Goal: Task Accomplishment & Management: Complete application form

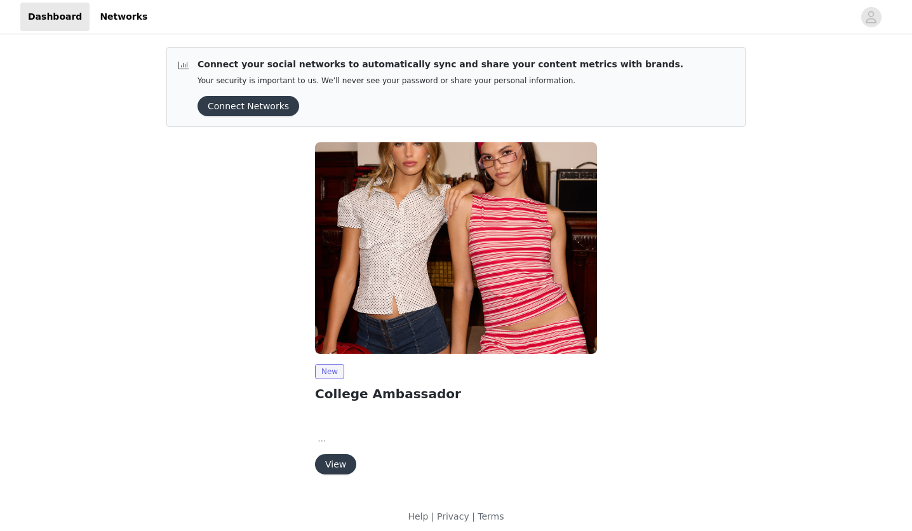
click at [340, 467] on button "View" at bounding box center [335, 464] width 41 height 20
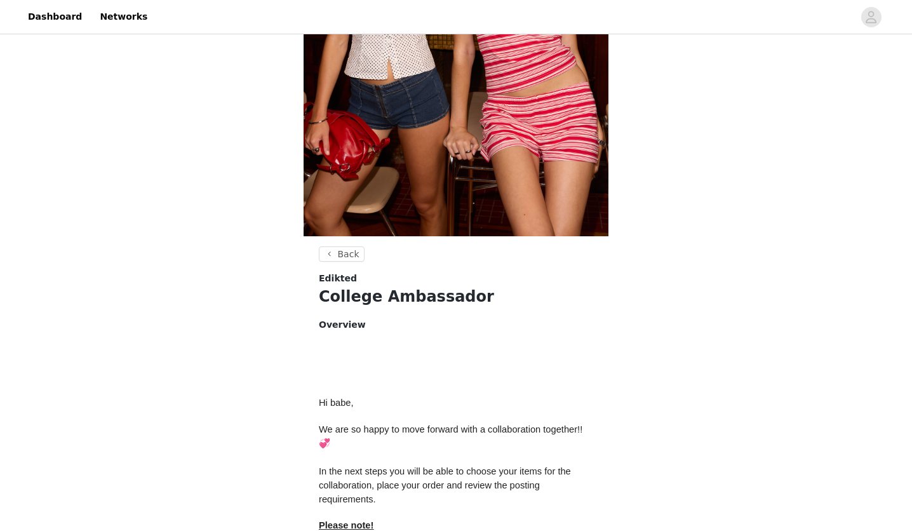
scroll to position [508, 0]
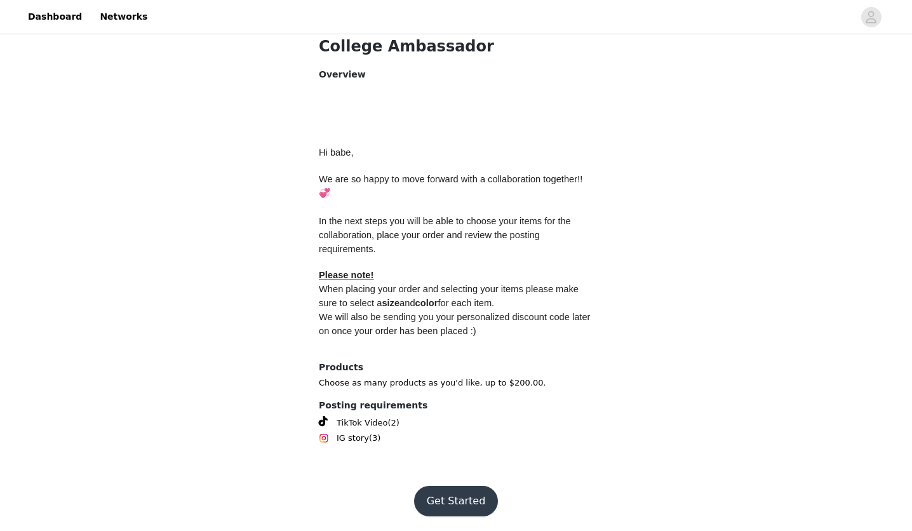
click at [474, 498] on button "Get Started" at bounding box center [456, 501] width 84 height 30
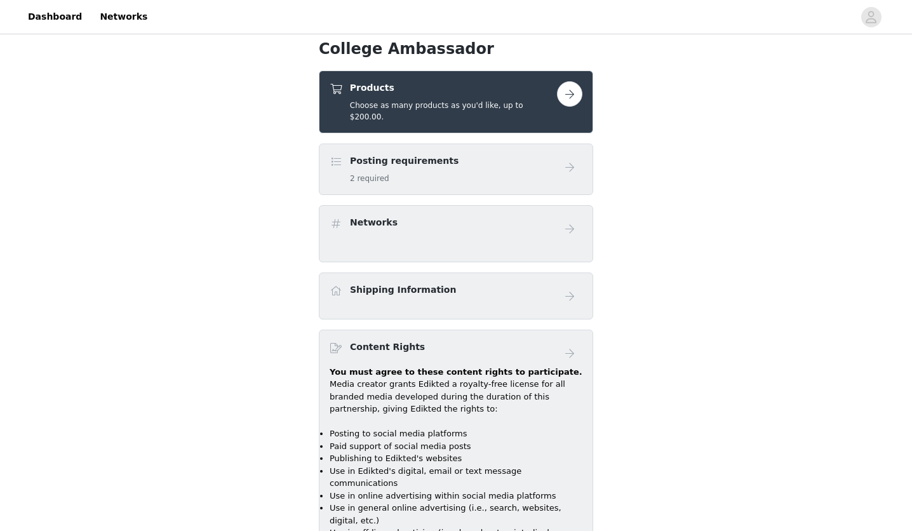
scroll to position [467, 0]
click at [464, 155] on div "Posting requirements 2 required" at bounding box center [443, 169] width 227 height 30
click at [577, 92] on button "button" at bounding box center [569, 93] width 25 height 25
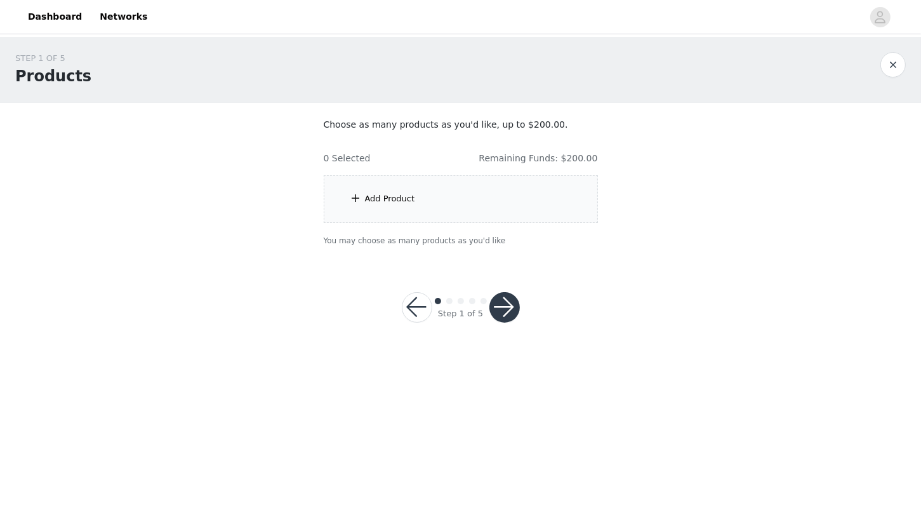
click at [395, 206] on div "Add Product" at bounding box center [461, 199] width 274 height 48
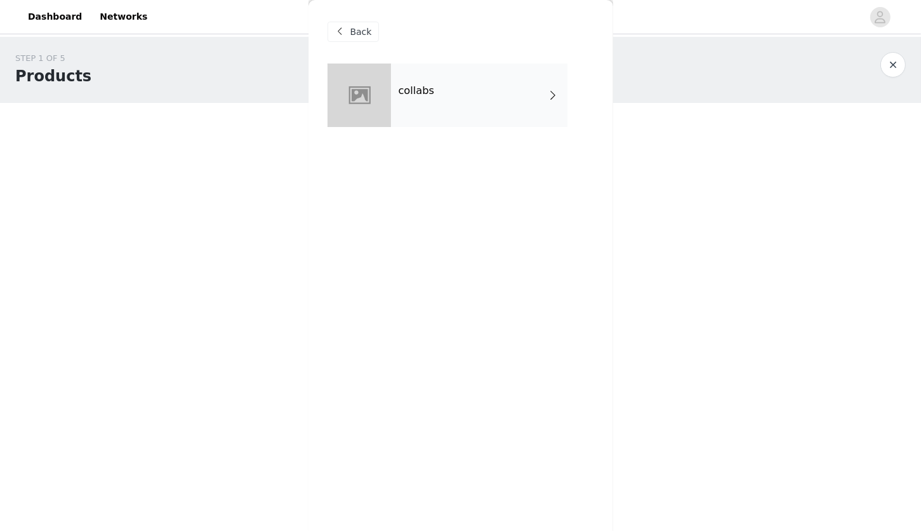
click at [510, 90] on div "collabs" at bounding box center [479, 94] width 177 height 63
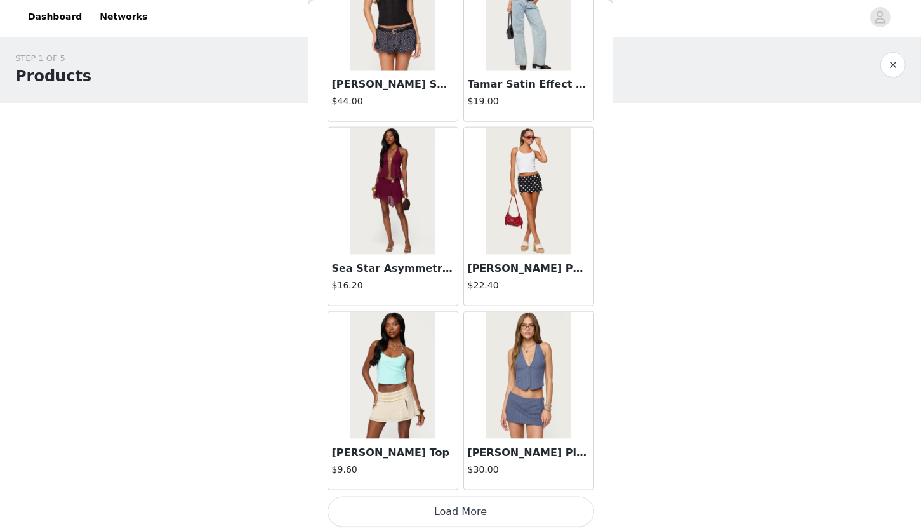
click at [474, 523] on button "Load More" at bounding box center [461, 512] width 267 height 30
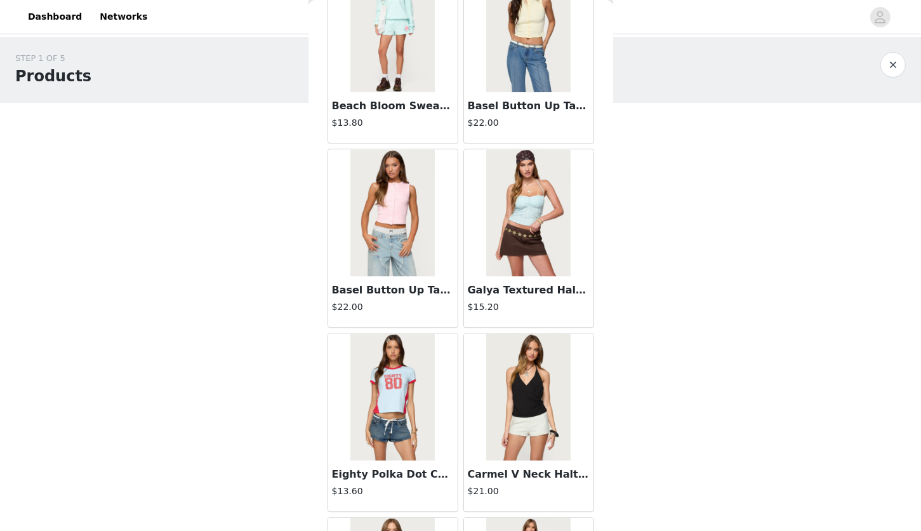
scroll to position [3249, 0]
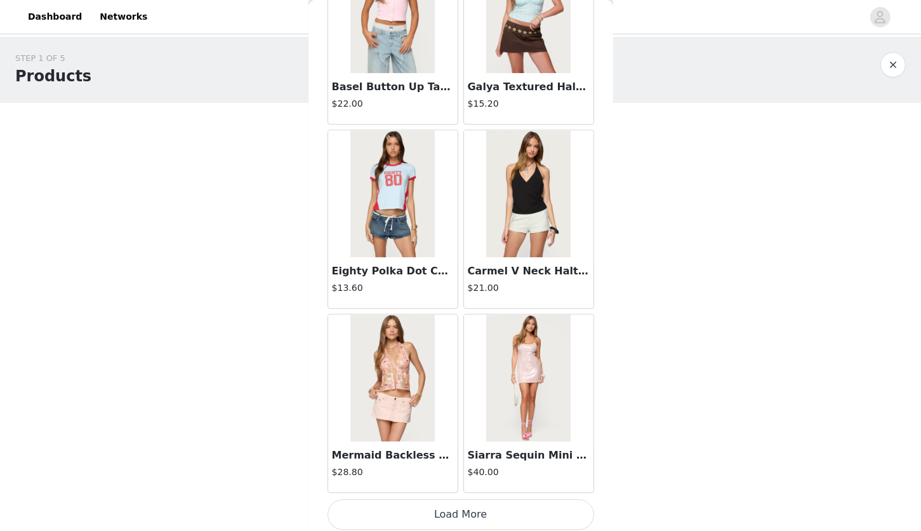
click at [477, 505] on button "Load More" at bounding box center [461, 514] width 267 height 30
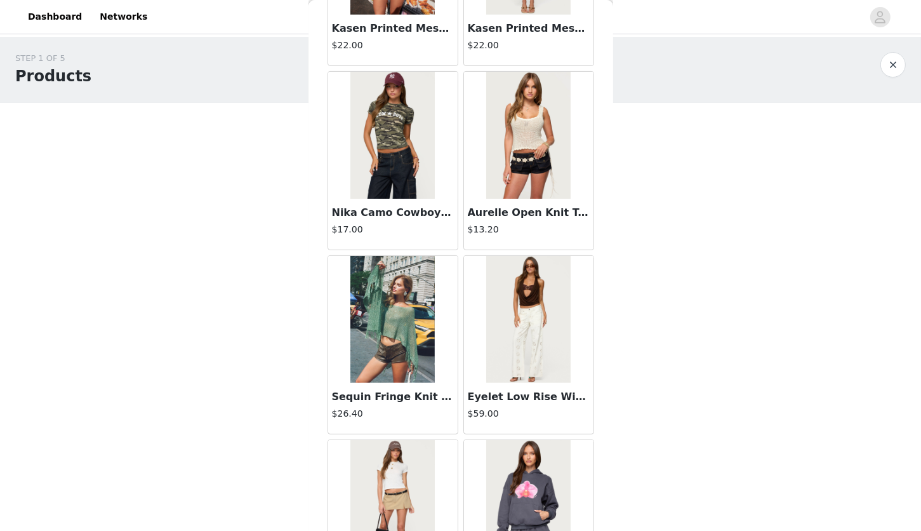
scroll to position [363, 0]
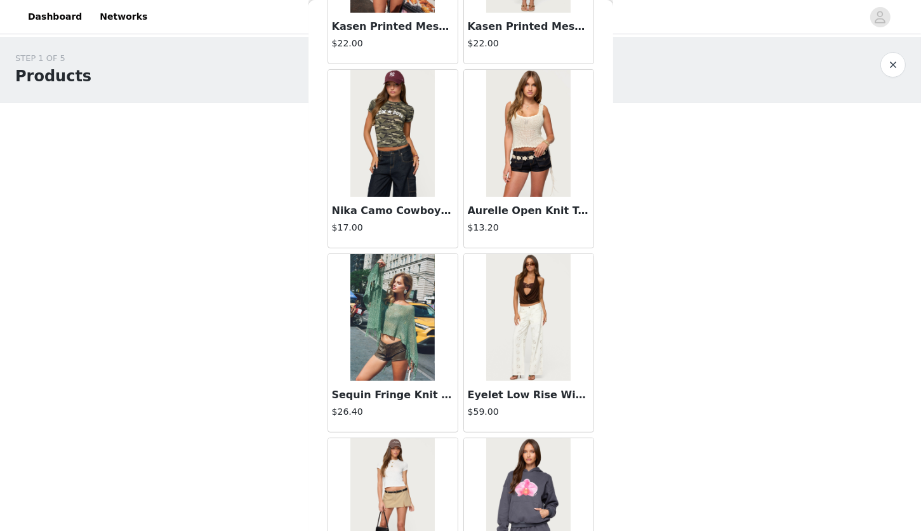
click at [410, 491] on img at bounding box center [393, 501] width 84 height 127
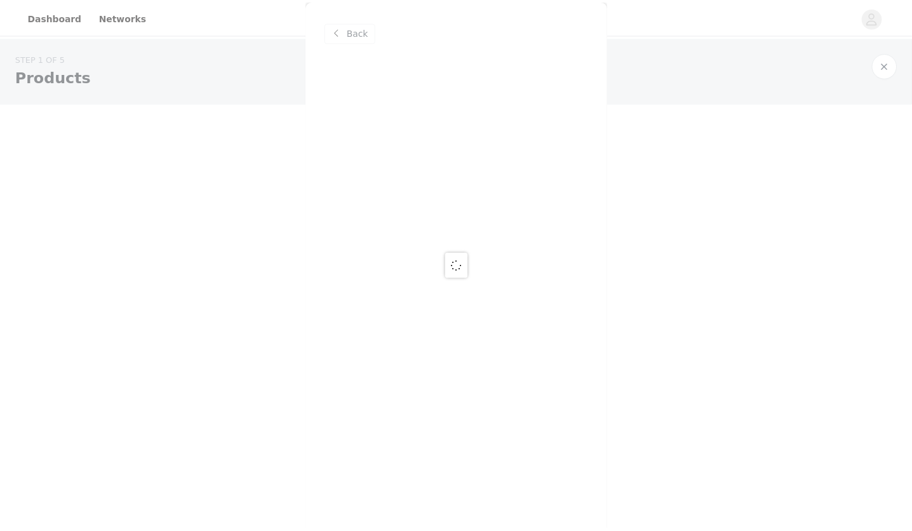
scroll to position [0, 0]
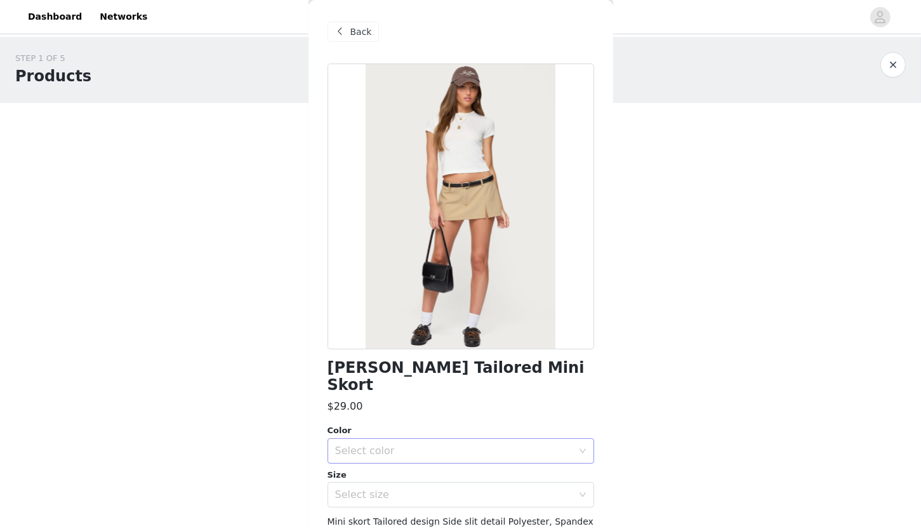
click at [419, 444] on div "Select color" at bounding box center [453, 450] width 237 height 13
click at [406, 462] on li "BEIGE" at bounding box center [456, 461] width 257 height 20
click at [394, 488] on div "Select size" at bounding box center [453, 494] width 237 height 13
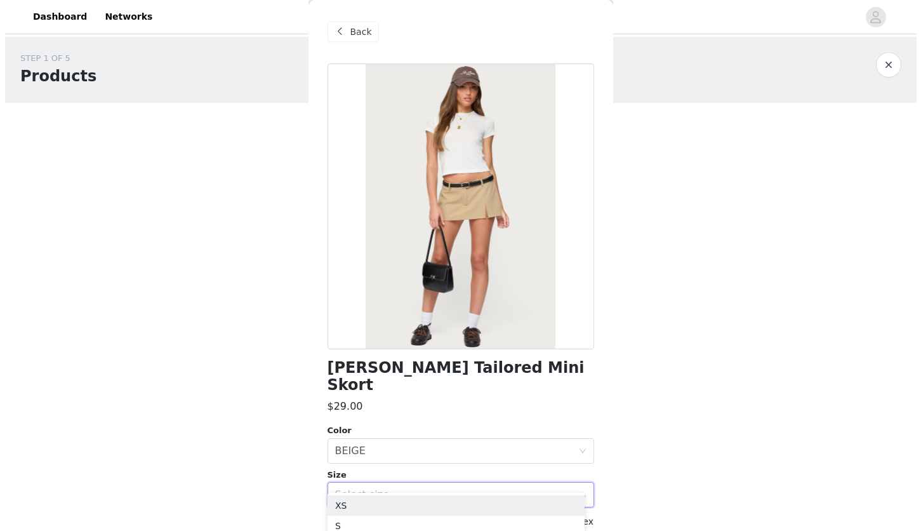
scroll to position [74, 0]
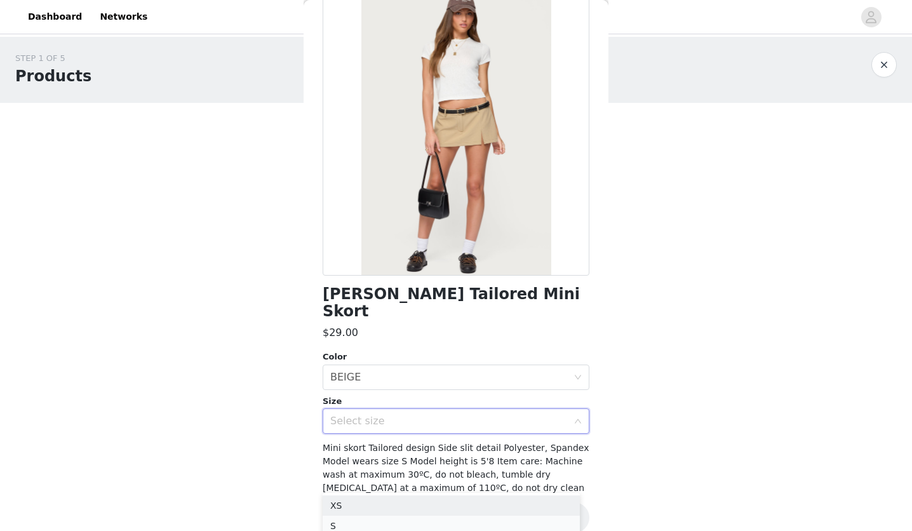
click at [358, 522] on li "S" at bounding box center [451, 526] width 257 height 20
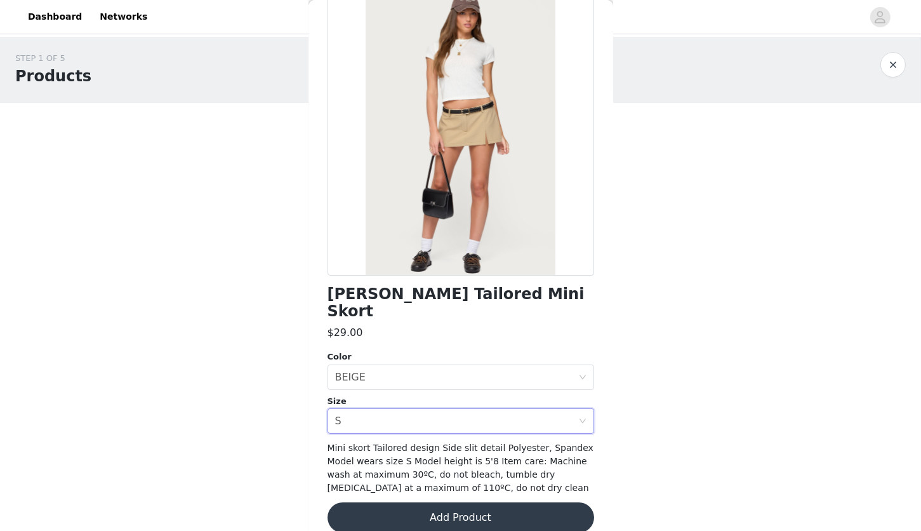
click at [478, 185] on div at bounding box center [461, 133] width 267 height 286
click at [380, 508] on button "Add Product" at bounding box center [461, 517] width 267 height 30
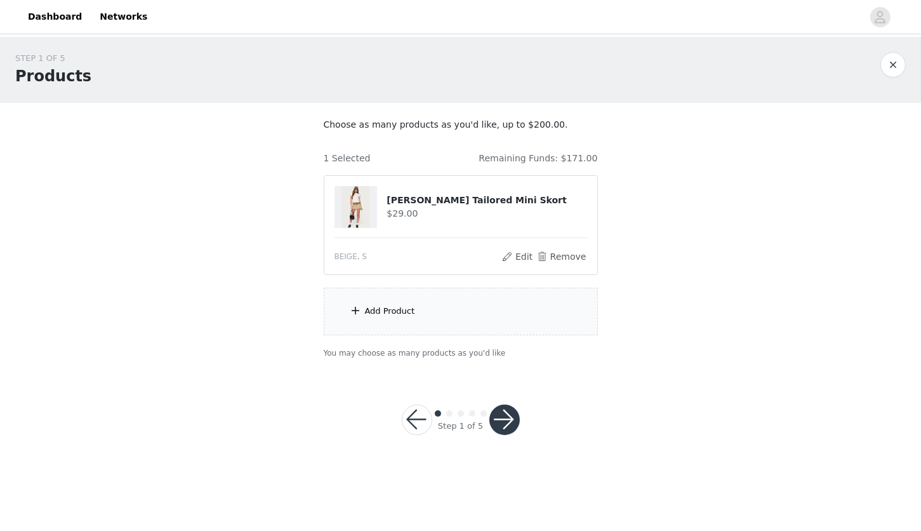
click at [443, 309] on div "Add Product" at bounding box center [461, 312] width 274 height 48
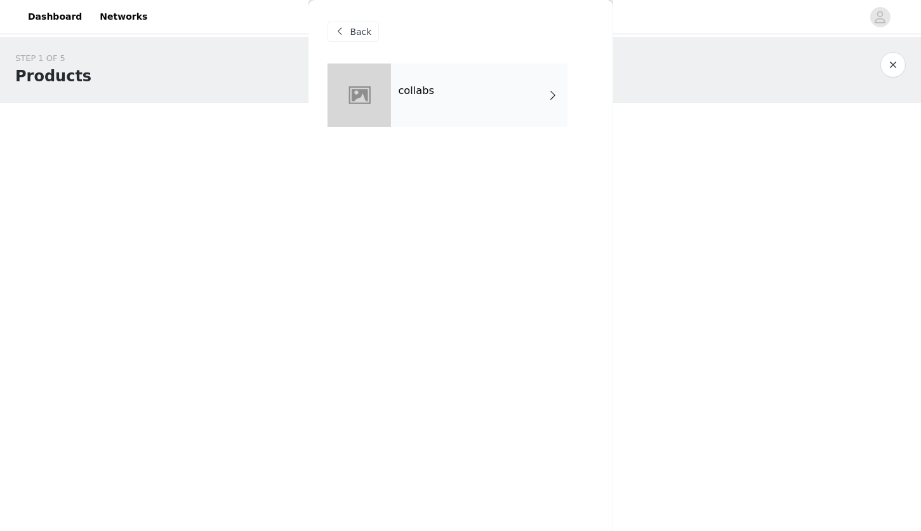
click at [545, 87] on div "collabs" at bounding box center [479, 94] width 177 height 63
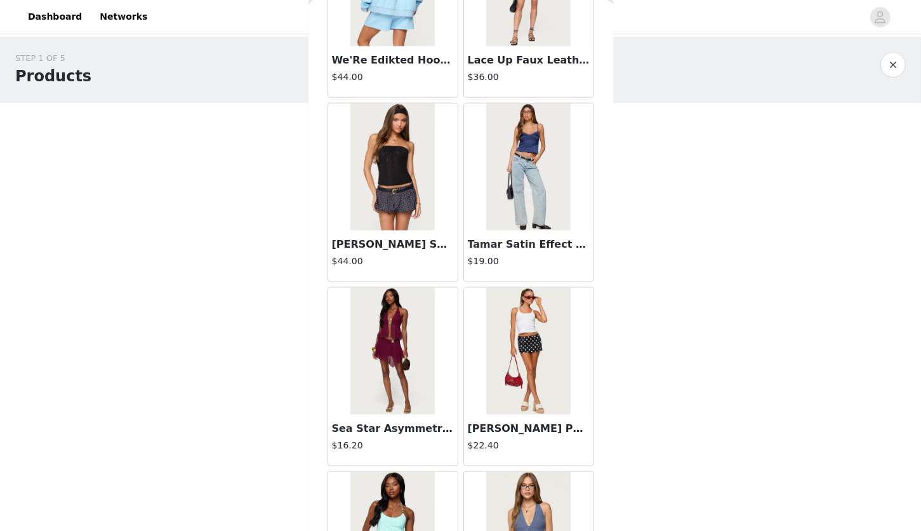
scroll to position [1410, 0]
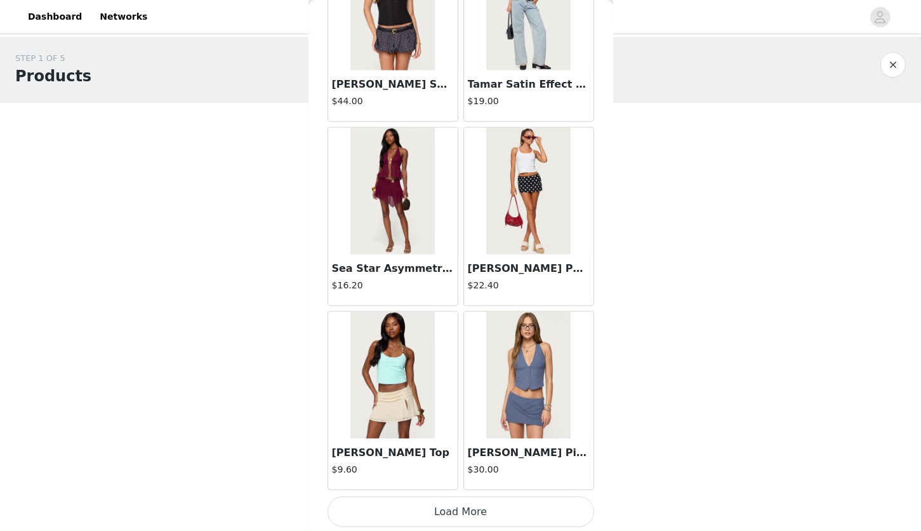
click at [416, 511] on button "Load More" at bounding box center [461, 512] width 267 height 30
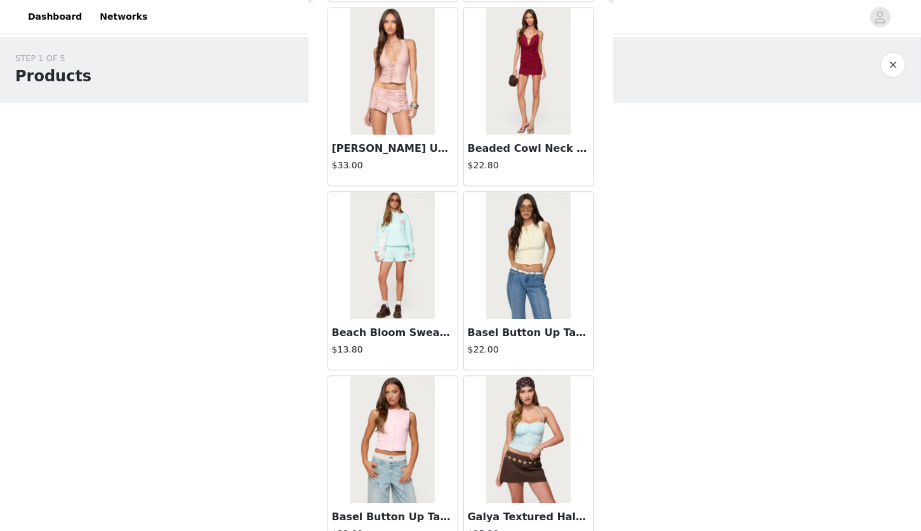
scroll to position [3249, 0]
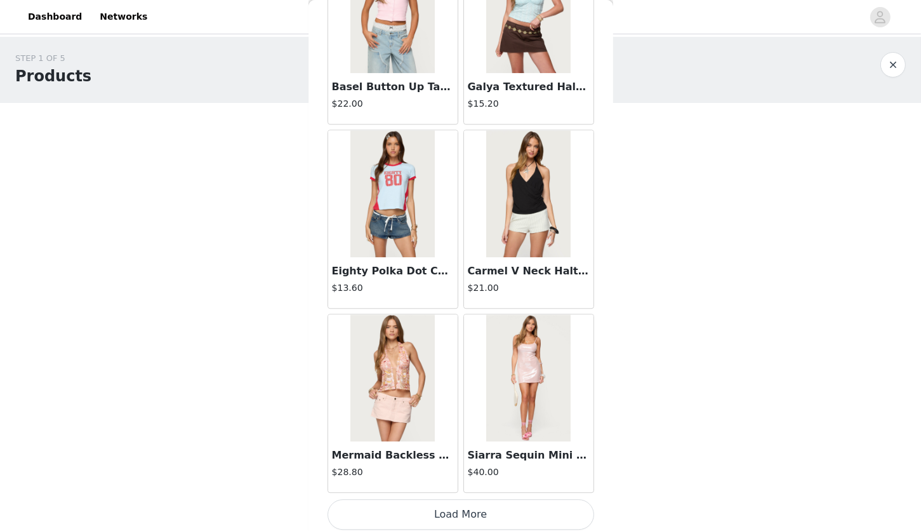
click at [439, 521] on button "Load More" at bounding box center [461, 514] width 267 height 30
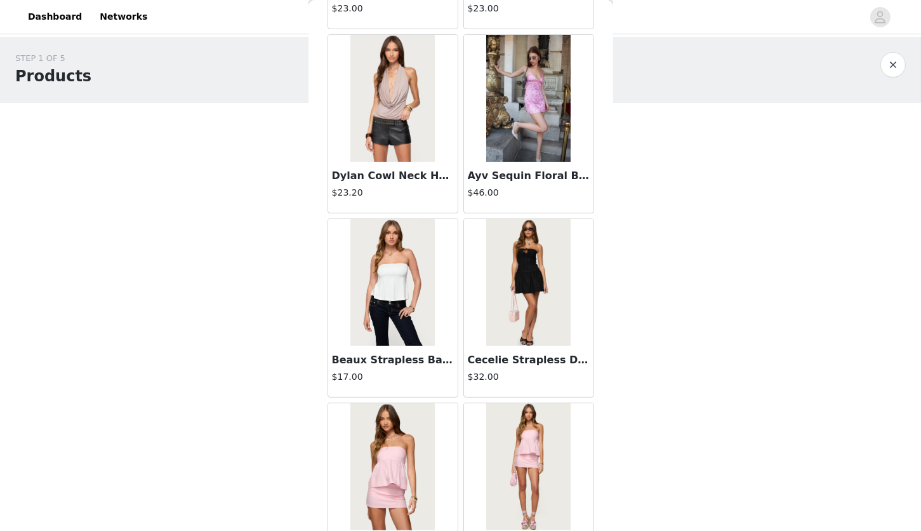
scroll to position [5088, 0]
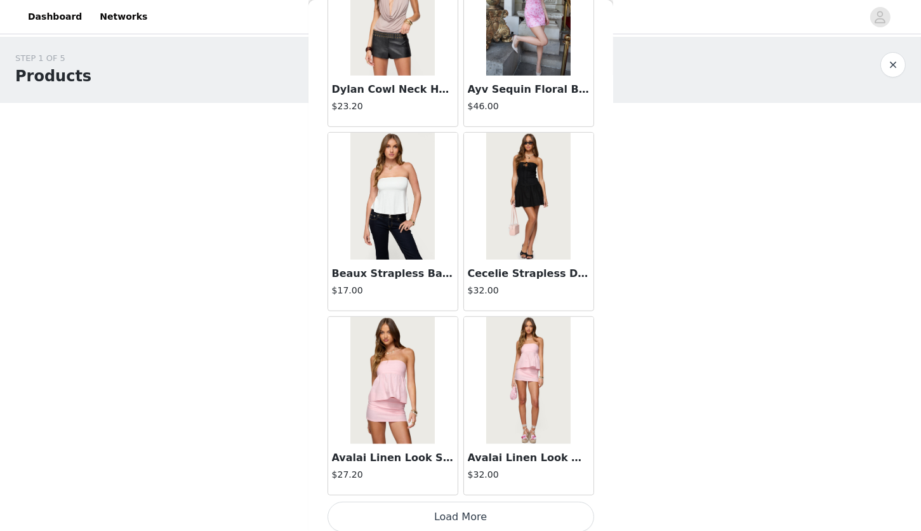
click at [465, 503] on button "Load More" at bounding box center [461, 517] width 267 height 30
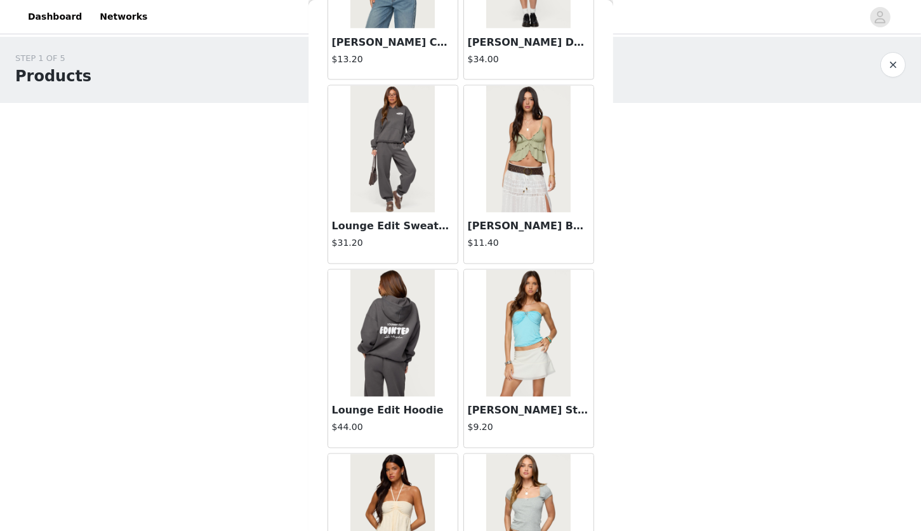
scroll to position [6927, 0]
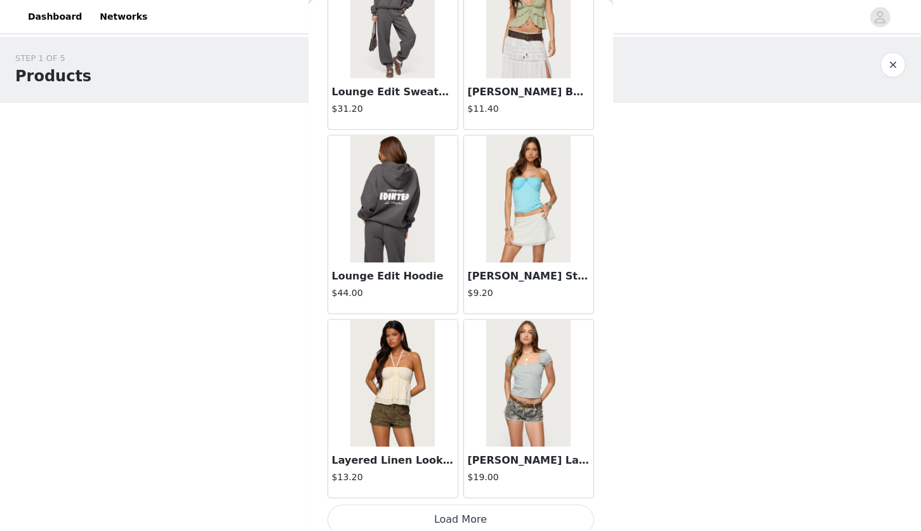
click at [444, 504] on button "Load More" at bounding box center [461, 519] width 267 height 30
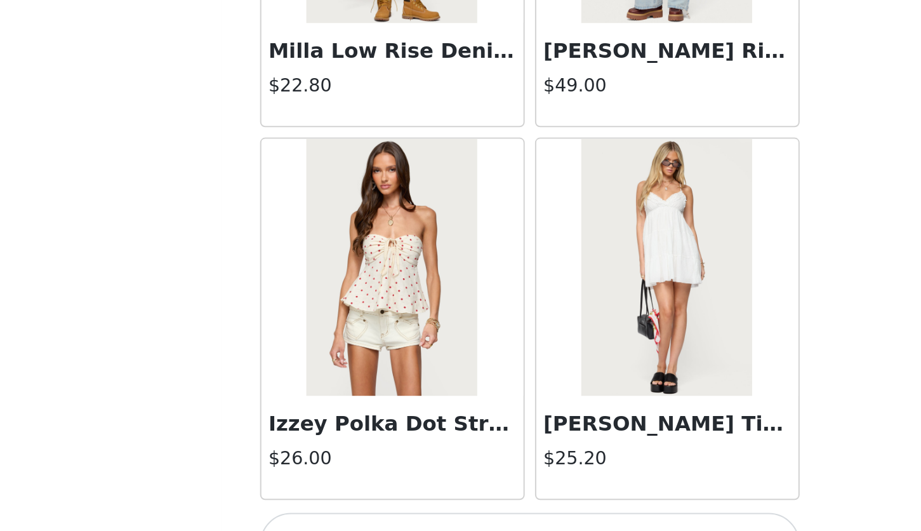
scroll to position [8765, 0]
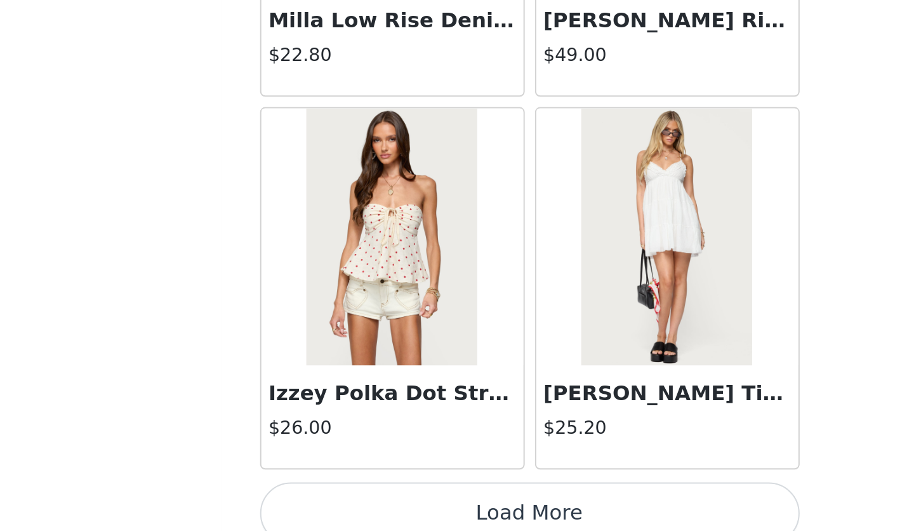
click at [502, 507] on button "Load More" at bounding box center [461, 522] width 267 height 30
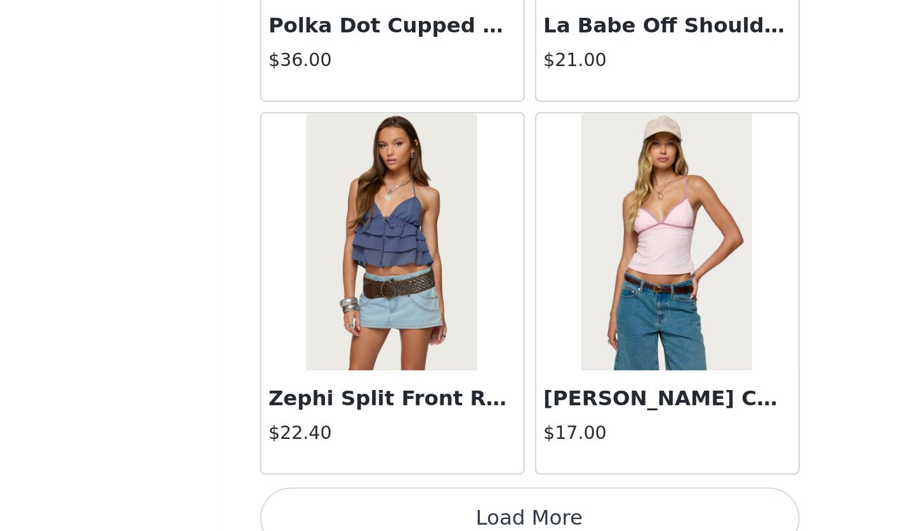
scroll to position [10604, 0]
click at [517, 519] on button "Load More" at bounding box center [461, 524] width 267 height 30
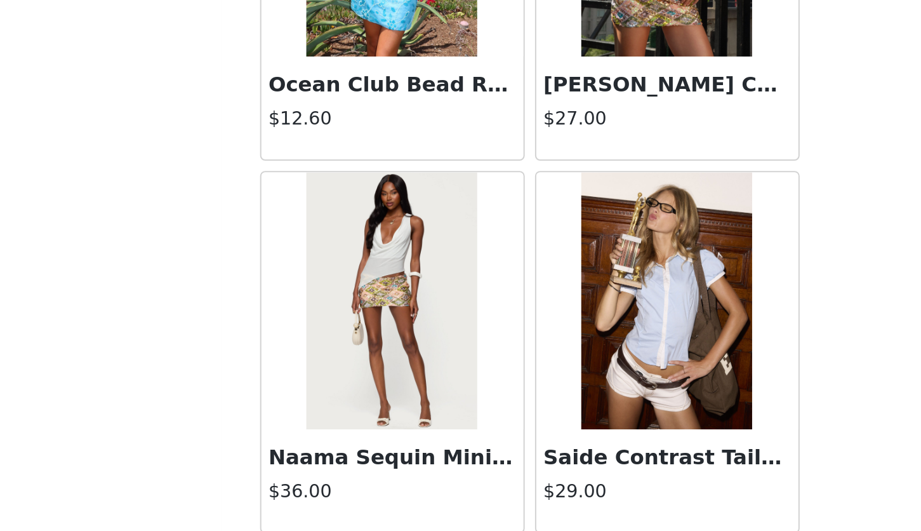
scroll to position [12443, 0]
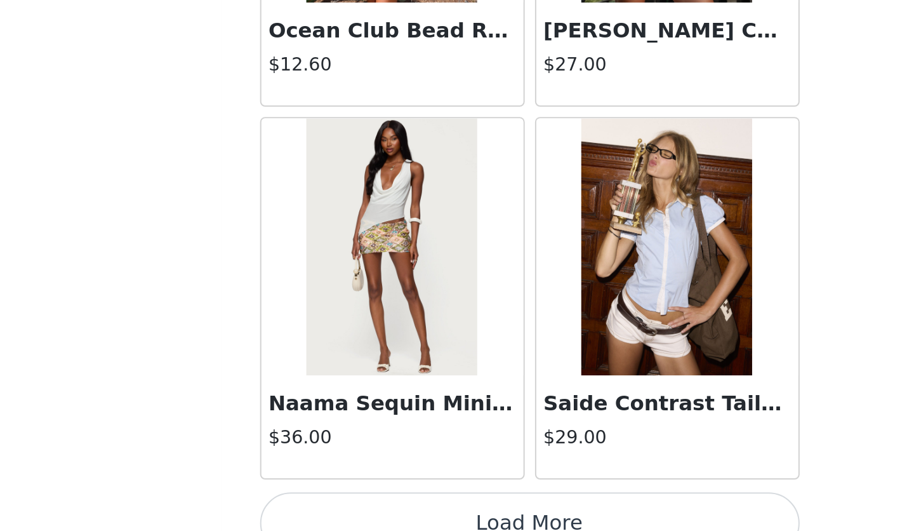
click at [481, 519] on button "Load More" at bounding box center [461, 527] width 267 height 30
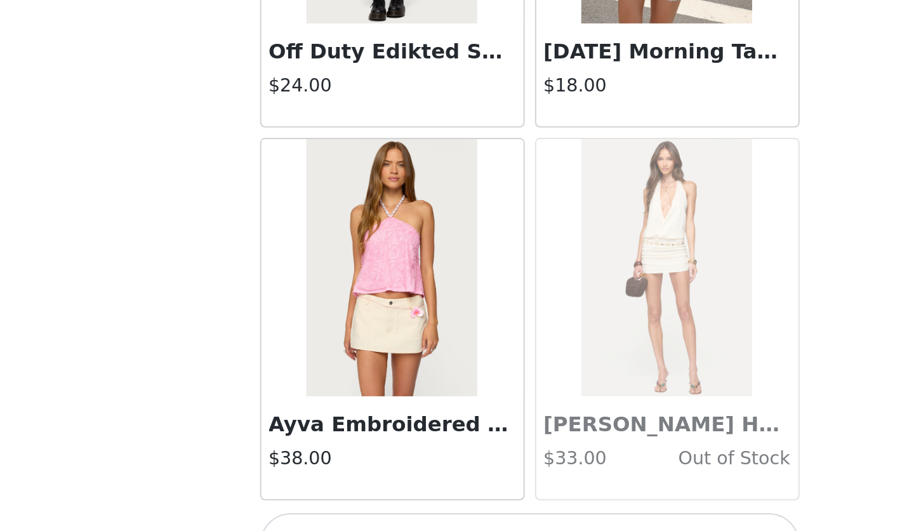
scroll to position [14282, 0]
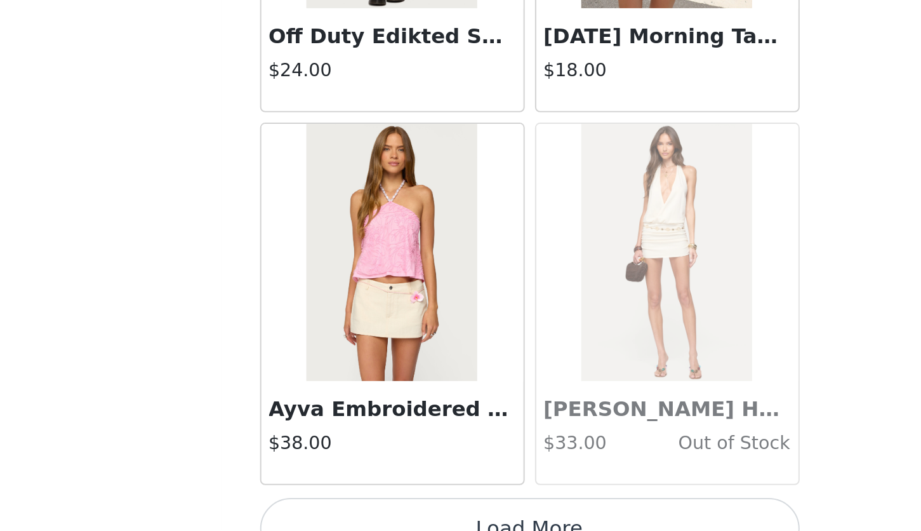
click at [486, 516] on button "Load More" at bounding box center [461, 529] width 267 height 30
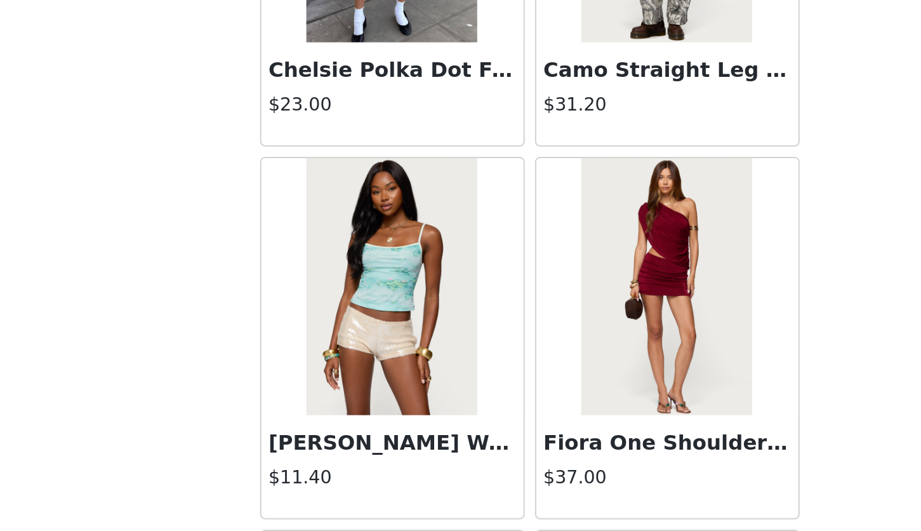
scroll to position [15000, 0]
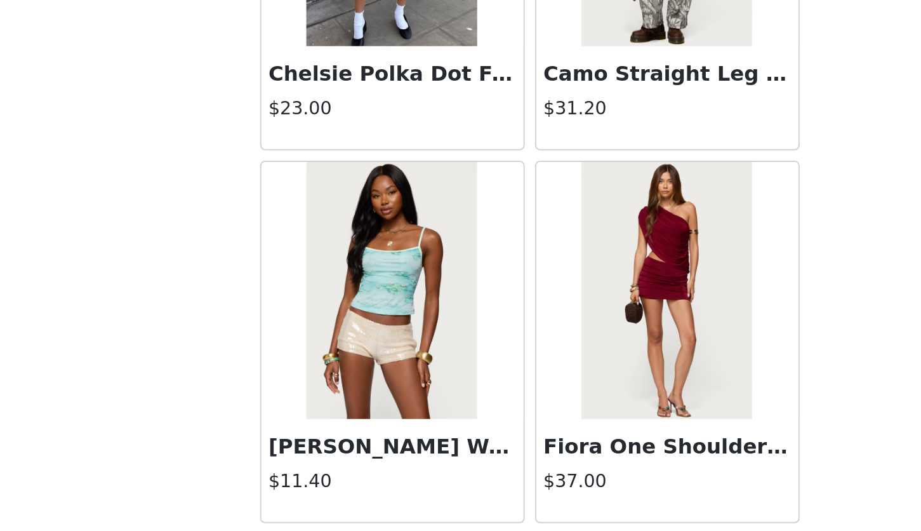
click at [509, 448] on img at bounding box center [528, 412] width 84 height 127
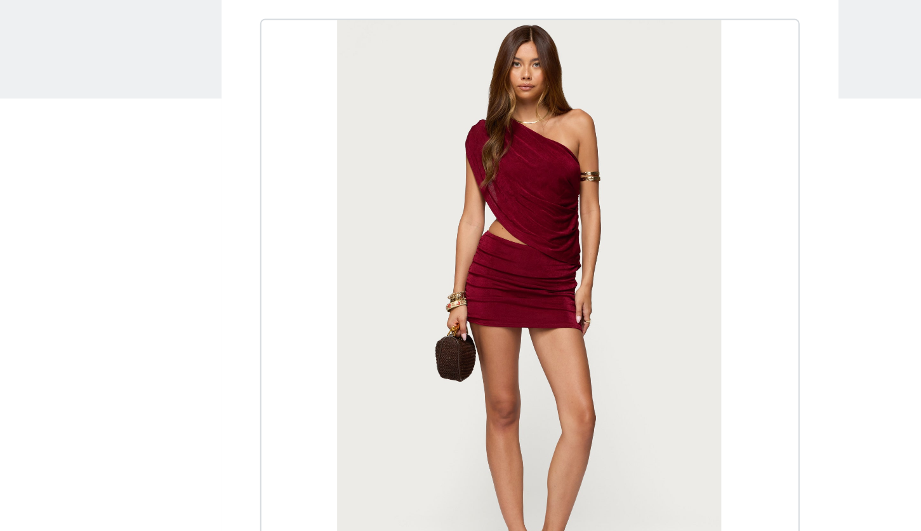
scroll to position [104, 0]
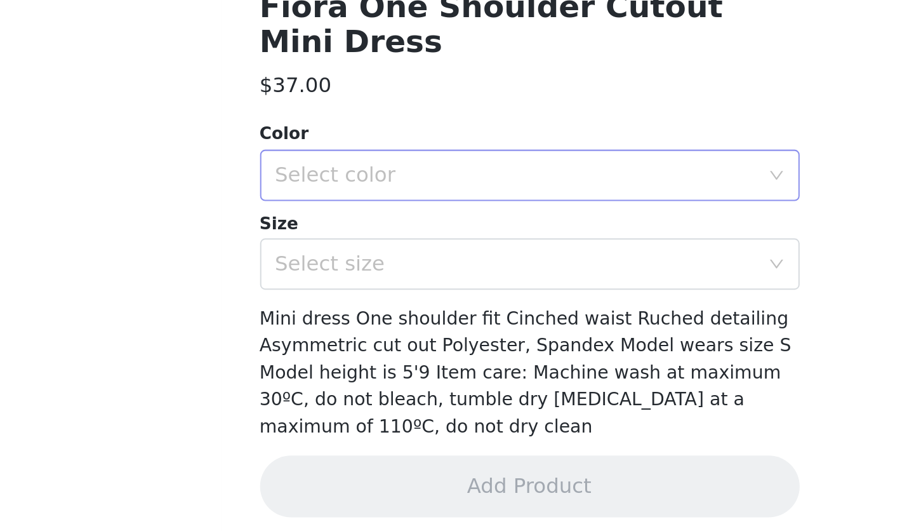
click at [420, 337] on div "Select color" at bounding box center [456, 347] width 243 height 24
click at [420, 370] on li "BURGUNDY" at bounding box center [456, 374] width 257 height 20
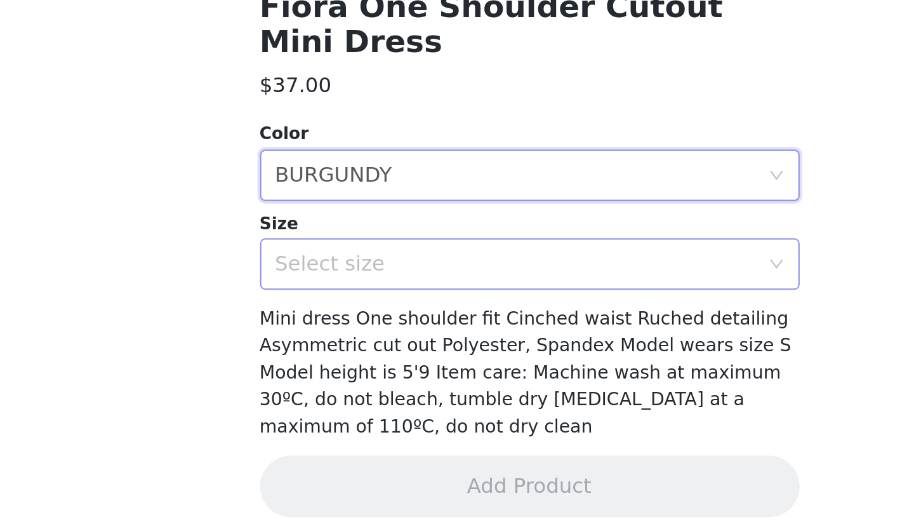
click at [410, 396] on div "Select size" at bounding box center [453, 390] width 237 height 13
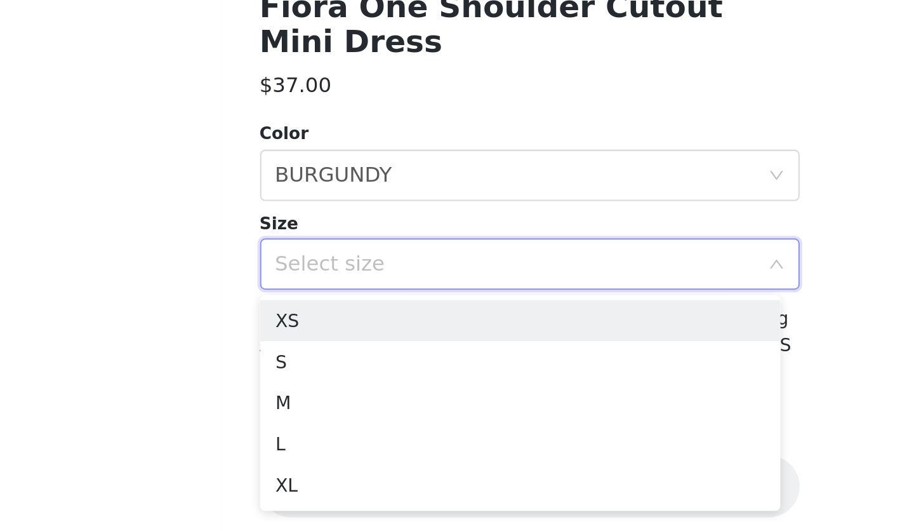
click at [324, 415] on div "Back Fiora One Shoulder Cutout Mini Dress $37.00 Color Select color BURGUNDY Si…" at bounding box center [461, 265] width 305 height 531
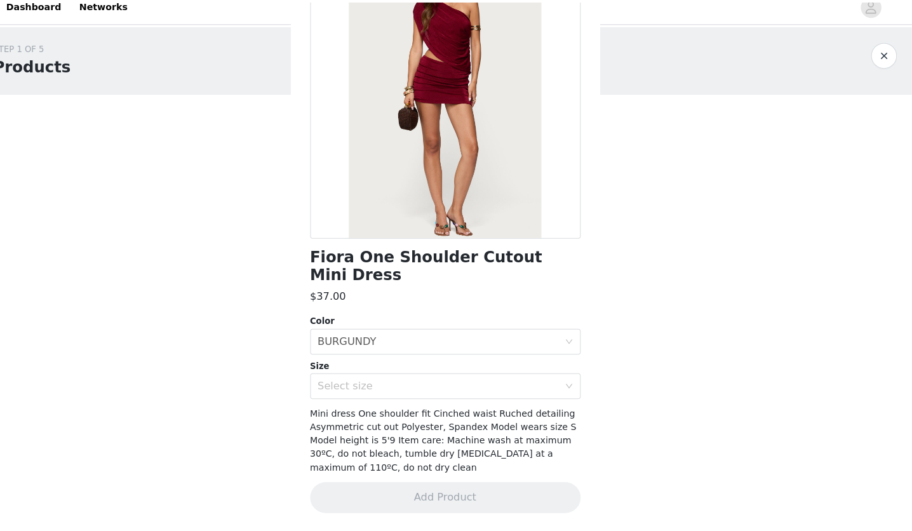
scroll to position [0, 0]
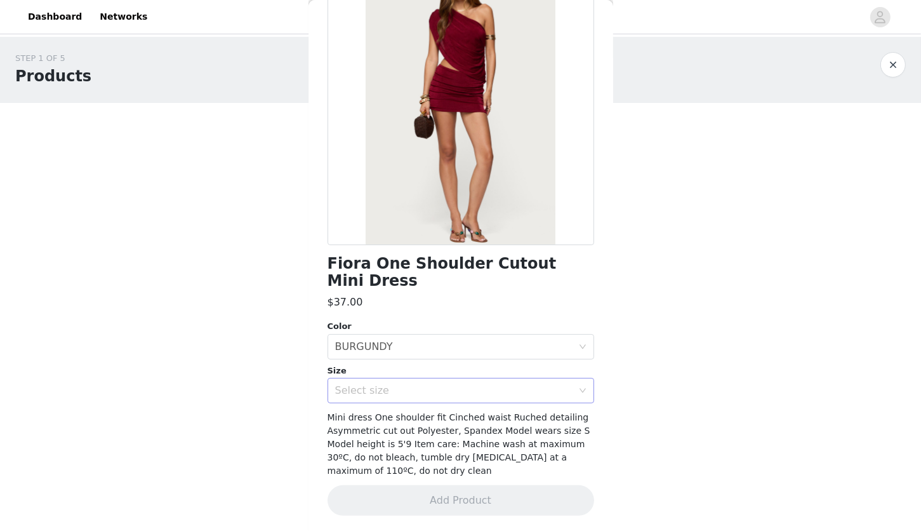
click at [417, 387] on div "Select size" at bounding box center [453, 390] width 237 height 13
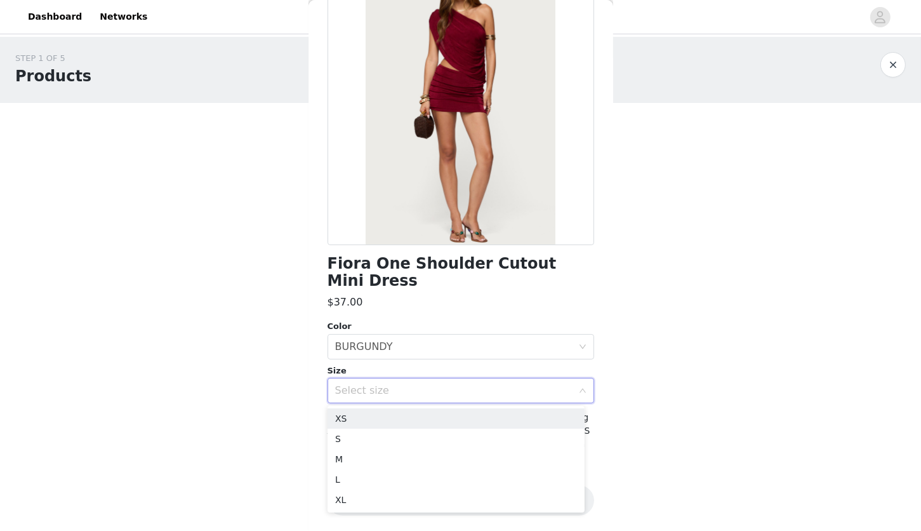
click at [392, 398] on div "Select size" at bounding box center [456, 390] width 243 height 24
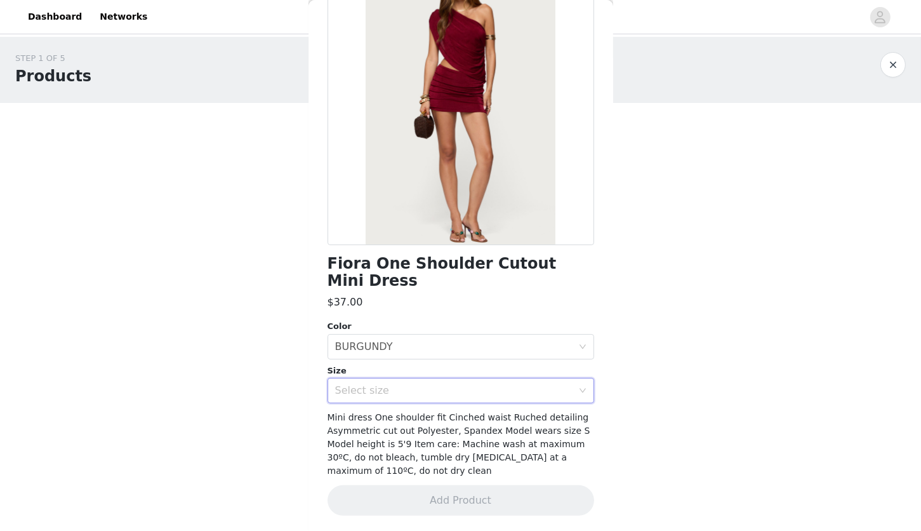
click at [392, 394] on div "Select size" at bounding box center [453, 390] width 237 height 13
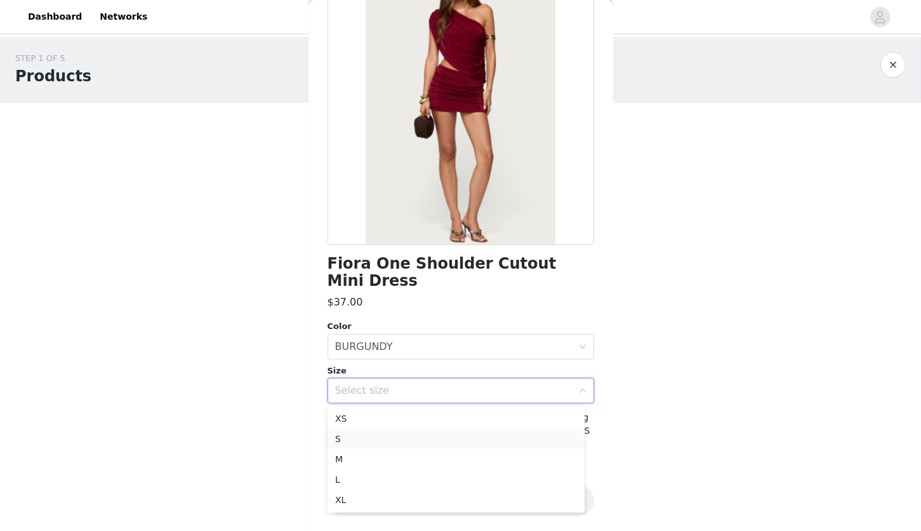
click at [362, 439] on li "S" at bounding box center [456, 439] width 257 height 20
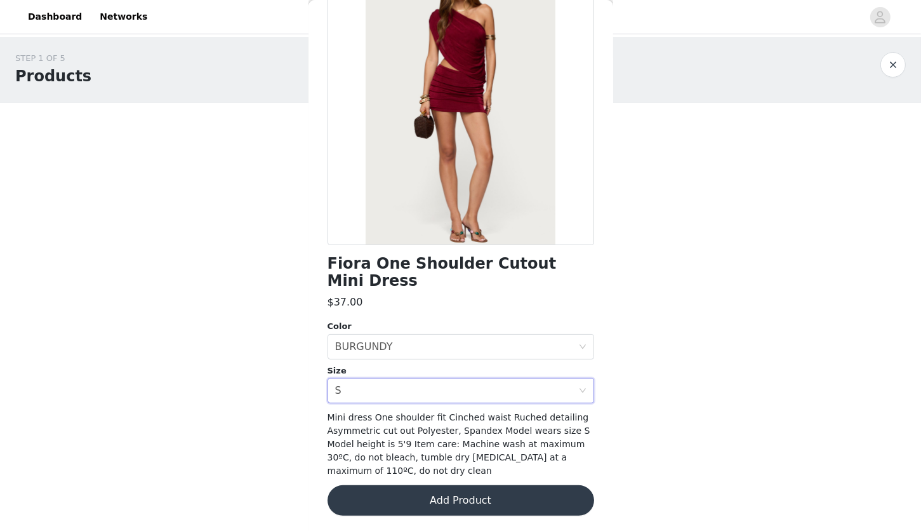
click at [427, 502] on button "Add Product" at bounding box center [461, 500] width 267 height 30
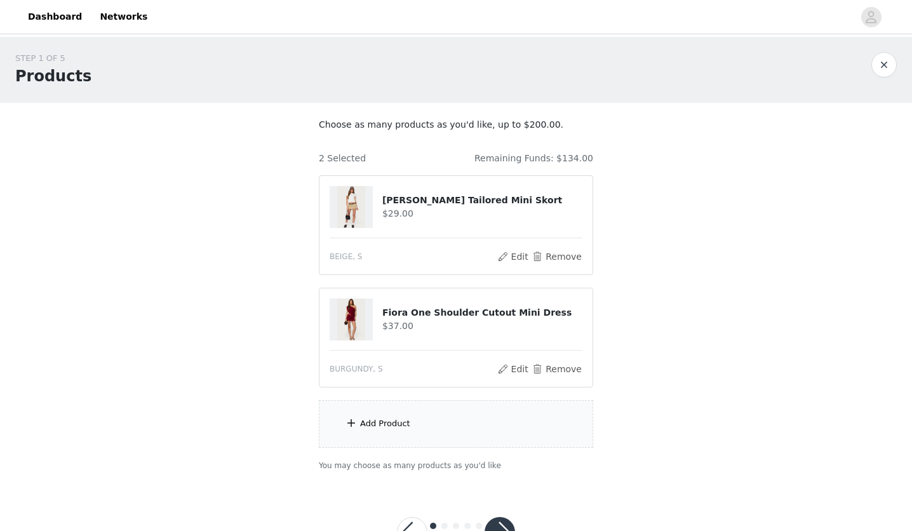
click at [465, 425] on div "Add Product" at bounding box center [456, 424] width 274 height 48
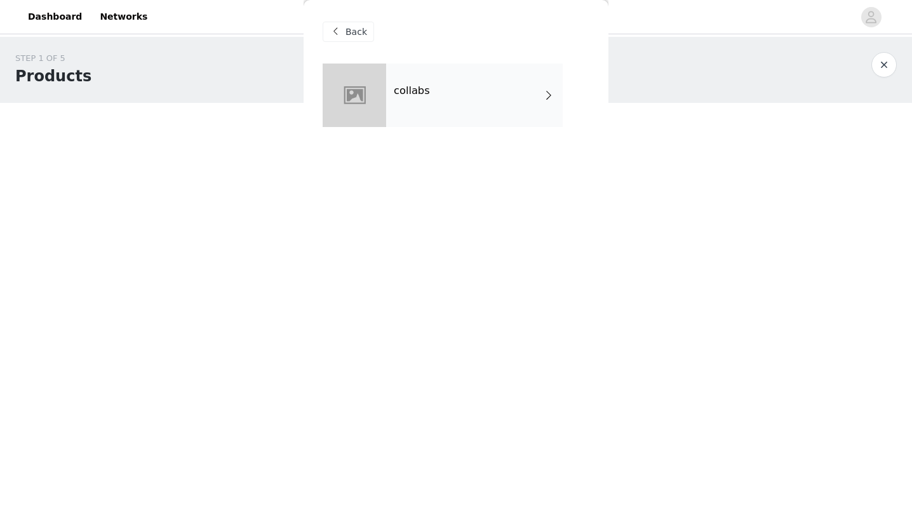
click at [523, 91] on div "collabs" at bounding box center [474, 94] width 177 height 63
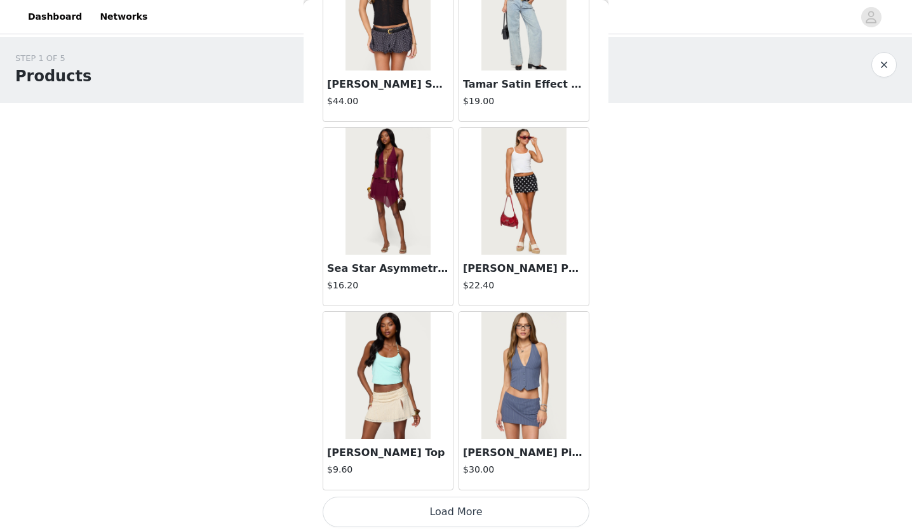
scroll to position [46, 0]
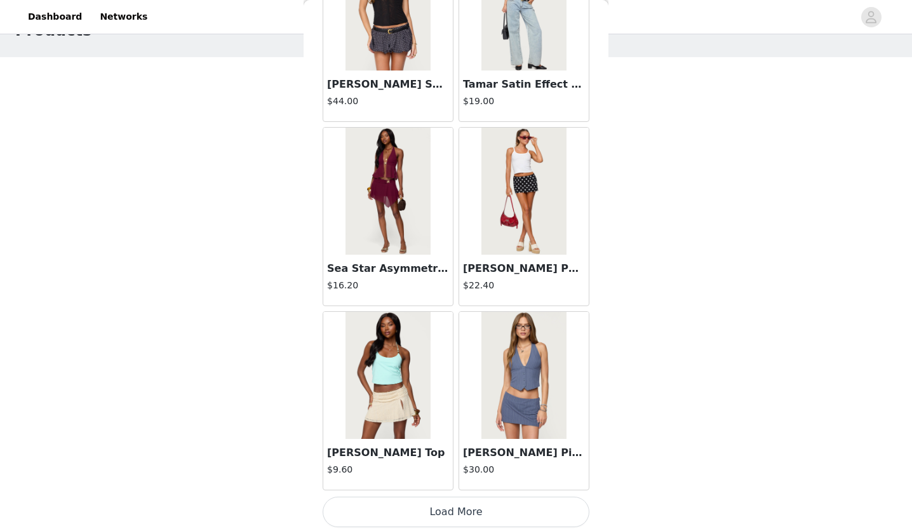
click at [474, 520] on button "Load More" at bounding box center [456, 512] width 267 height 30
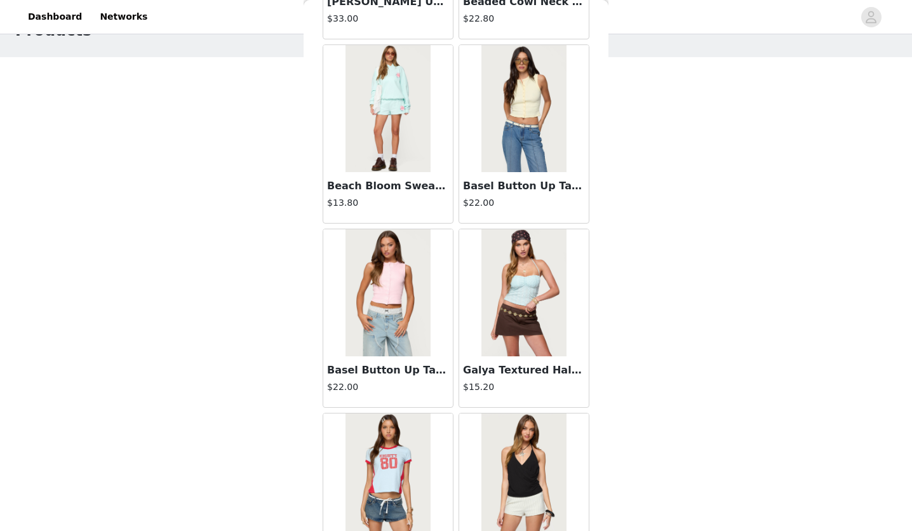
scroll to position [3249, 0]
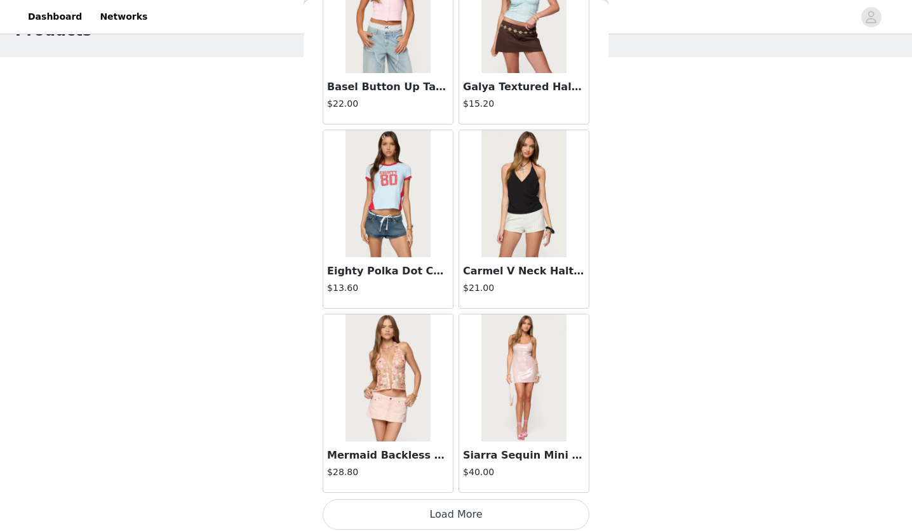
click at [477, 511] on button "Load More" at bounding box center [456, 514] width 267 height 30
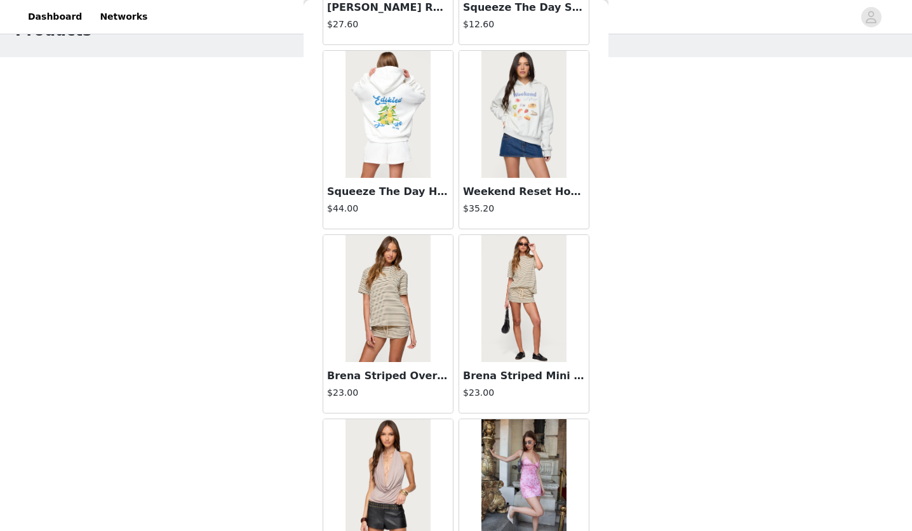
scroll to position [5088, 0]
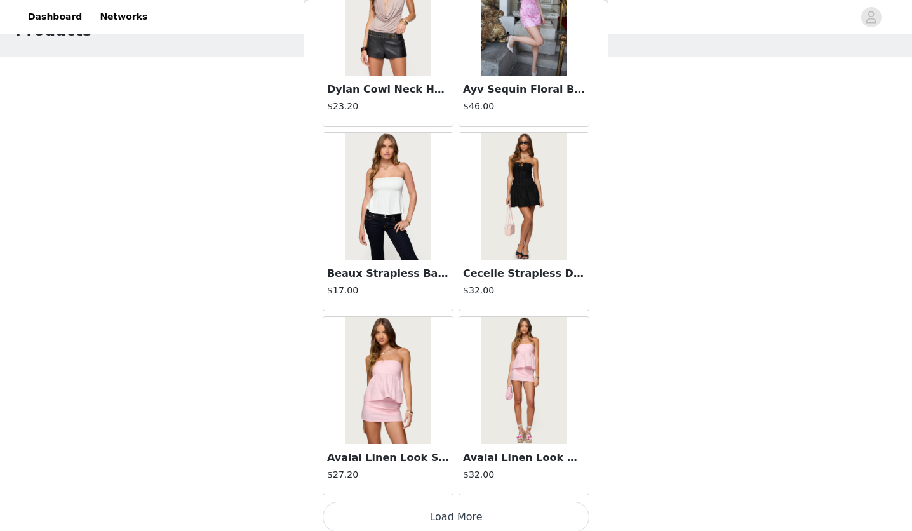
click at [479, 503] on button "Load More" at bounding box center [456, 517] width 267 height 30
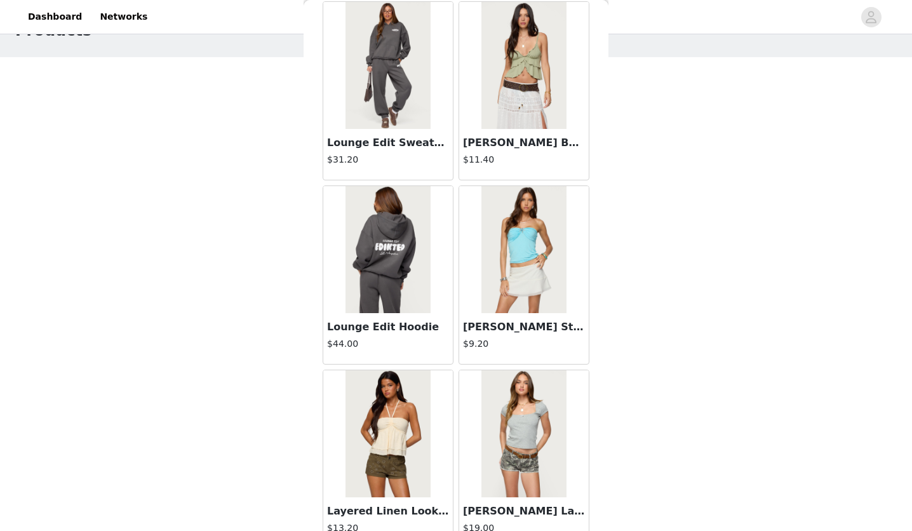
scroll to position [6927, 0]
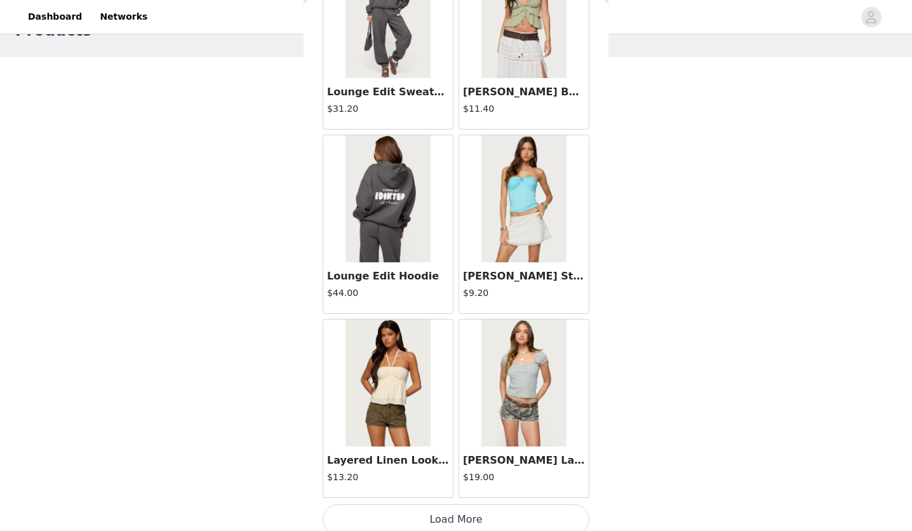
click at [483, 518] on button "Load More" at bounding box center [456, 519] width 267 height 30
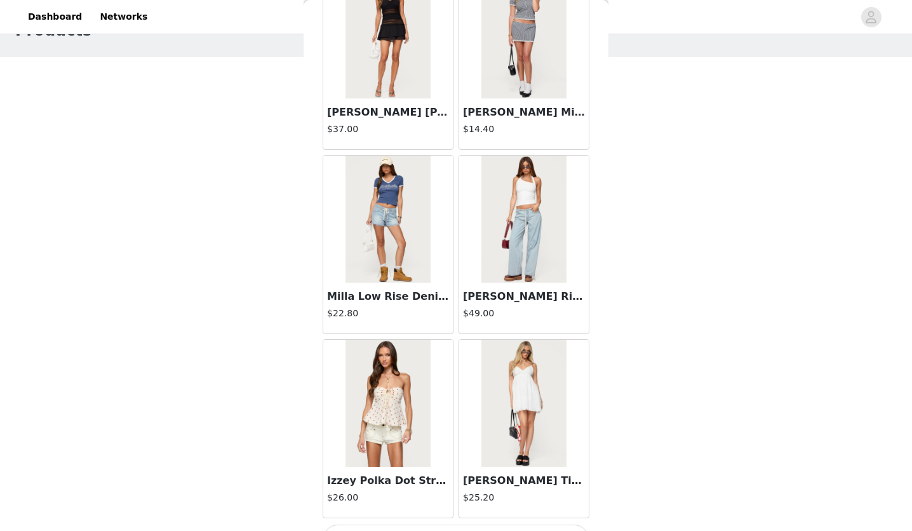
scroll to position [8765, 0]
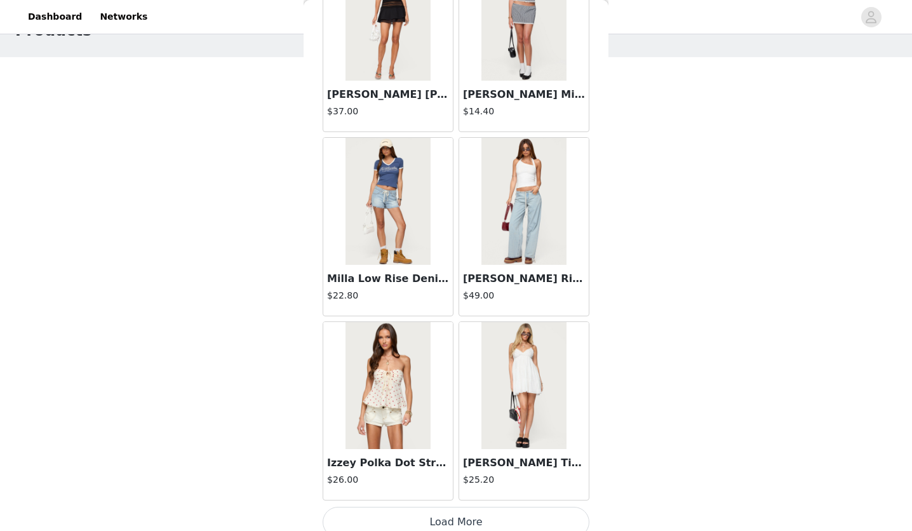
click at [478, 507] on button "Load More" at bounding box center [456, 522] width 267 height 30
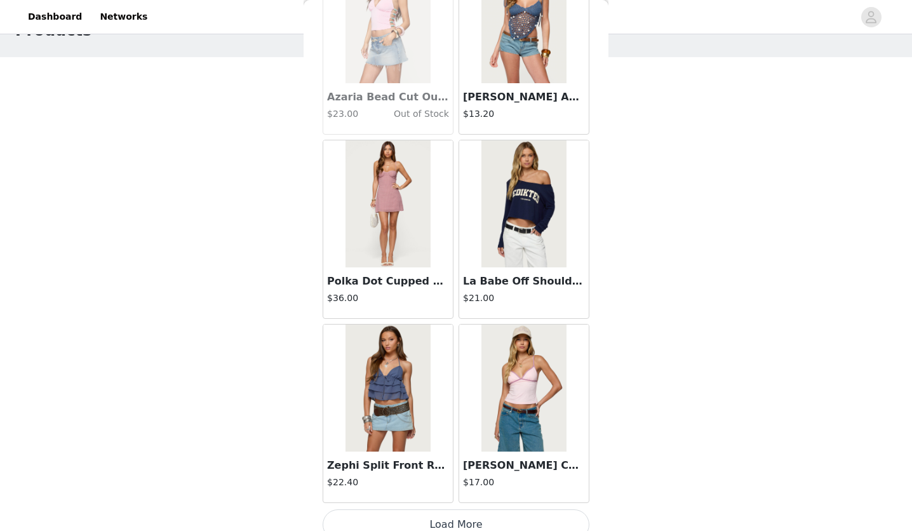
click at [454, 518] on button "Load More" at bounding box center [456, 524] width 267 height 30
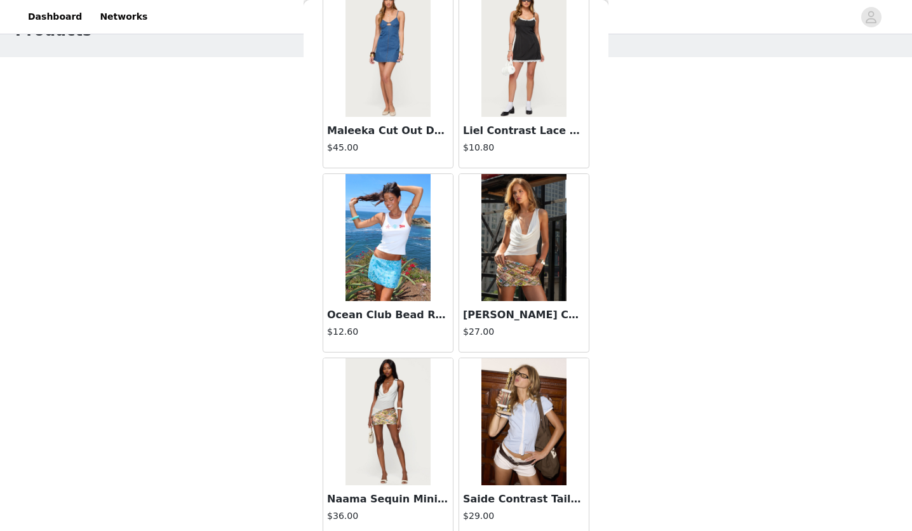
scroll to position [12443, 0]
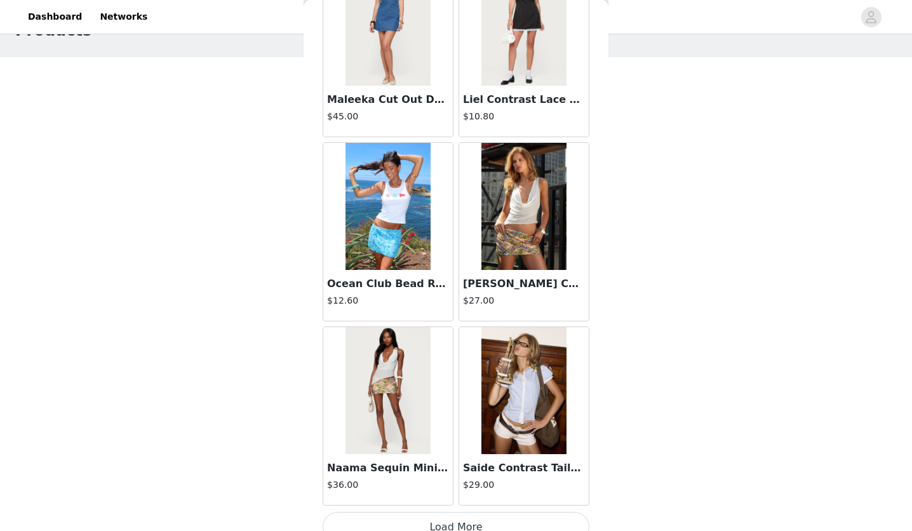
click at [487, 521] on button "Load More" at bounding box center [456, 527] width 267 height 30
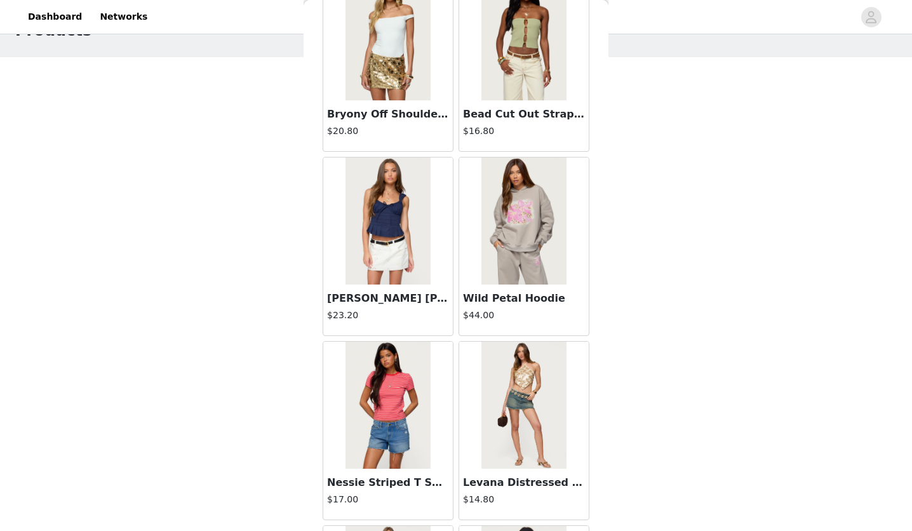
scroll to position [14282, 0]
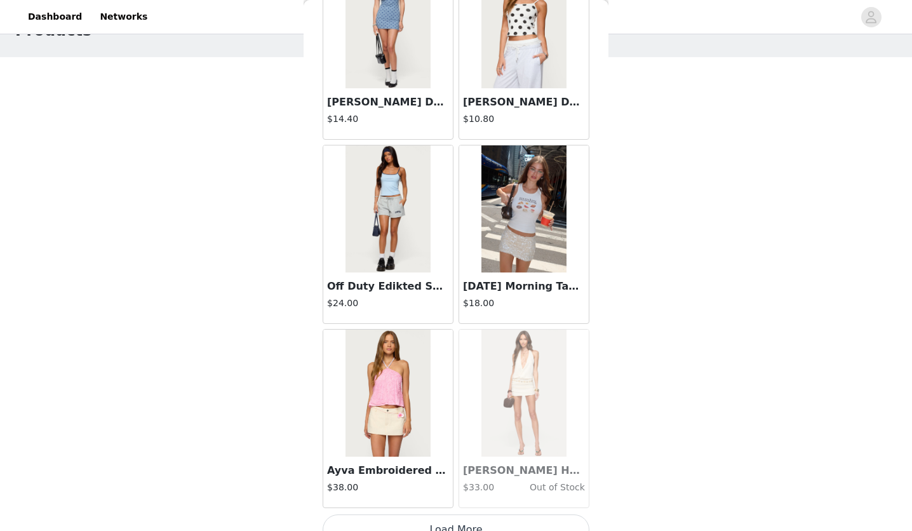
click at [375, 514] on button "Load More" at bounding box center [456, 529] width 267 height 30
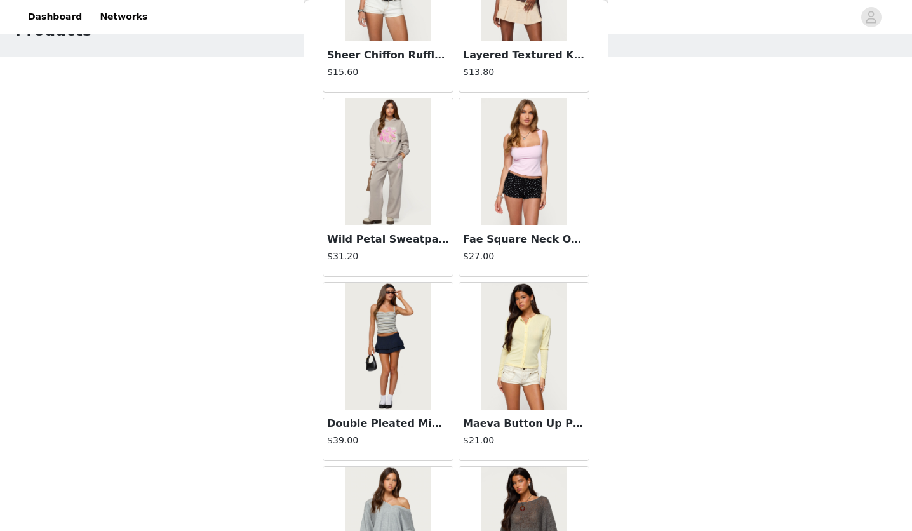
scroll to position [16121, 0]
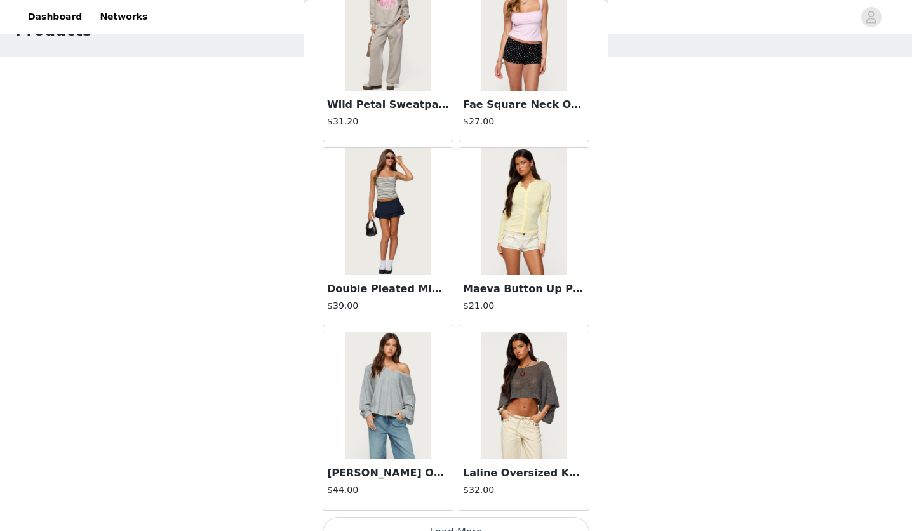
click at [474, 517] on button "Load More" at bounding box center [456, 532] width 267 height 30
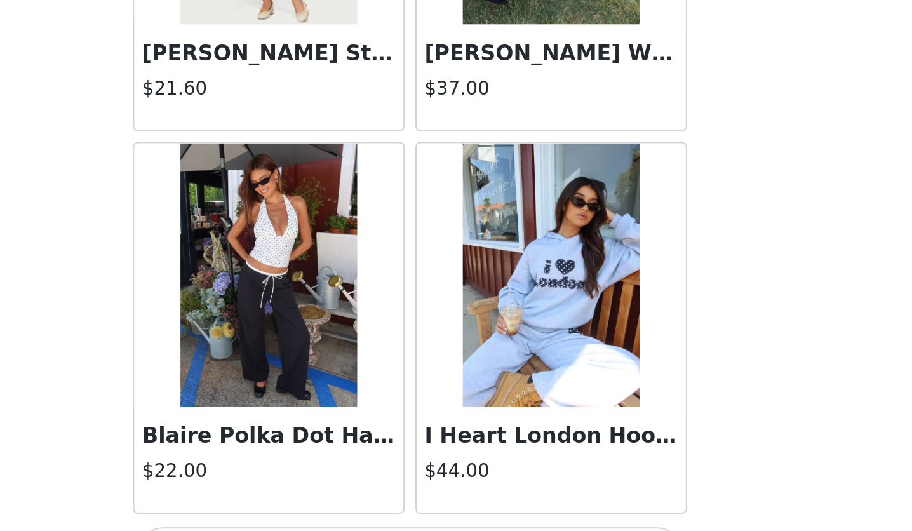
scroll to position [17960, 0]
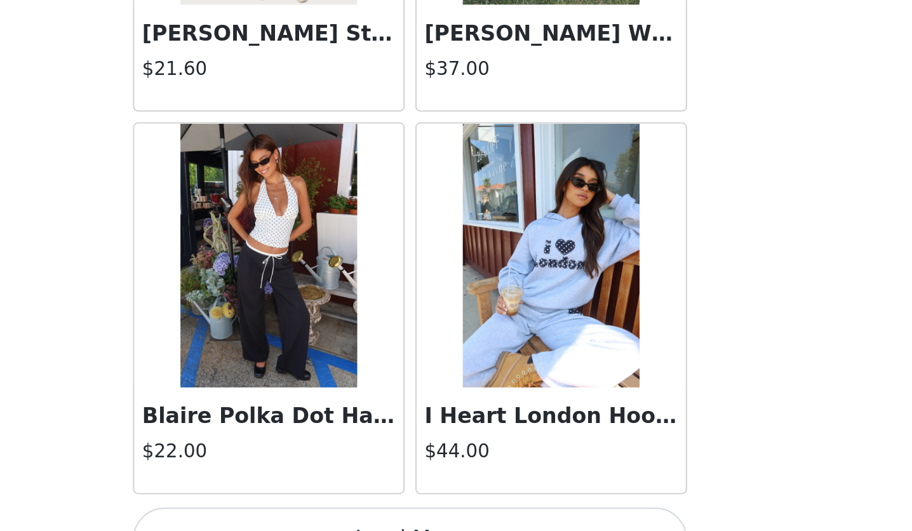
click at [526, 519] on button "Load More" at bounding box center [456, 534] width 267 height 30
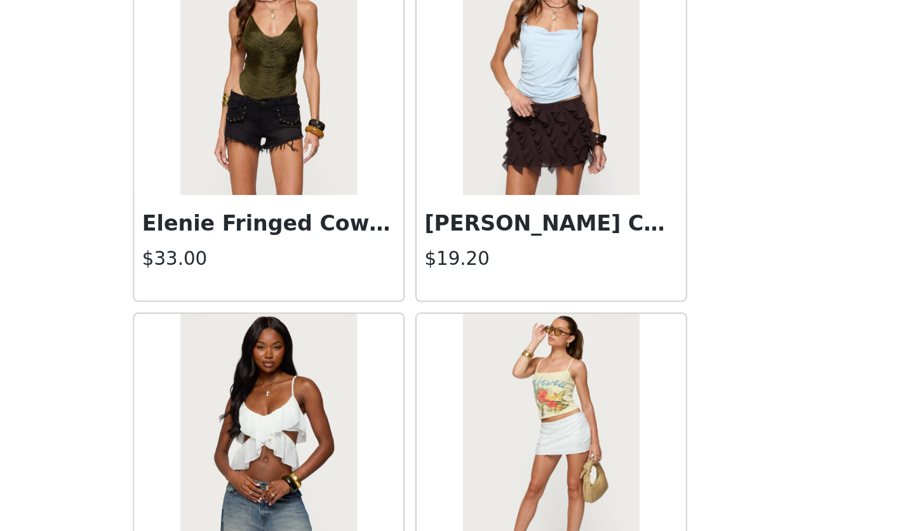
scroll to position [19799, 0]
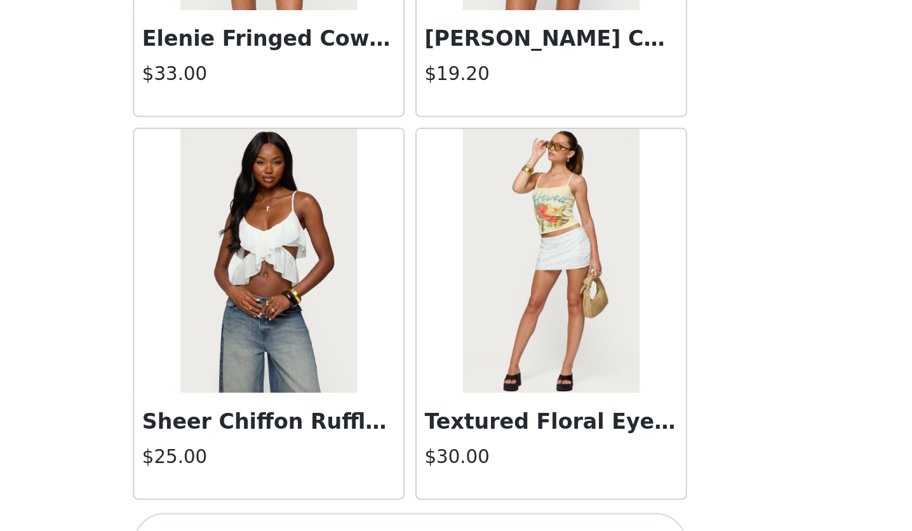
click at [526, 522] on button "Load More" at bounding box center [456, 537] width 267 height 30
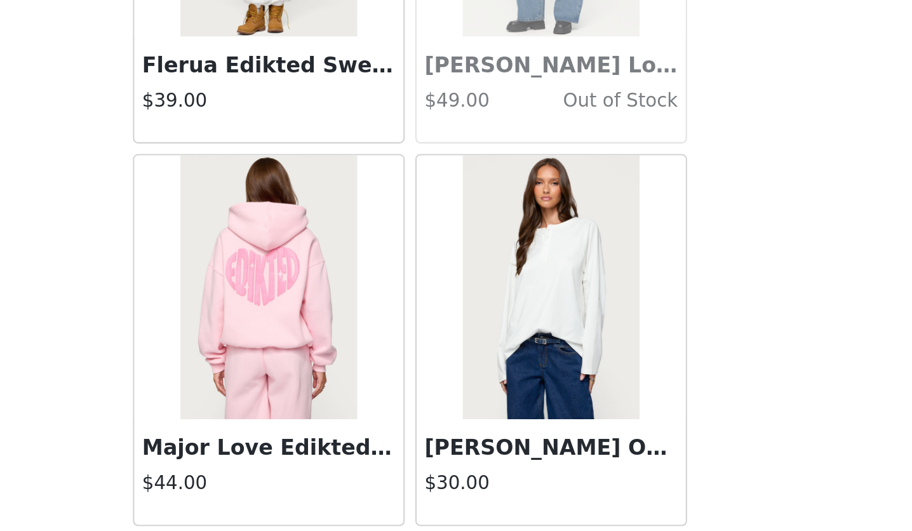
scroll to position [21638, 0]
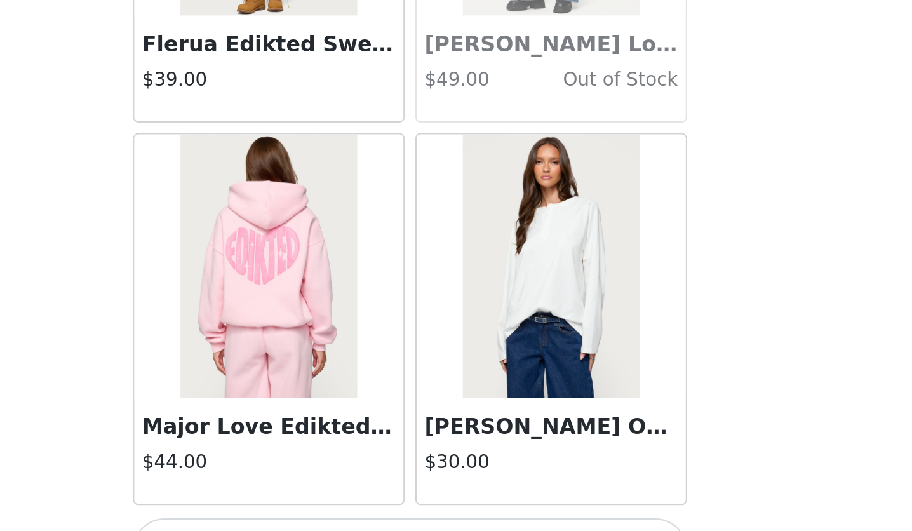
click at [503, 525] on button "Load More" at bounding box center [456, 540] width 267 height 30
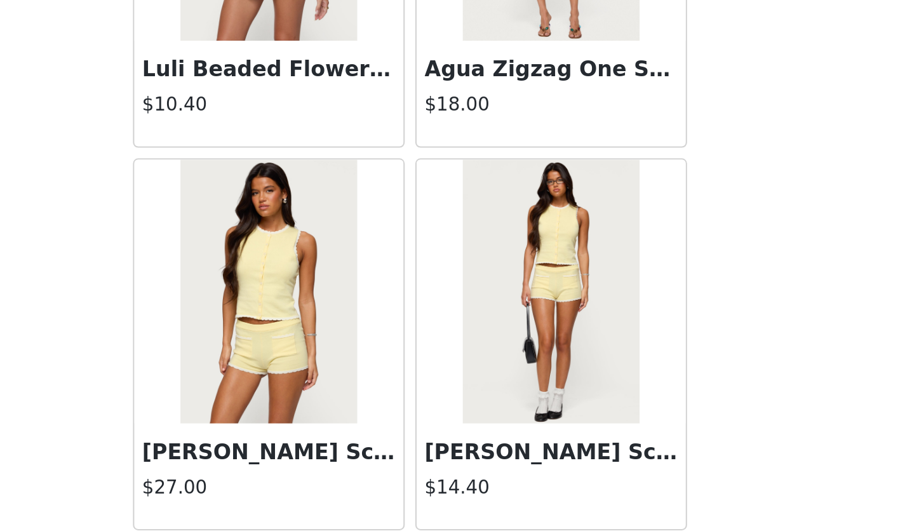
scroll to position [22733, 0]
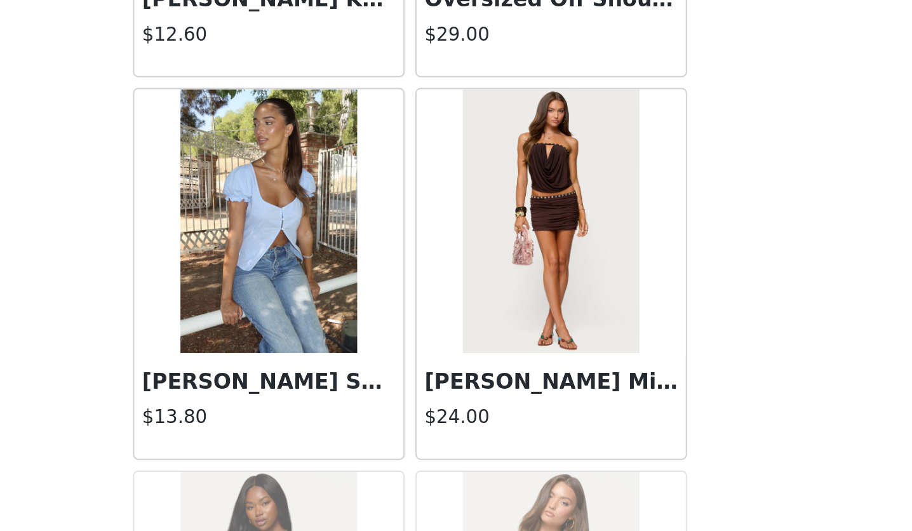
scroll to position [24049, 0]
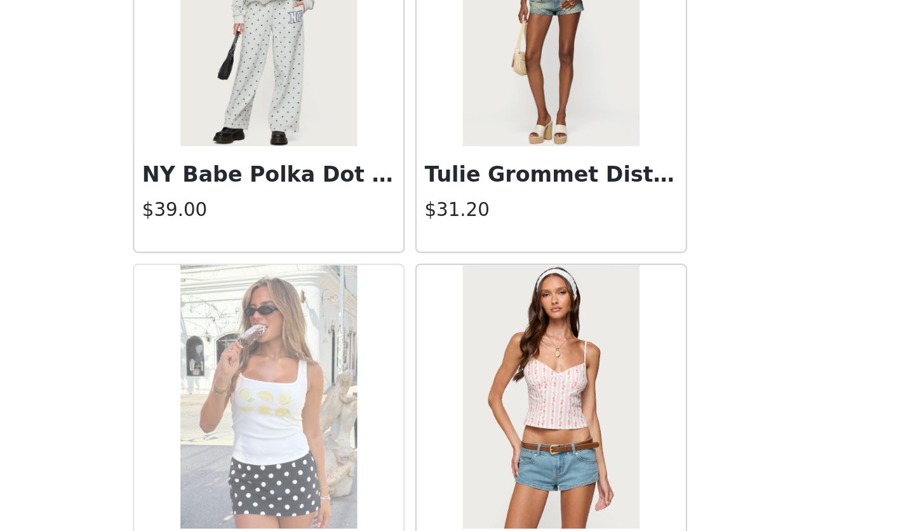
scroll to position [27155, 0]
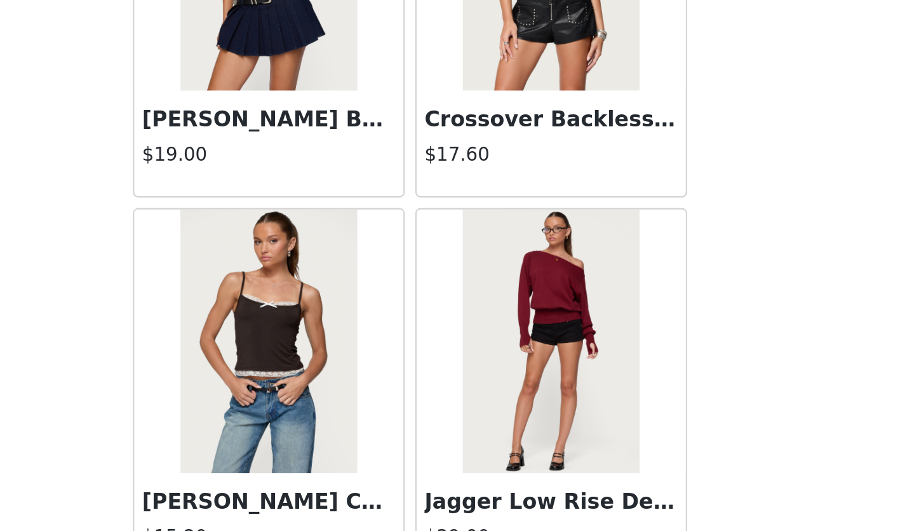
scroll to position [28994, 0]
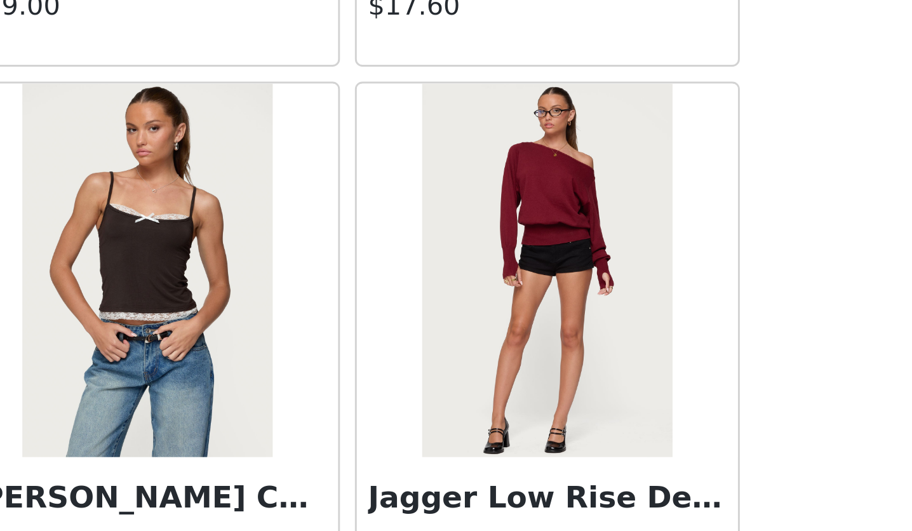
scroll to position [46, 0]
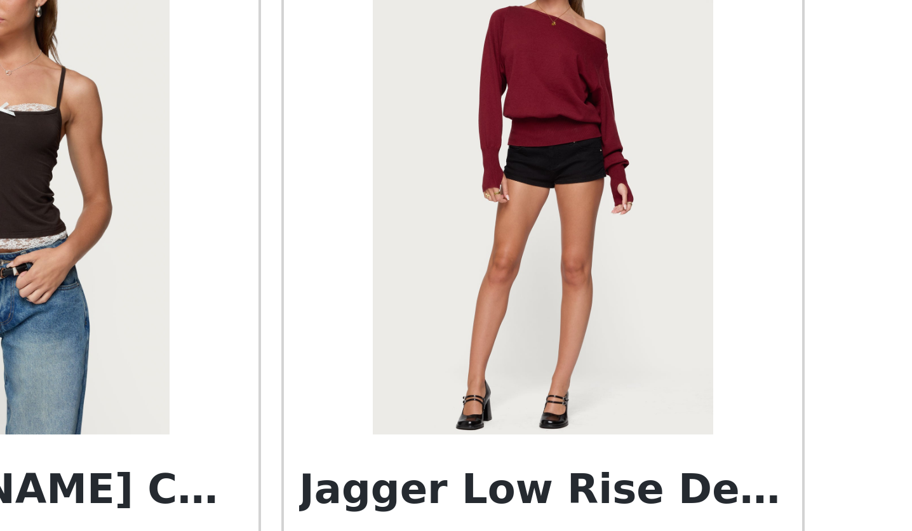
click at [519, 483] on h3 "Jagger Low Rise Denim Shorts" at bounding box center [524, 490] width 122 height 15
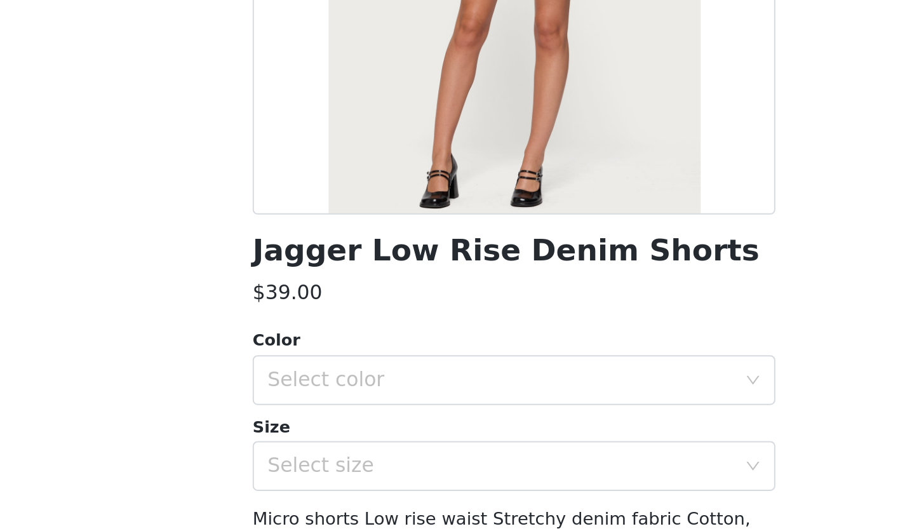
scroll to position [43, 0]
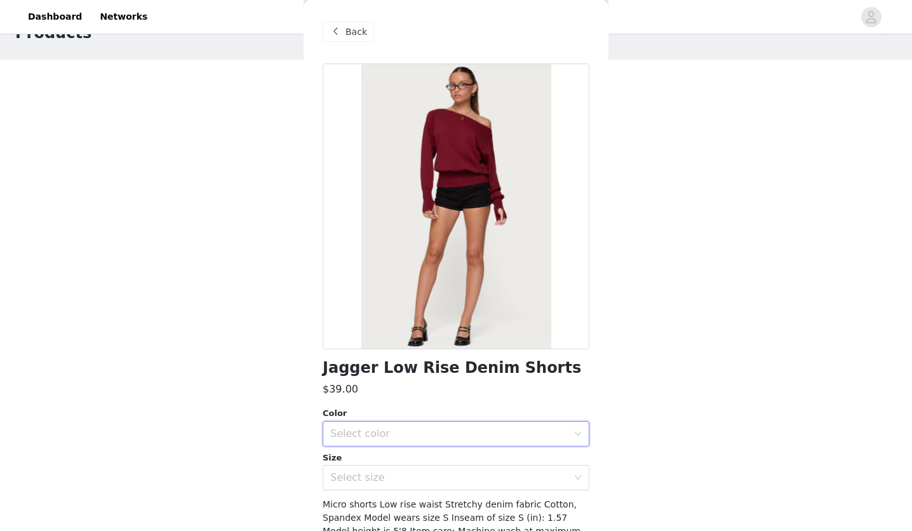
click at [396, 422] on div "Select color" at bounding box center [451, 434] width 243 height 24
click at [375, 460] on li "BLACK" at bounding box center [451, 461] width 257 height 20
click at [364, 483] on div "Select size" at bounding box center [448, 477] width 237 height 13
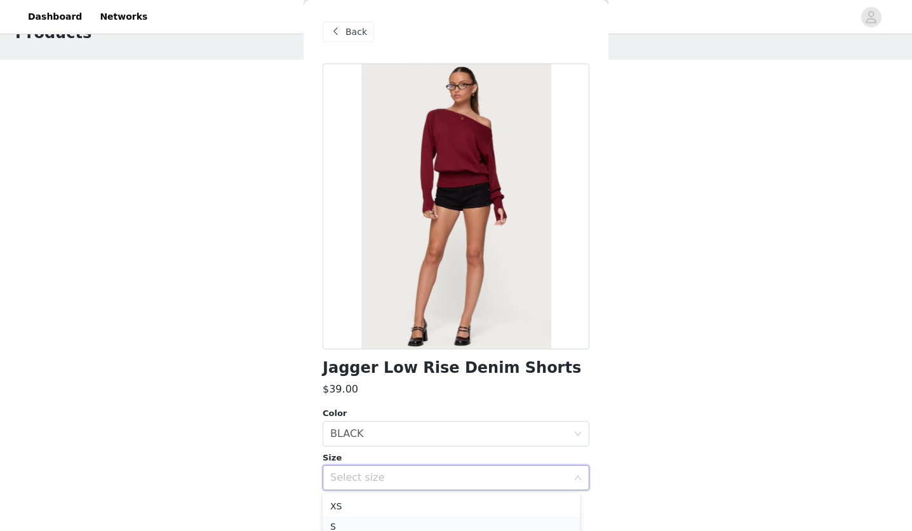
click at [351, 518] on li "S" at bounding box center [451, 526] width 257 height 20
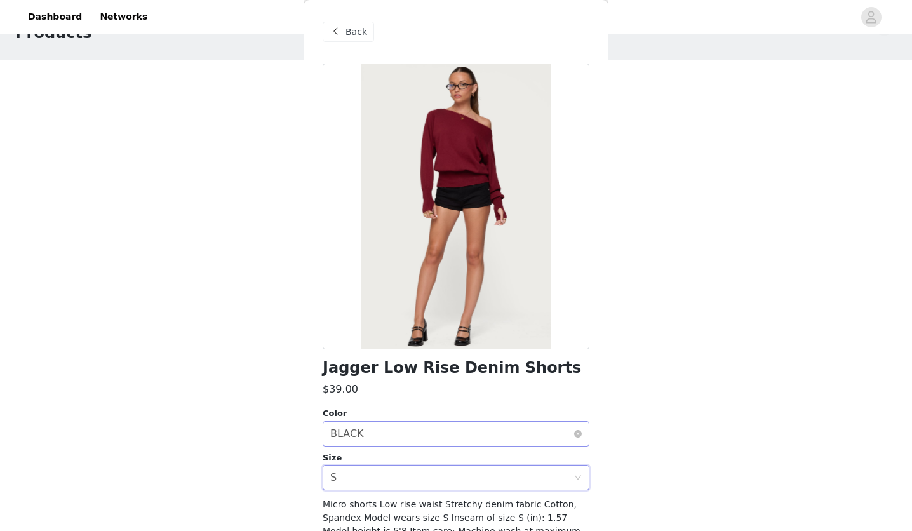
scroll to position [86, 0]
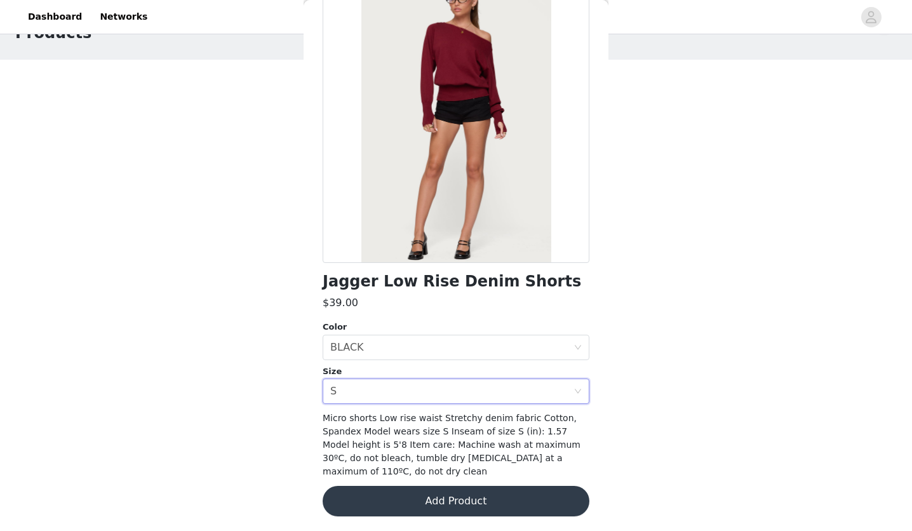
click at [407, 498] on button "Add Product" at bounding box center [456, 501] width 267 height 30
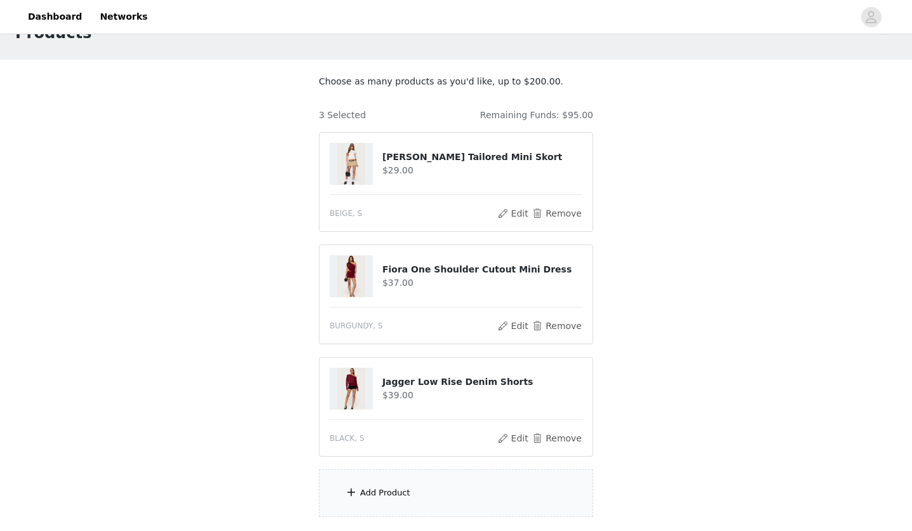
click at [432, 488] on div "Add Product" at bounding box center [456, 493] width 274 height 48
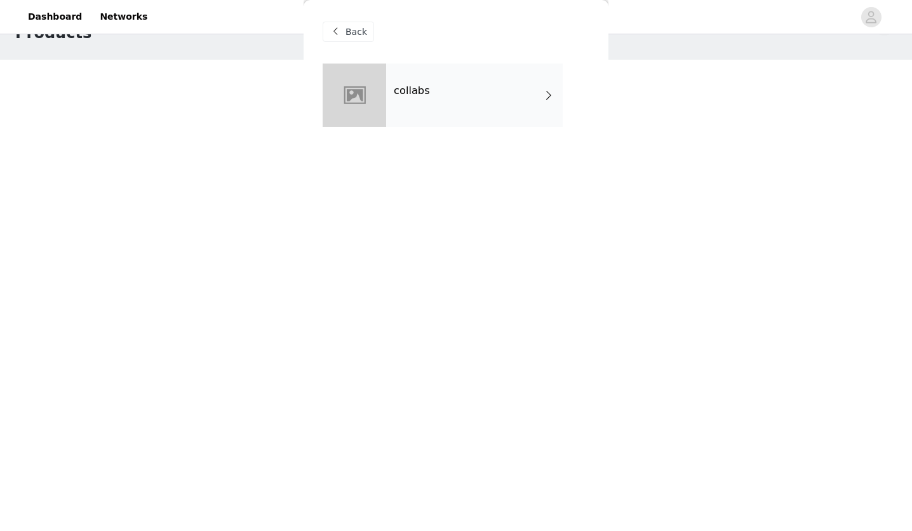
click at [540, 95] on div "collabs" at bounding box center [474, 94] width 177 height 63
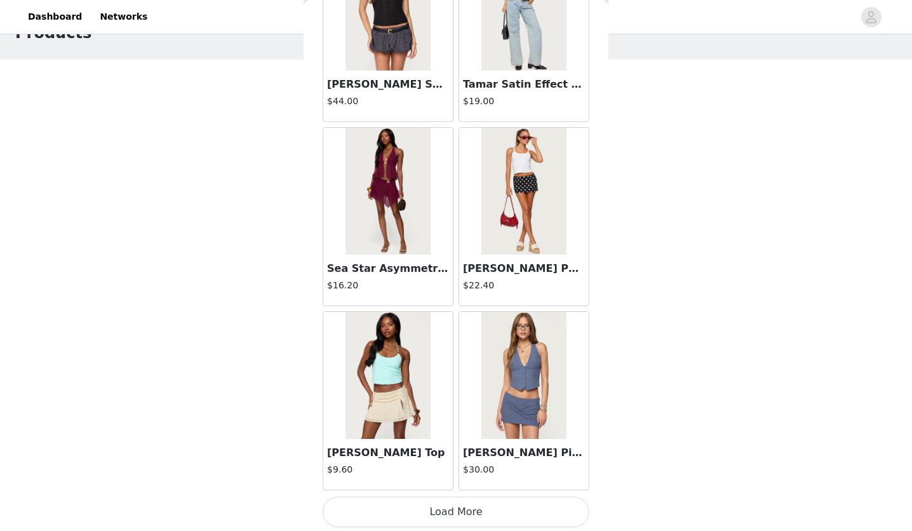
scroll to position [158, 0]
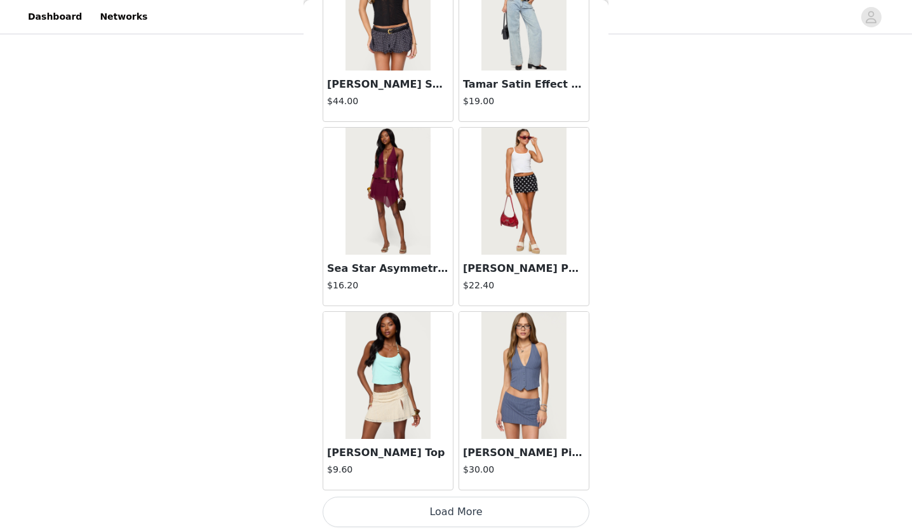
click at [452, 516] on button "Load More" at bounding box center [456, 512] width 267 height 30
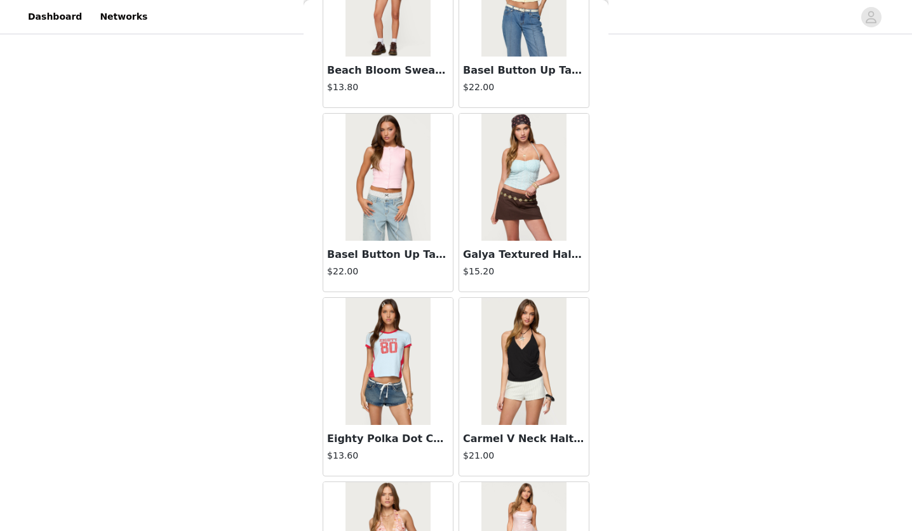
scroll to position [3249, 0]
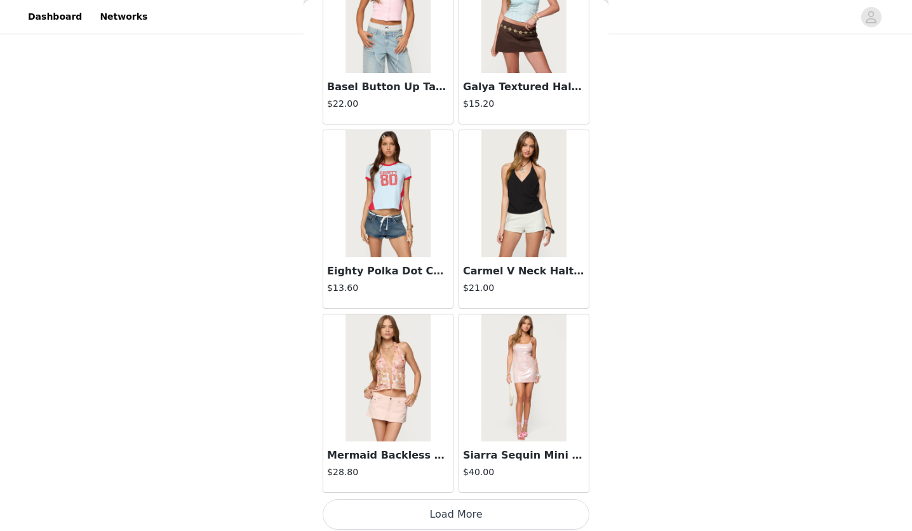
click at [461, 489] on div "Siarra Sequin Mini Dress $40.00" at bounding box center [524, 403] width 136 height 184
click at [459, 500] on button "Load More" at bounding box center [456, 514] width 267 height 30
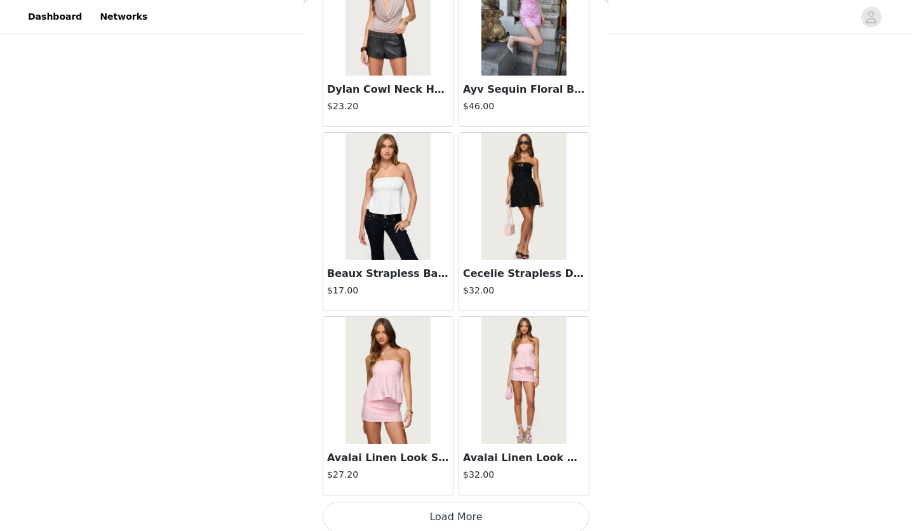
click at [453, 511] on button "Load More" at bounding box center [456, 517] width 267 height 30
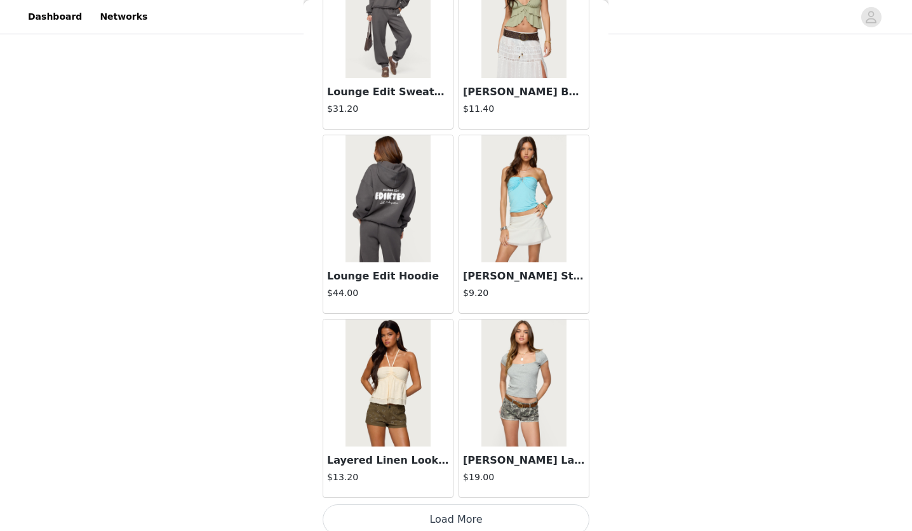
click at [445, 511] on button "Load More" at bounding box center [456, 519] width 267 height 30
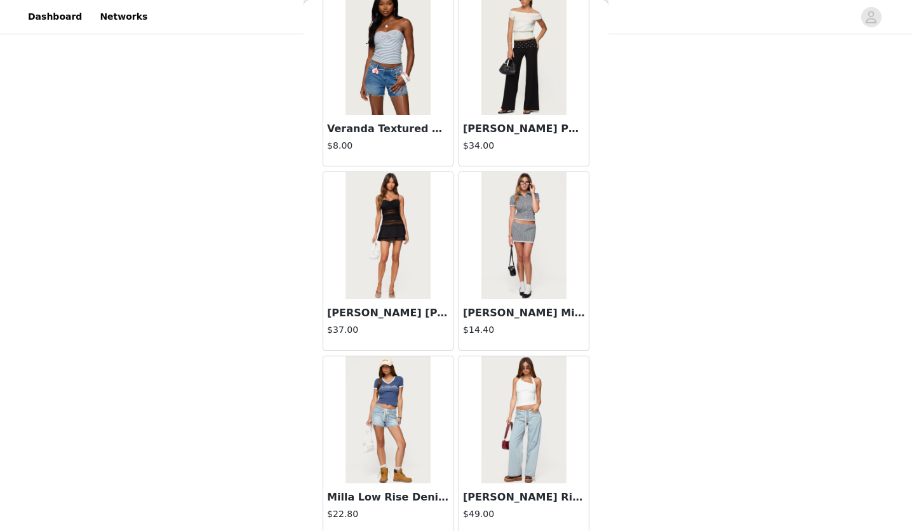
scroll to position [8765, 0]
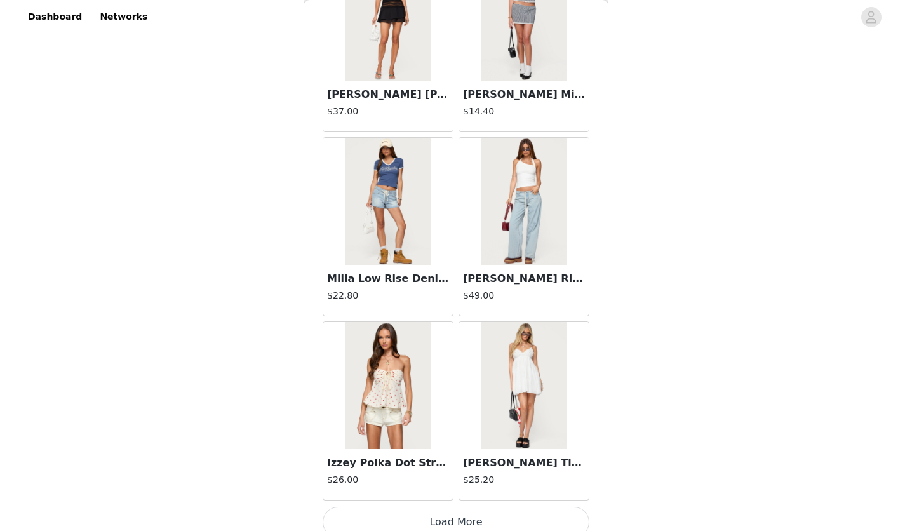
click at [426, 508] on button "Load More" at bounding box center [456, 522] width 267 height 30
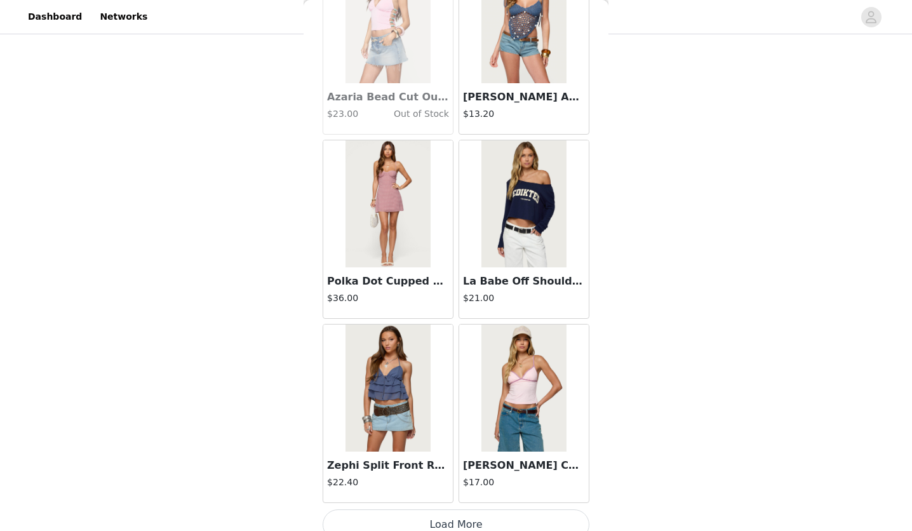
click at [450, 509] on button "Load More" at bounding box center [456, 524] width 267 height 30
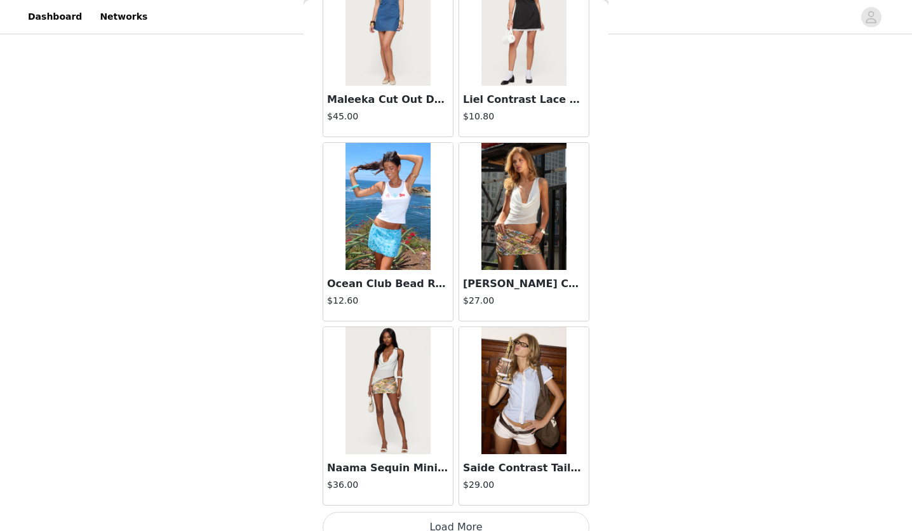
click at [449, 518] on button "Load More" at bounding box center [456, 527] width 267 height 30
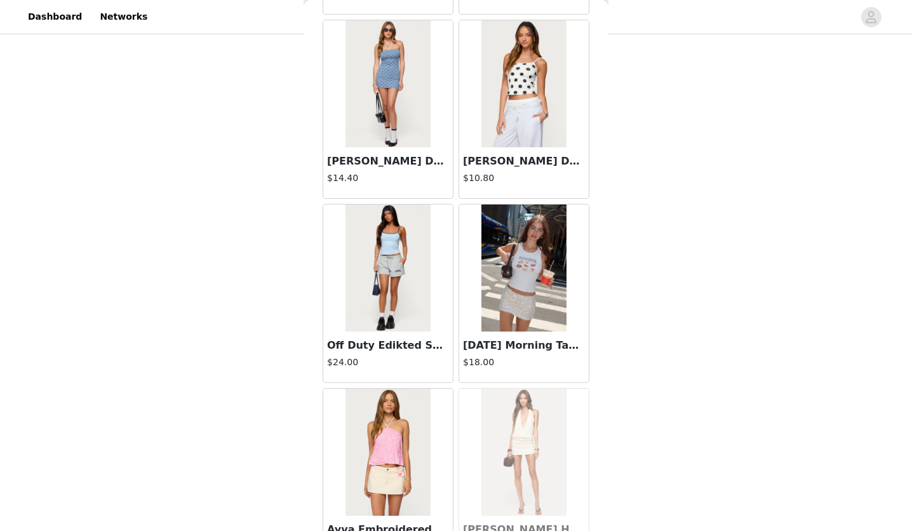
scroll to position [14282, 0]
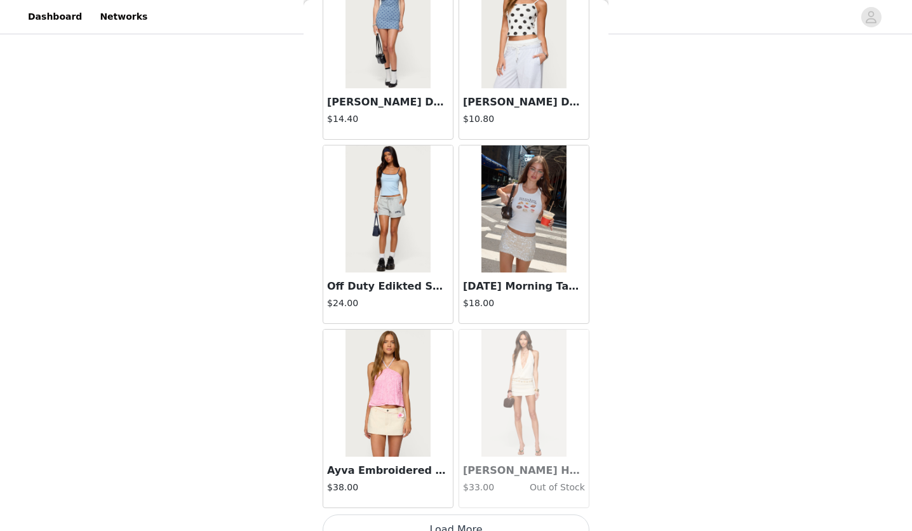
click at [439, 514] on button "Load More" at bounding box center [456, 529] width 267 height 30
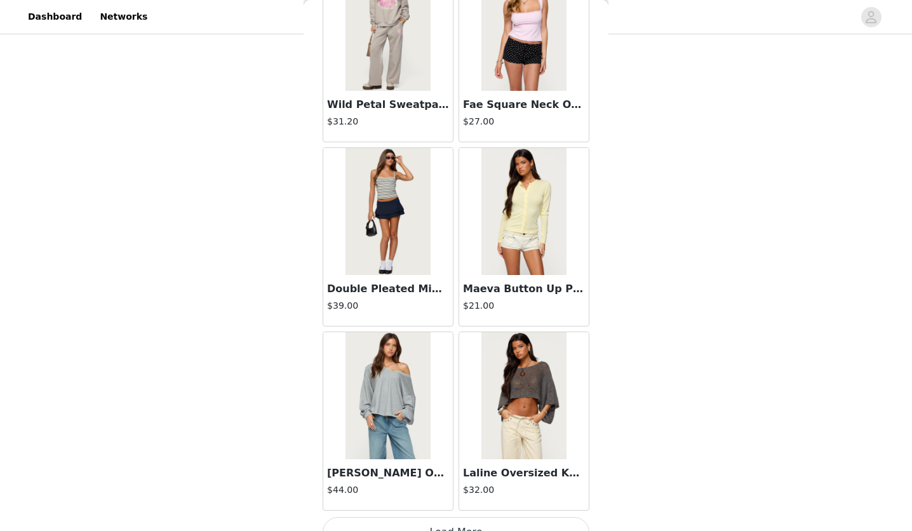
click at [469, 517] on button "Load More" at bounding box center [456, 532] width 267 height 30
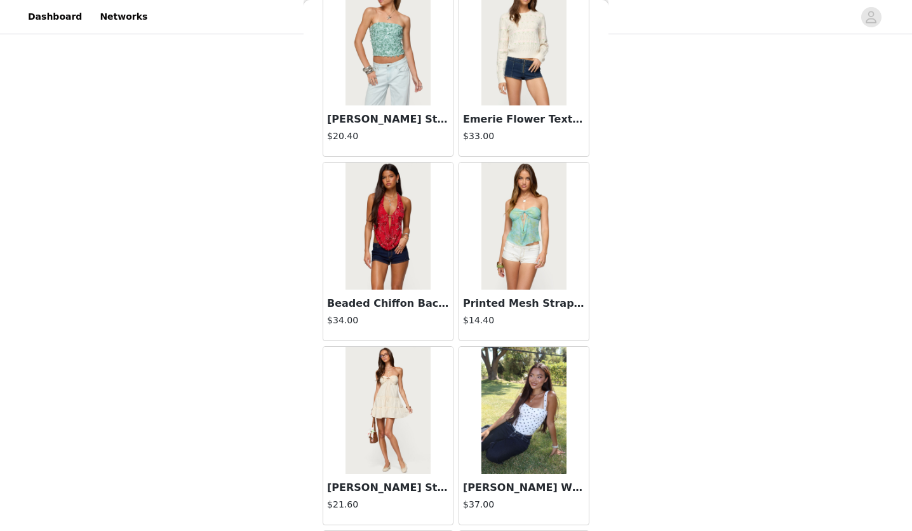
scroll to position [17960, 0]
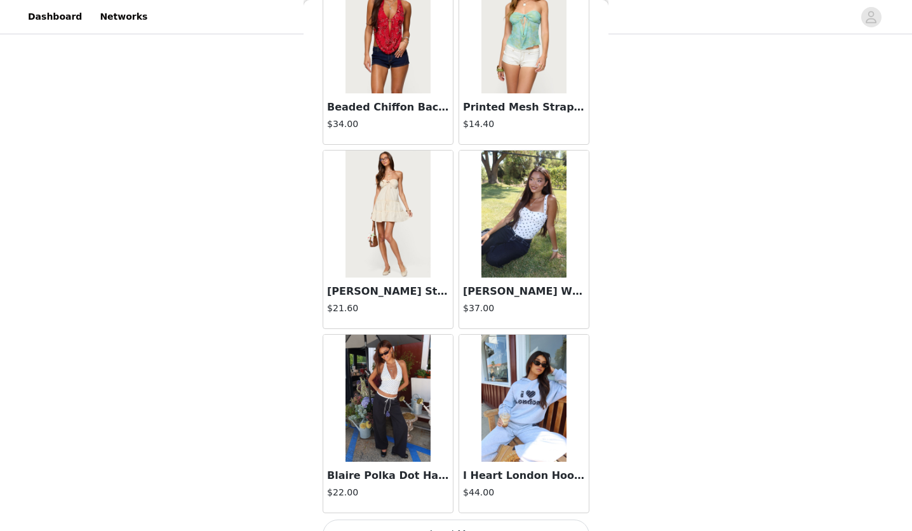
click at [441, 519] on button "Load More" at bounding box center [456, 534] width 267 height 30
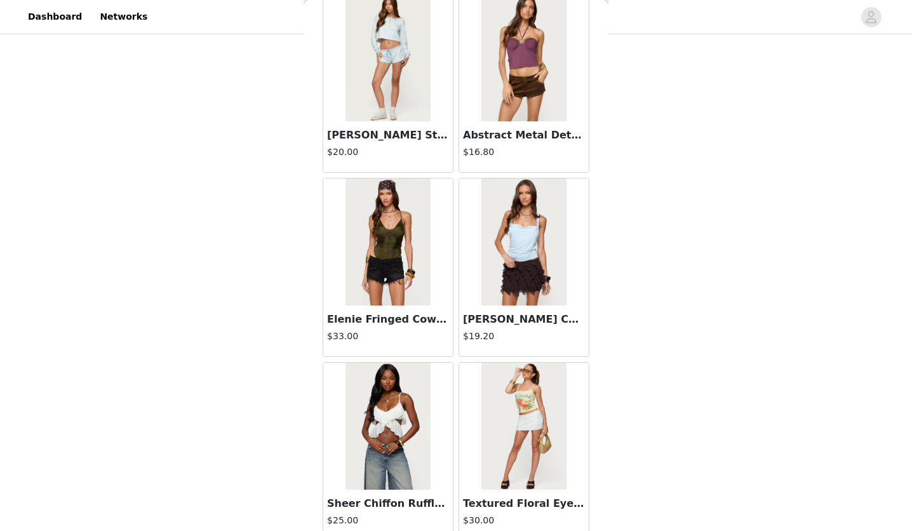
scroll to position [19799, 0]
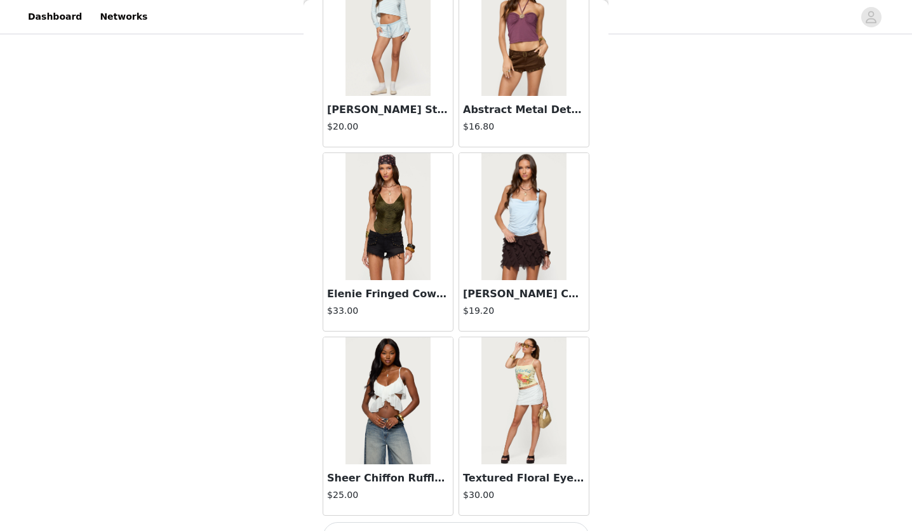
click at [461, 522] on button "Load More" at bounding box center [456, 537] width 267 height 30
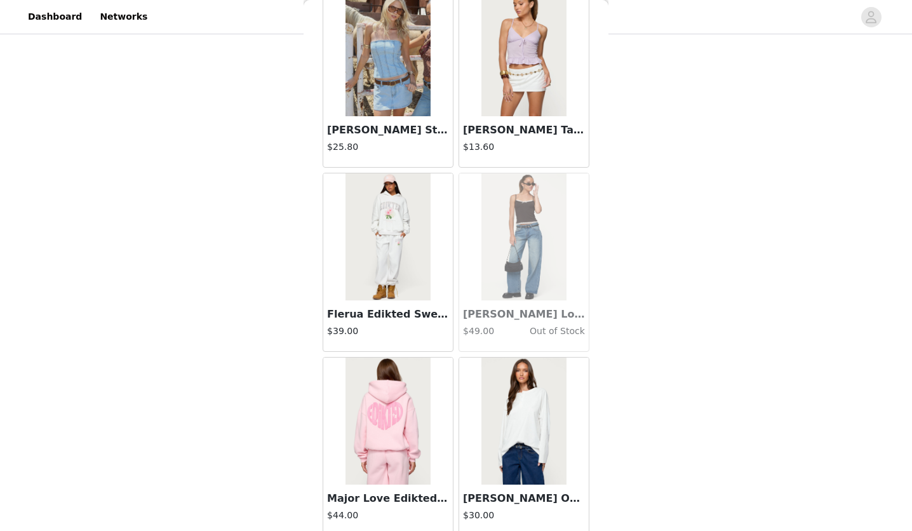
scroll to position [21638, 0]
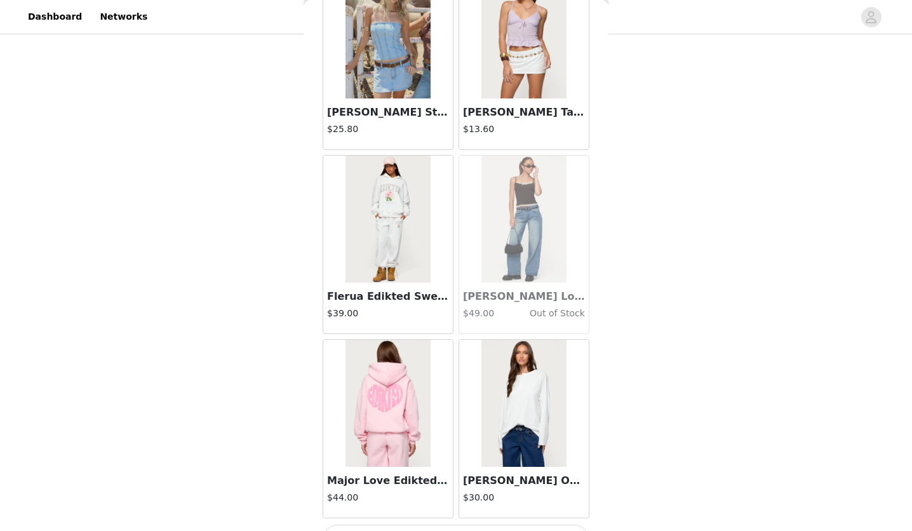
click at [458, 525] on button "Load More" at bounding box center [456, 540] width 267 height 30
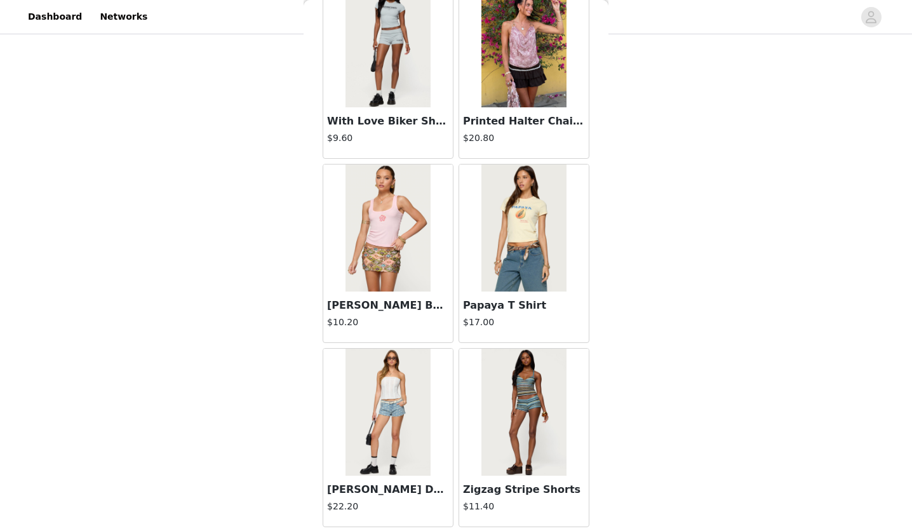
scroll to position [23477, 0]
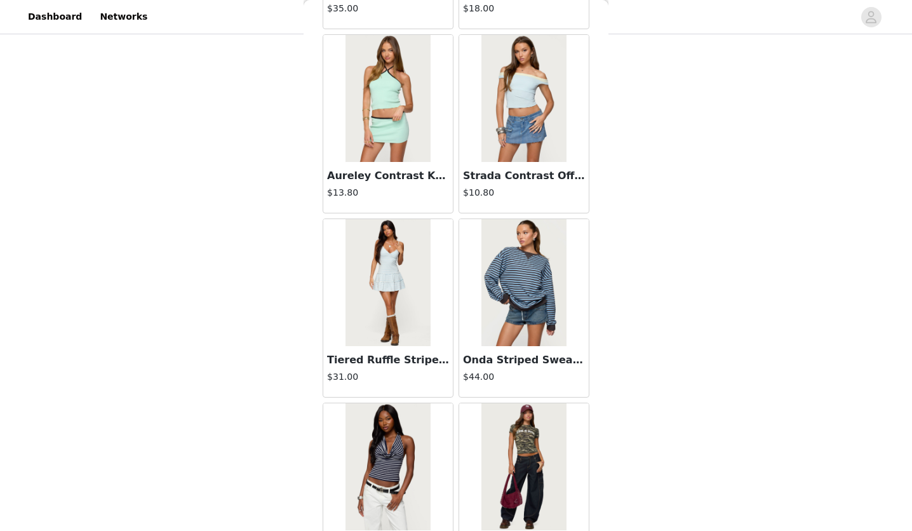
scroll to position [25316, 0]
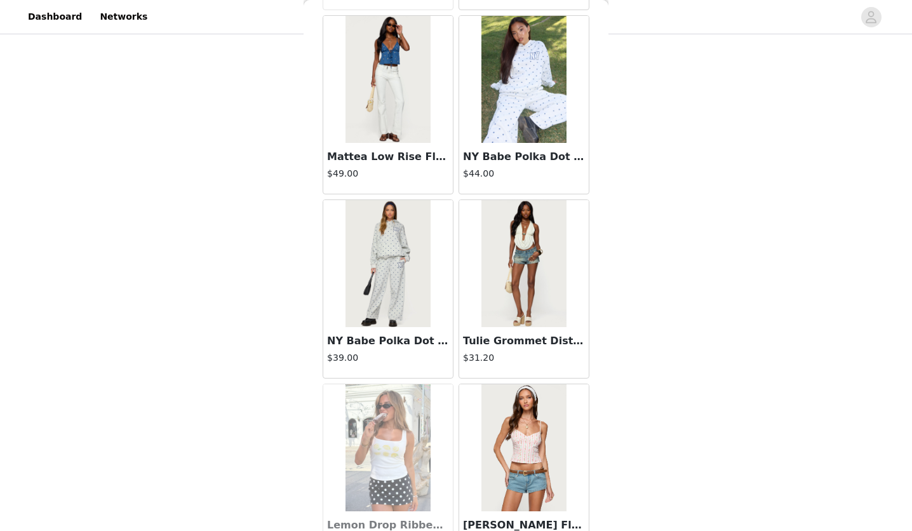
scroll to position [27155, 0]
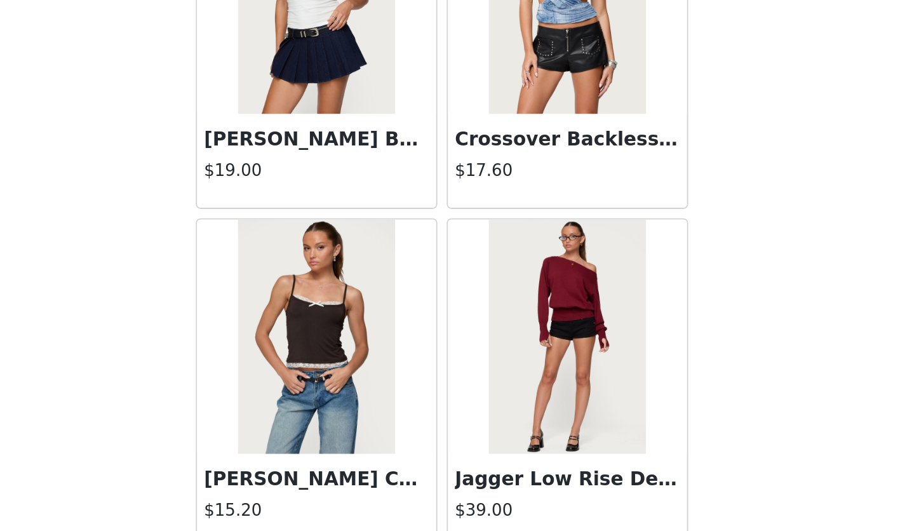
scroll to position [158, 0]
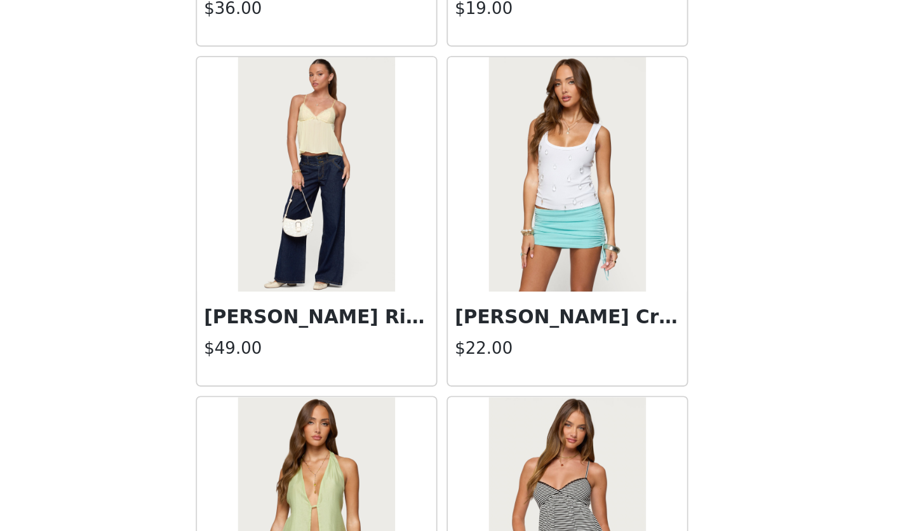
scroll to position [29413, 0]
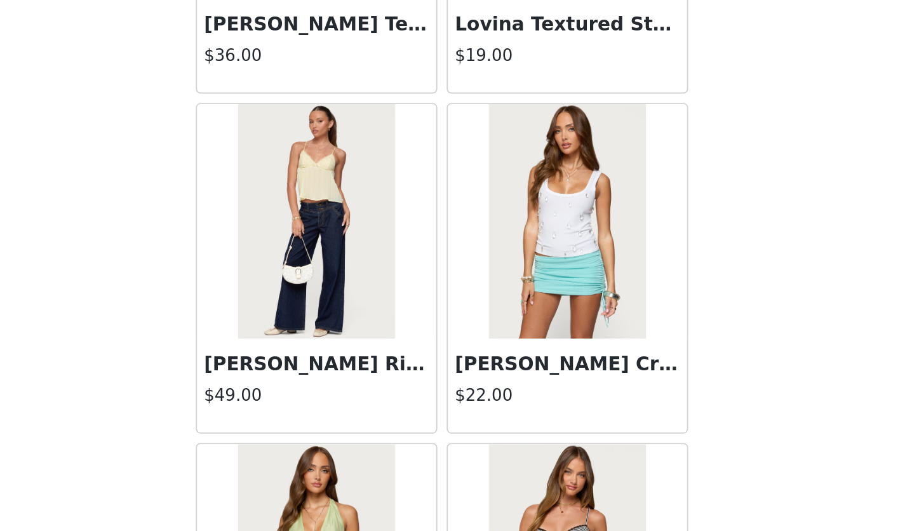
click at [431, 450] on div "$49.00" at bounding box center [388, 459] width 122 height 18
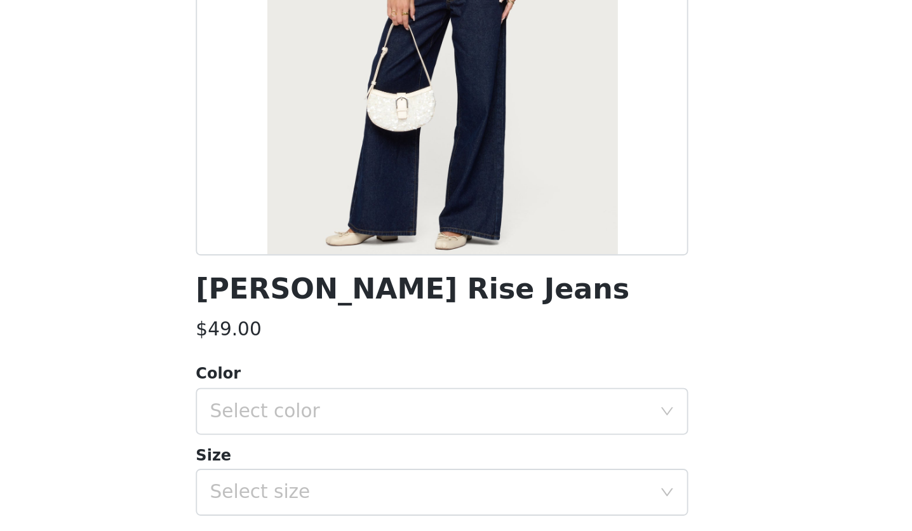
scroll to position [158, 0]
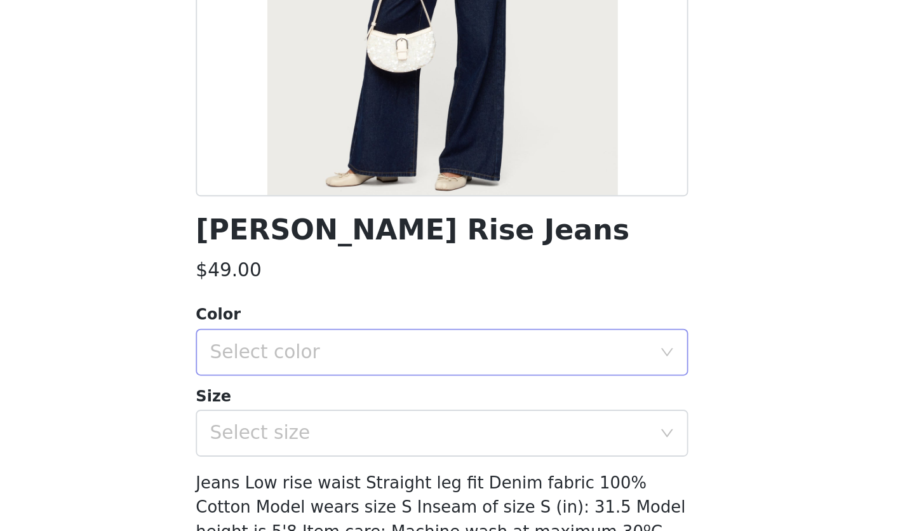
click at [420, 431] on div "Select color" at bounding box center [448, 433] width 237 height 13
click at [389, 462] on li "BLUE" at bounding box center [451, 461] width 257 height 20
click at [370, 480] on div "Select size" at bounding box center [448, 477] width 237 height 13
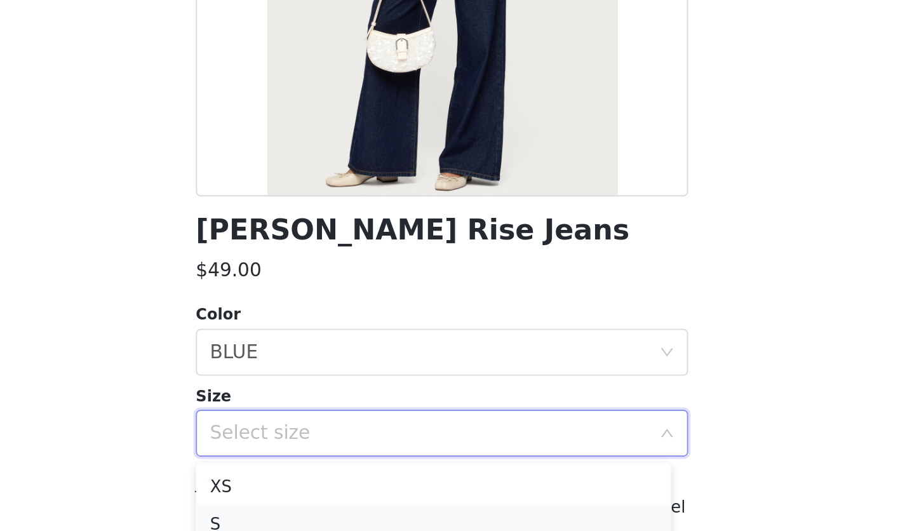
click at [344, 525] on li "S" at bounding box center [451, 526] width 257 height 20
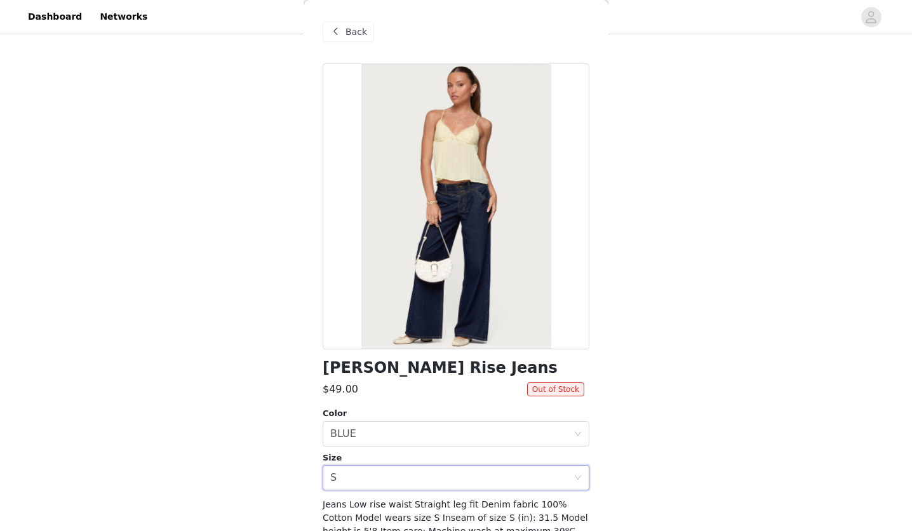
click at [331, 29] on span at bounding box center [335, 31] width 15 height 15
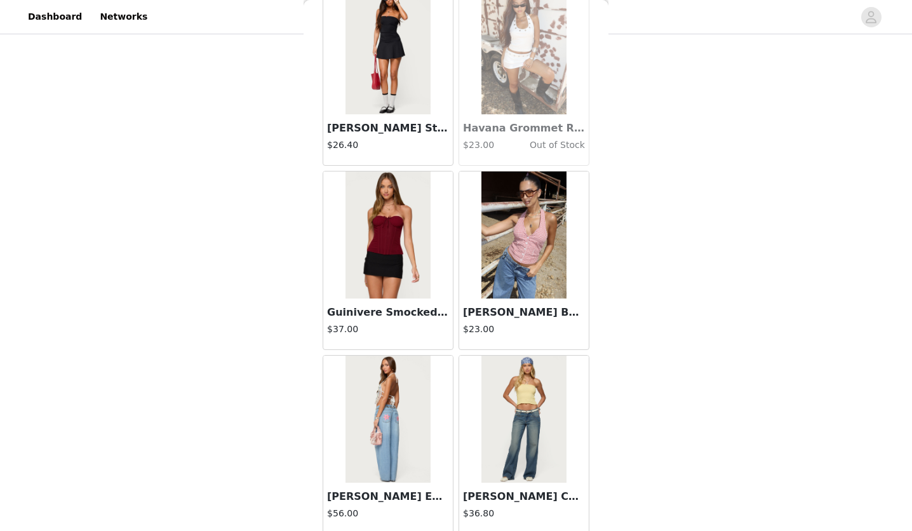
scroll to position [30830, 0]
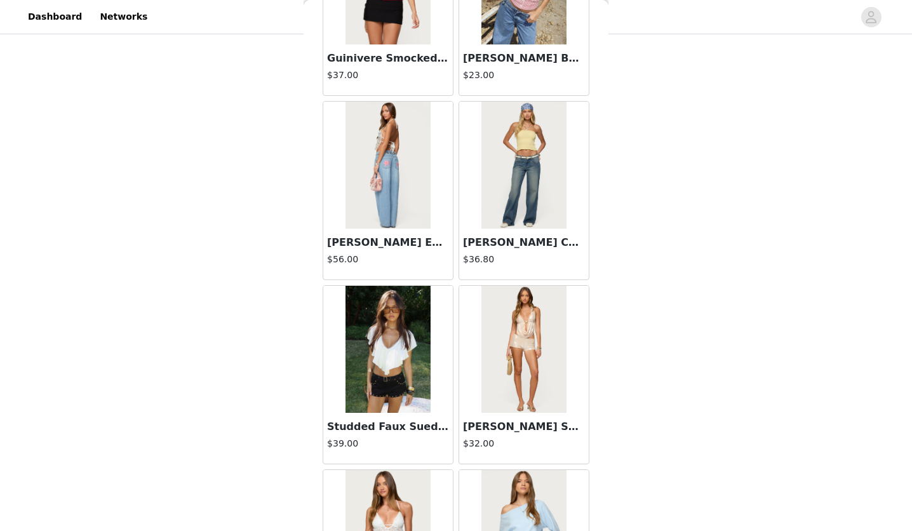
scroll to position [31084, 0]
click at [392, 436] on h4 "$39.00" at bounding box center [388, 442] width 122 height 13
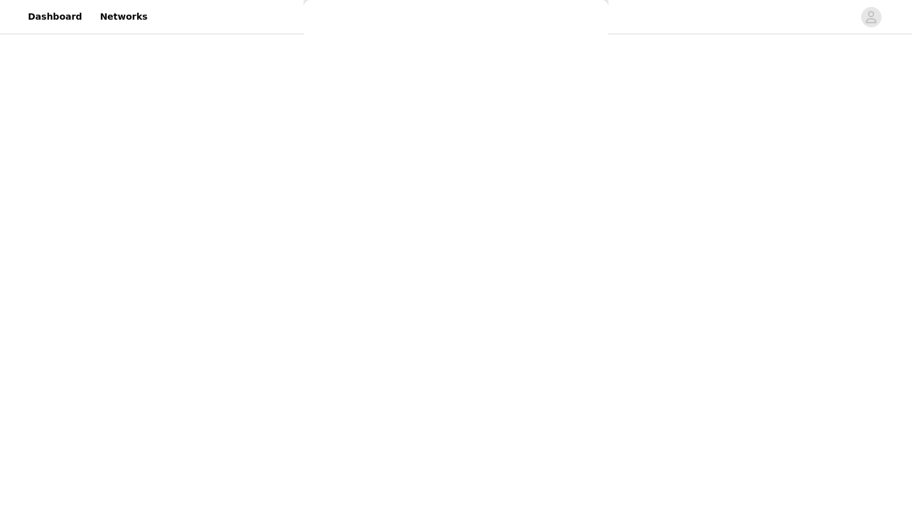
scroll to position [86, 0]
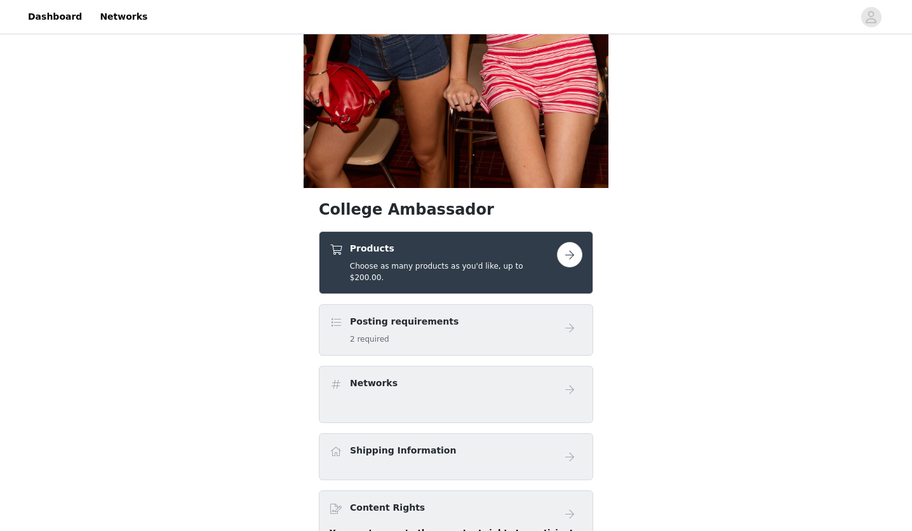
scroll to position [427, 0]
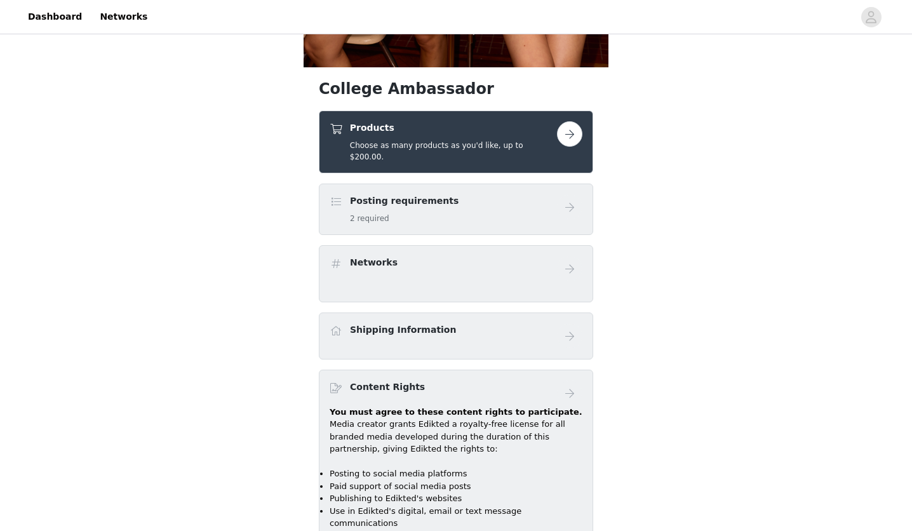
click at [550, 138] on div "Products Choose as many products as you'd like, up to $200.00." at bounding box center [443, 141] width 227 height 41
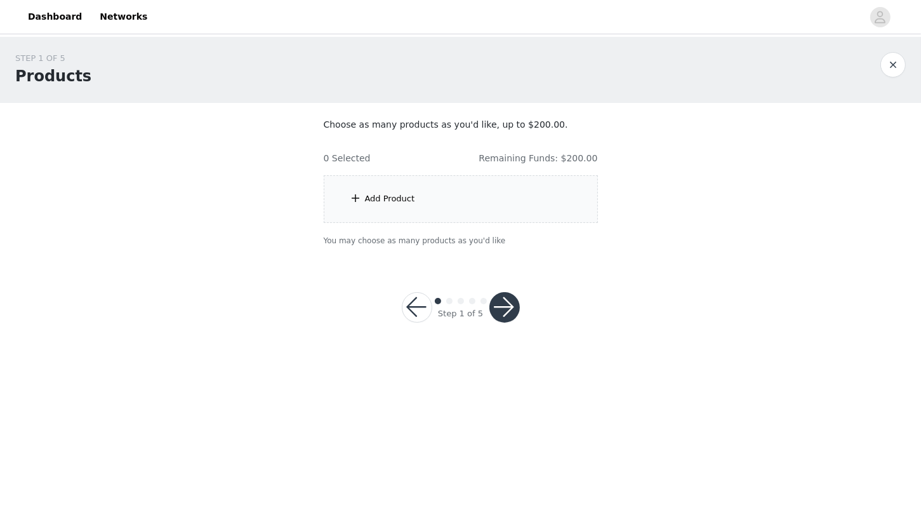
click at [439, 201] on div "Add Product" at bounding box center [461, 199] width 274 height 48
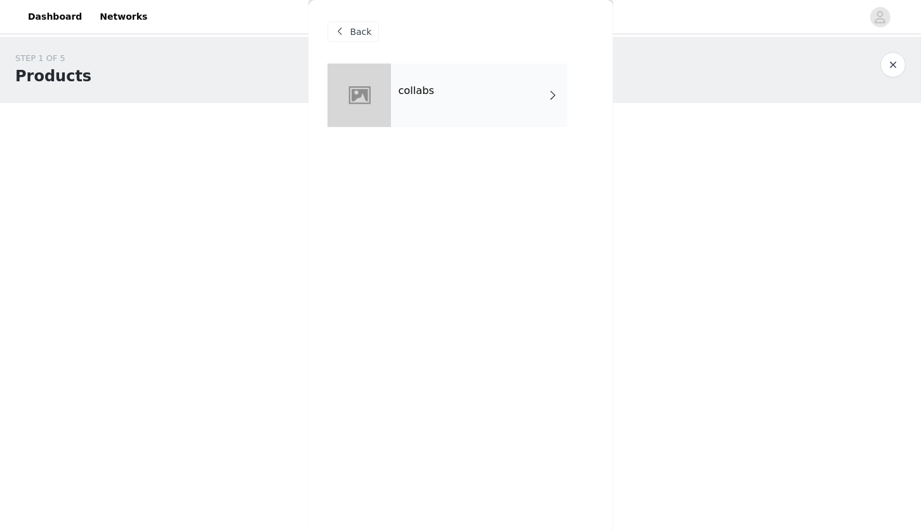
click at [519, 112] on div "collabs" at bounding box center [479, 94] width 177 height 63
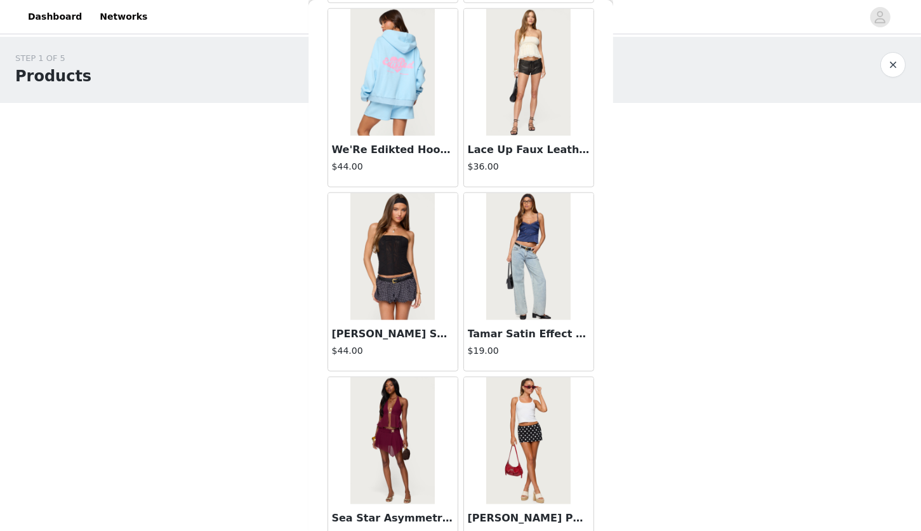
scroll to position [1410, 0]
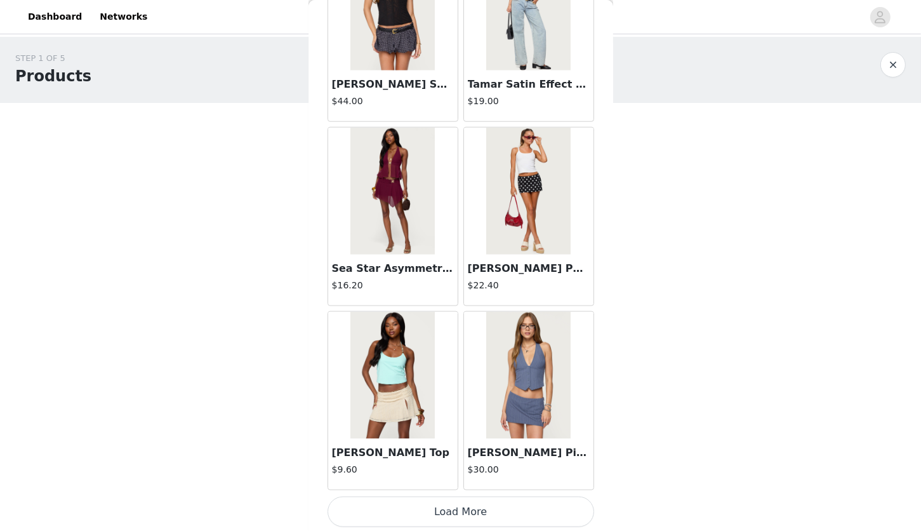
click at [458, 512] on button "Load More" at bounding box center [461, 512] width 267 height 30
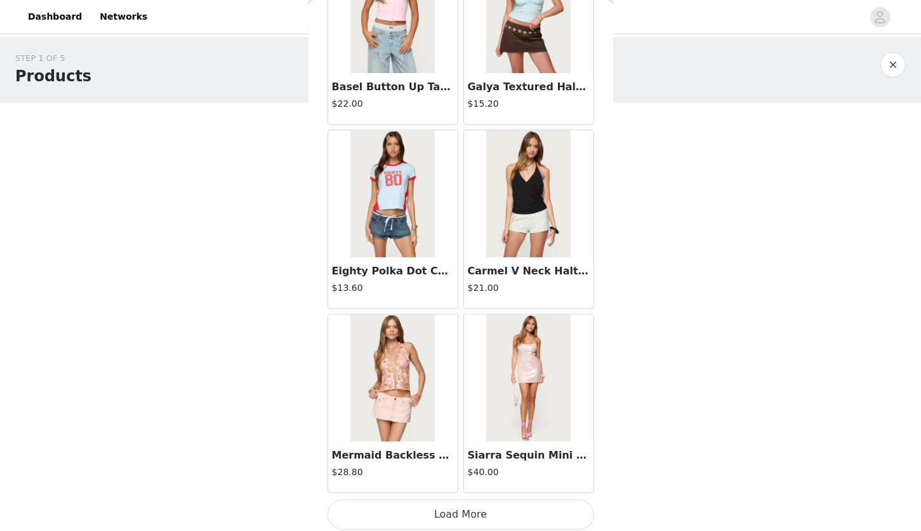
click at [450, 512] on button "Load More" at bounding box center [461, 514] width 267 height 30
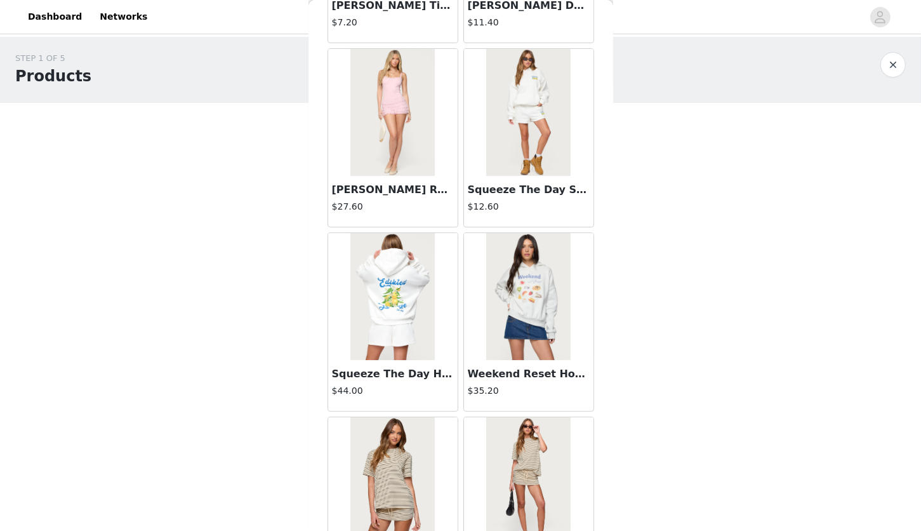
scroll to position [5088, 0]
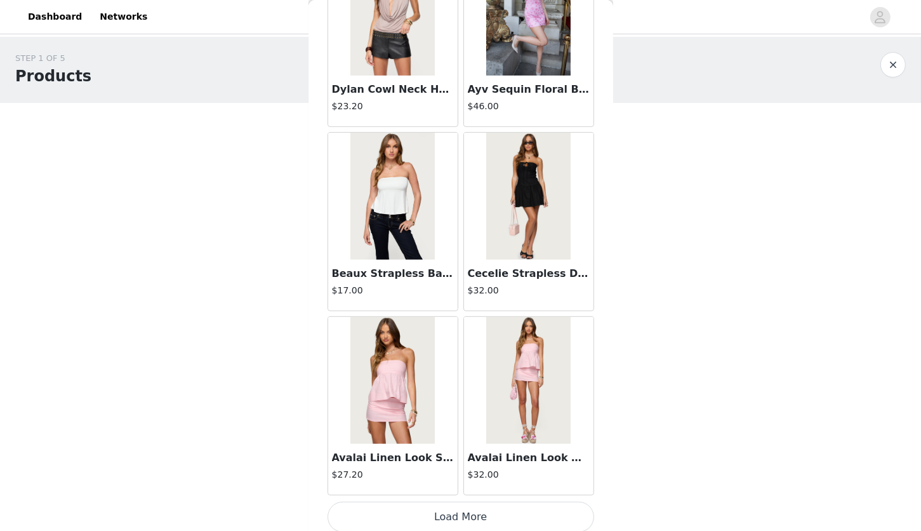
click at [442, 511] on button "Load More" at bounding box center [461, 517] width 267 height 30
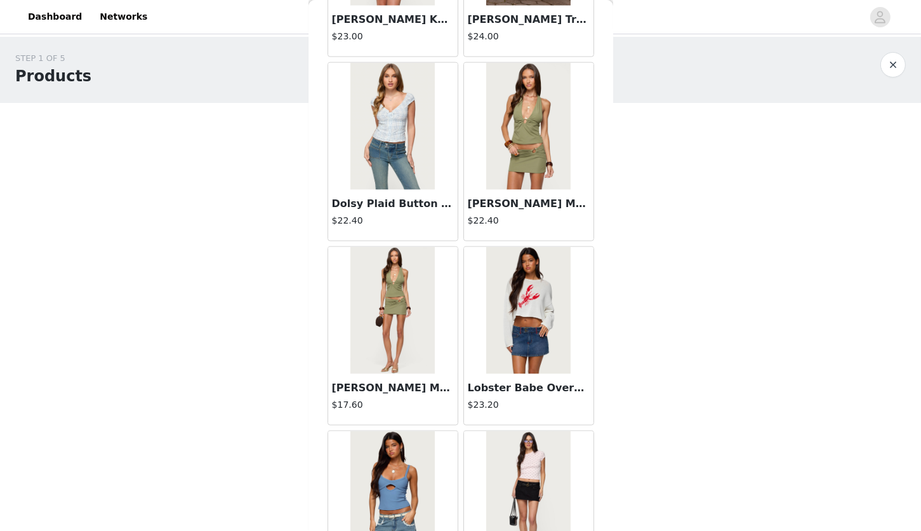
scroll to position [6927, 0]
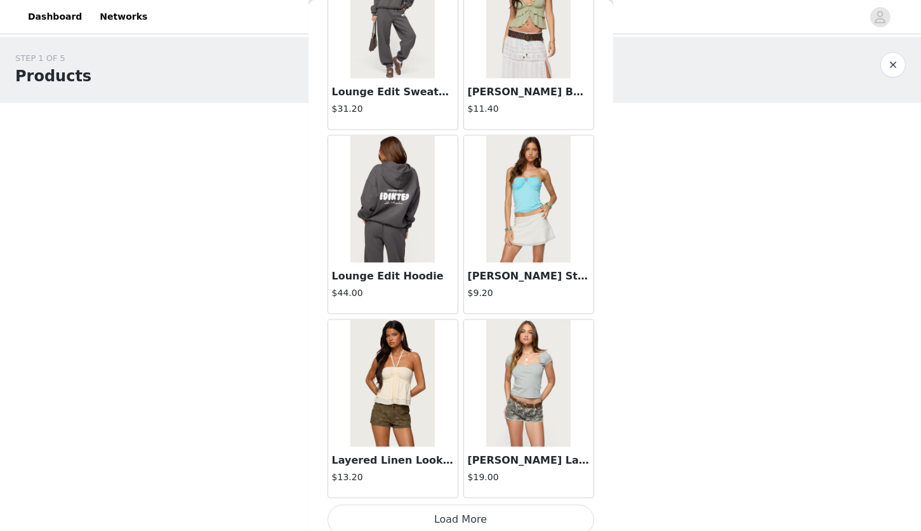
click at [467, 504] on button "Load More" at bounding box center [461, 519] width 267 height 30
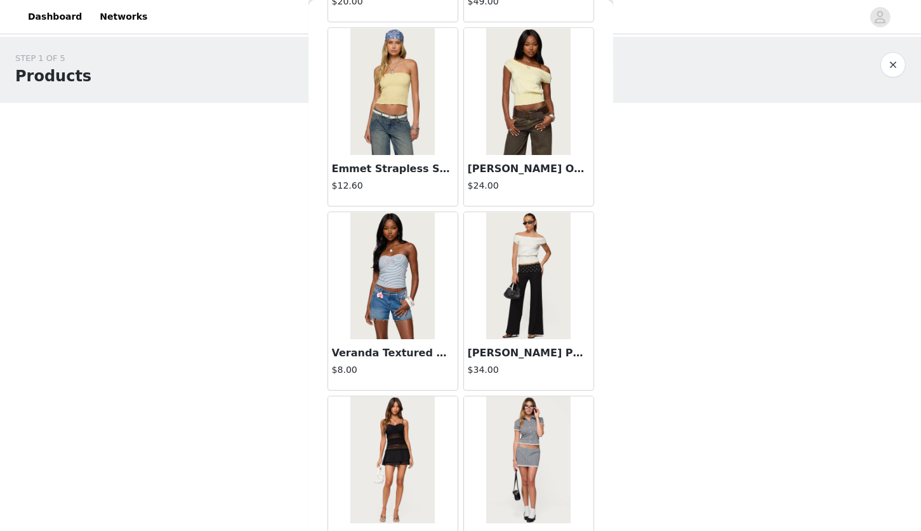
scroll to position [8765, 0]
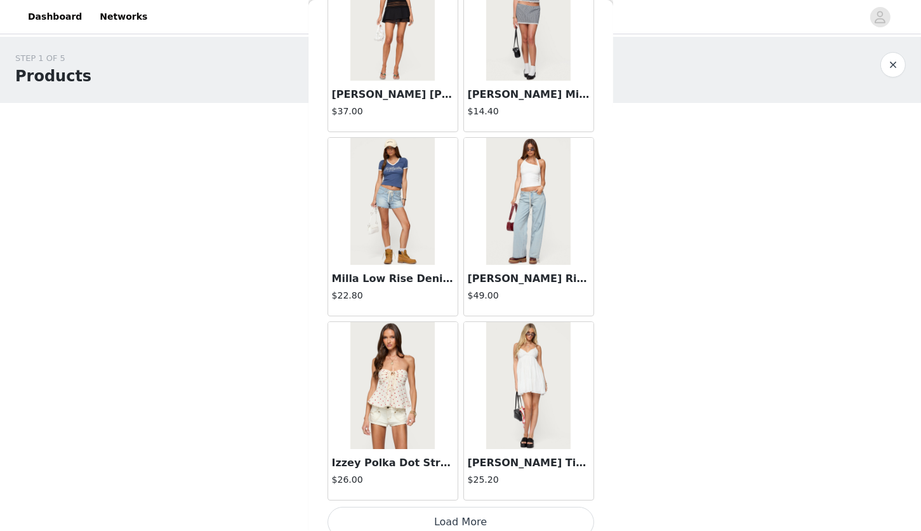
drag, startPoint x: 429, startPoint y: 502, endPoint x: 374, endPoint y: 501, distance: 54.6
click at [374, 507] on button "Load More" at bounding box center [461, 522] width 267 height 30
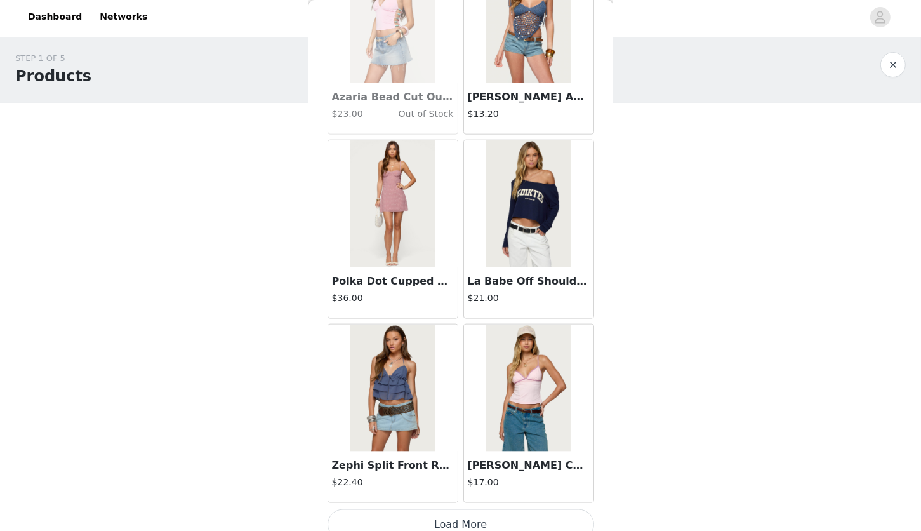
click at [409, 515] on button "Load More" at bounding box center [461, 524] width 267 height 30
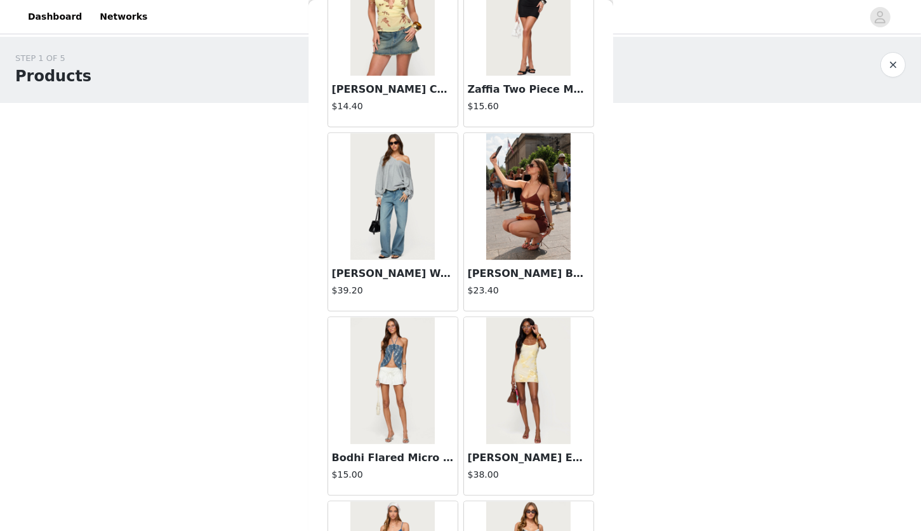
scroll to position [12443, 0]
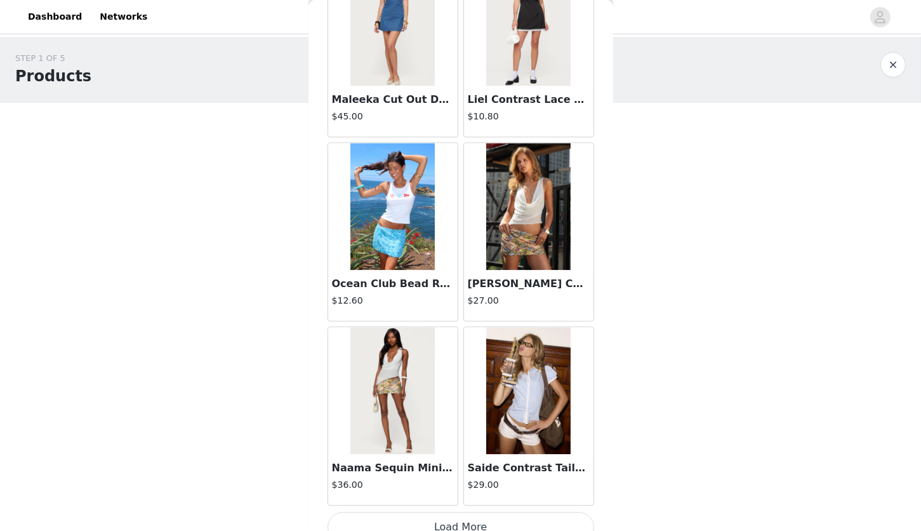
click at [451, 516] on button "Load More" at bounding box center [461, 527] width 267 height 30
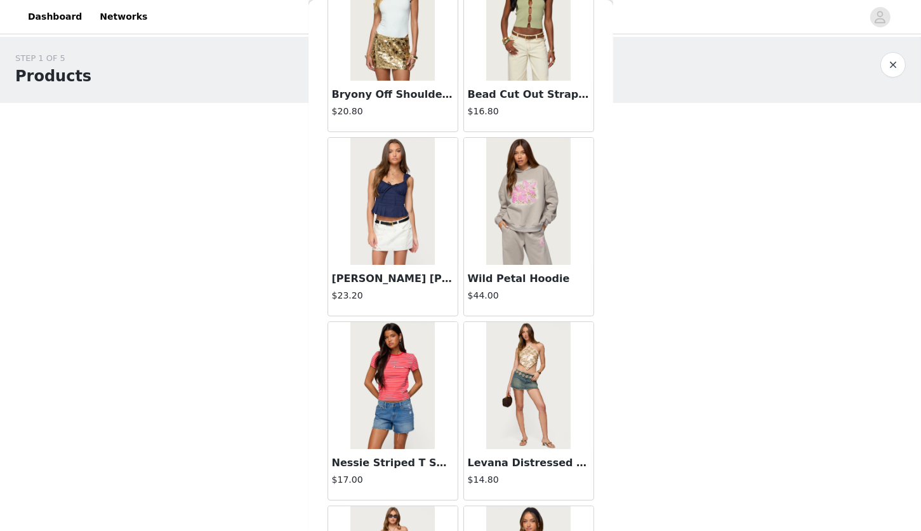
scroll to position [14282, 0]
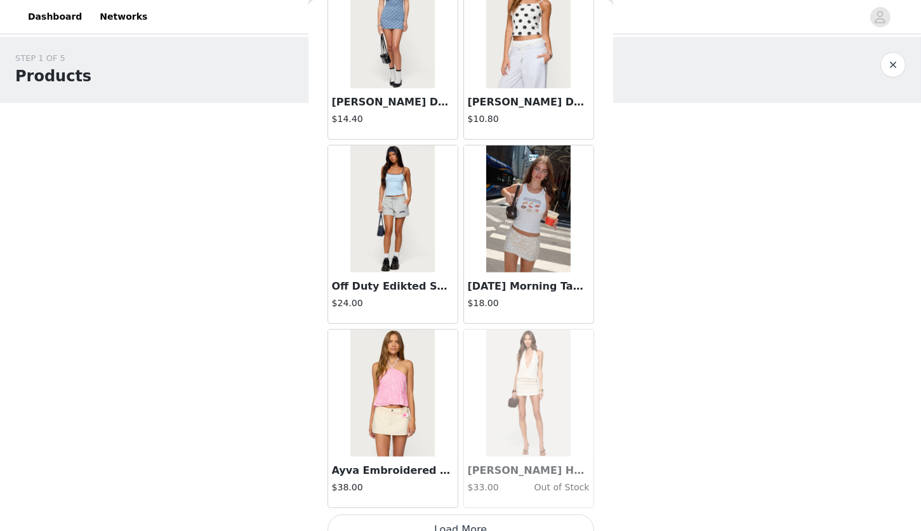
click at [411, 514] on button "Load More" at bounding box center [461, 529] width 267 height 30
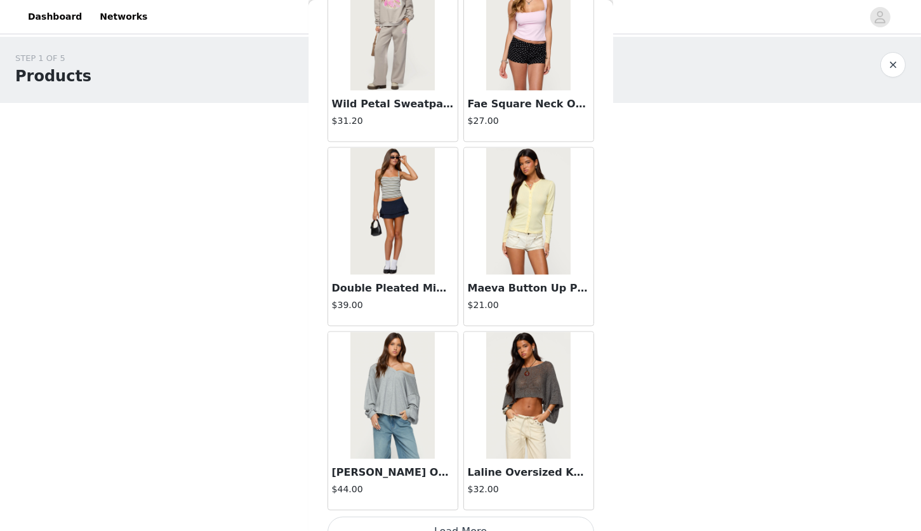
click at [444, 517] on button "Load More" at bounding box center [461, 532] width 267 height 30
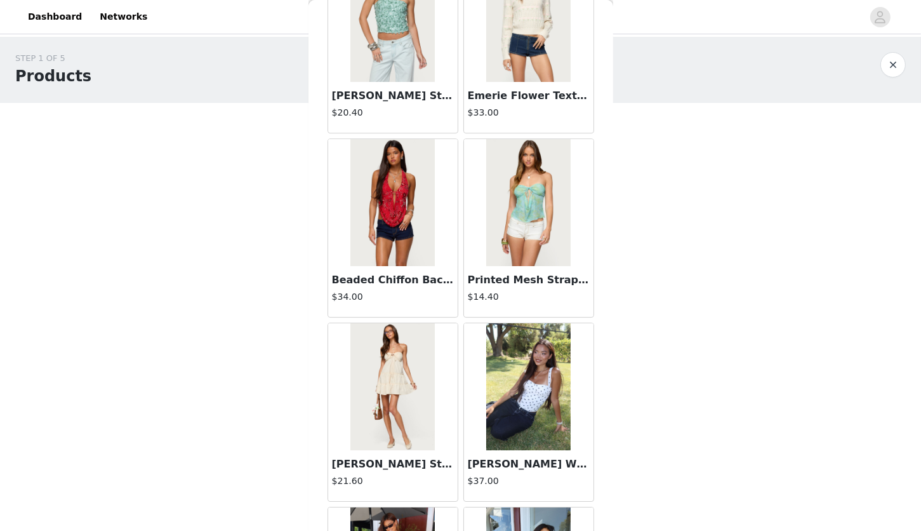
scroll to position [17960, 0]
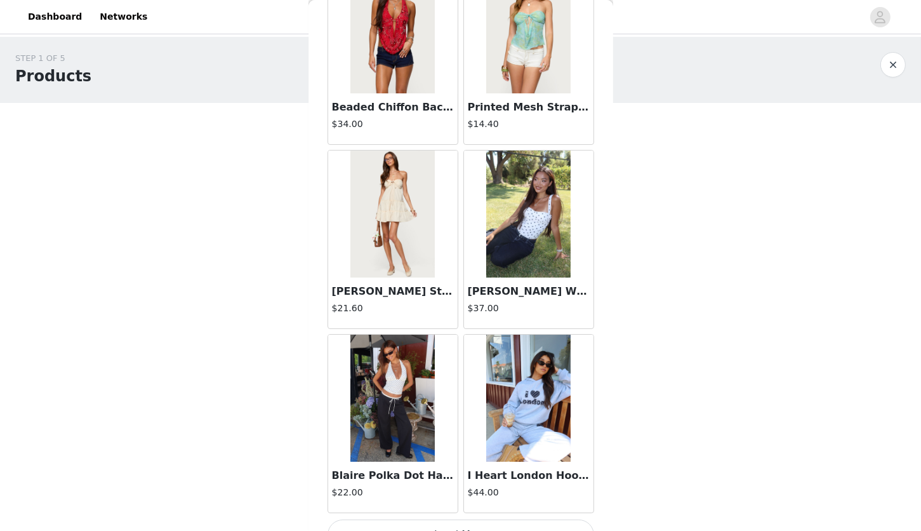
click at [439, 519] on button "Load More" at bounding box center [461, 534] width 267 height 30
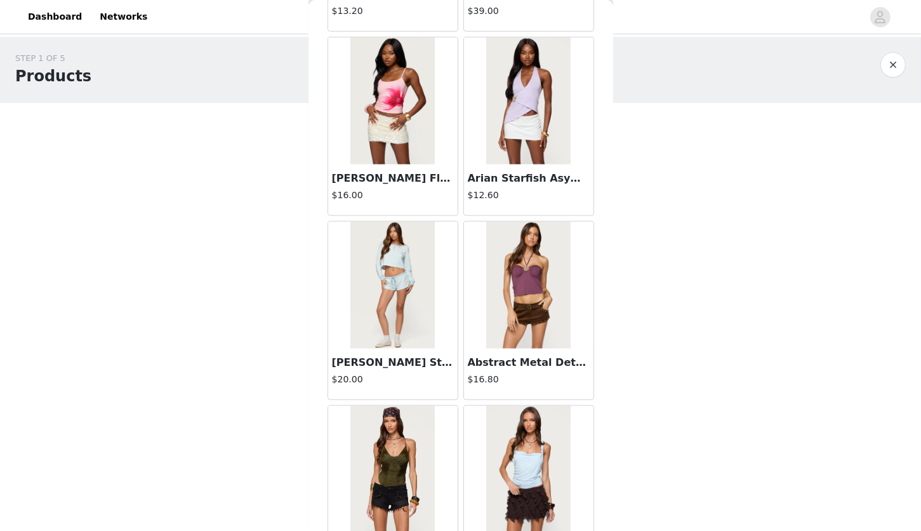
scroll to position [19799, 0]
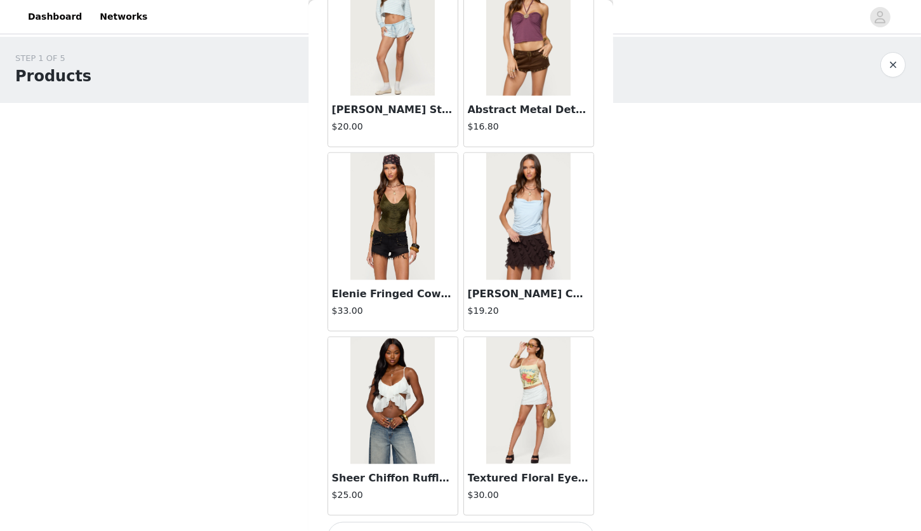
click at [449, 522] on button "Load More" at bounding box center [461, 537] width 267 height 30
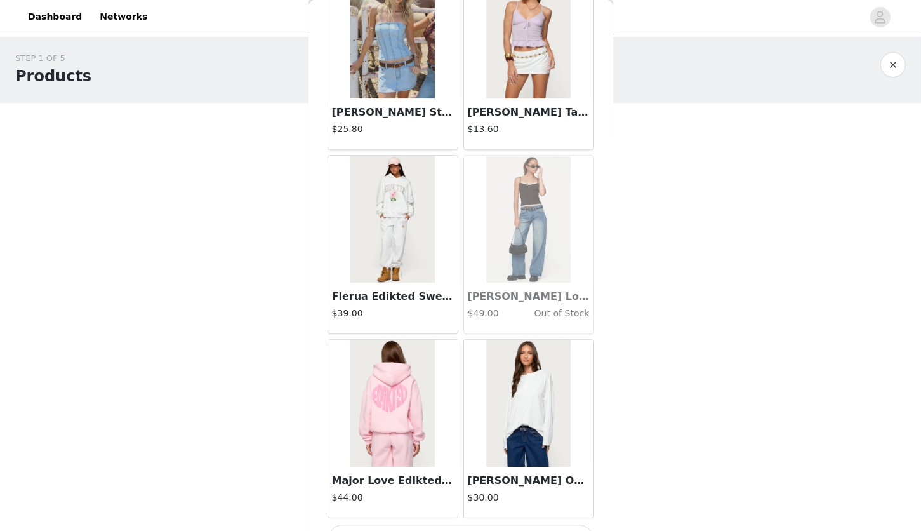
click at [446, 525] on button "Load More" at bounding box center [461, 540] width 267 height 30
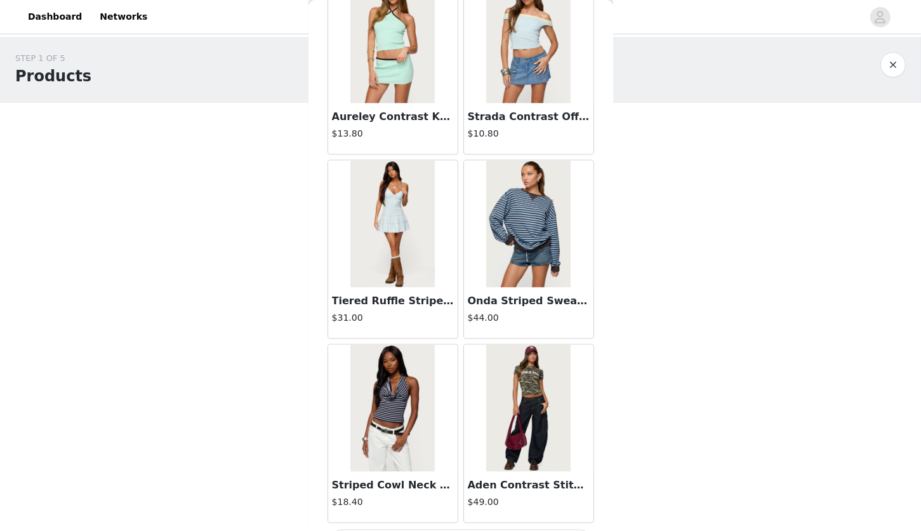
scroll to position [25315, 0]
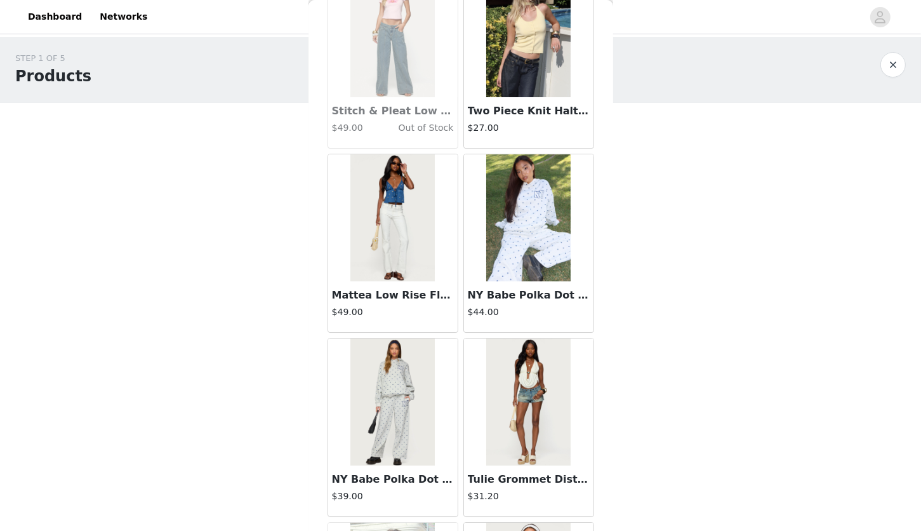
scroll to position [27155, 0]
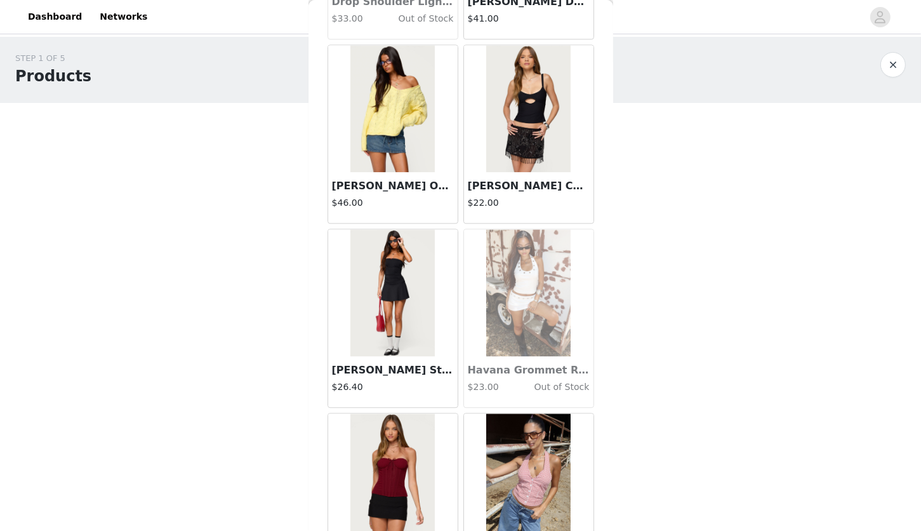
scroll to position [30833, 0]
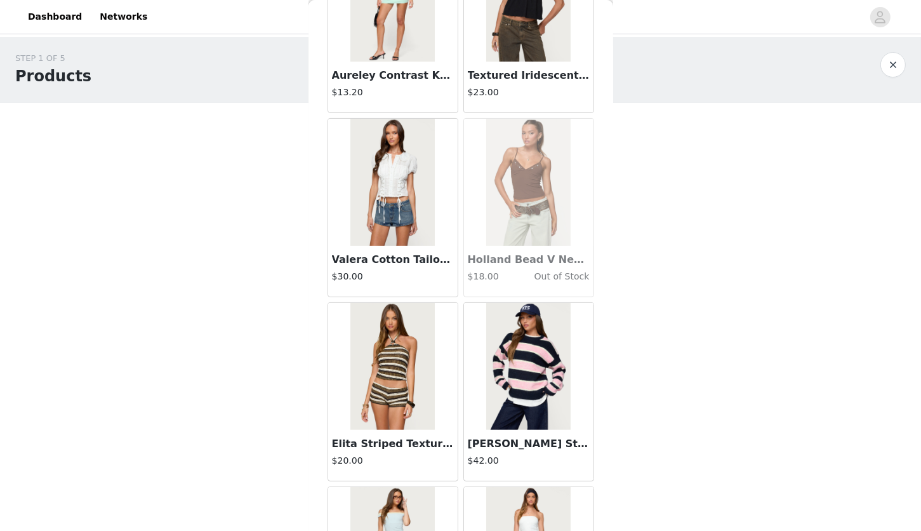
scroll to position [32672, 0]
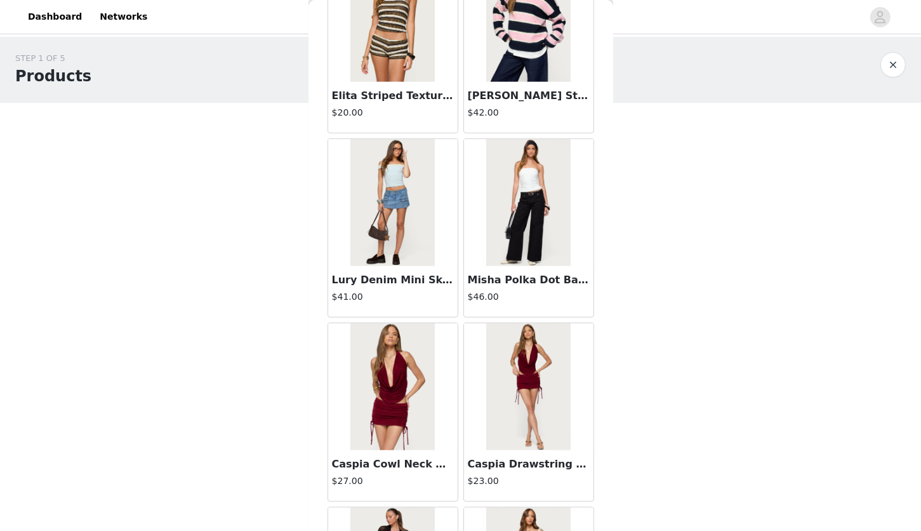
scroll to position [32889, 0]
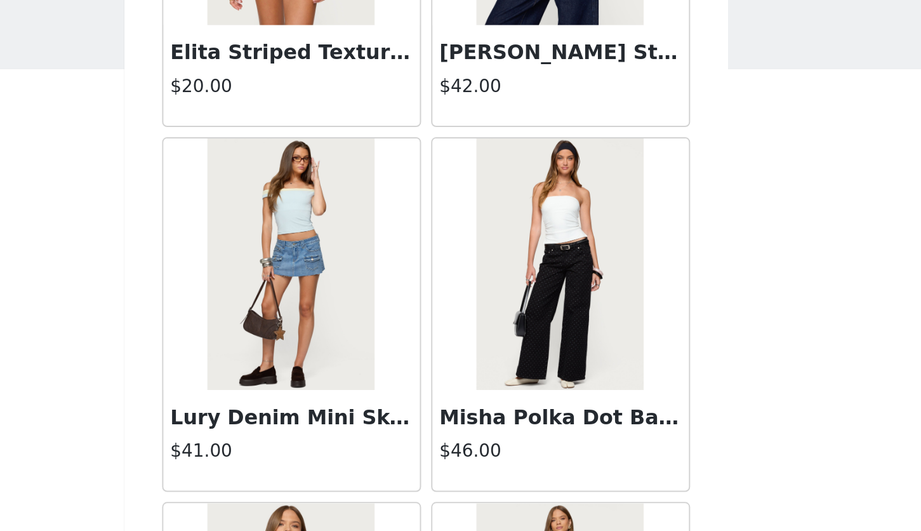
click at [501, 211] on img at bounding box center [528, 201] width 84 height 127
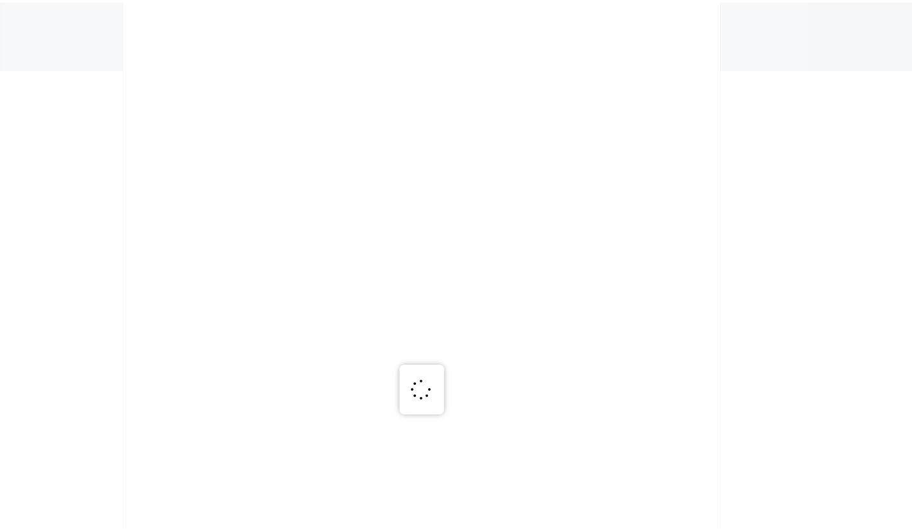
scroll to position [0, 0]
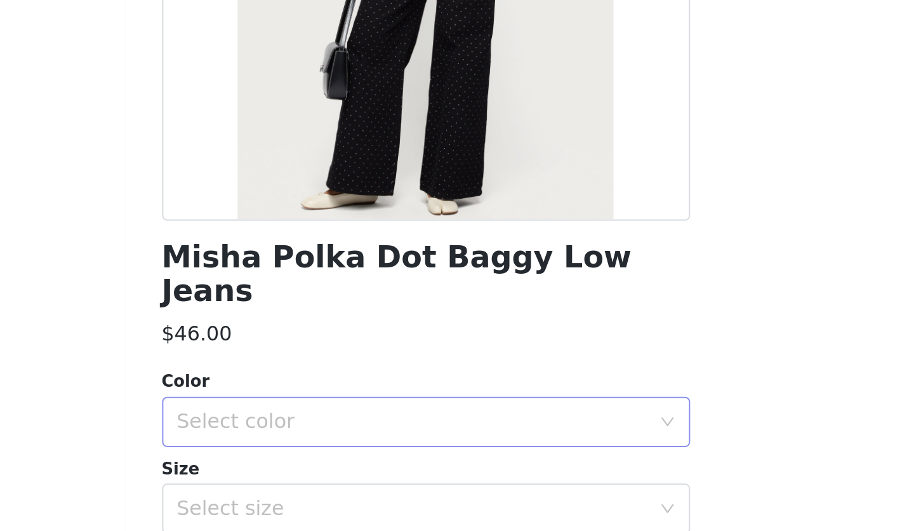
click at [437, 444] on div "Select color" at bounding box center [453, 450] width 237 height 13
click at [411, 455] on li "BLACK" at bounding box center [456, 461] width 257 height 20
click at [377, 488] on div "Select size" at bounding box center [453, 494] width 237 height 13
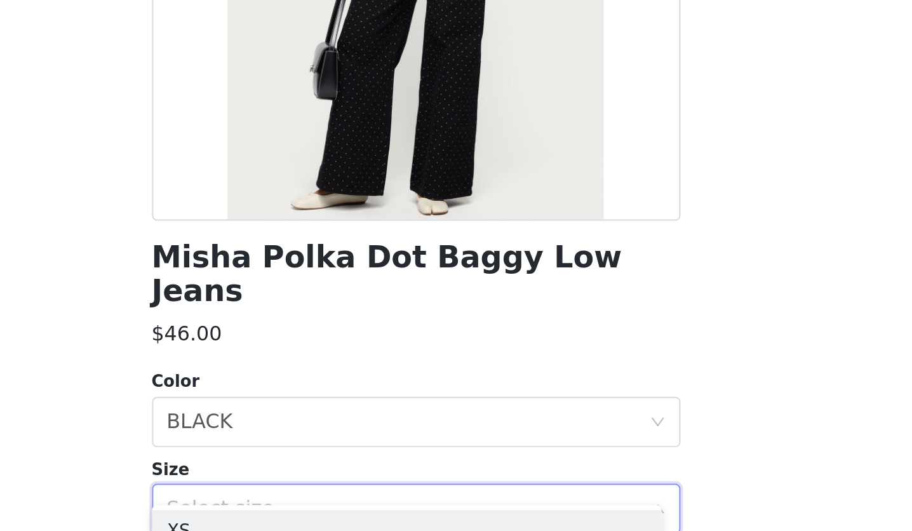
scroll to position [68, 0]
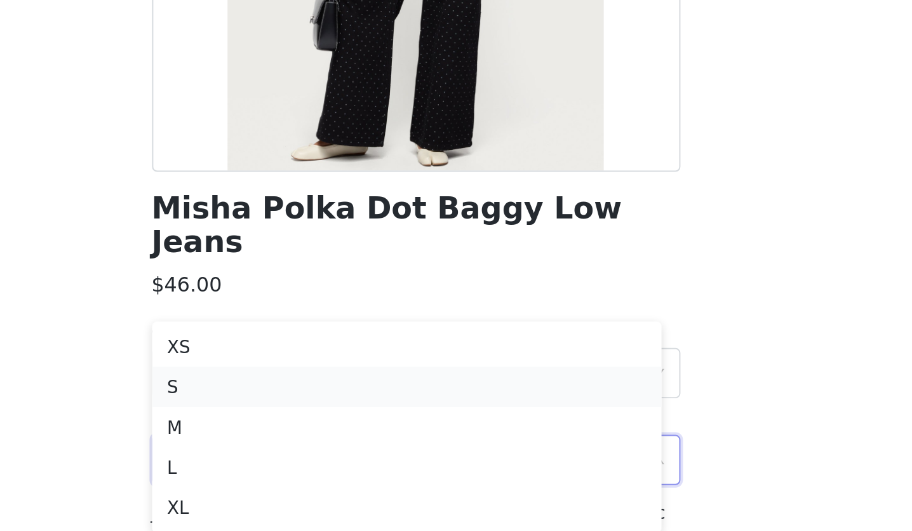
click at [345, 455] on li "S" at bounding box center [451, 458] width 257 height 20
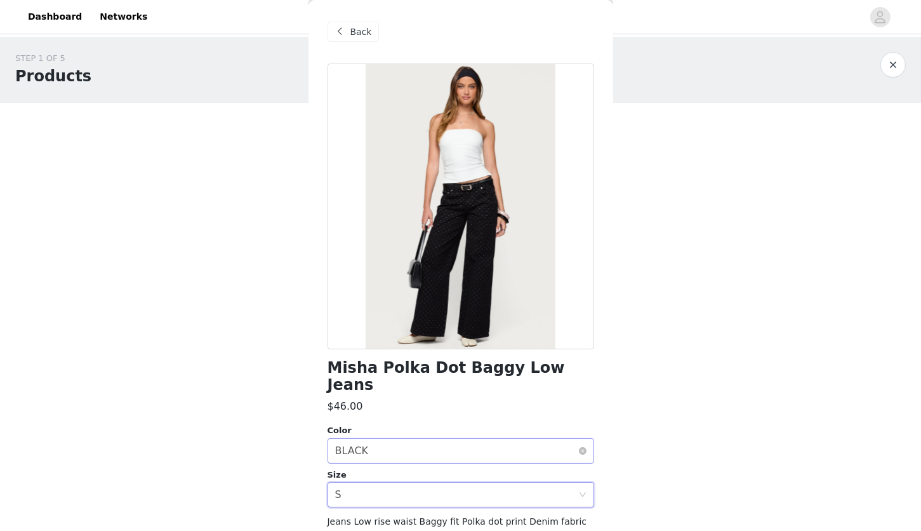
scroll to position [86, 0]
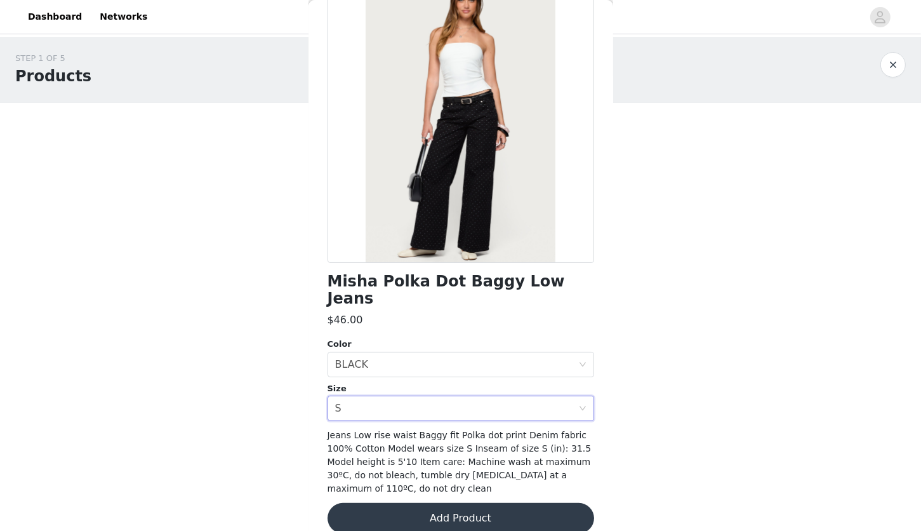
click at [457, 510] on button "Add Product" at bounding box center [461, 518] width 267 height 30
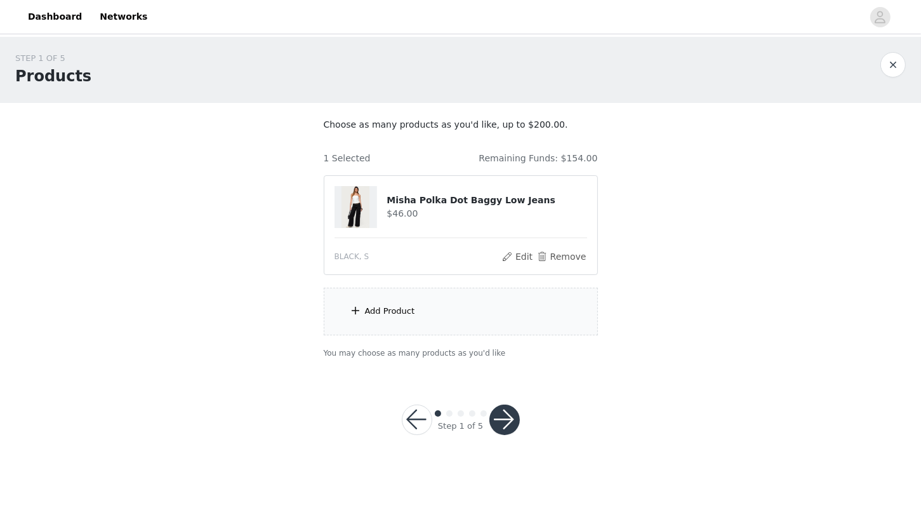
click at [454, 313] on div "Add Product" at bounding box center [461, 312] width 274 height 48
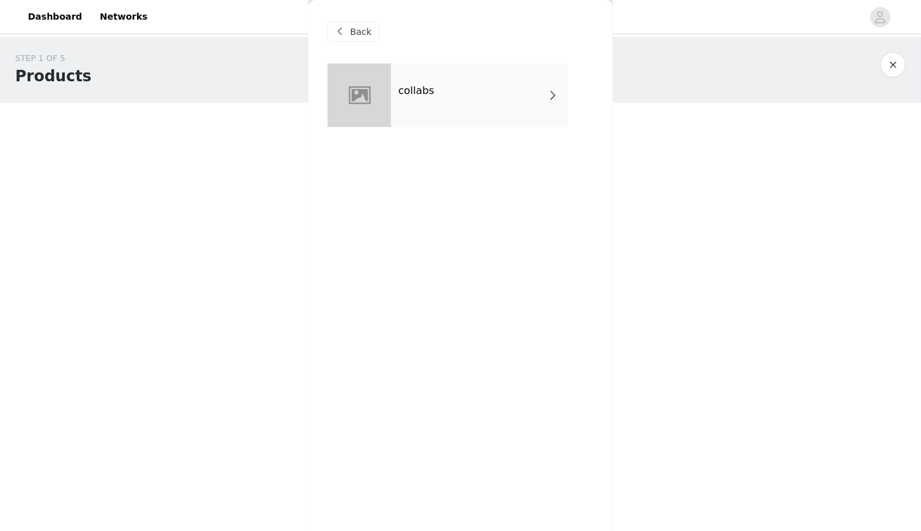
click at [533, 70] on div "collabs" at bounding box center [479, 94] width 177 height 63
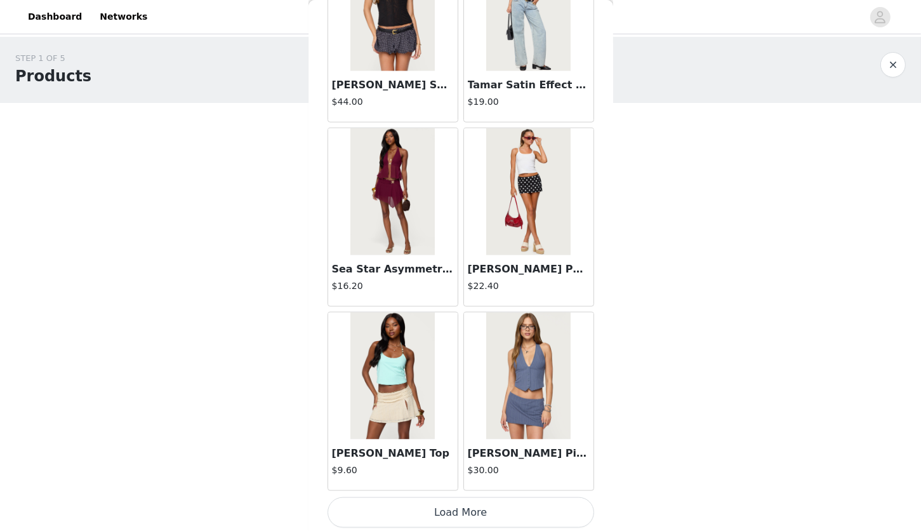
click at [484, 505] on button "Load More" at bounding box center [461, 512] width 267 height 30
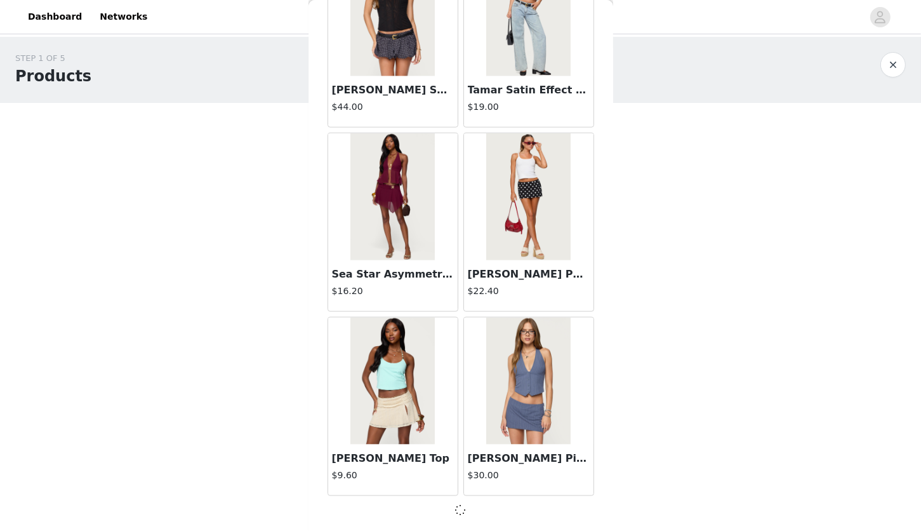
scroll to position [1409, 0]
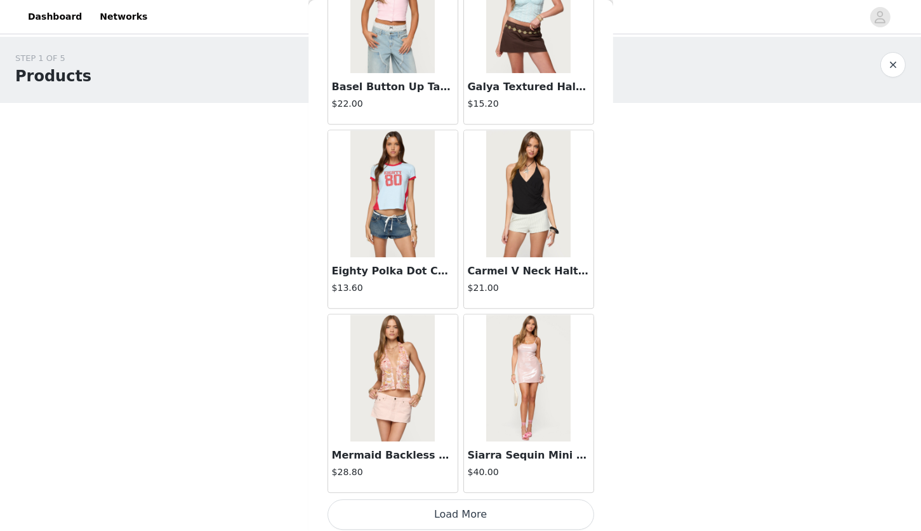
click at [476, 512] on button "Load More" at bounding box center [461, 514] width 267 height 30
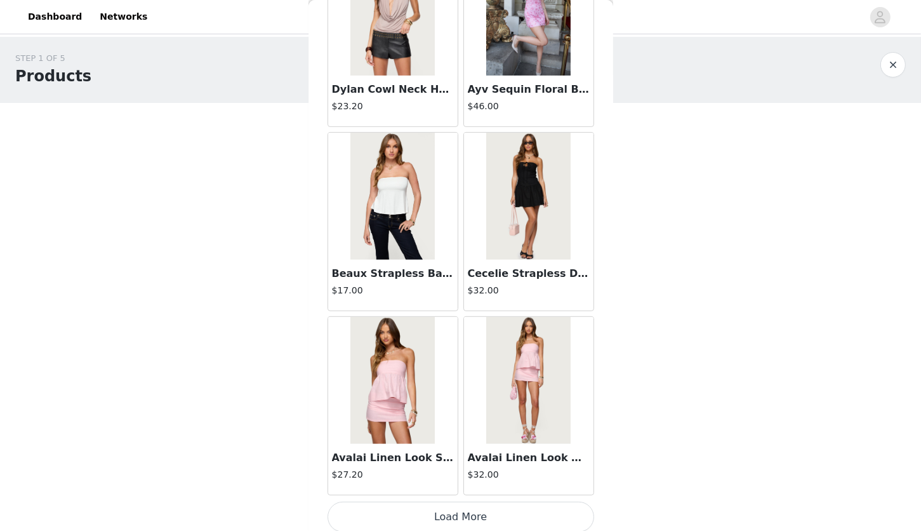
click at [455, 505] on button "Load More" at bounding box center [461, 517] width 267 height 30
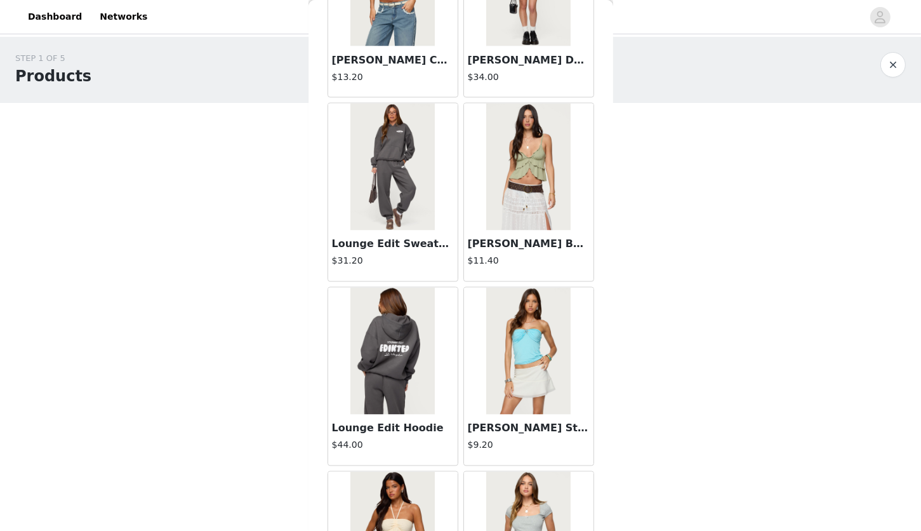
scroll to position [6927, 0]
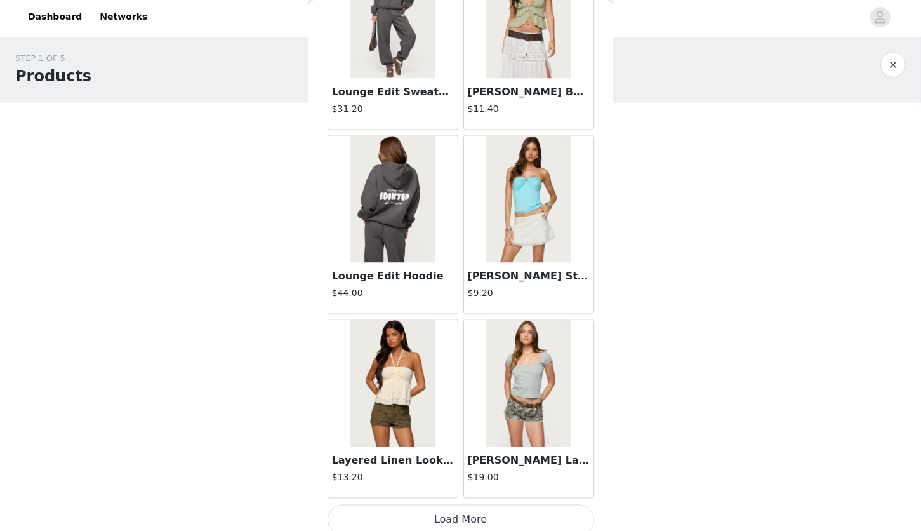
click at [464, 522] on button "Load More" at bounding box center [461, 519] width 267 height 30
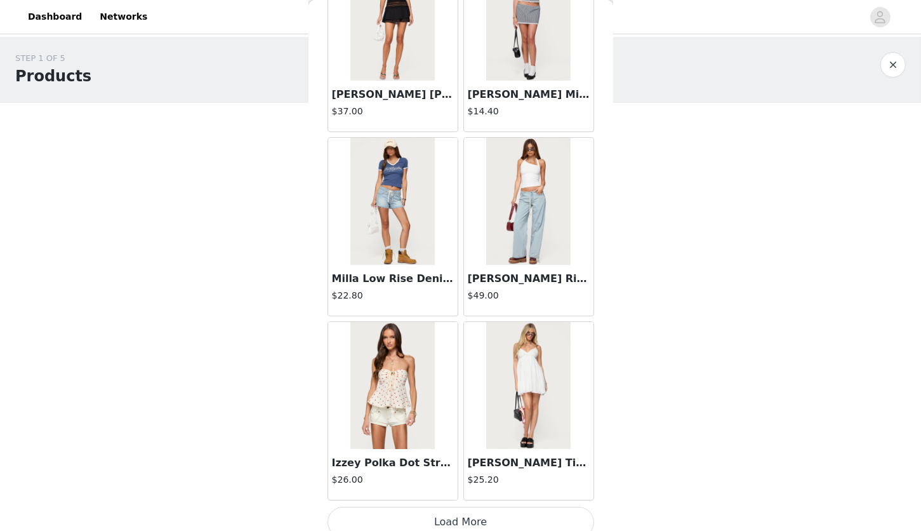
click at [464, 518] on button "Load More" at bounding box center [461, 522] width 267 height 30
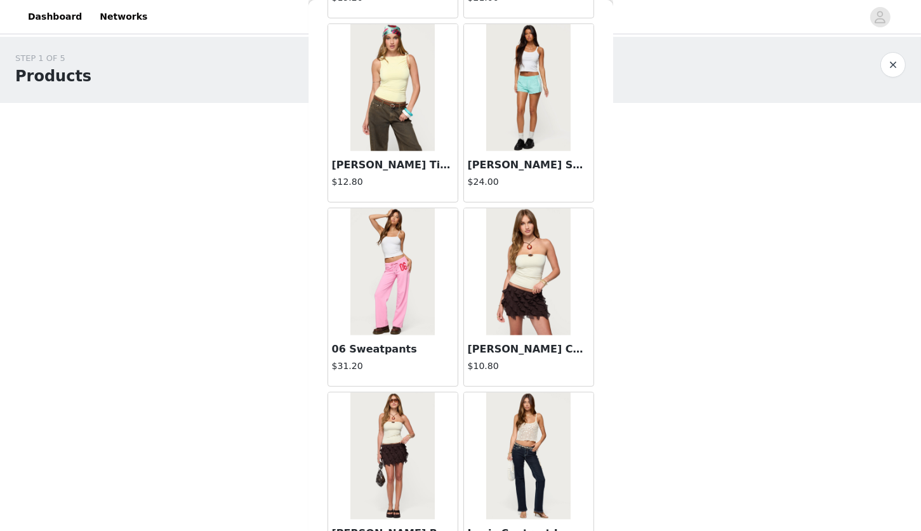
scroll to position [10604, 0]
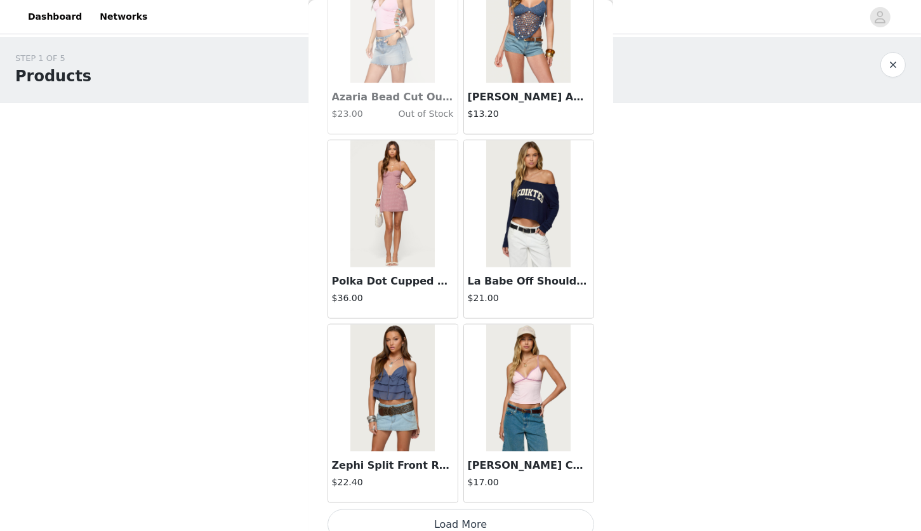
click at [457, 517] on button "Load More" at bounding box center [461, 524] width 267 height 30
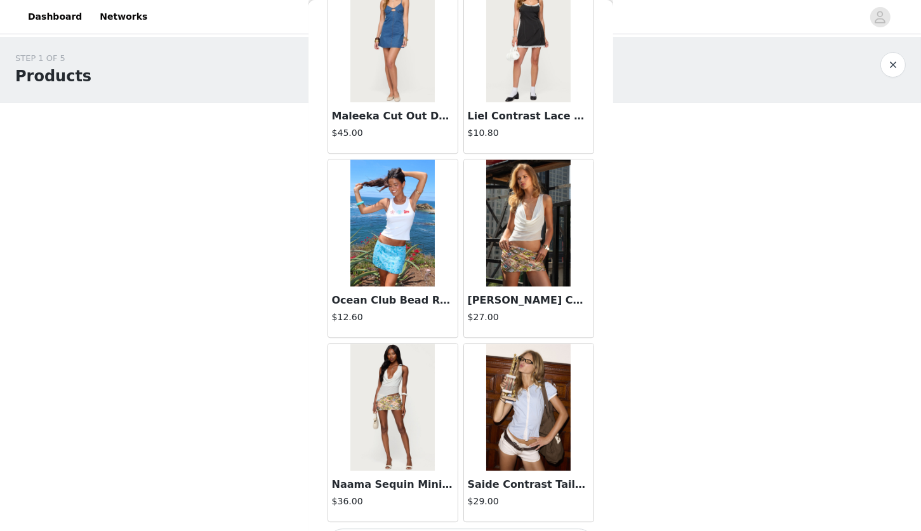
scroll to position [12443, 0]
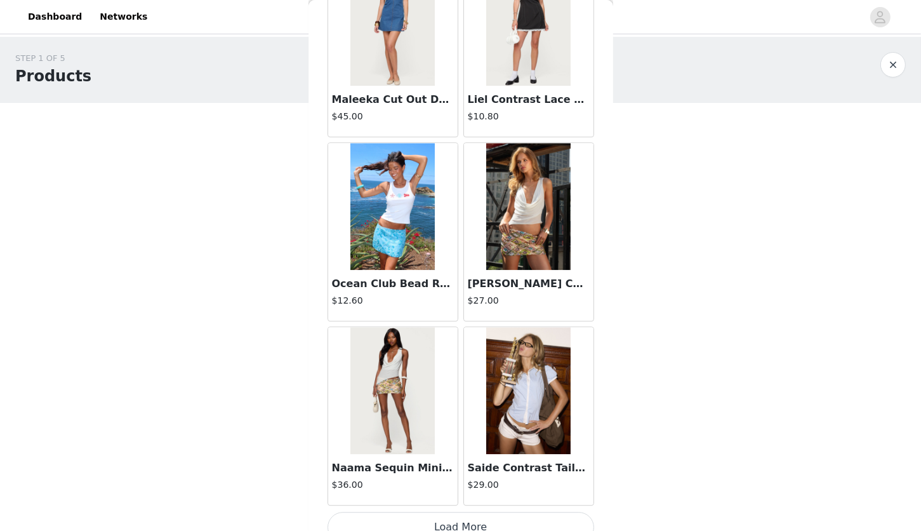
click at [503, 516] on button "Load More" at bounding box center [461, 527] width 267 height 30
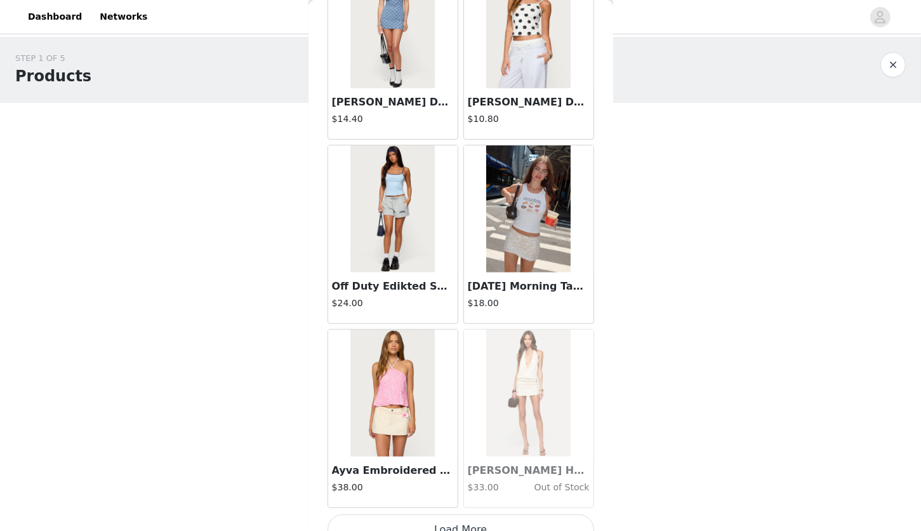
click at [518, 515] on button "Load More" at bounding box center [461, 529] width 267 height 30
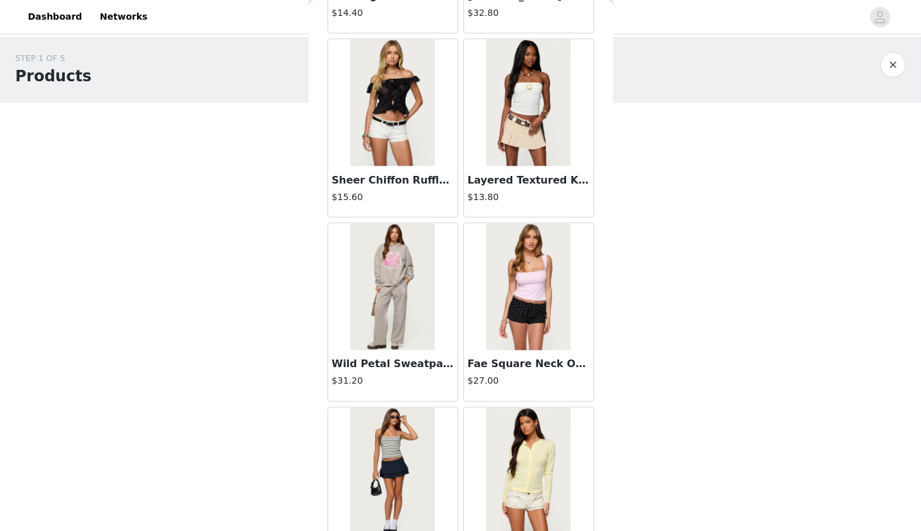
scroll to position [16121, 0]
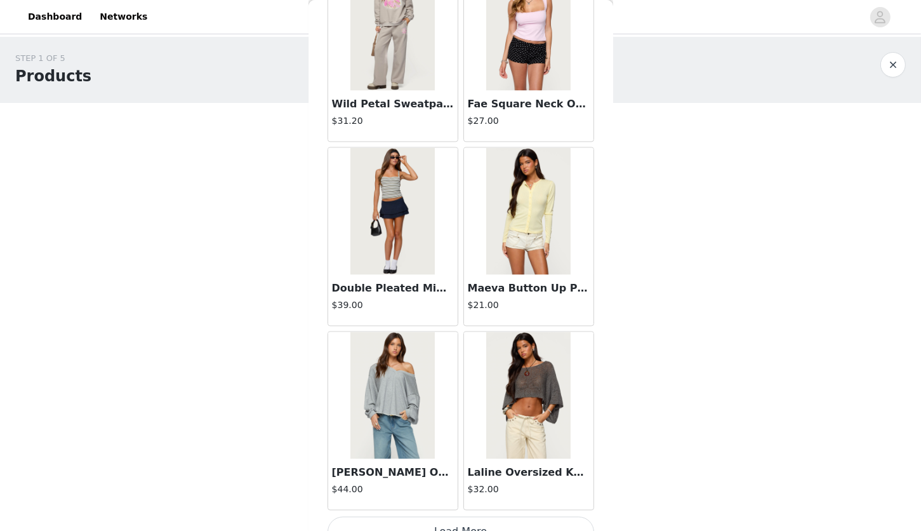
click at [479, 517] on button "Load More" at bounding box center [461, 532] width 267 height 30
click at [373, 299] on h4 "$39.00" at bounding box center [393, 305] width 122 height 13
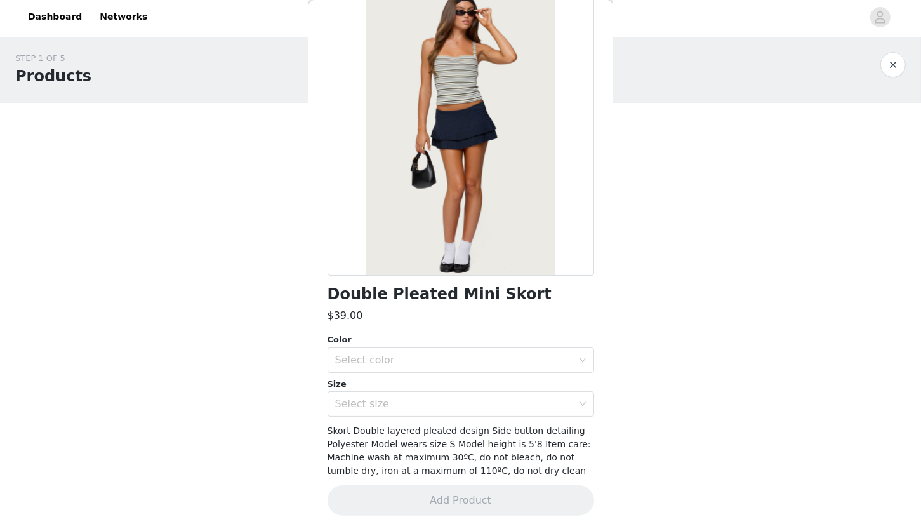
scroll to position [0, 0]
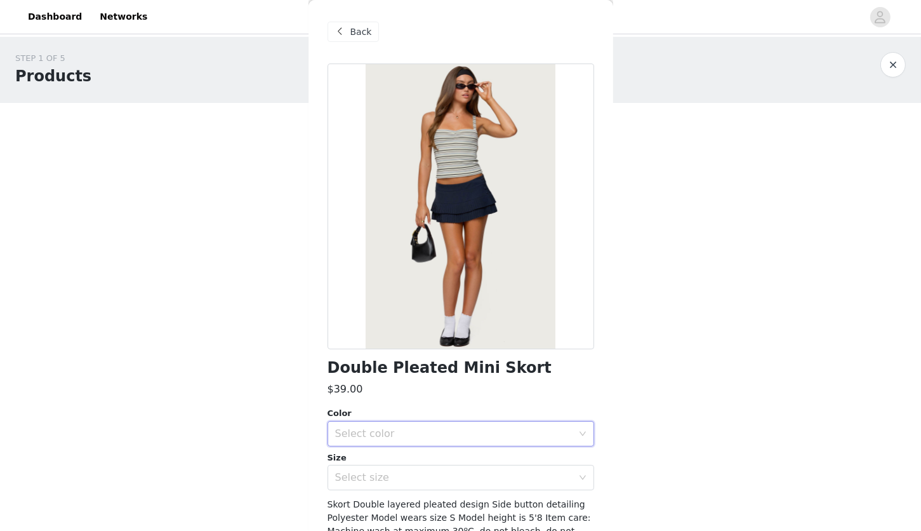
click at [431, 425] on div "Select color" at bounding box center [456, 434] width 243 height 24
click at [409, 457] on li "NAVY" at bounding box center [456, 461] width 257 height 20
click at [401, 475] on div "Select size" at bounding box center [453, 477] width 237 height 13
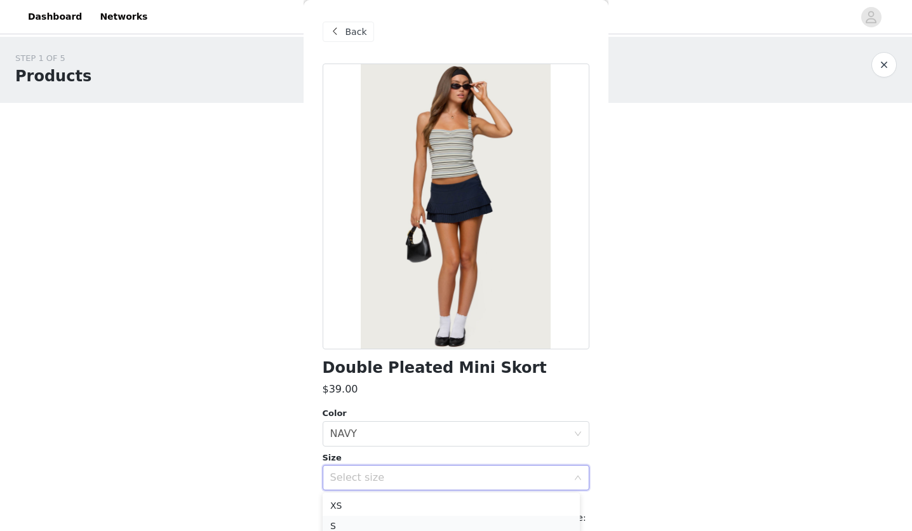
click at [355, 523] on li "S" at bounding box center [451, 526] width 257 height 20
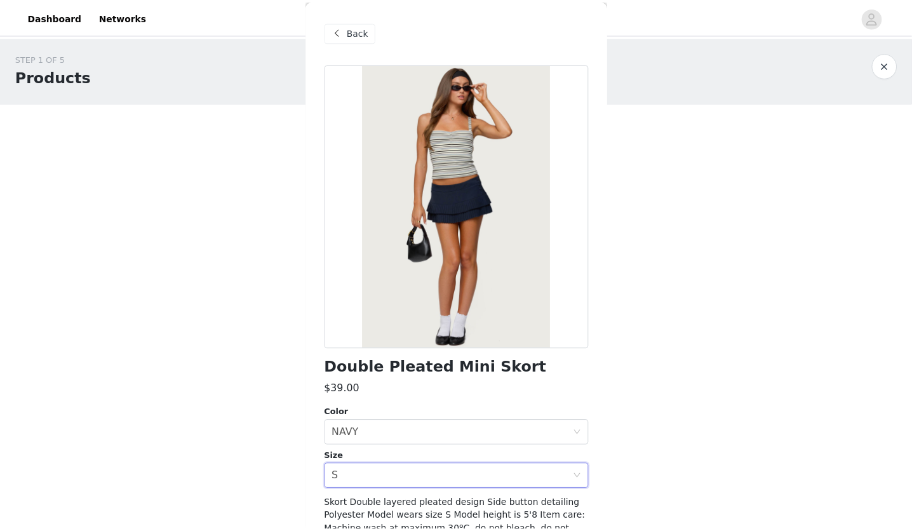
scroll to position [74, 0]
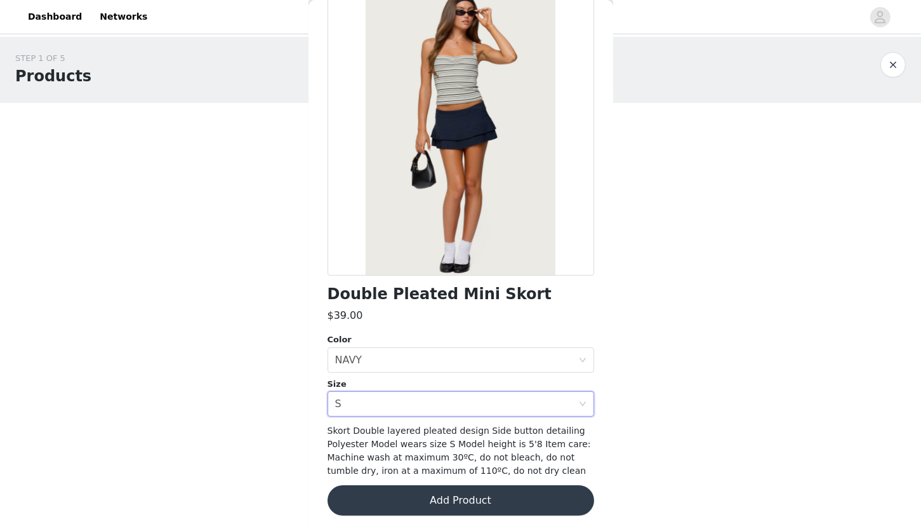
click at [522, 490] on button "Add Product" at bounding box center [461, 500] width 267 height 30
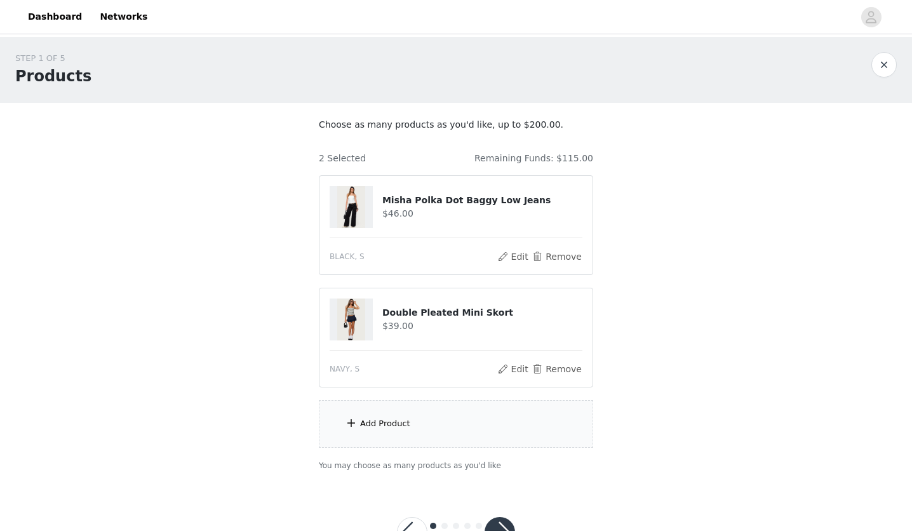
click at [428, 431] on div "Add Product" at bounding box center [456, 424] width 274 height 48
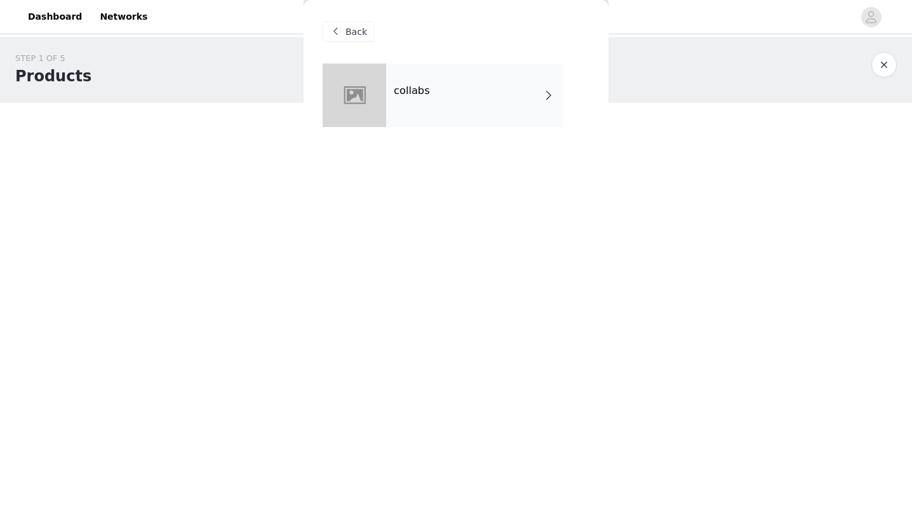
click at [515, 89] on div "collabs" at bounding box center [474, 94] width 177 height 63
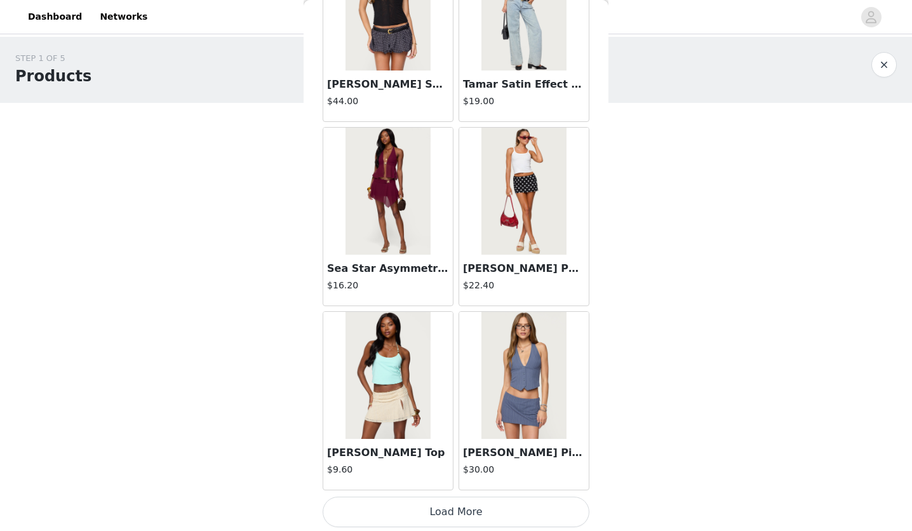
scroll to position [46, 0]
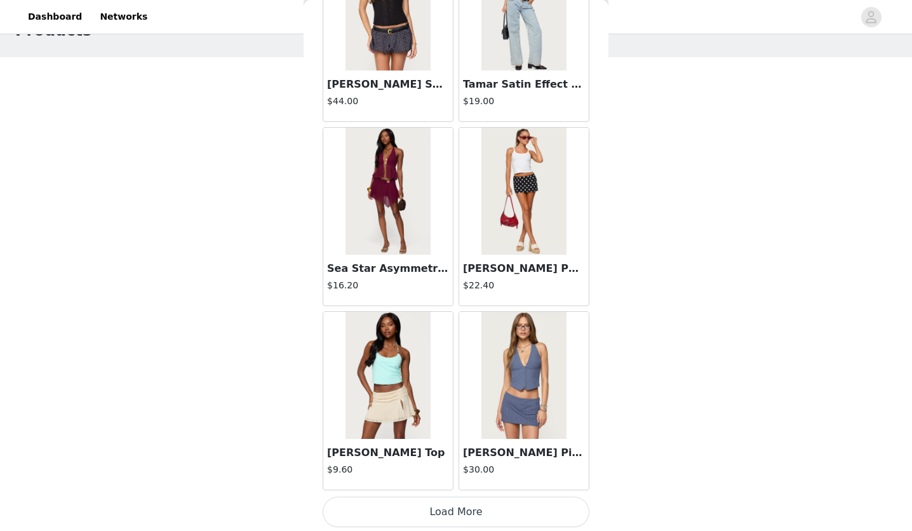
click at [444, 505] on button "Load More" at bounding box center [456, 512] width 267 height 30
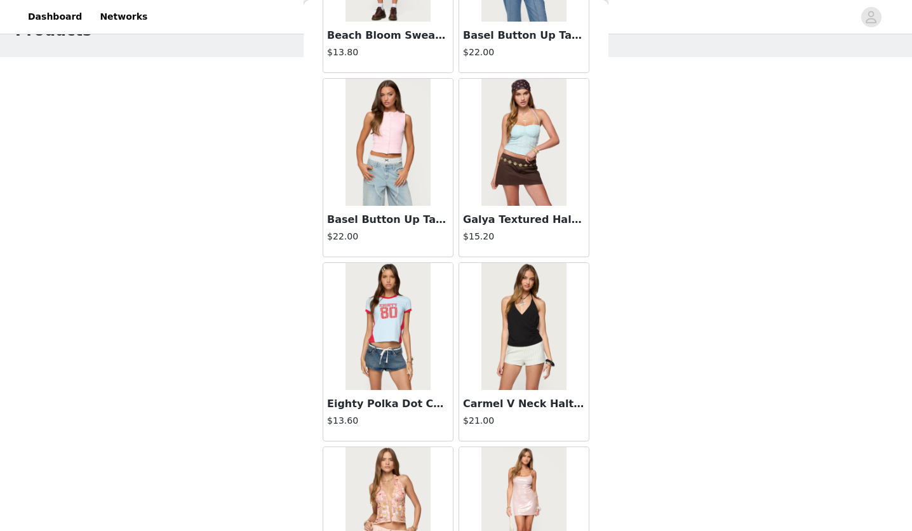
scroll to position [3249, 0]
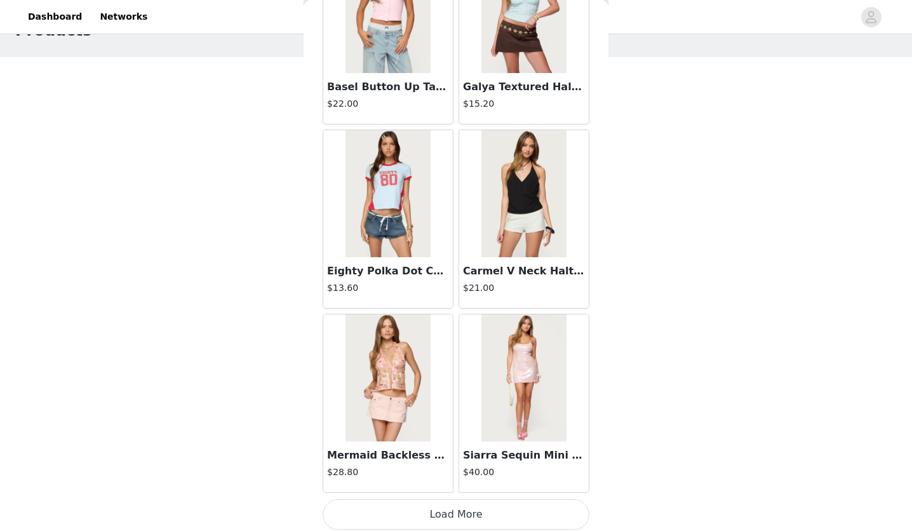
click at [414, 511] on button "Load More" at bounding box center [456, 514] width 267 height 30
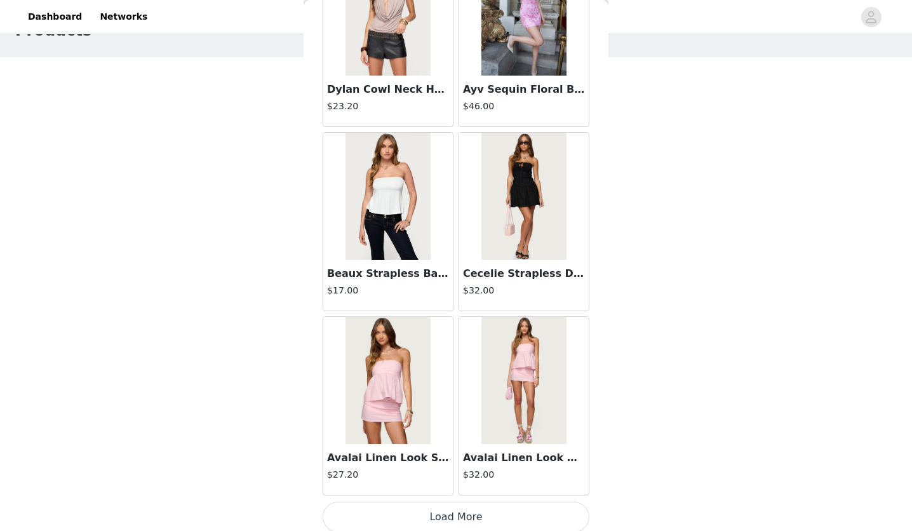
click at [403, 521] on button "Load More" at bounding box center [456, 517] width 267 height 30
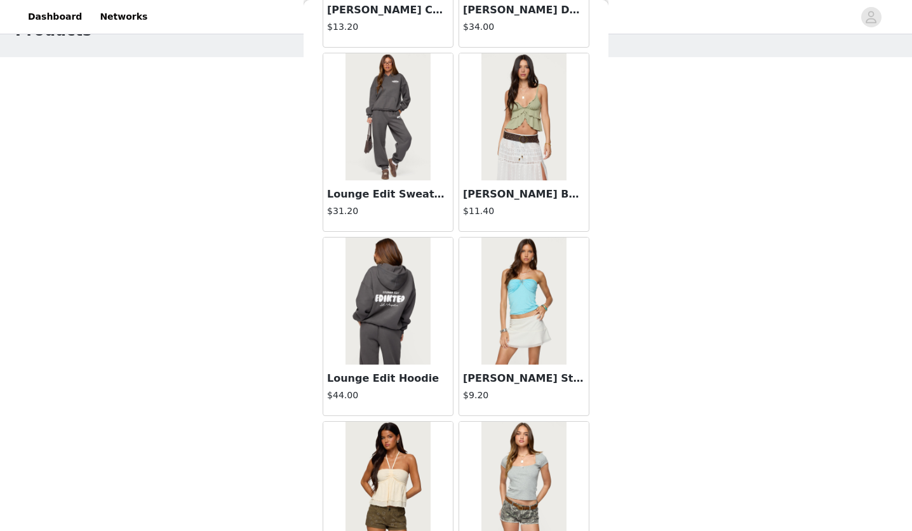
scroll to position [6927, 0]
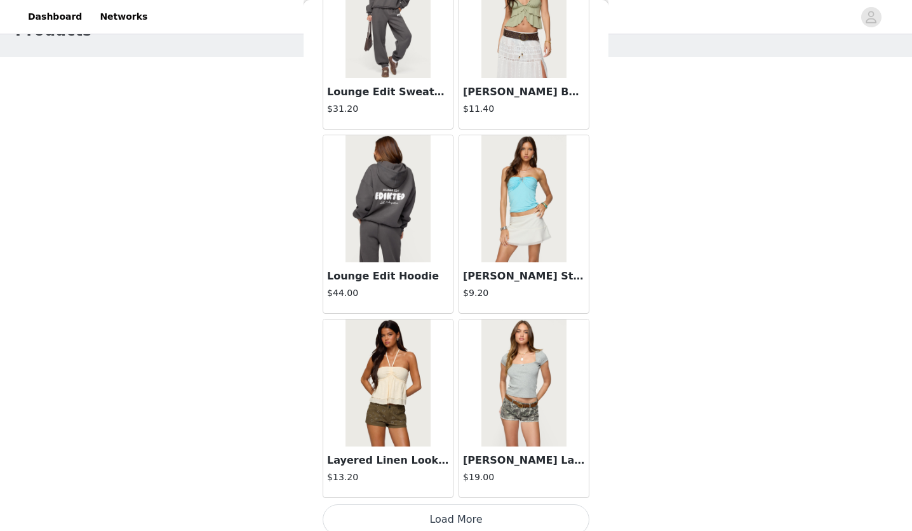
click at [427, 504] on button "Load More" at bounding box center [456, 519] width 267 height 30
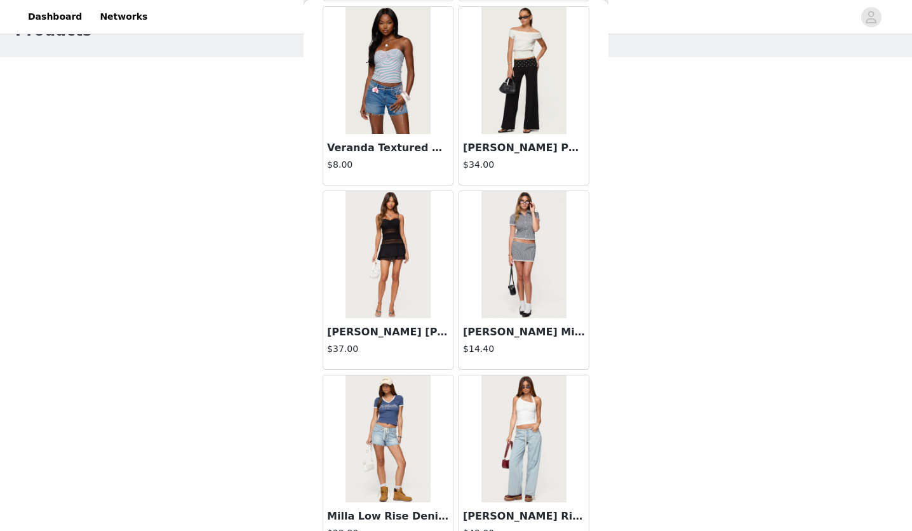
scroll to position [8765, 0]
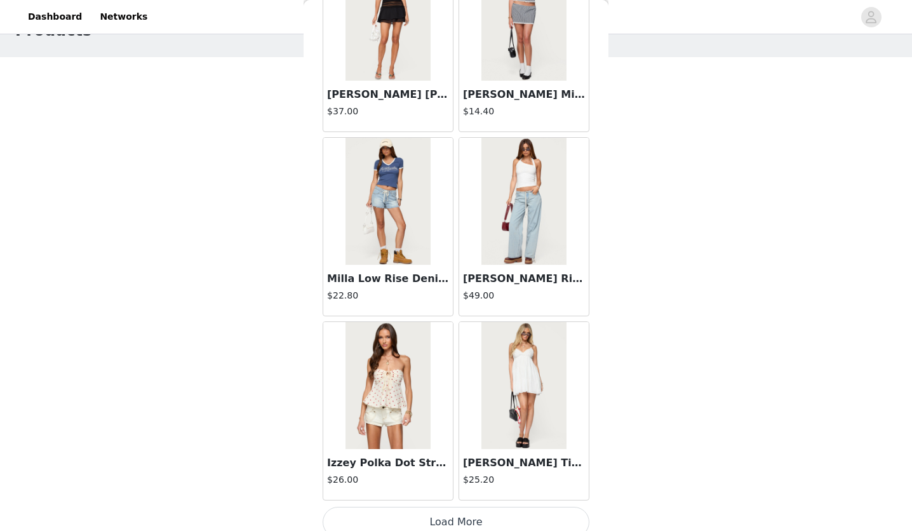
click at [355, 509] on button "Load More" at bounding box center [456, 522] width 267 height 30
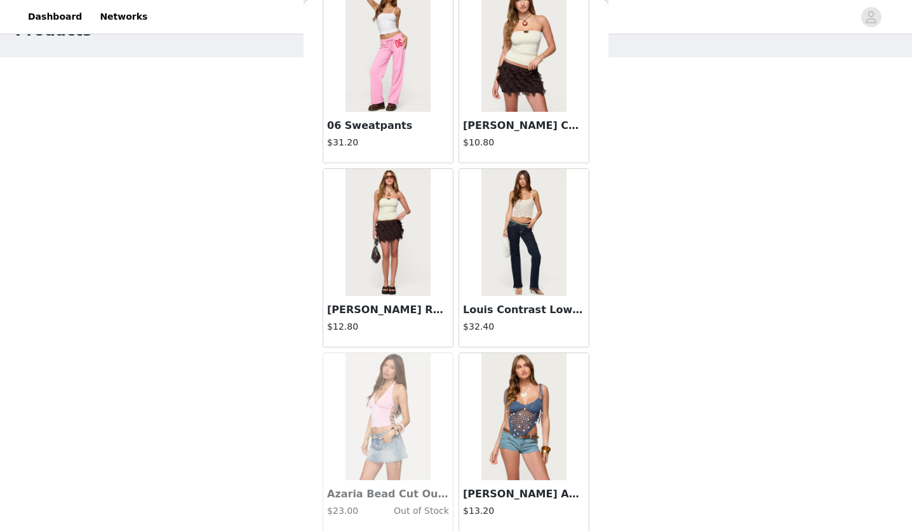
scroll to position [10604, 0]
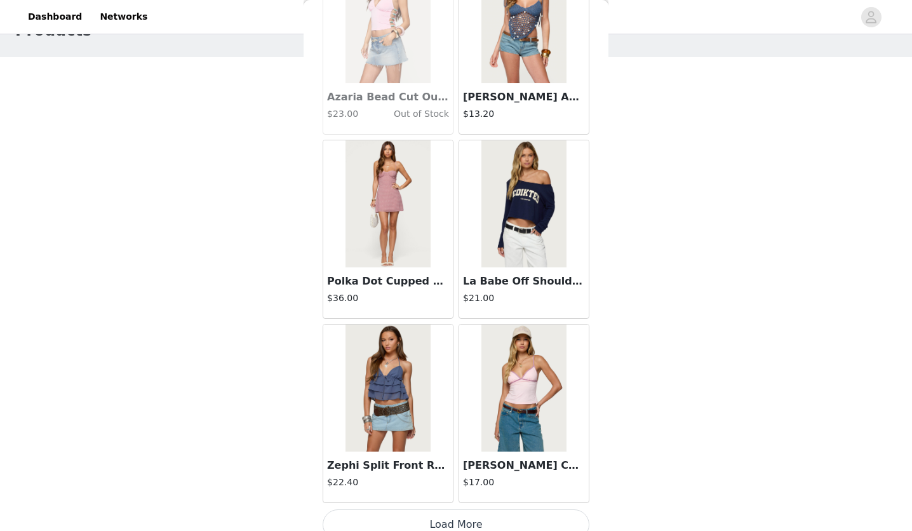
click at [402, 509] on button "Load More" at bounding box center [456, 524] width 267 height 30
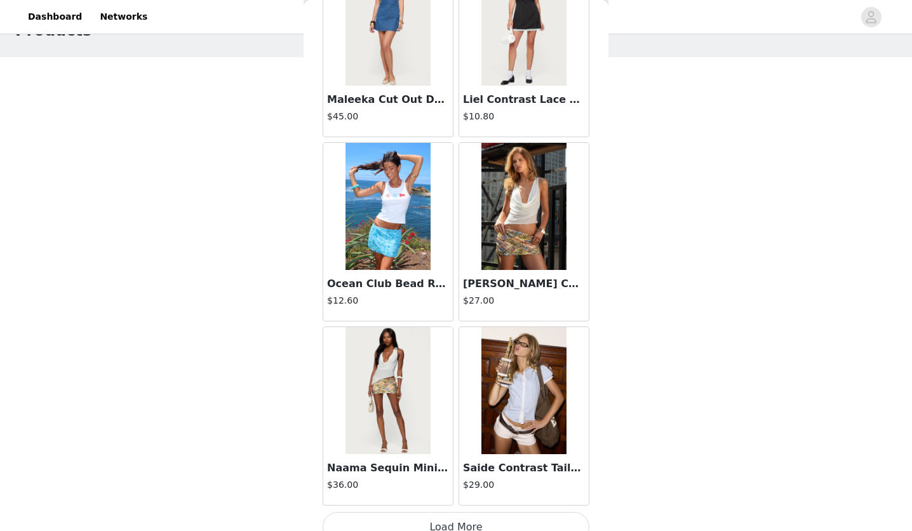
click at [382, 519] on button "Load More" at bounding box center [456, 527] width 267 height 30
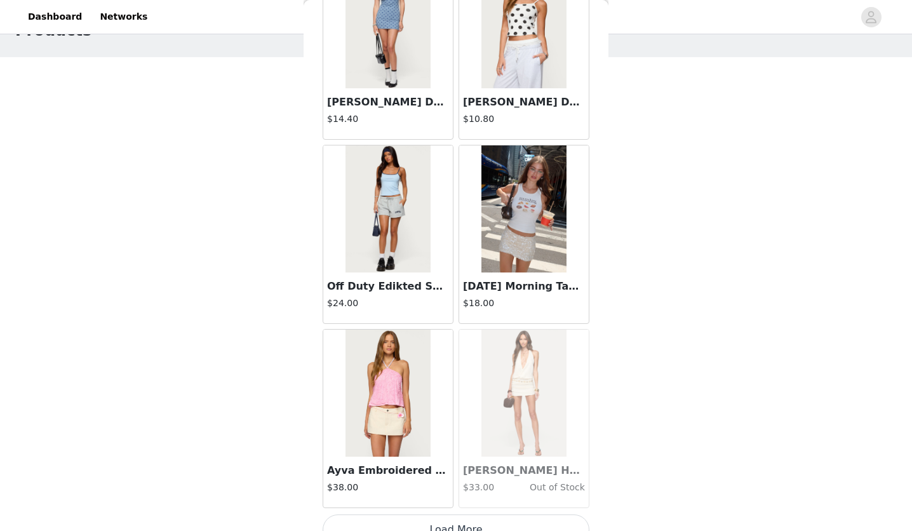
scroll to position [14282, 0]
click at [451, 518] on button "Load More" at bounding box center [456, 530] width 267 height 30
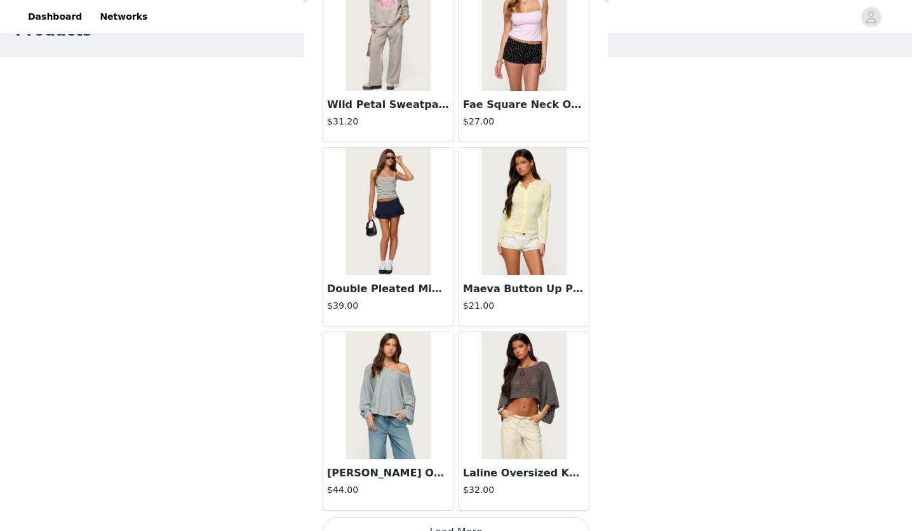
click at [434, 517] on button "Load More" at bounding box center [456, 532] width 267 height 30
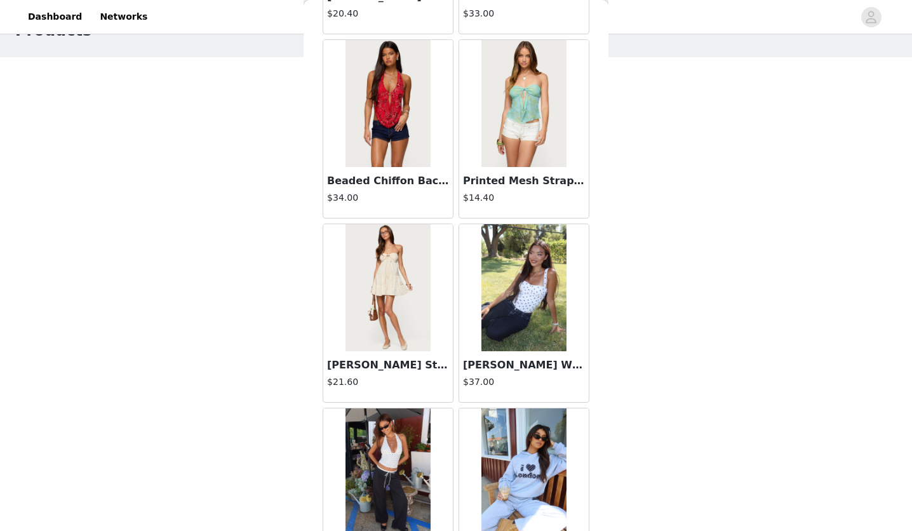
scroll to position [17960, 0]
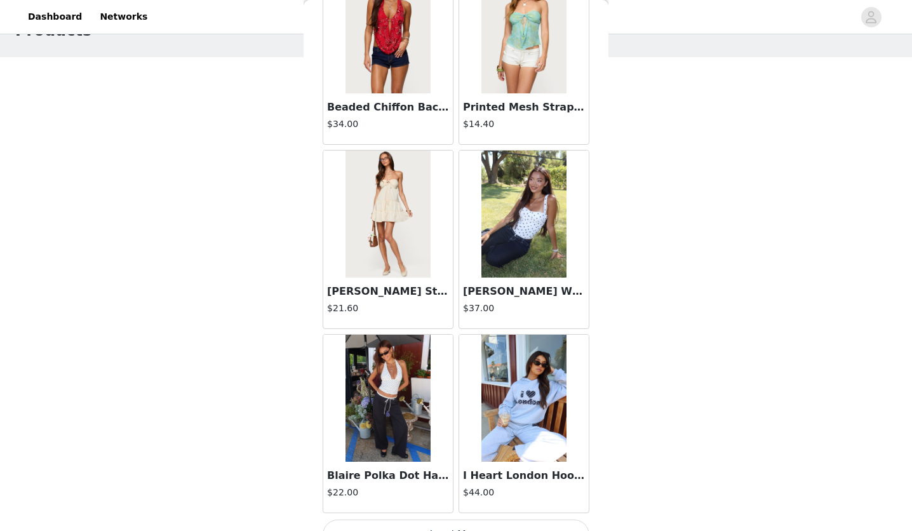
click at [382, 462] on div "Blaire Polka Dot Halter Top $22.00" at bounding box center [388, 487] width 130 height 51
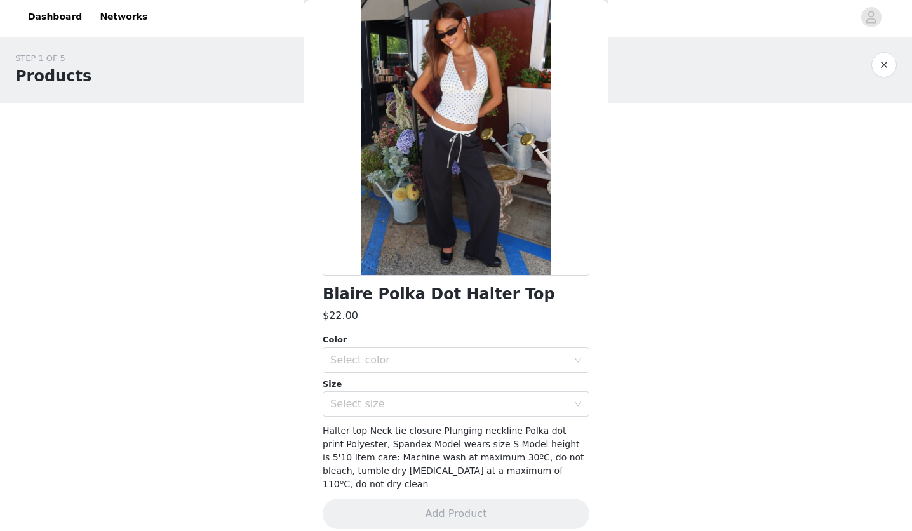
scroll to position [0, 0]
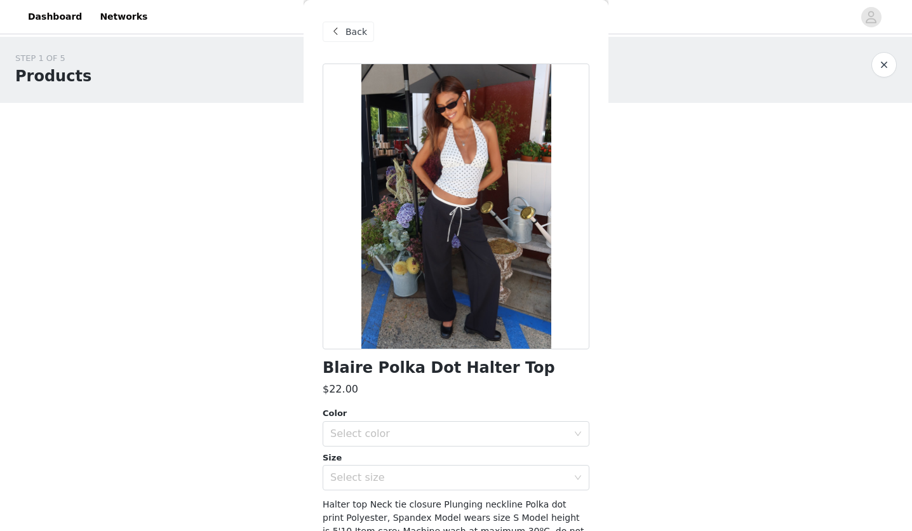
click at [342, 31] on span at bounding box center [335, 31] width 15 height 15
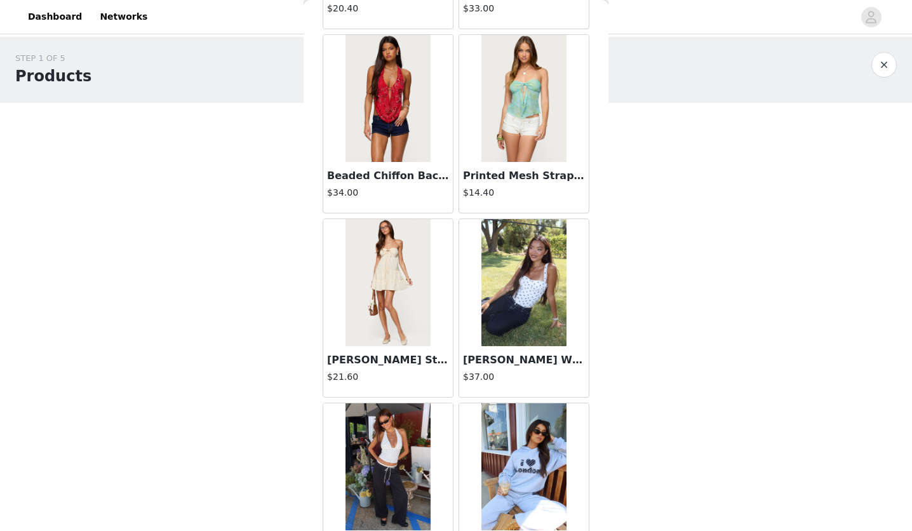
scroll to position [17960, 0]
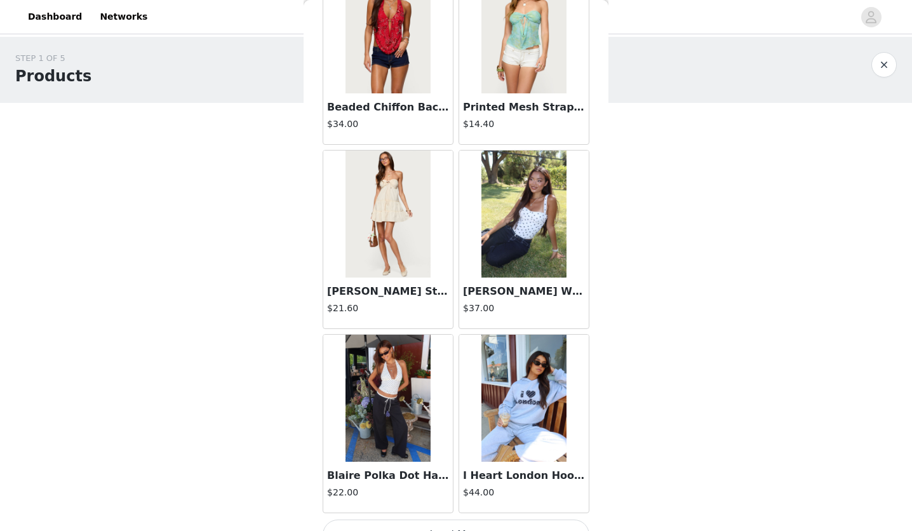
click at [430, 519] on button "Load More" at bounding box center [456, 534] width 267 height 30
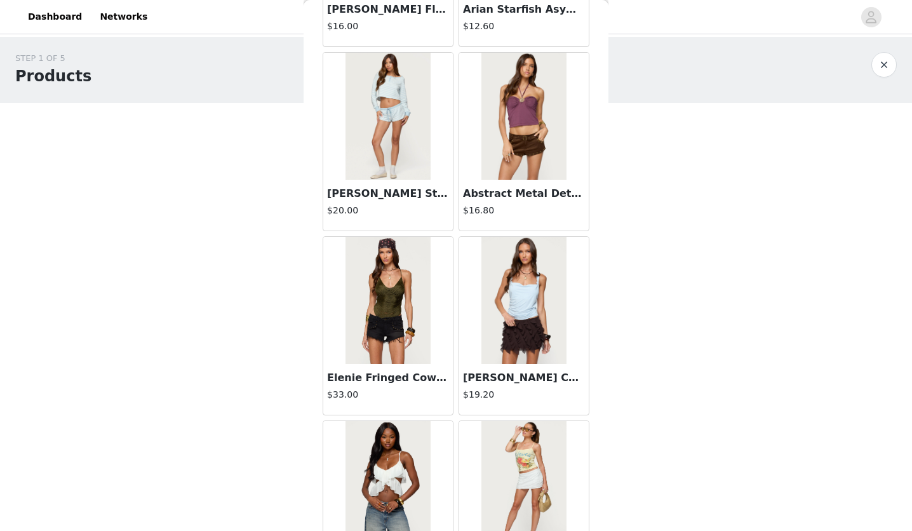
scroll to position [19799, 0]
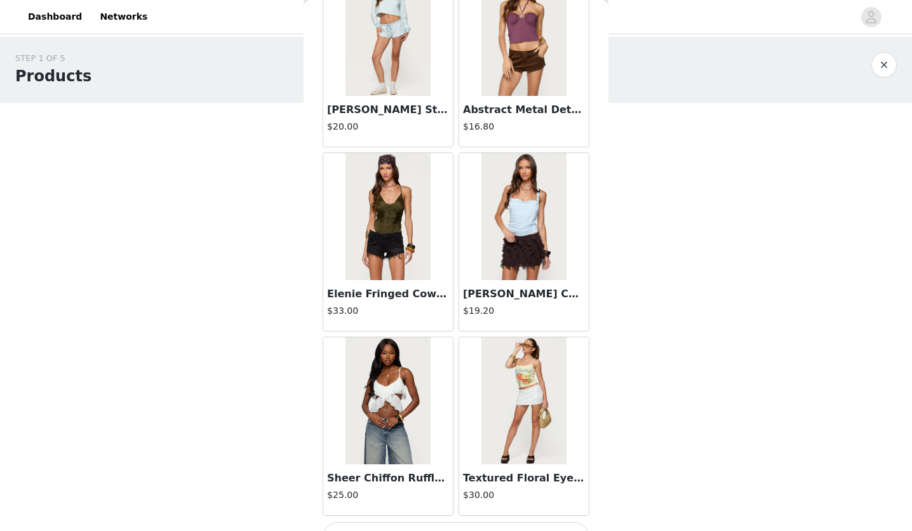
click at [451, 522] on button "Load More" at bounding box center [456, 537] width 267 height 30
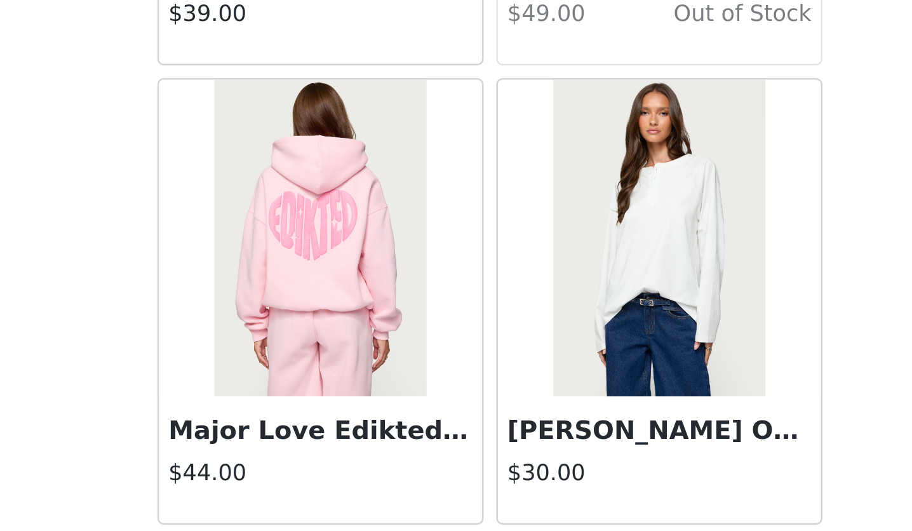
scroll to position [21638, 0]
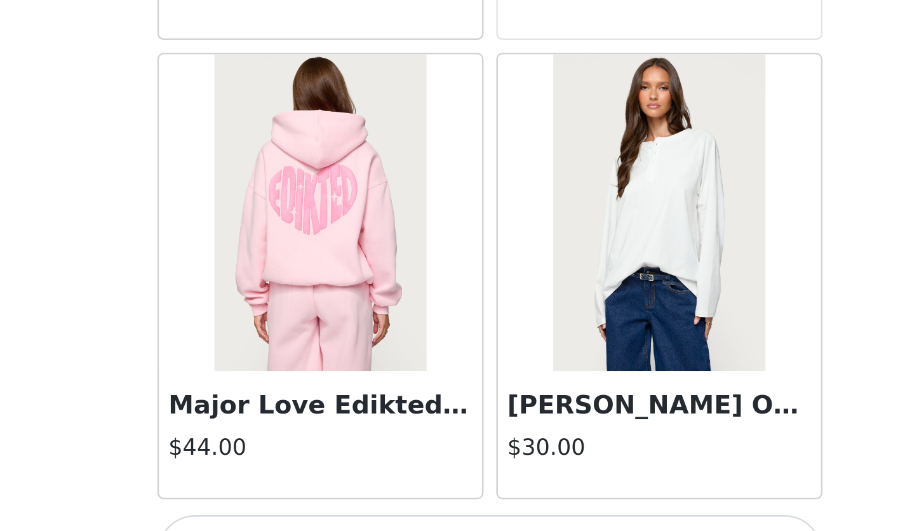
click at [504, 525] on button "Load More" at bounding box center [456, 540] width 267 height 30
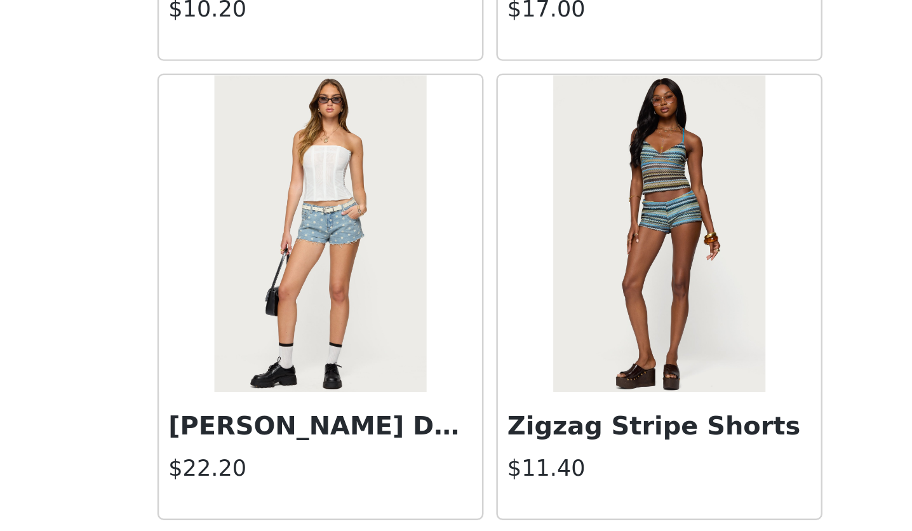
scroll to position [23477, 0]
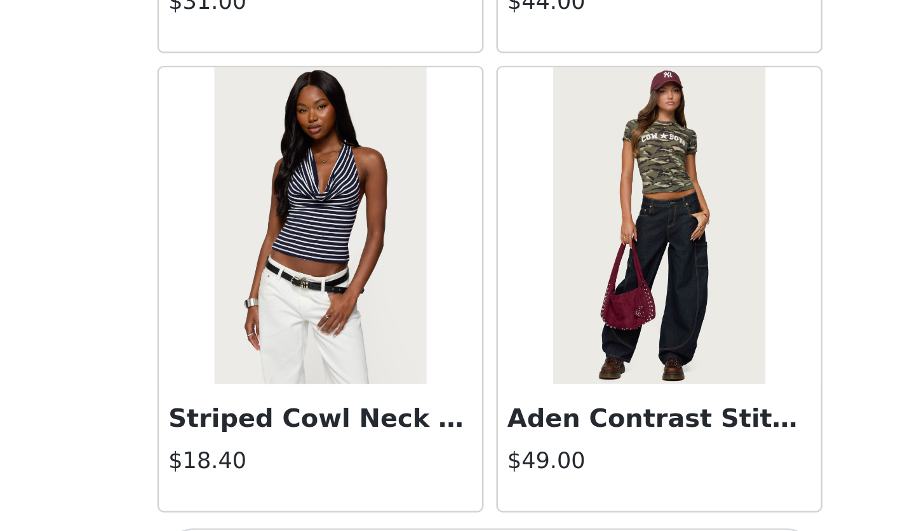
scroll to position [25315, 0]
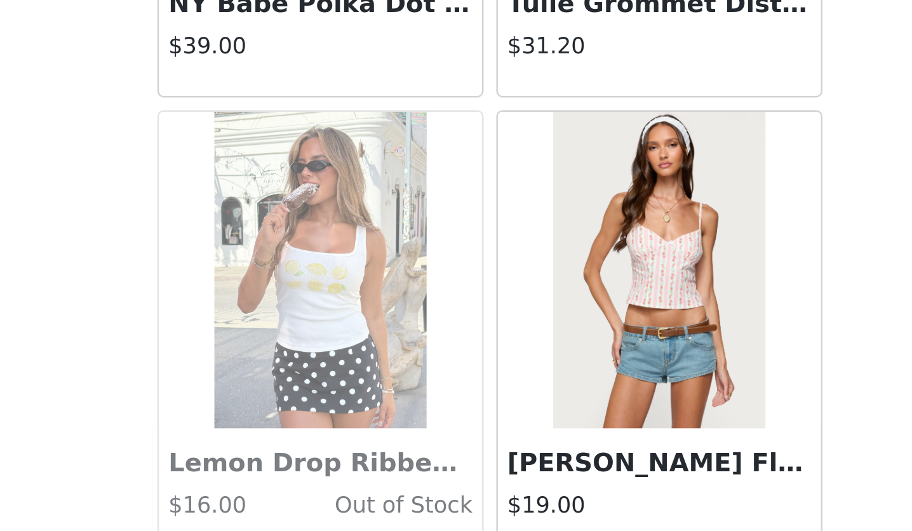
scroll to position [27155, 0]
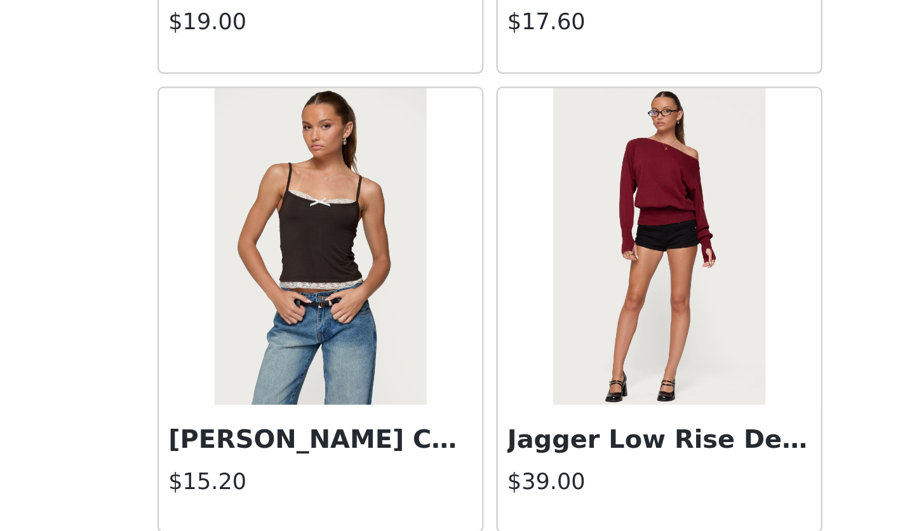
scroll to position [28994, 0]
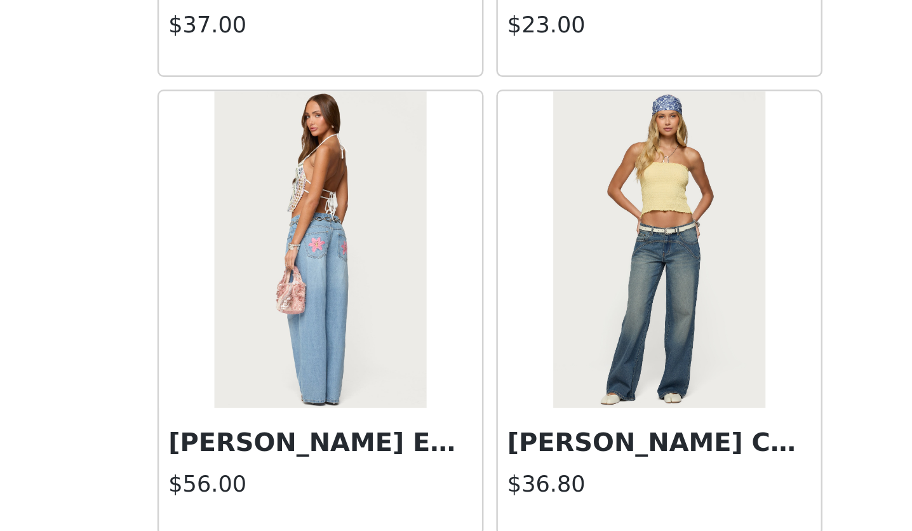
scroll to position [30833, 0]
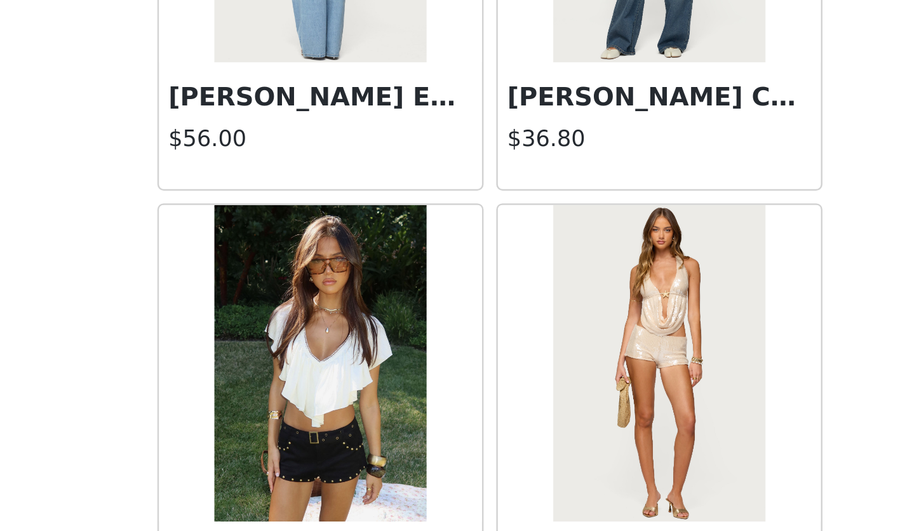
scroll to position [30970, 0]
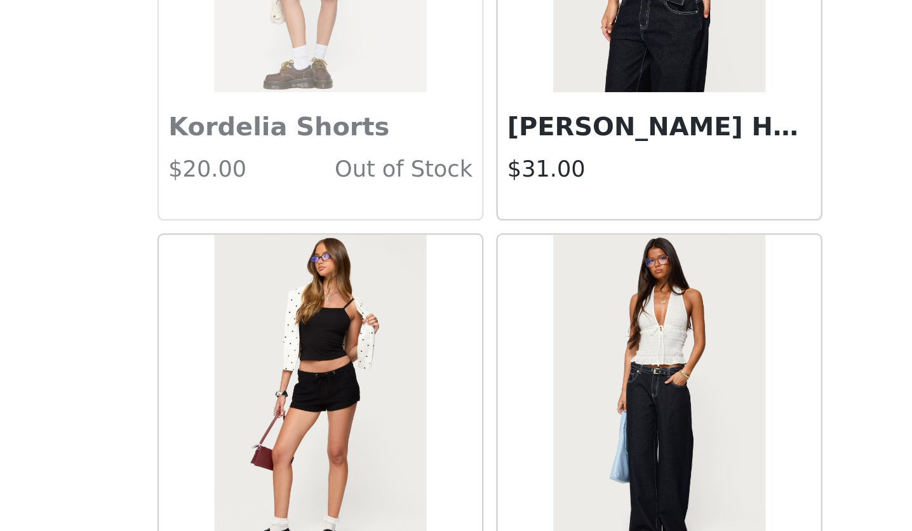
scroll to position [33537, 0]
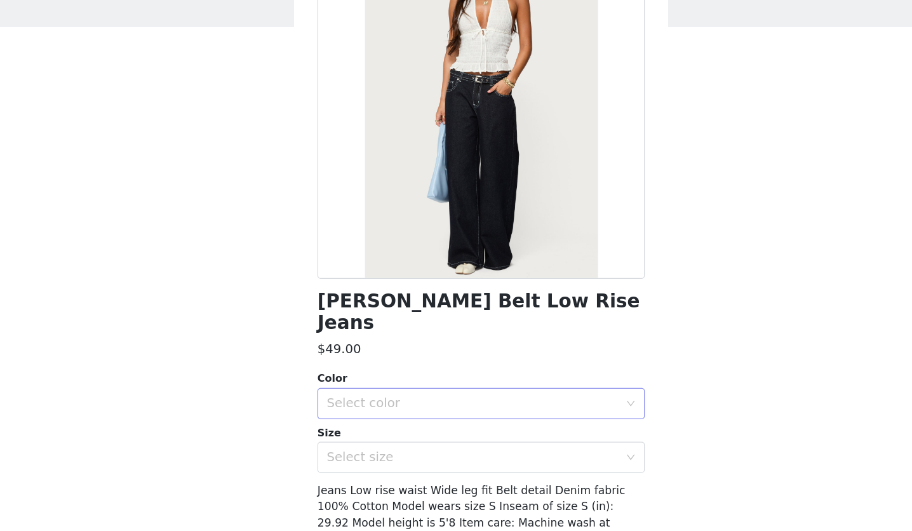
scroll to position [46, 0]
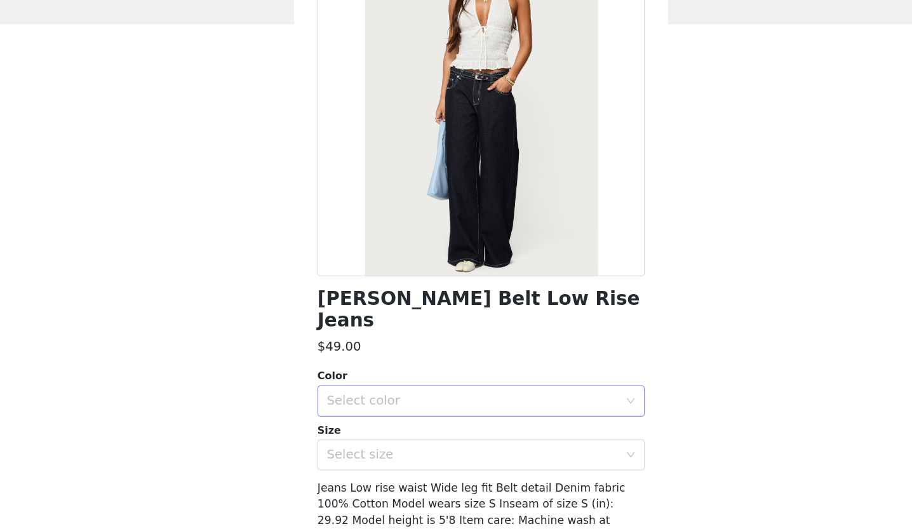
click at [416, 358] on div "Select color" at bounding box center [448, 364] width 237 height 13
click at [398, 371] on li "DARK BLUE" at bounding box center [451, 375] width 257 height 20
click at [378, 397] on div "Select size" at bounding box center [451, 408] width 243 height 24
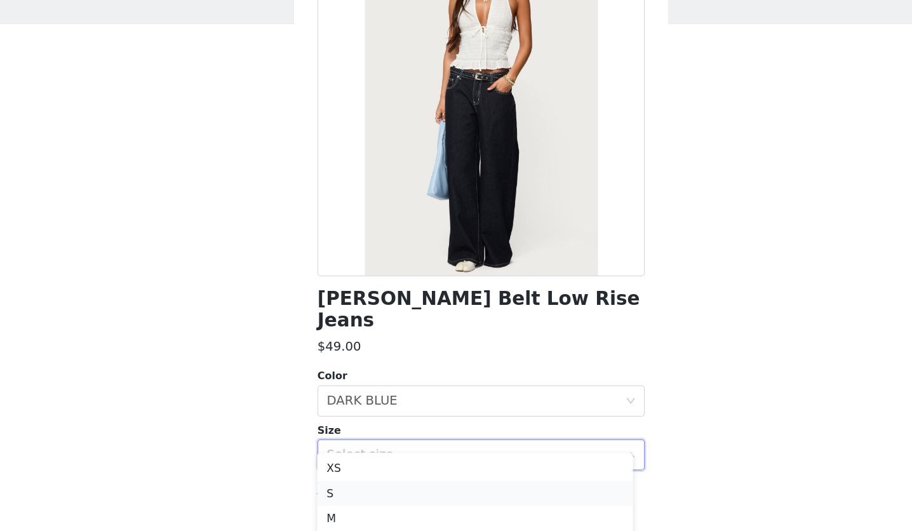
click at [349, 441] on li "S" at bounding box center [451, 439] width 257 height 20
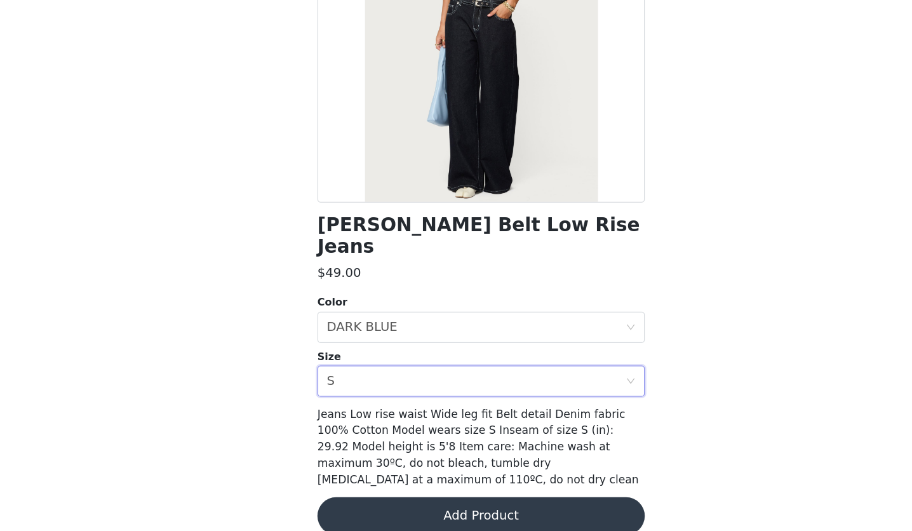
click at [417, 510] on button "Add Product" at bounding box center [456, 518] width 267 height 30
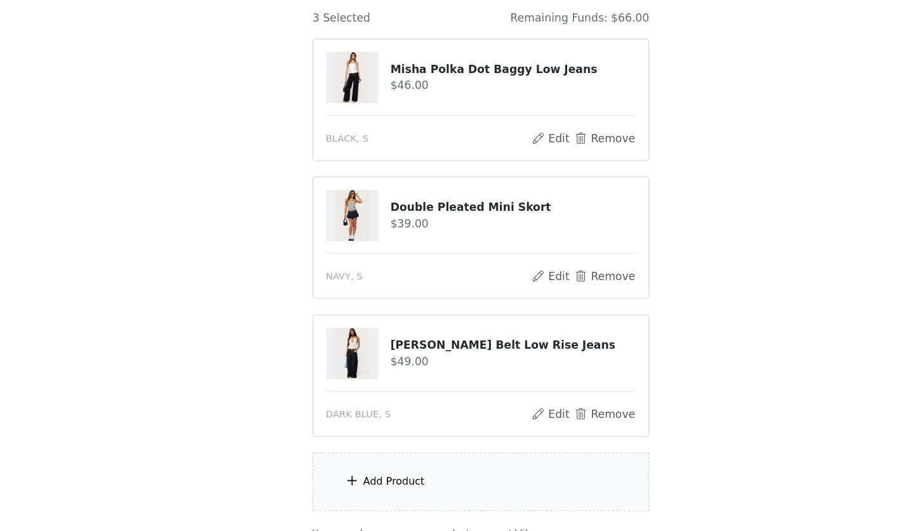
click at [386, 495] on div "Add Product" at bounding box center [456, 491] width 274 height 48
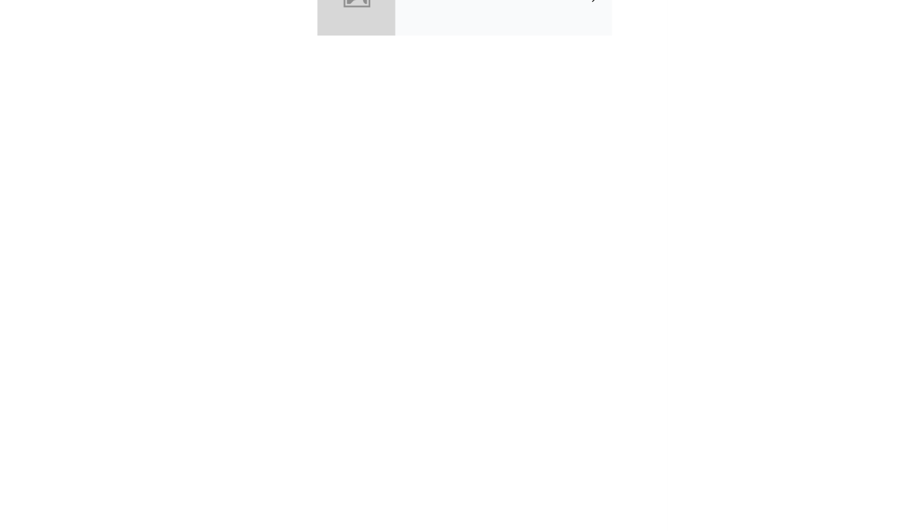
click at [347, 210] on div "Back collabs" at bounding box center [456, 265] width 305 height 531
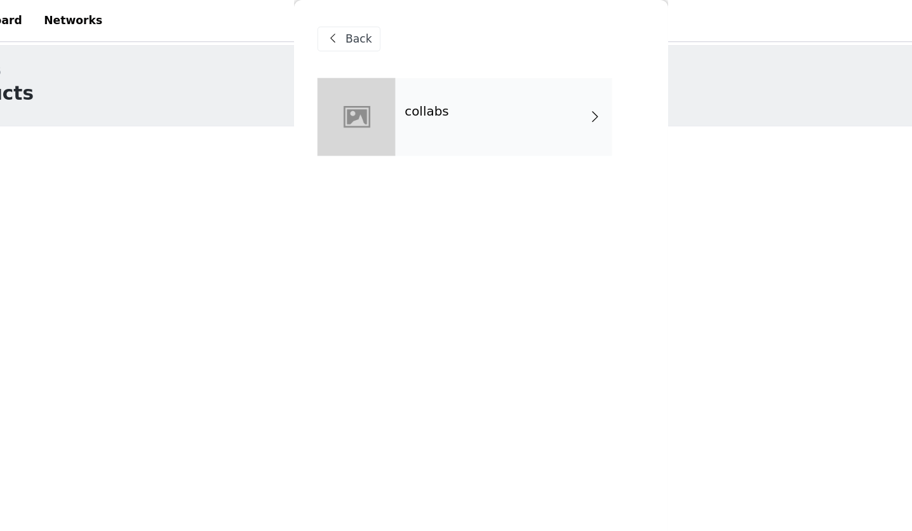
click at [339, 32] on span at bounding box center [335, 31] width 15 height 15
click at [334, 32] on span at bounding box center [335, 31] width 15 height 15
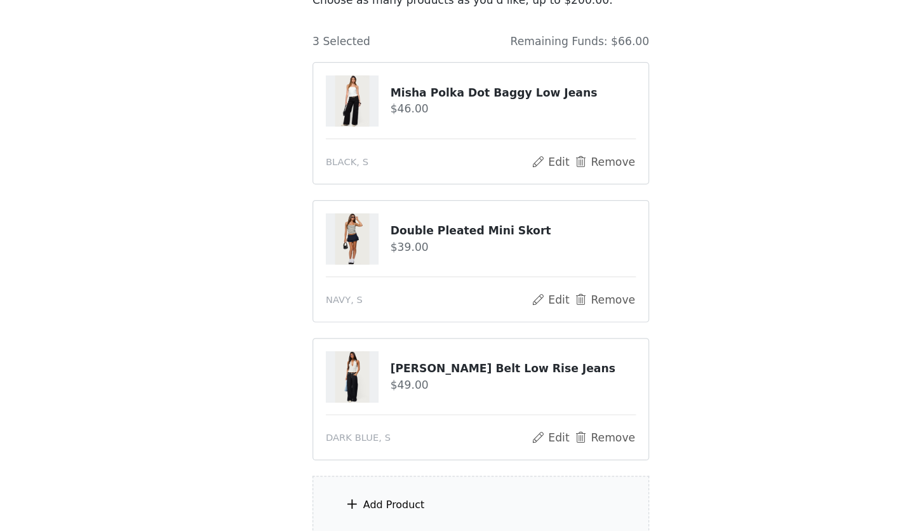
scroll to position [92, 0]
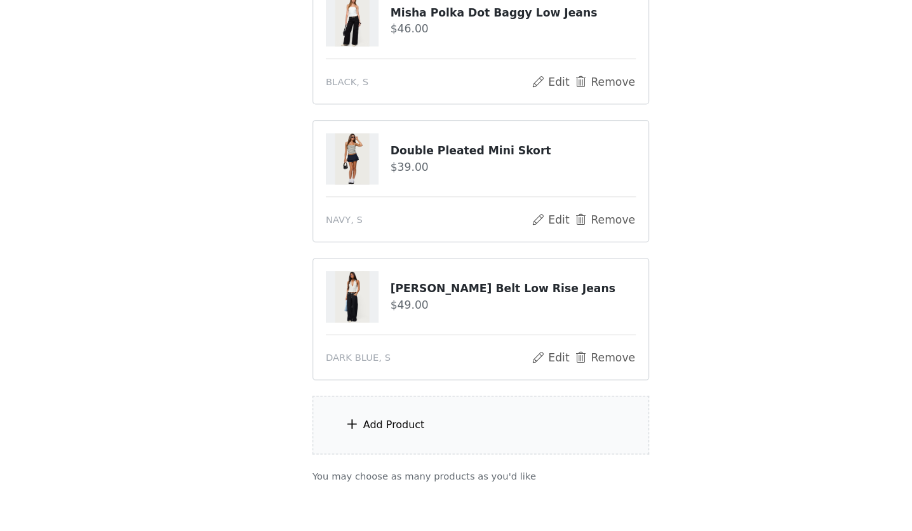
click at [424, 438] on div "Add Product" at bounding box center [456, 444] width 274 height 48
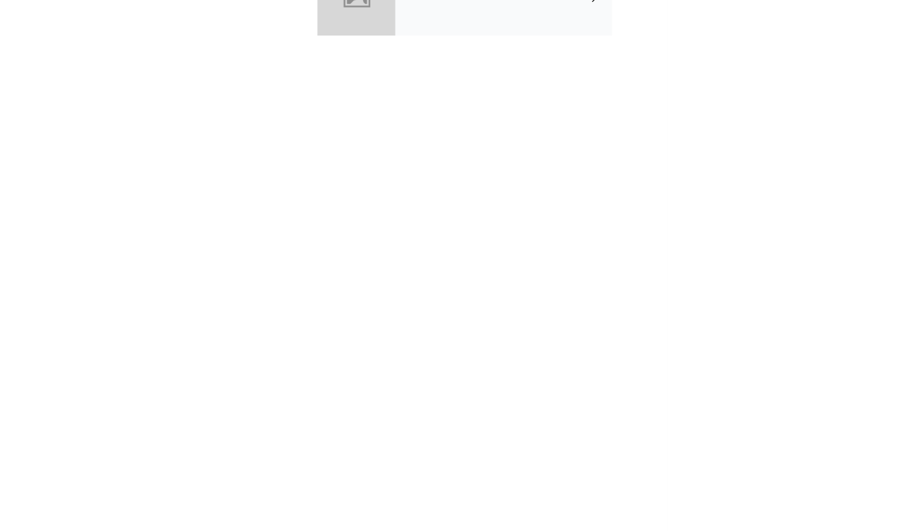
click at [519, 107] on div "collabs" at bounding box center [474, 94] width 177 height 63
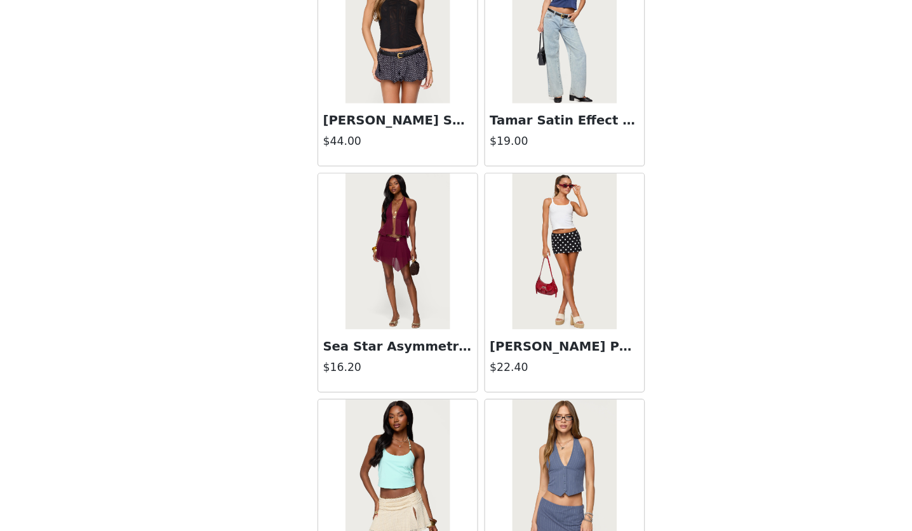
scroll to position [1410, 0]
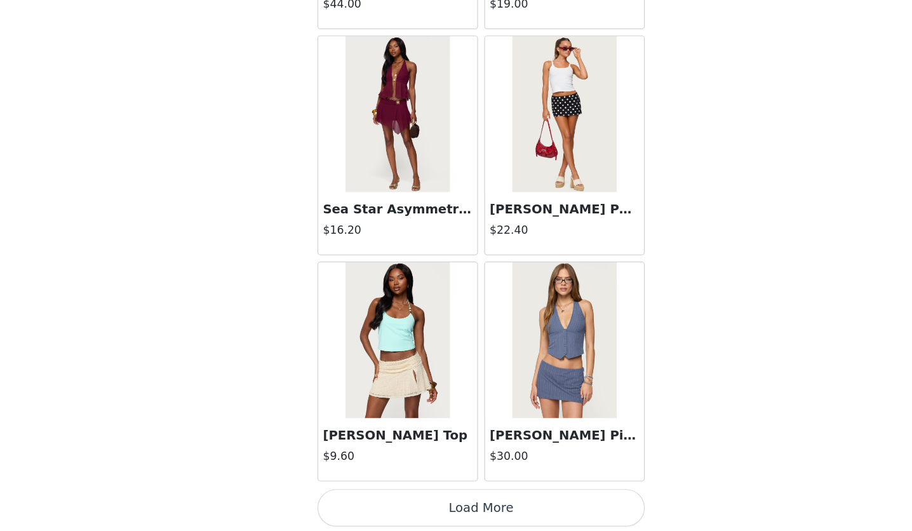
click at [431, 498] on button "Load More" at bounding box center [456, 512] width 267 height 30
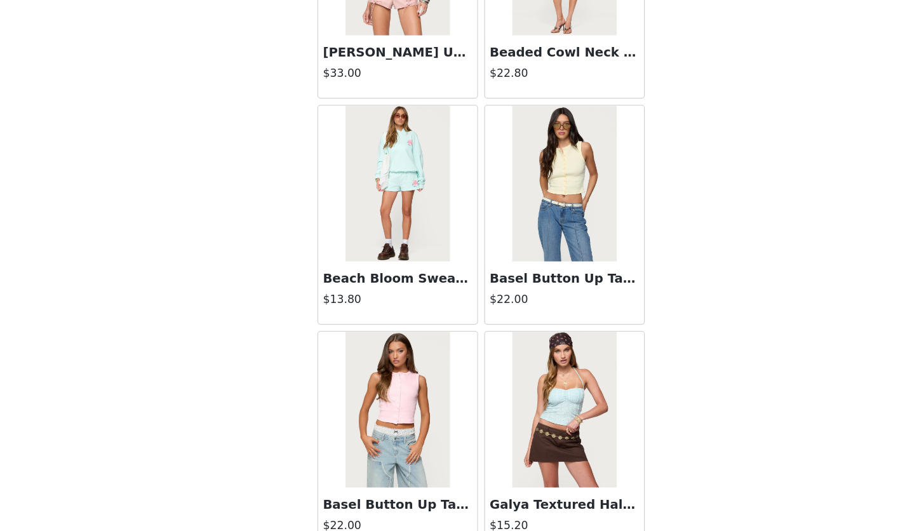
scroll to position [3249, 0]
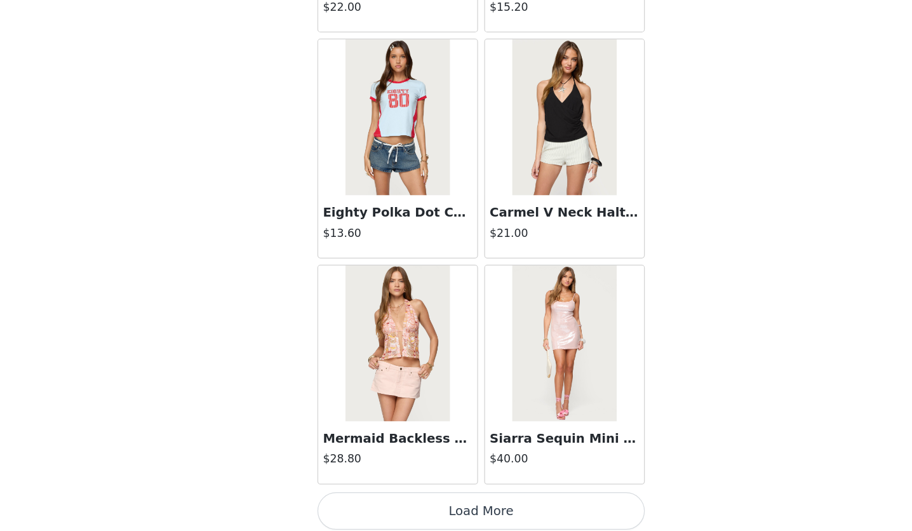
click at [436, 521] on button "Load More" at bounding box center [456, 514] width 267 height 30
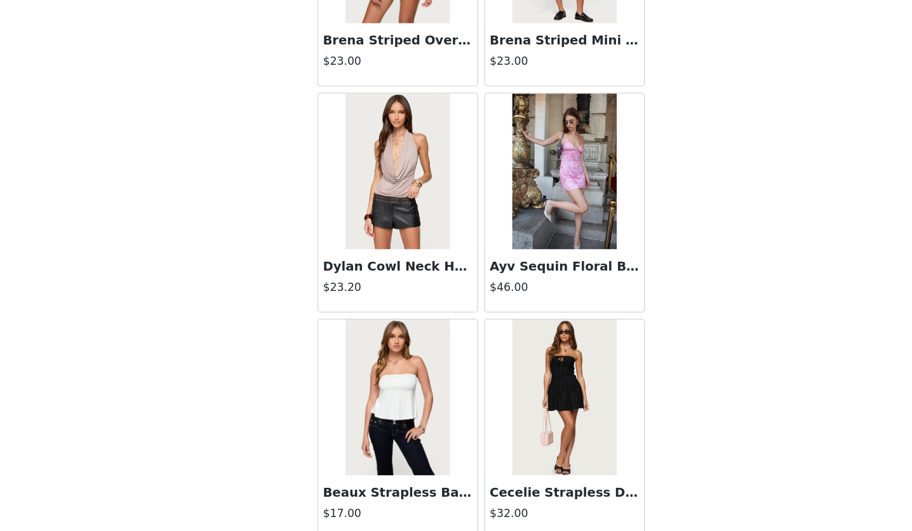
scroll to position [5088, 0]
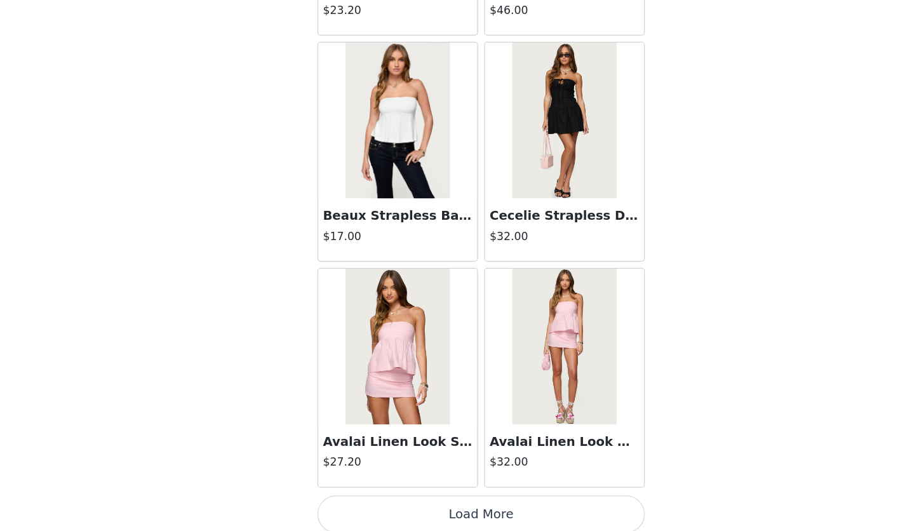
click at [425, 512] on button "Load More" at bounding box center [456, 517] width 267 height 30
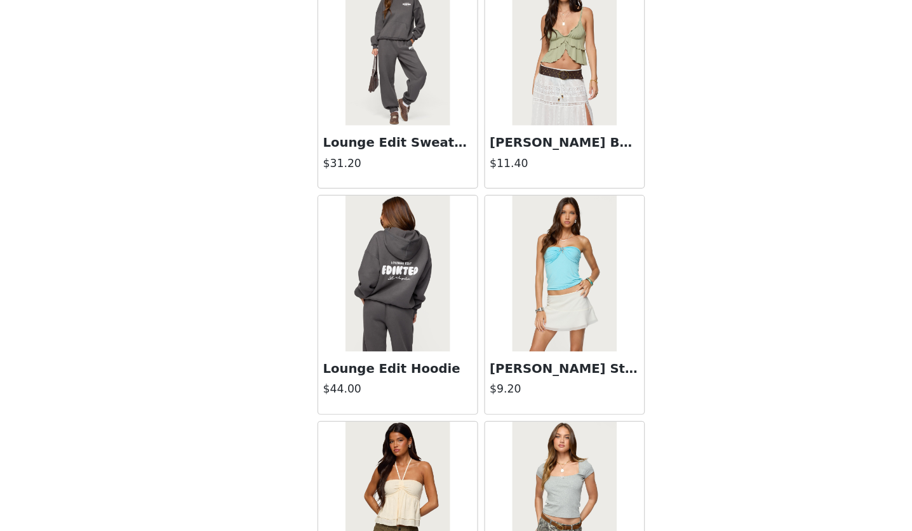
scroll to position [6927, 0]
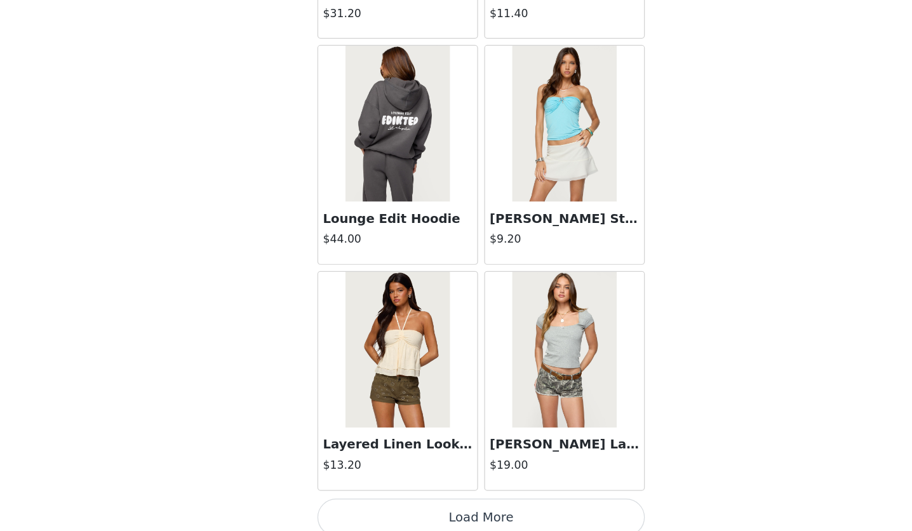
click at [425, 504] on button "Load More" at bounding box center [456, 519] width 267 height 30
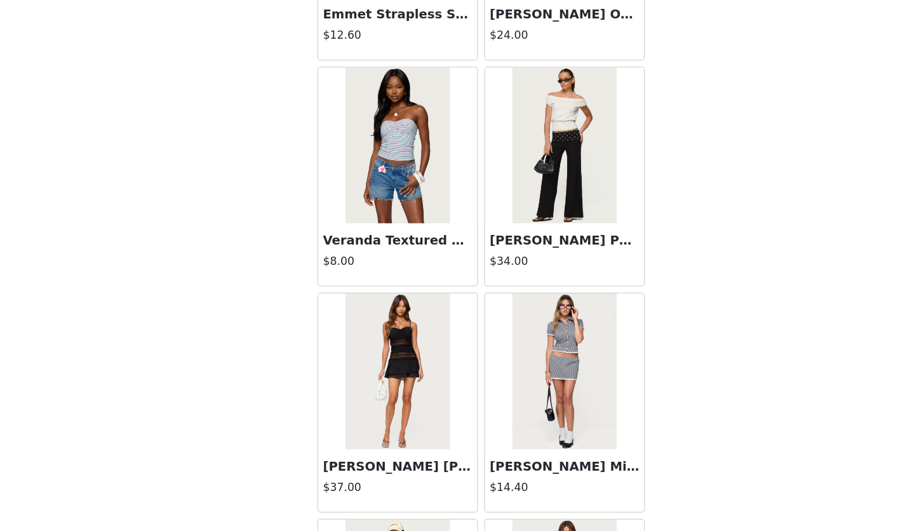
scroll to position [8765, 0]
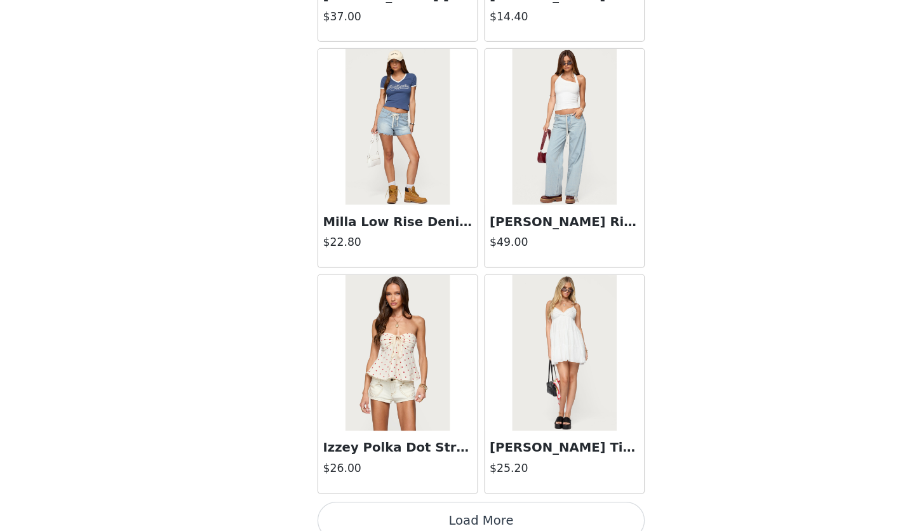
click at [444, 507] on button "Load More" at bounding box center [456, 522] width 267 height 30
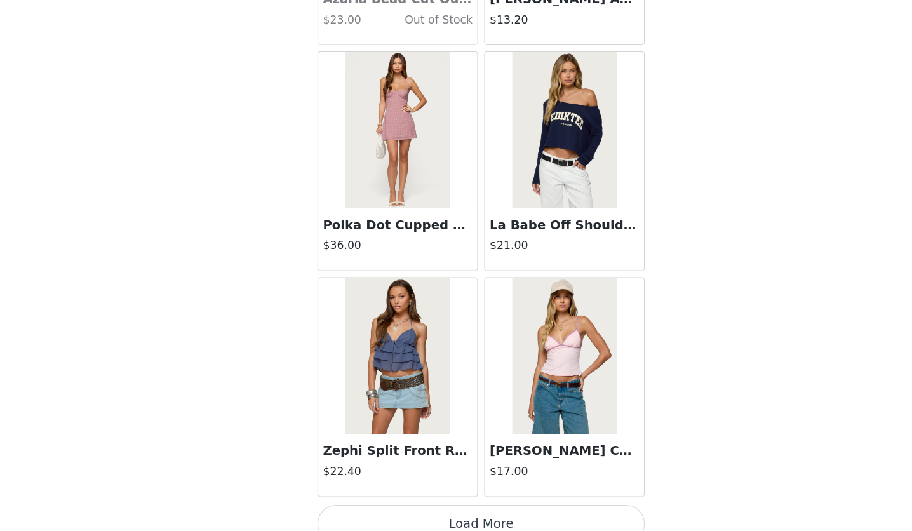
click at [423, 509] on button "Load More" at bounding box center [456, 524] width 267 height 30
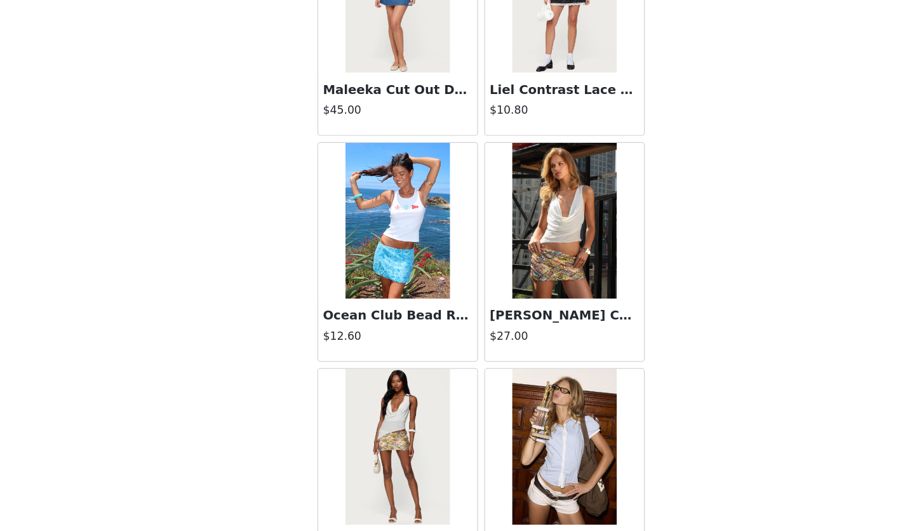
scroll to position [12443, 0]
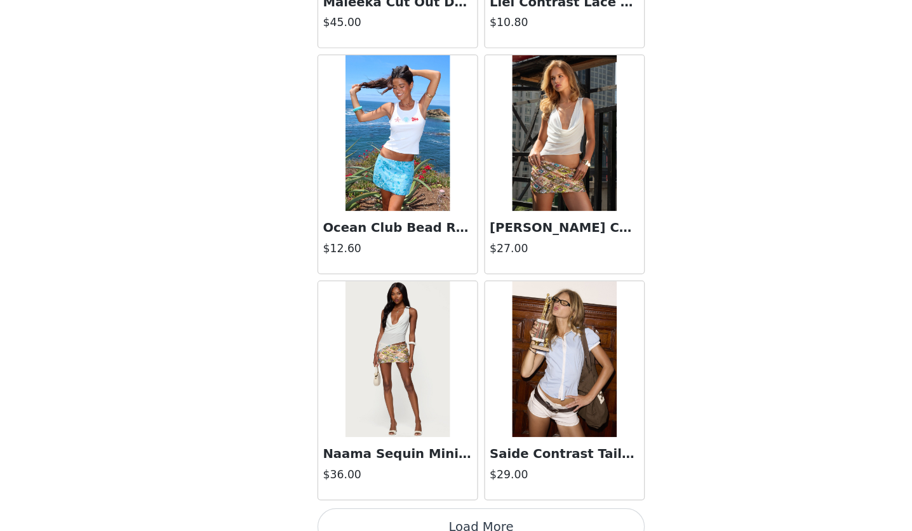
click at [429, 512] on button "Load More" at bounding box center [456, 527] width 267 height 30
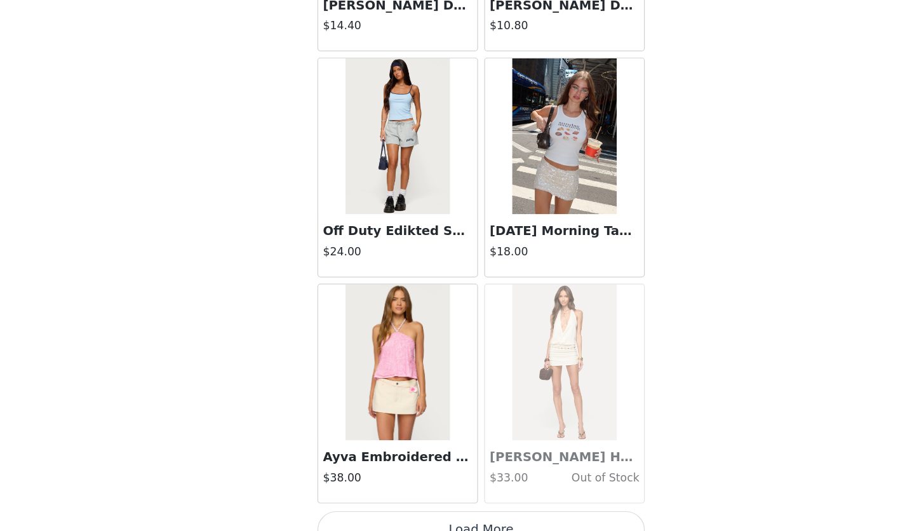
scroll to position [158, 0]
click at [455, 514] on button "Load More" at bounding box center [456, 529] width 267 height 30
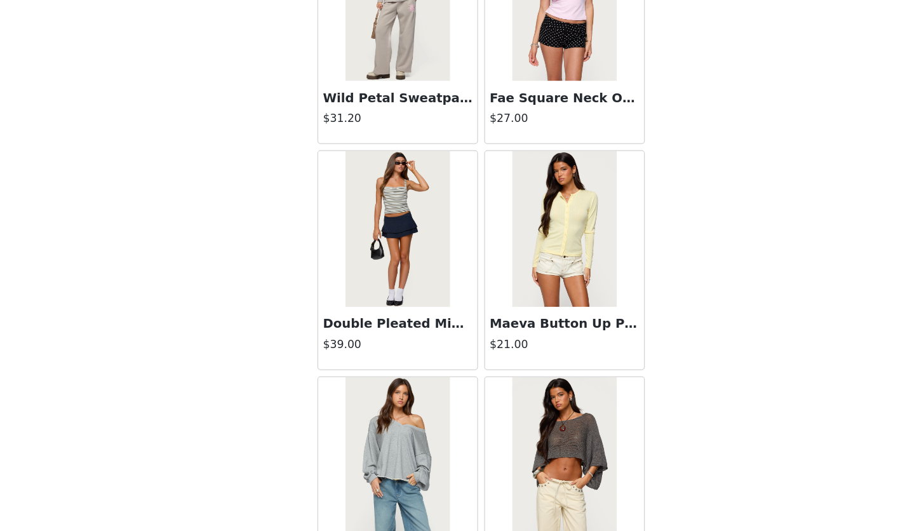
scroll to position [16121, 0]
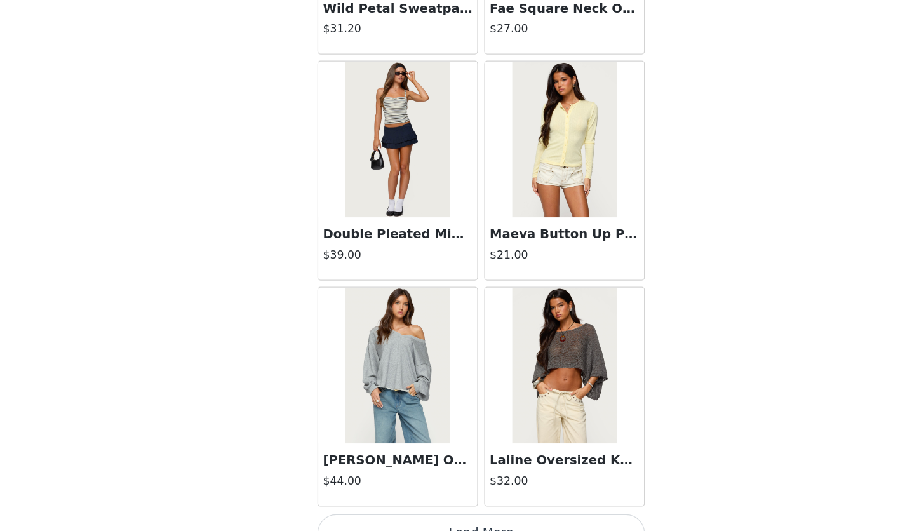
click at [432, 517] on button "Load More" at bounding box center [456, 532] width 267 height 30
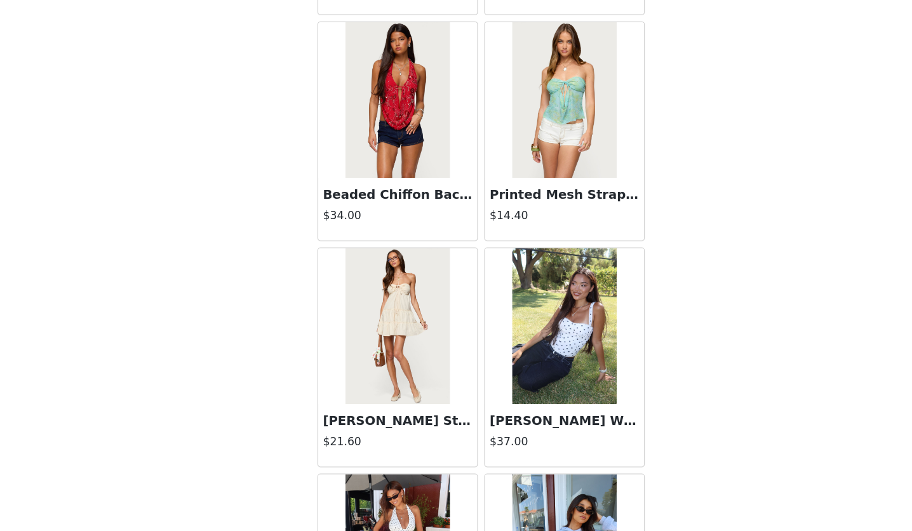
scroll to position [17960, 0]
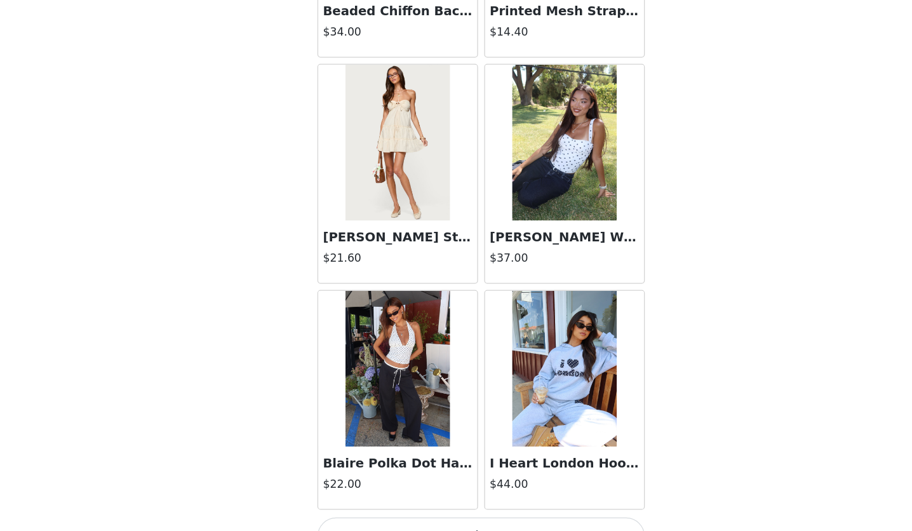
click at [443, 519] on button "Load More" at bounding box center [456, 534] width 267 height 30
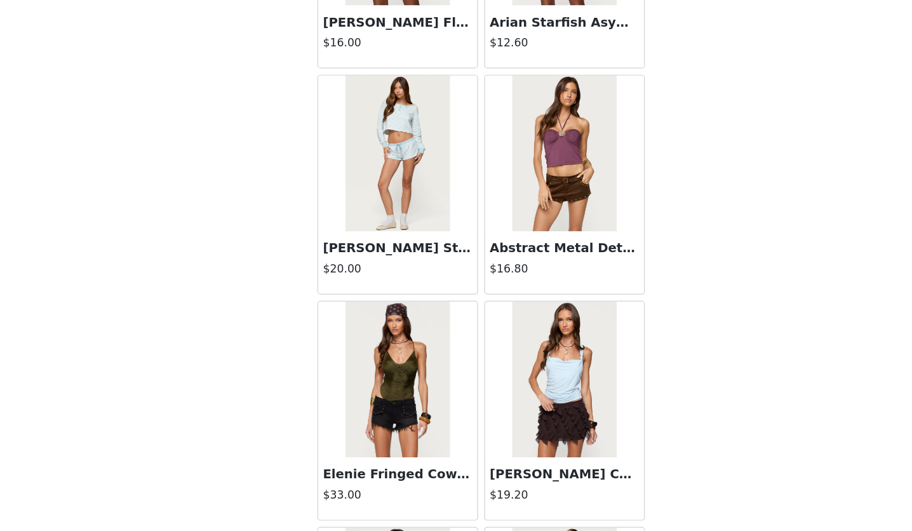
scroll to position [19799, 0]
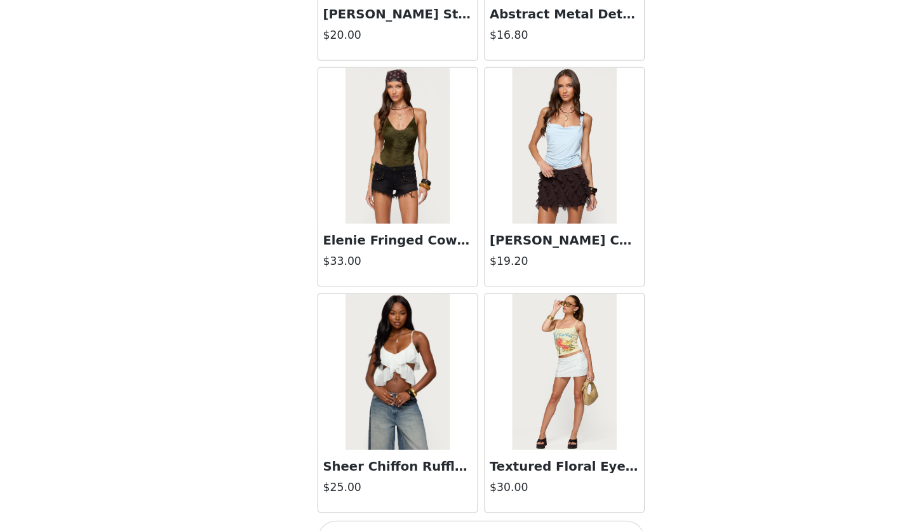
click at [446, 522] on button "Load More" at bounding box center [456, 537] width 267 height 30
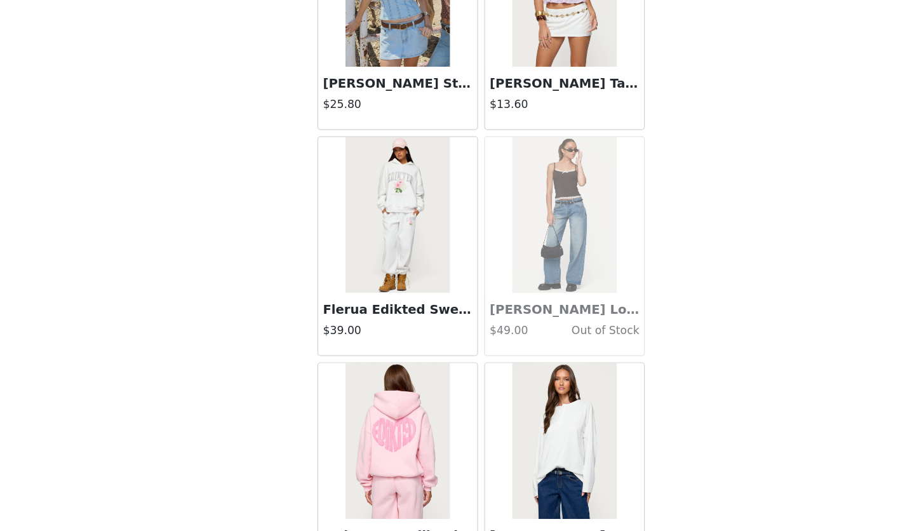
scroll to position [21638, 0]
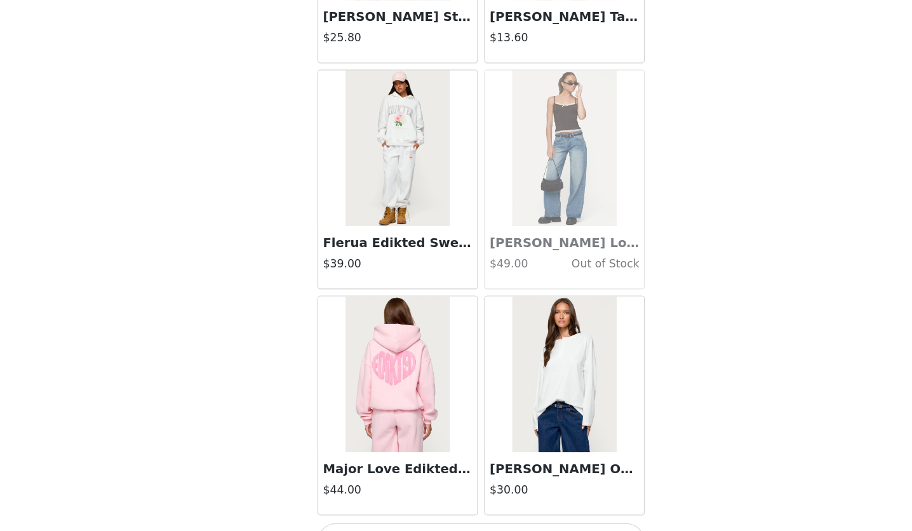
click at [436, 525] on button "Load More" at bounding box center [456, 540] width 267 height 30
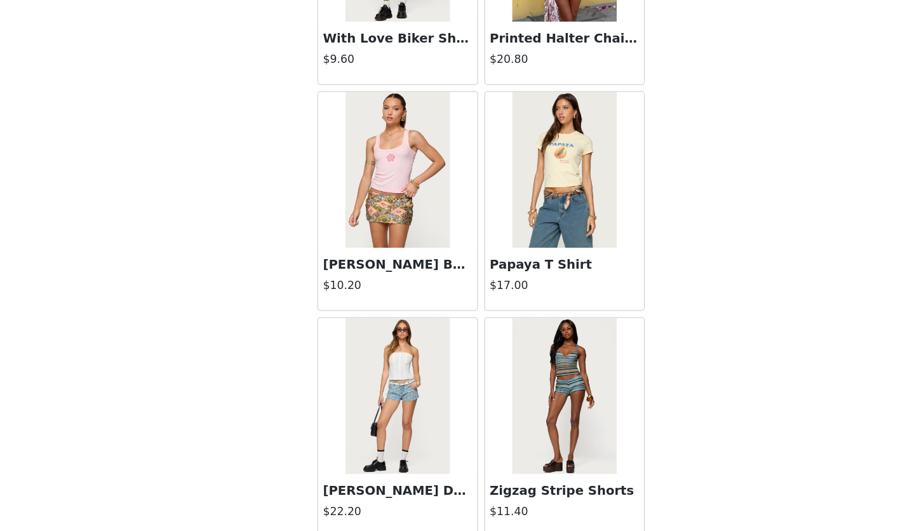
scroll to position [23477, 0]
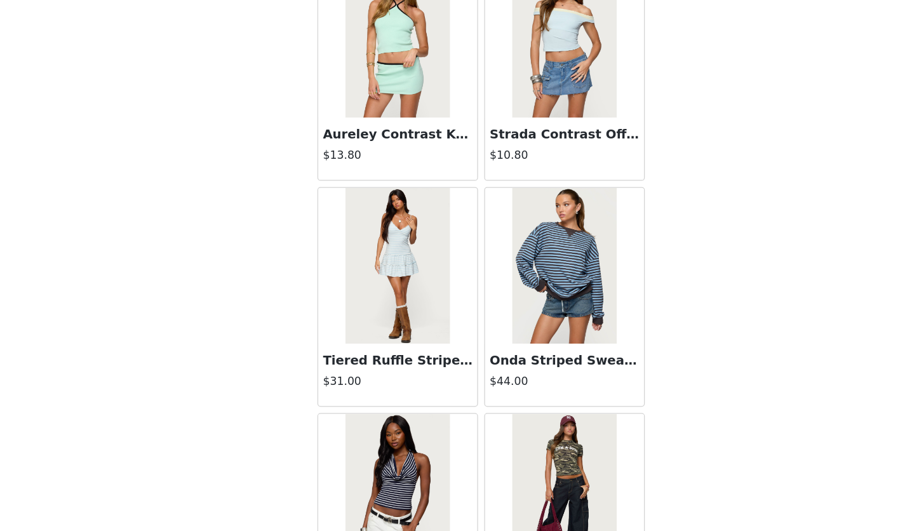
scroll to position [25316, 0]
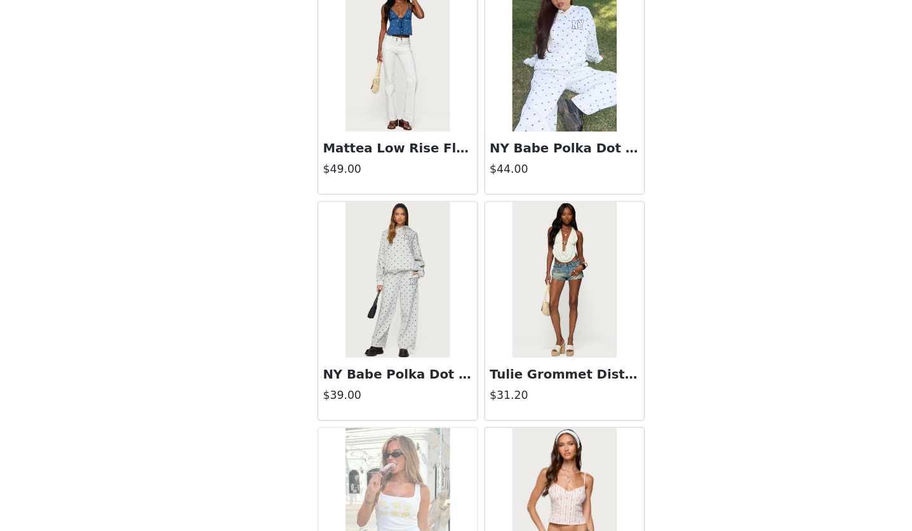
scroll to position [27155, 0]
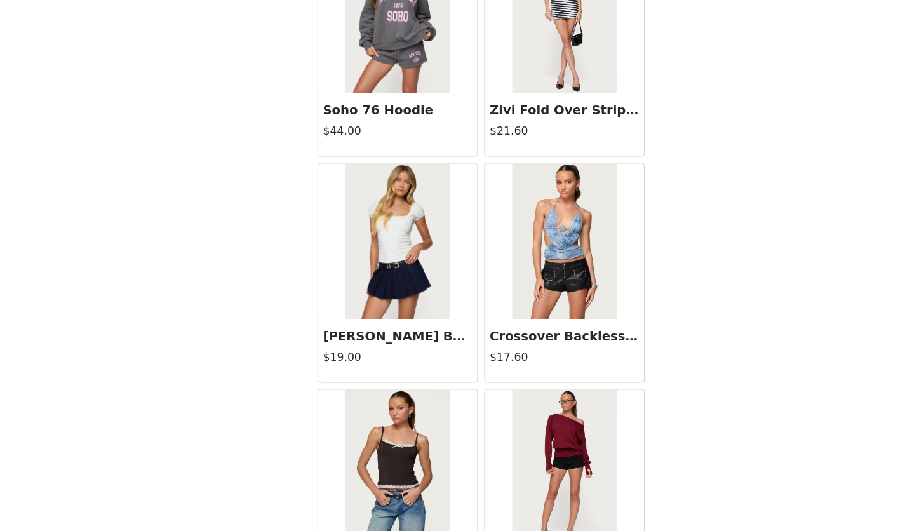
scroll to position [28994, 0]
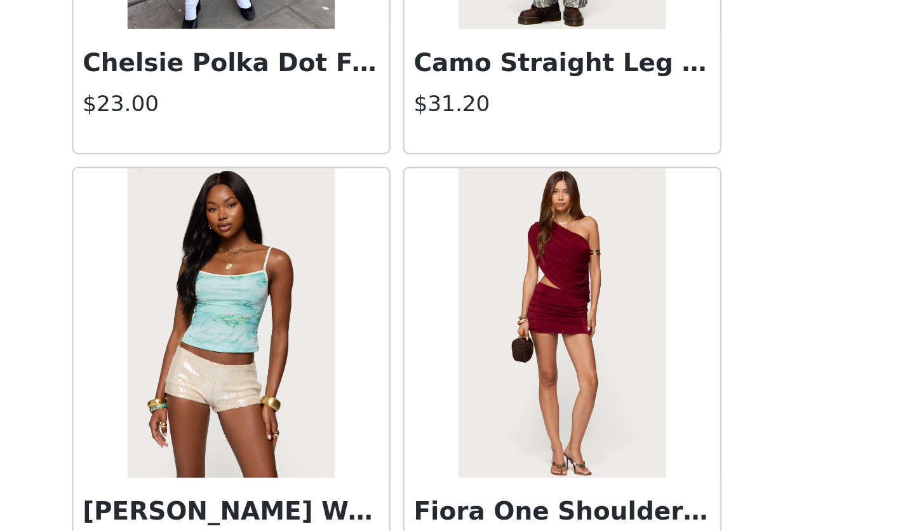
scroll to position [158, 0]
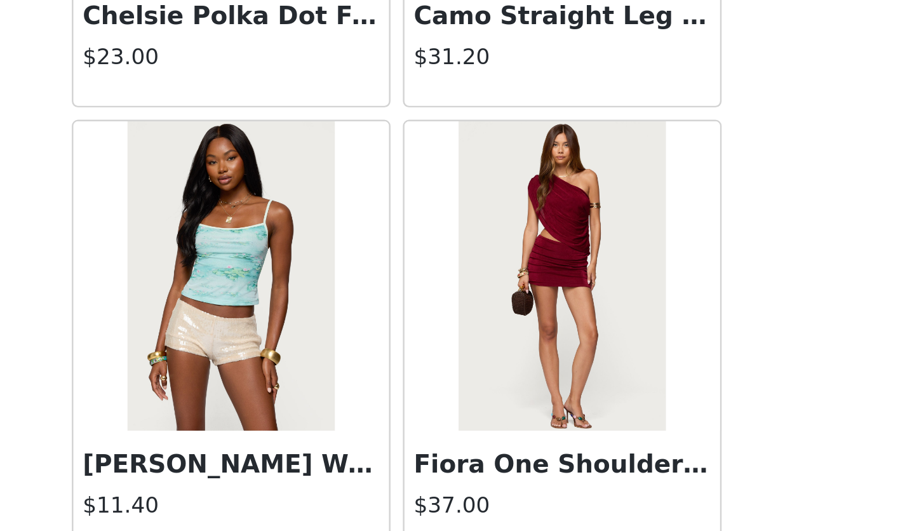
click at [525, 514] on h4 "$37.00" at bounding box center [524, 520] width 122 height 13
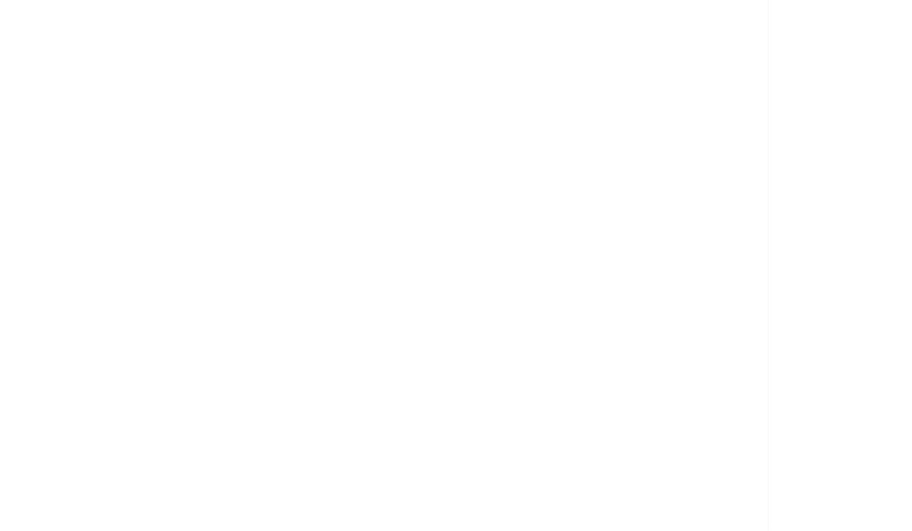
scroll to position [104, 0]
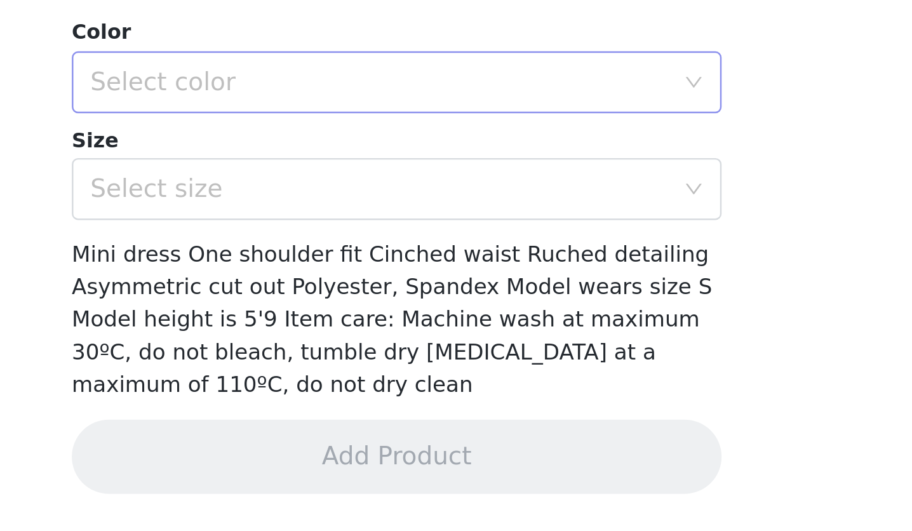
click at [434, 337] on div "Select color" at bounding box center [451, 347] width 243 height 24
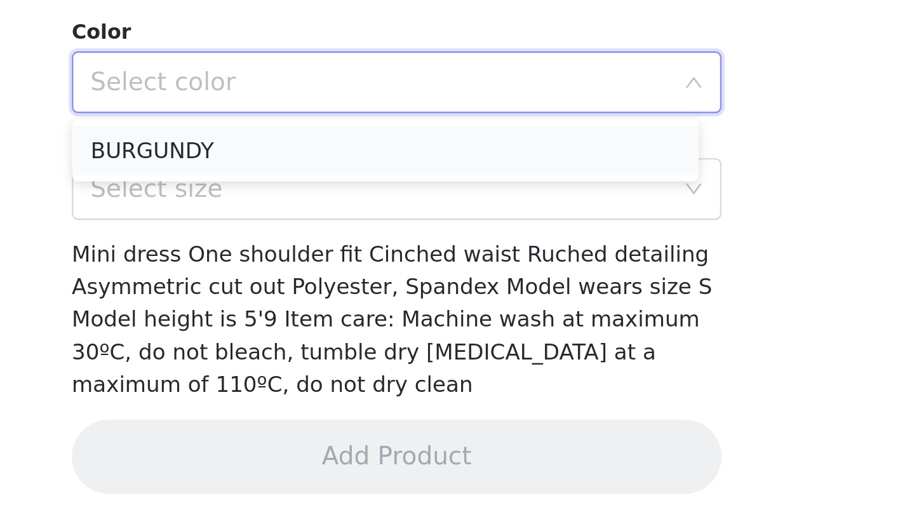
click at [404, 366] on li "BURGUNDY" at bounding box center [451, 374] width 257 height 20
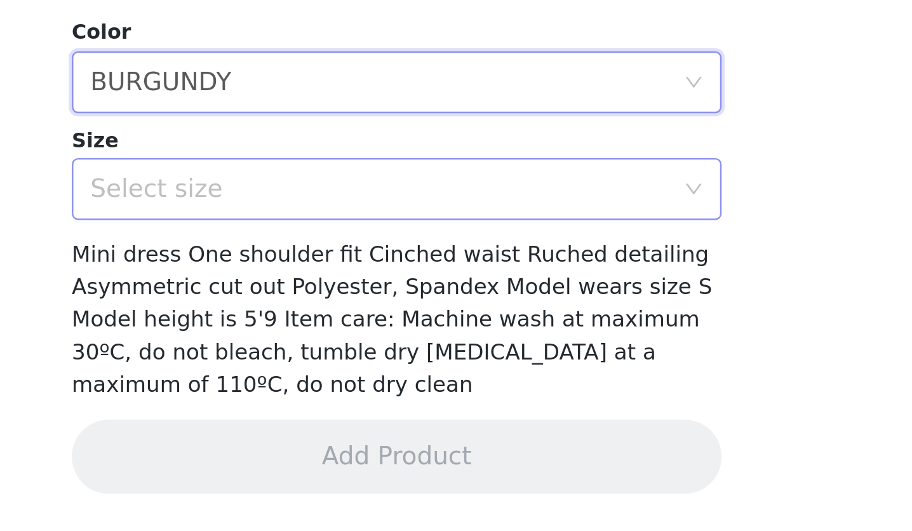
click at [390, 384] on div "Select size" at bounding box center [448, 390] width 237 height 13
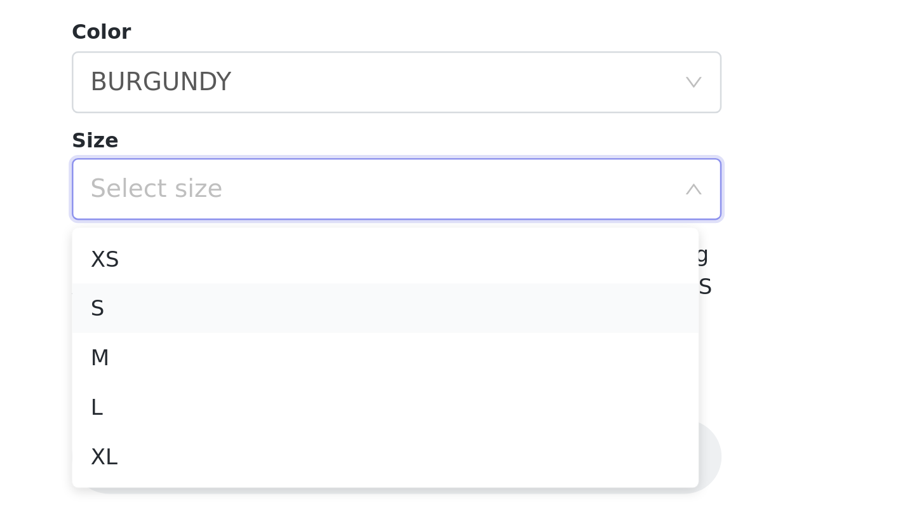
click at [370, 434] on li "S" at bounding box center [451, 439] width 257 height 20
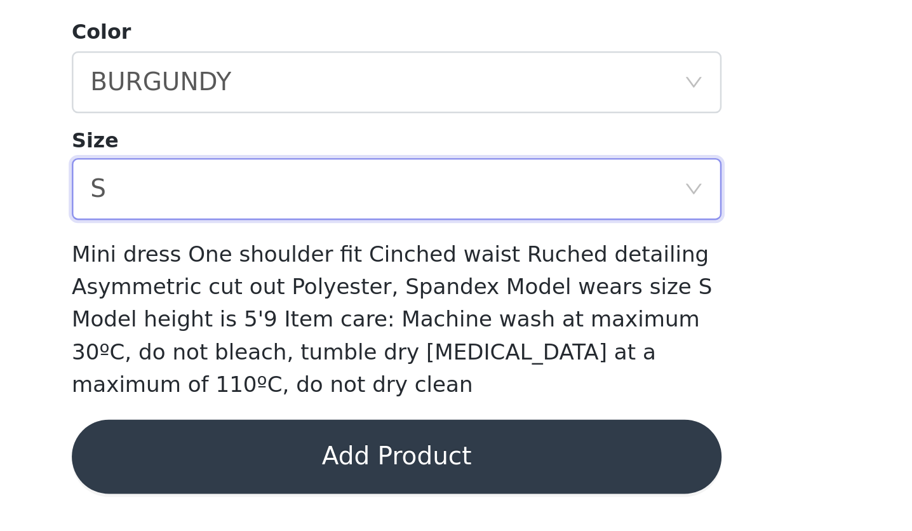
click at [429, 495] on button "Add Product" at bounding box center [456, 500] width 267 height 30
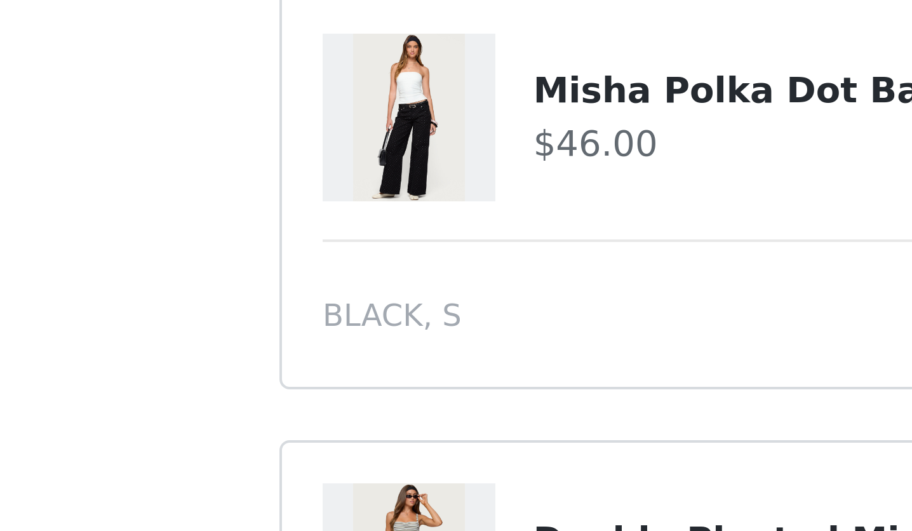
scroll to position [86, 0]
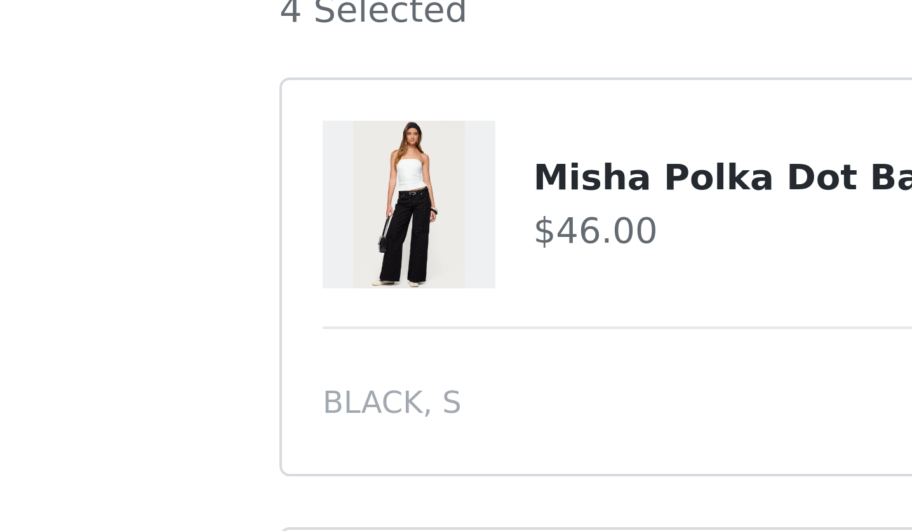
click at [409, 110] on h4 "Misha Polka Dot Baggy Low Jeans" at bounding box center [482, 113] width 200 height 13
click at [354, 123] on img at bounding box center [351, 121] width 28 height 42
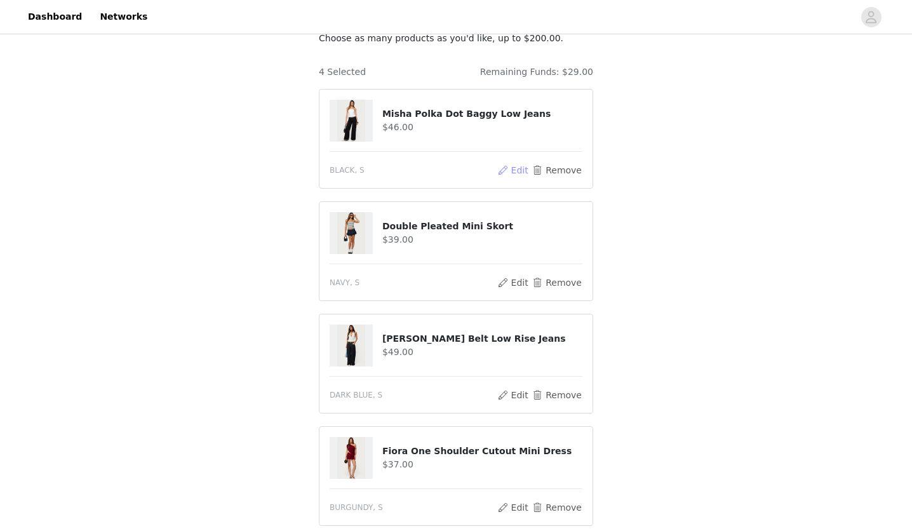
click at [523, 170] on button "Edit" at bounding box center [513, 170] width 32 height 15
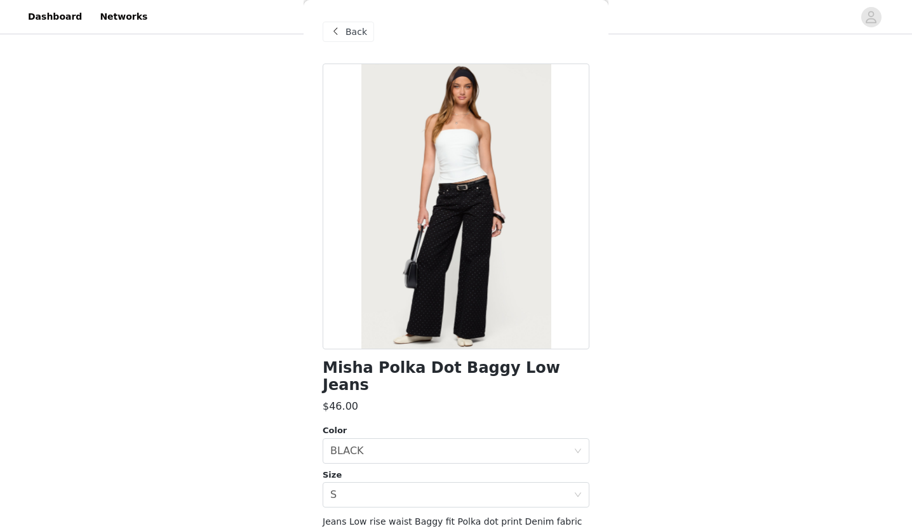
click at [363, 41] on div "Back" at bounding box center [348, 32] width 51 height 20
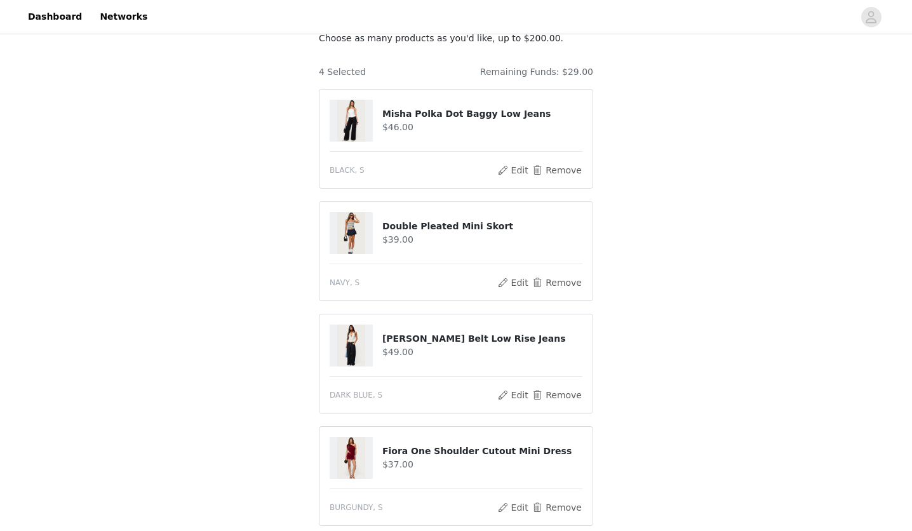
click at [349, 347] on img at bounding box center [351, 345] width 28 height 42
click at [507, 392] on button "Edit" at bounding box center [513, 394] width 32 height 15
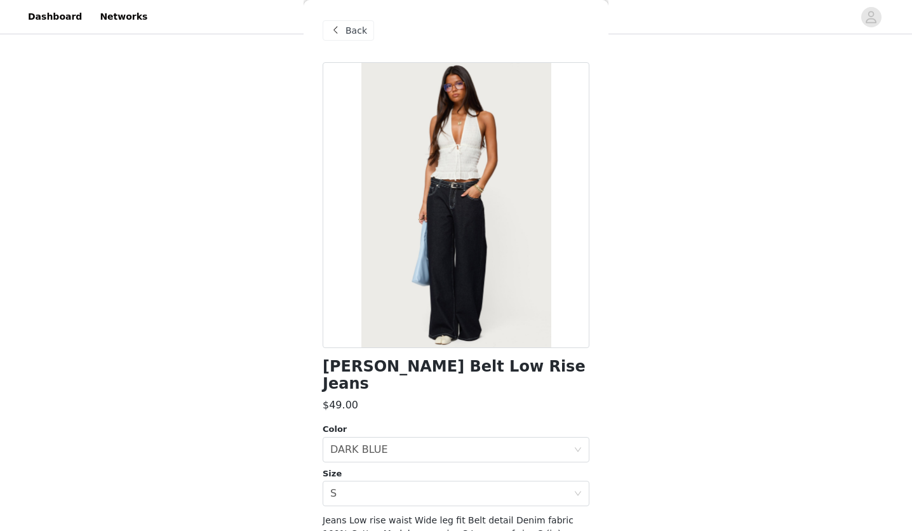
click at [360, 20] on div "Back" at bounding box center [348, 30] width 51 height 20
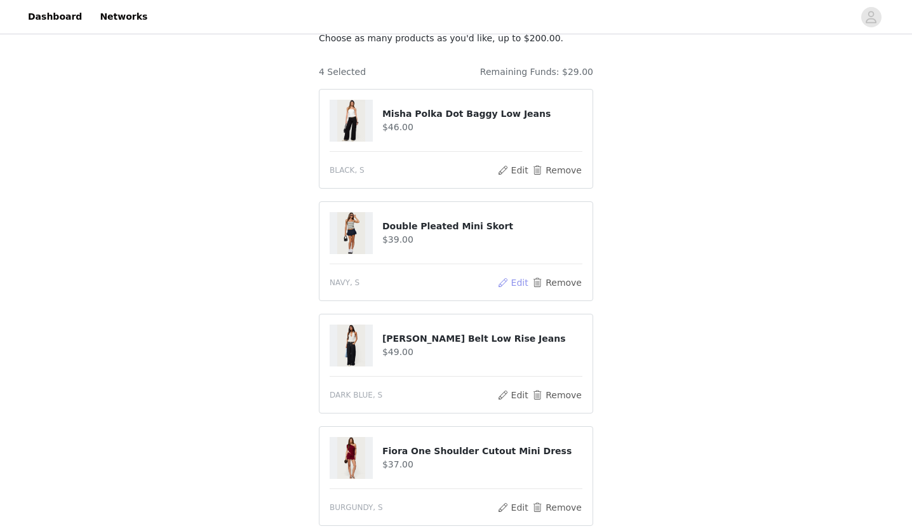
click at [518, 278] on button "Edit" at bounding box center [513, 282] width 32 height 15
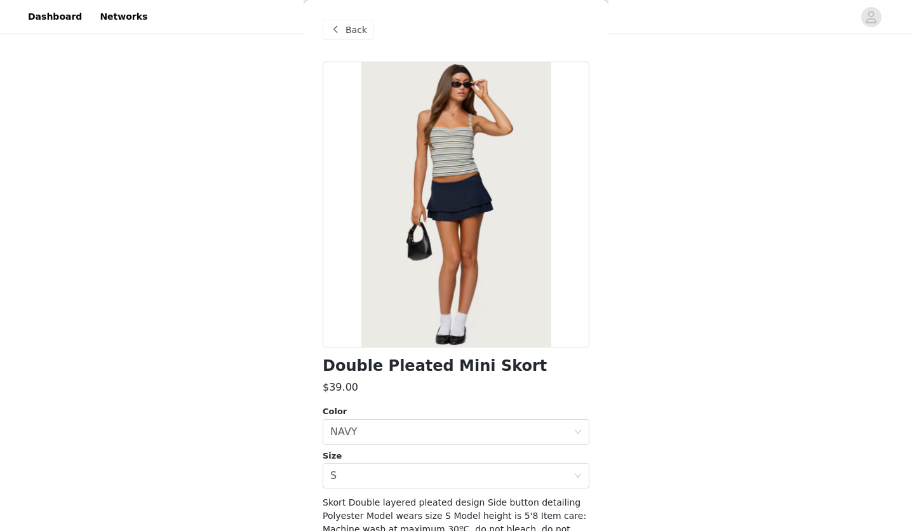
click at [347, 33] on span "Back" at bounding box center [356, 29] width 22 height 13
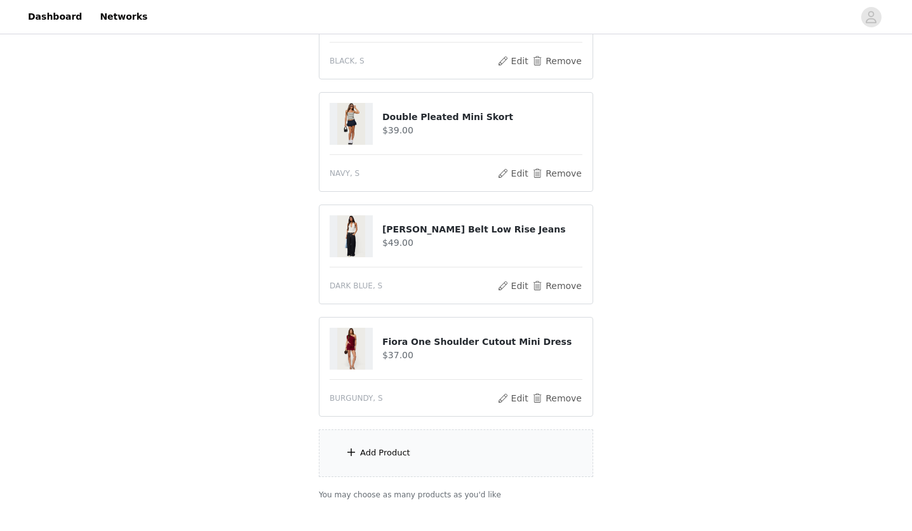
scroll to position [234, 0]
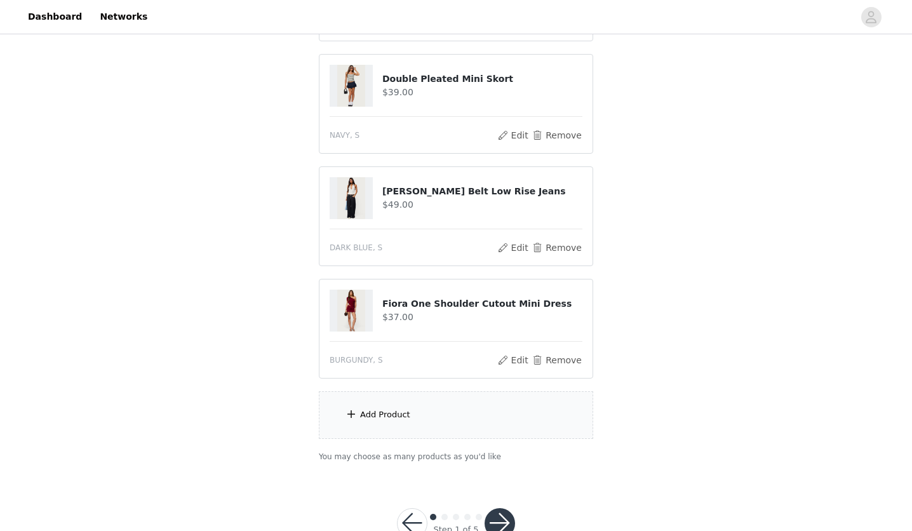
click at [404, 422] on div "Add Product" at bounding box center [456, 415] width 274 height 48
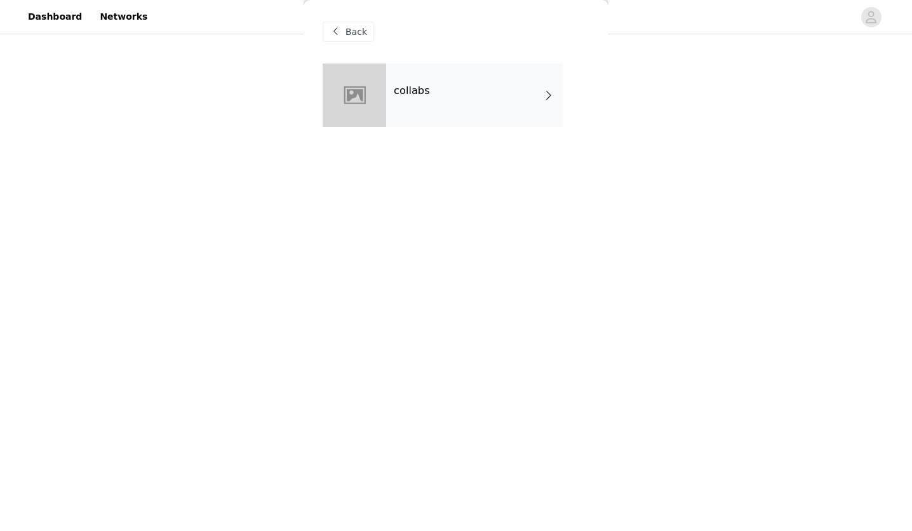
click at [509, 112] on div "collabs" at bounding box center [474, 94] width 177 height 63
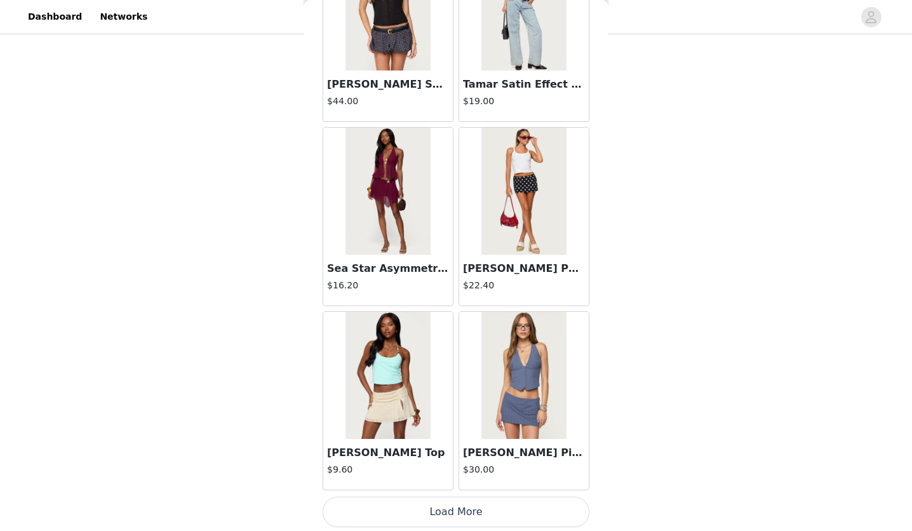
scroll to position [271, 0]
click at [487, 508] on button "Load More" at bounding box center [456, 512] width 267 height 30
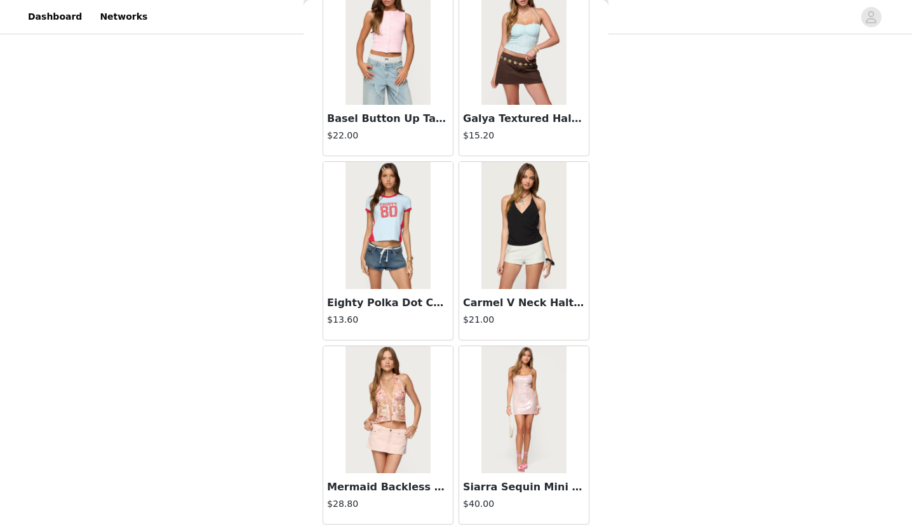
scroll to position [3249, 0]
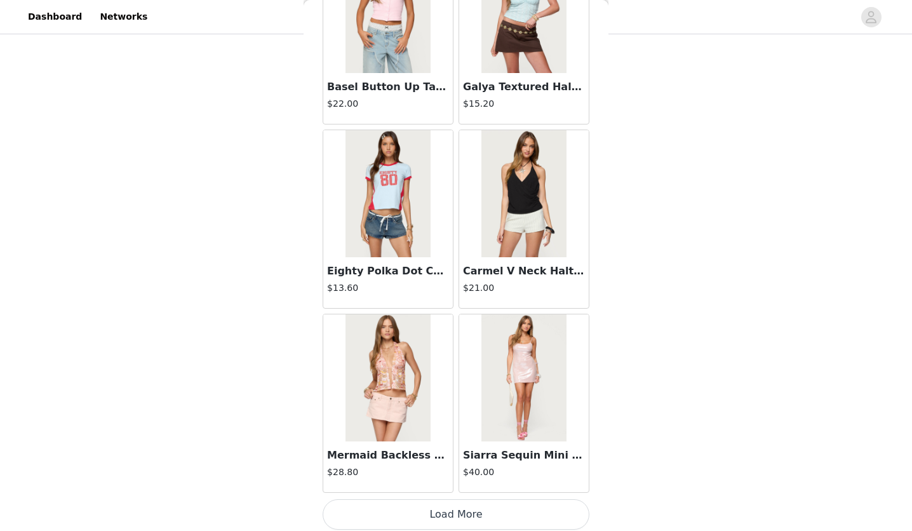
click at [445, 510] on button "Load More" at bounding box center [456, 514] width 267 height 30
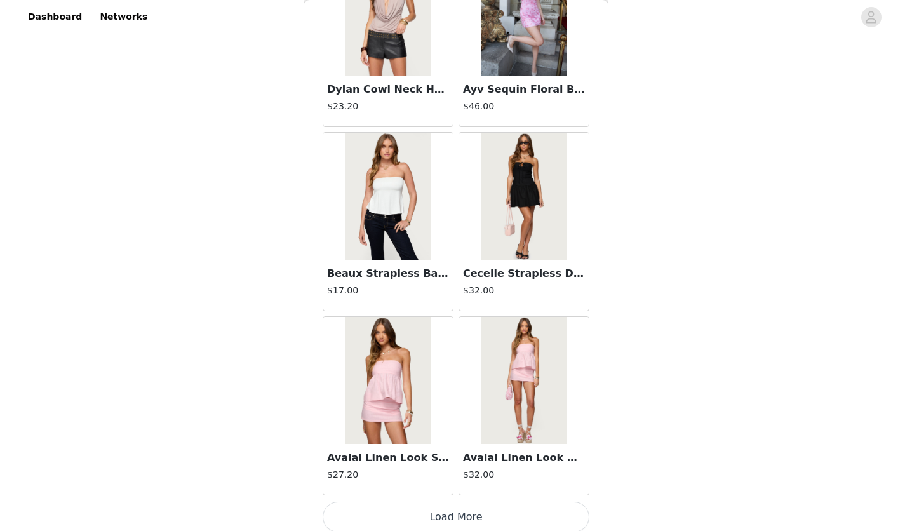
click at [450, 519] on button "Load More" at bounding box center [456, 517] width 267 height 30
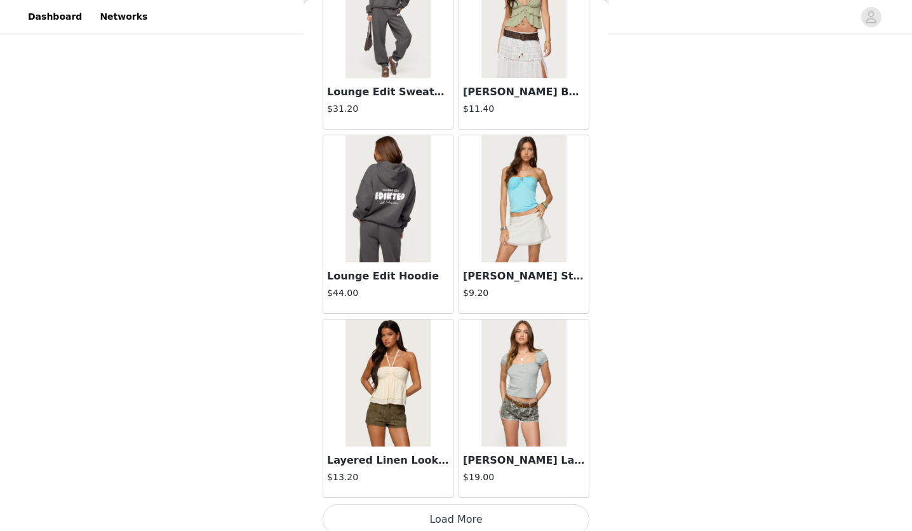
click at [459, 512] on button "Load More" at bounding box center [456, 519] width 267 height 30
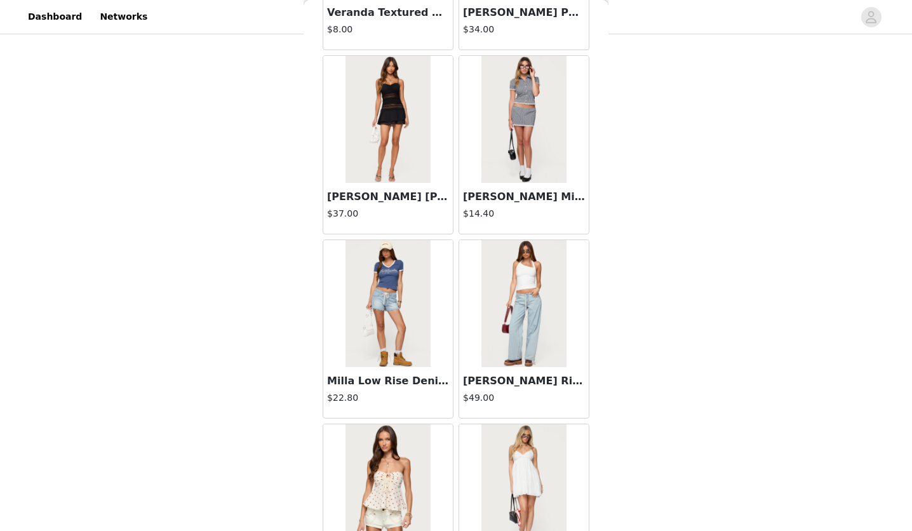
scroll to position [8765, 0]
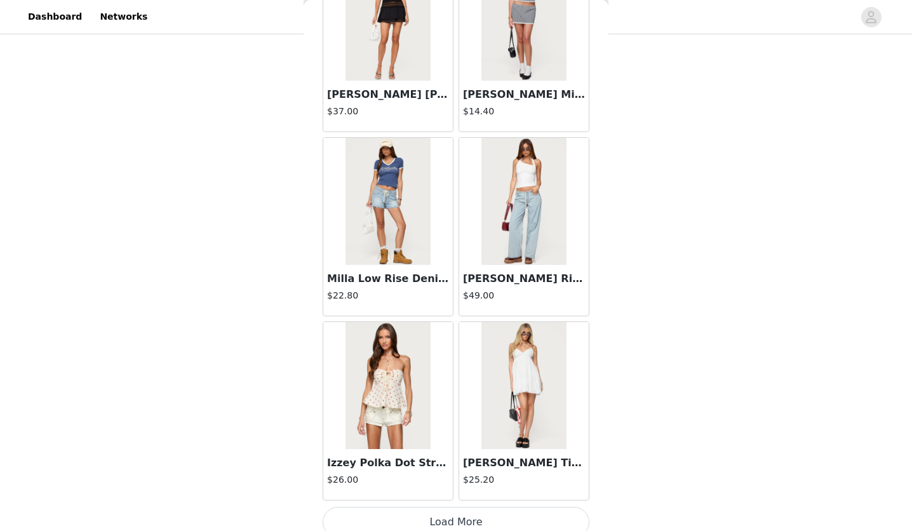
click at [420, 509] on button "Load More" at bounding box center [456, 522] width 267 height 30
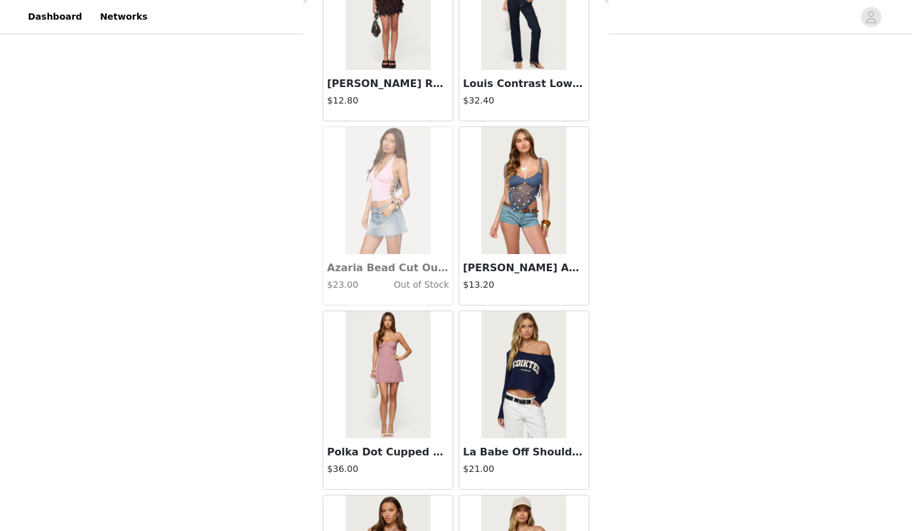
scroll to position [10604, 0]
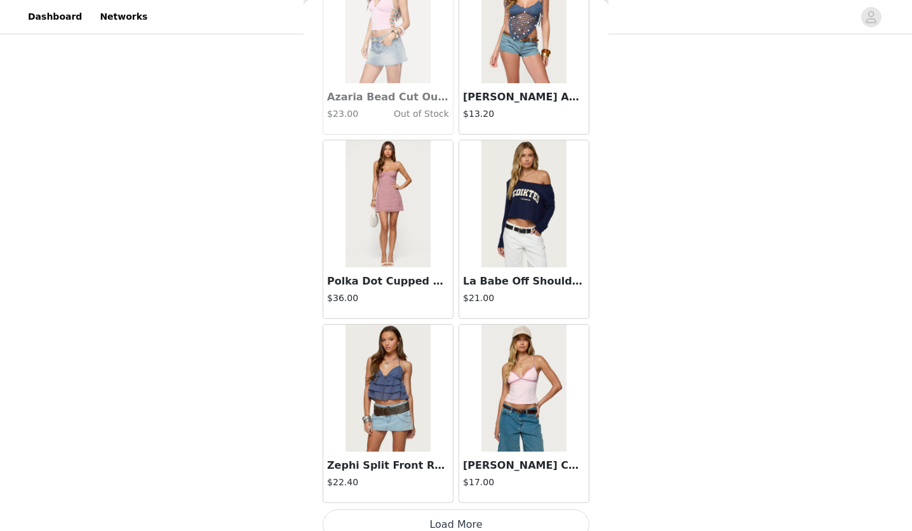
click at [406, 514] on button "Load More" at bounding box center [456, 524] width 267 height 30
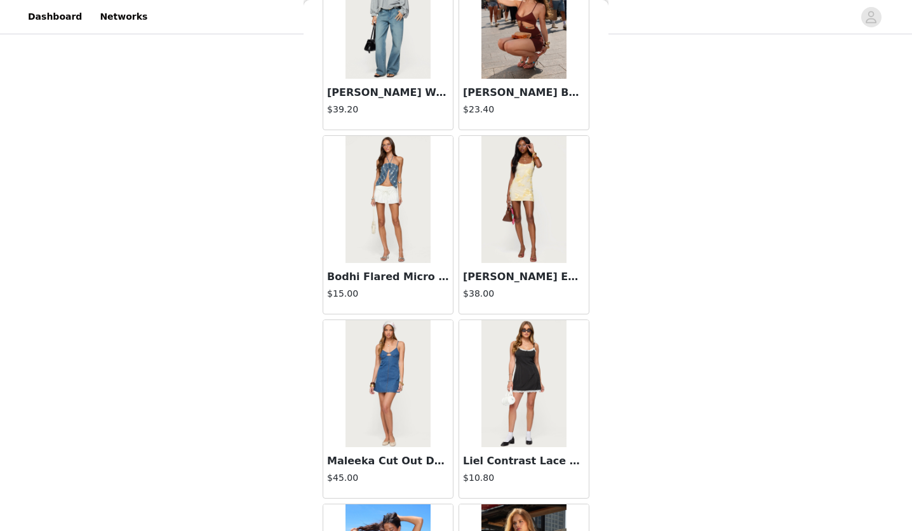
scroll to position [12443, 0]
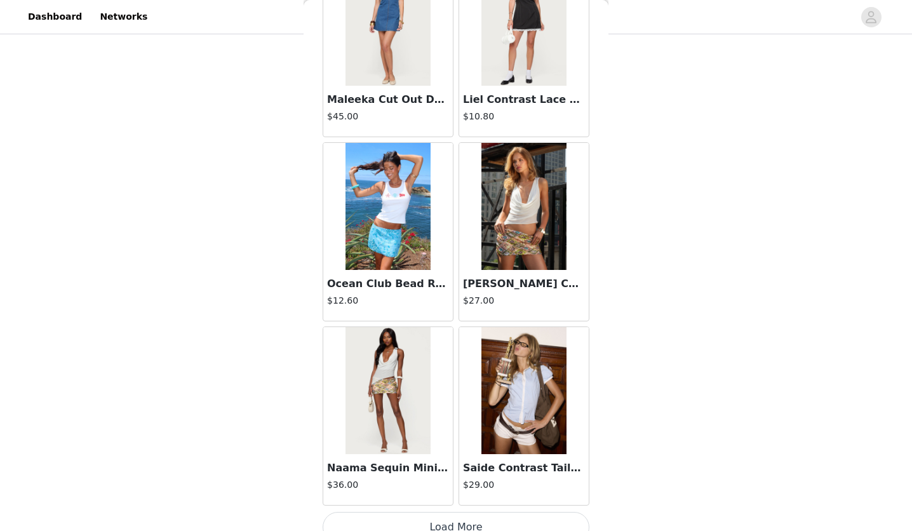
click at [403, 512] on button "Load More" at bounding box center [456, 527] width 267 height 30
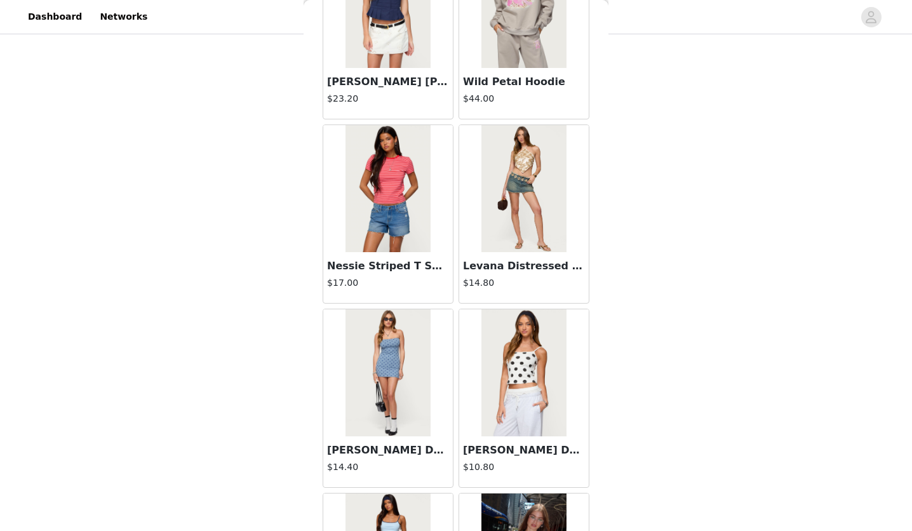
scroll to position [14282, 0]
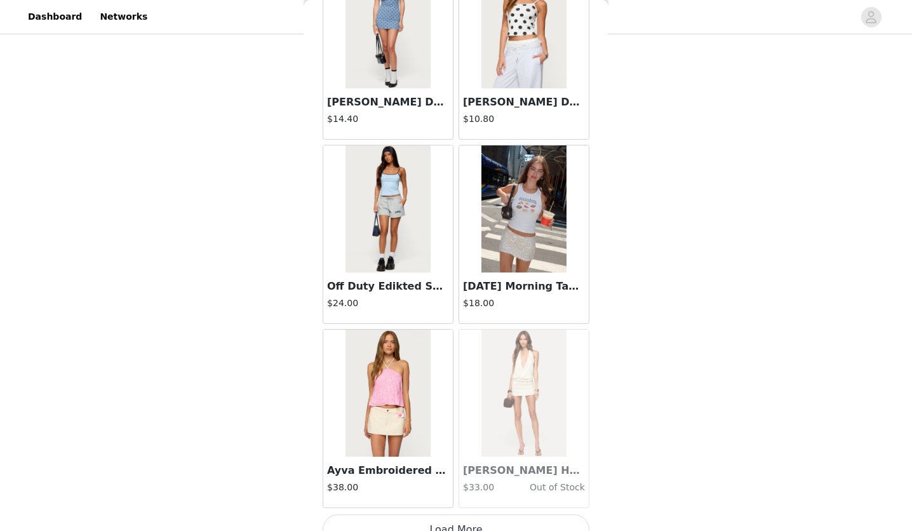
click at [396, 514] on button "Load More" at bounding box center [456, 529] width 267 height 30
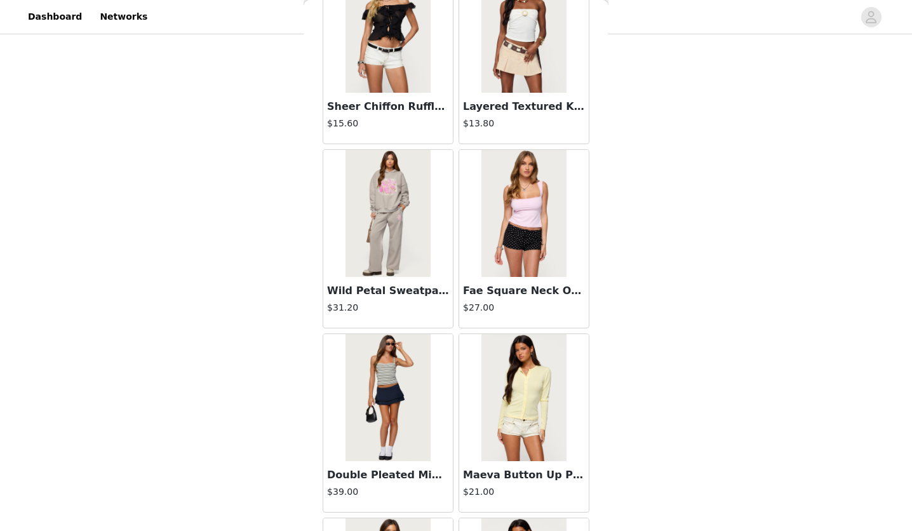
scroll to position [16121, 0]
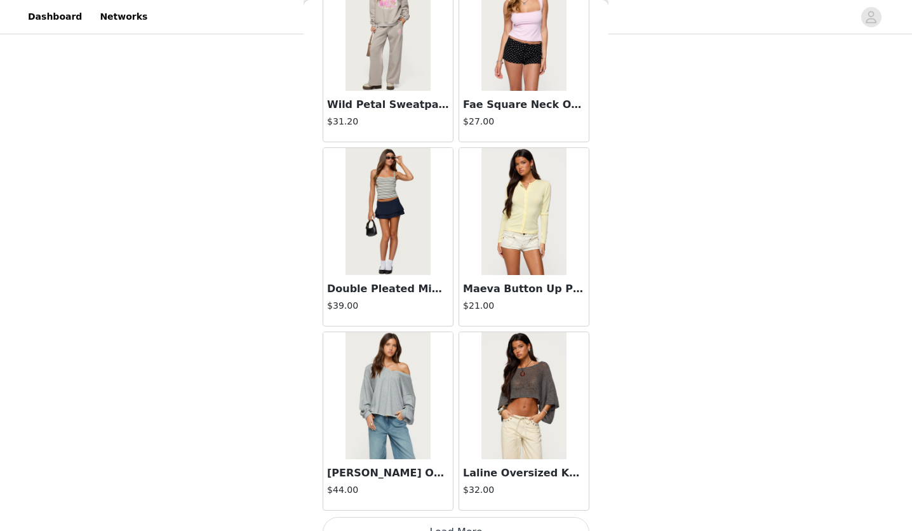
click at [415, 517] on button "Load More" at bounding box center [456, 532] width 267 height 30
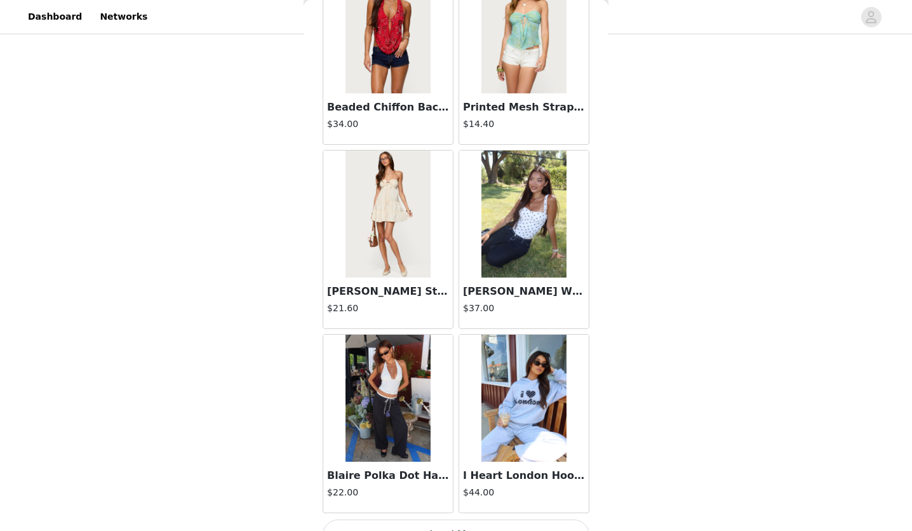
click at [404, 519] on button "Load More" at bounding box center [456, 534] width 267 height 30
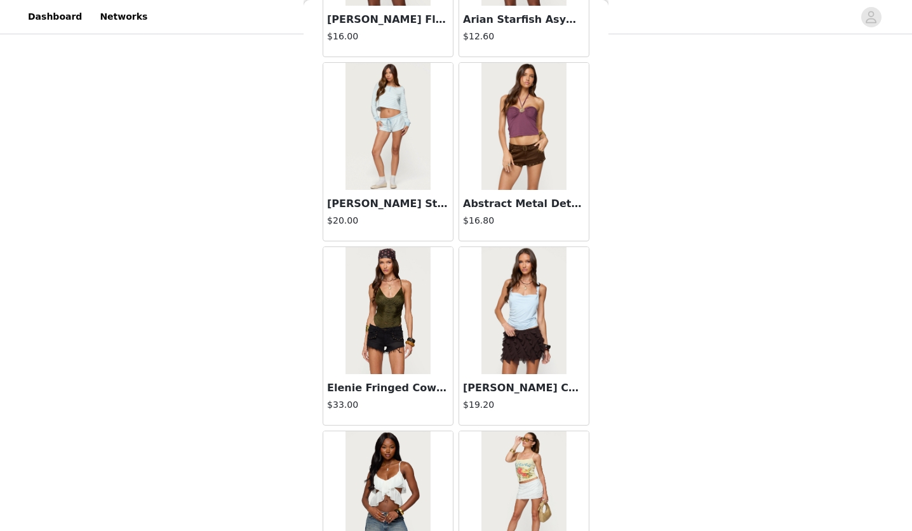
scroll to position [19799, 0]
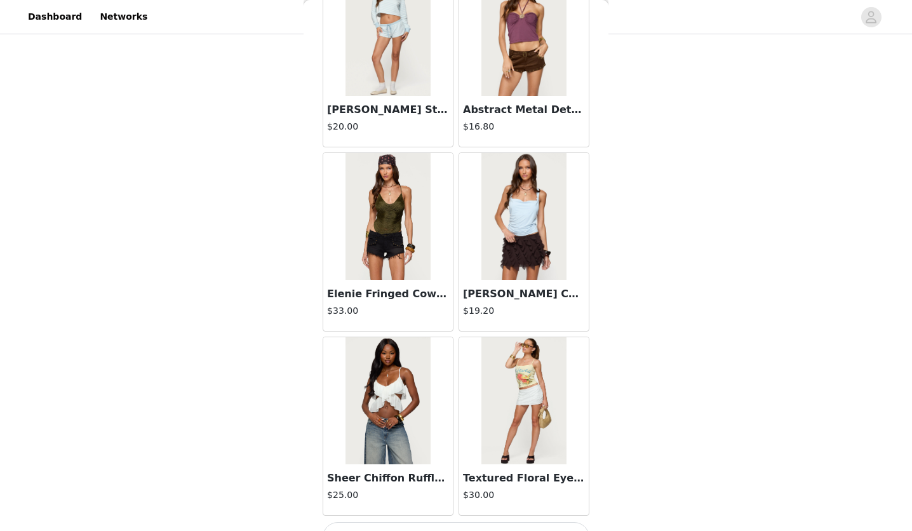
click at [404, 522] on button "Load More" at bounding box center [456, 537] width 267 height 30
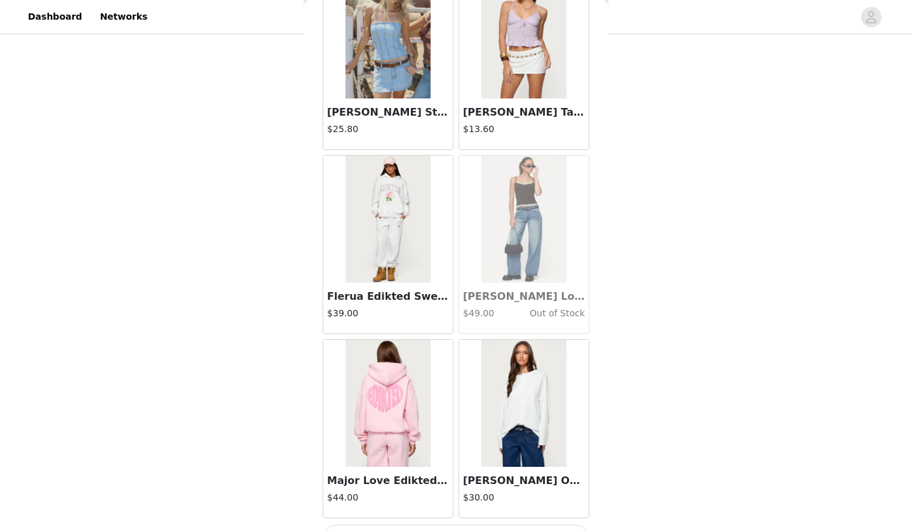
click at [385, 525] on button "Load More" at bounding box center [456, 540] width 267 height 30
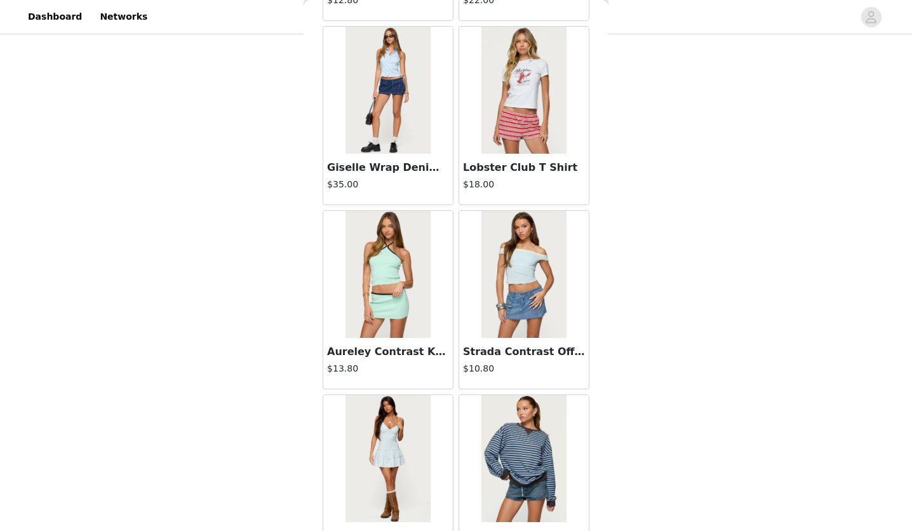
scroll to position [25316, 0]
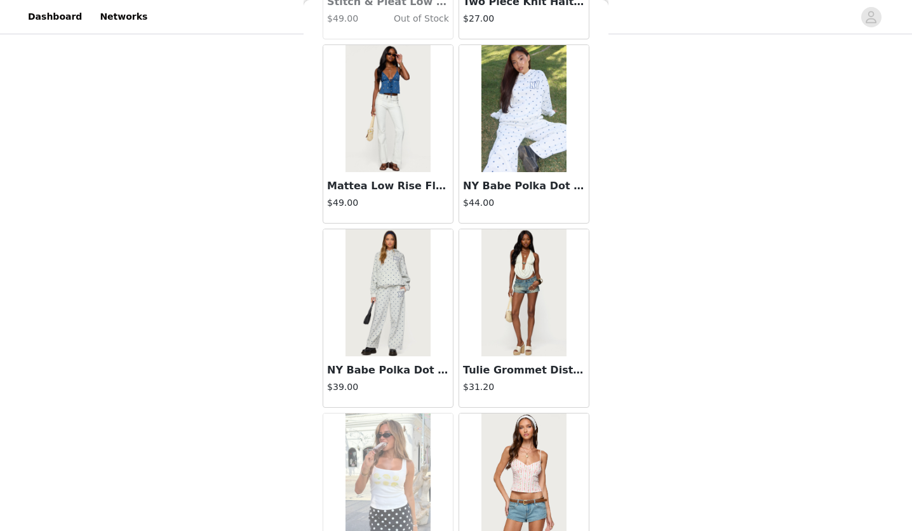
scroll to position [27155, 0]
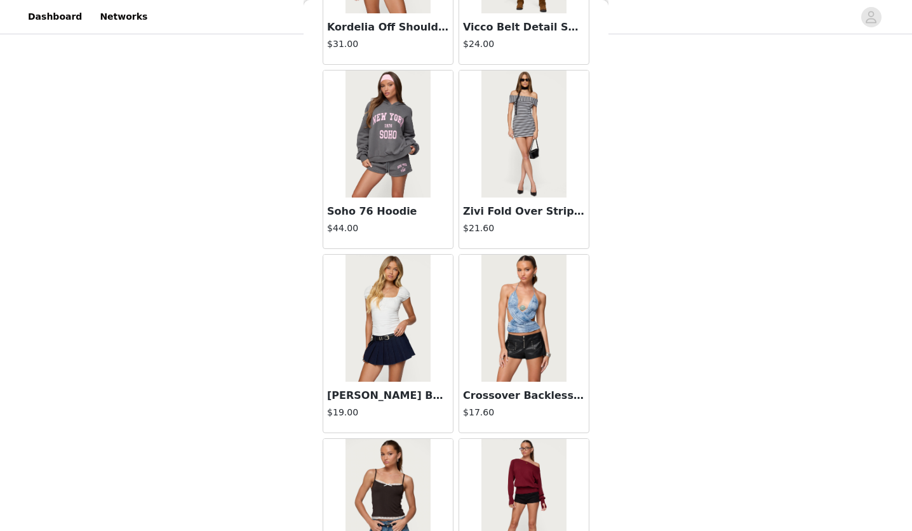
scroll to position [28994, 0]
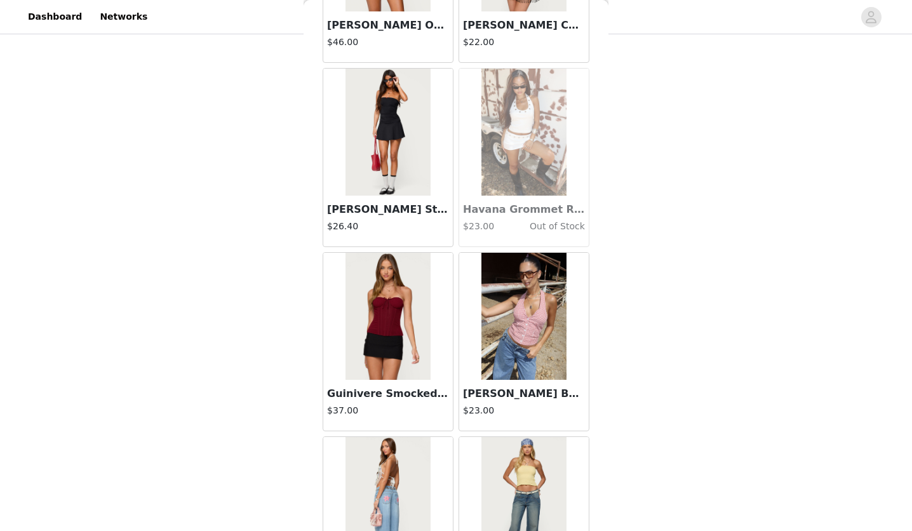
scroll to position [30833, 0]
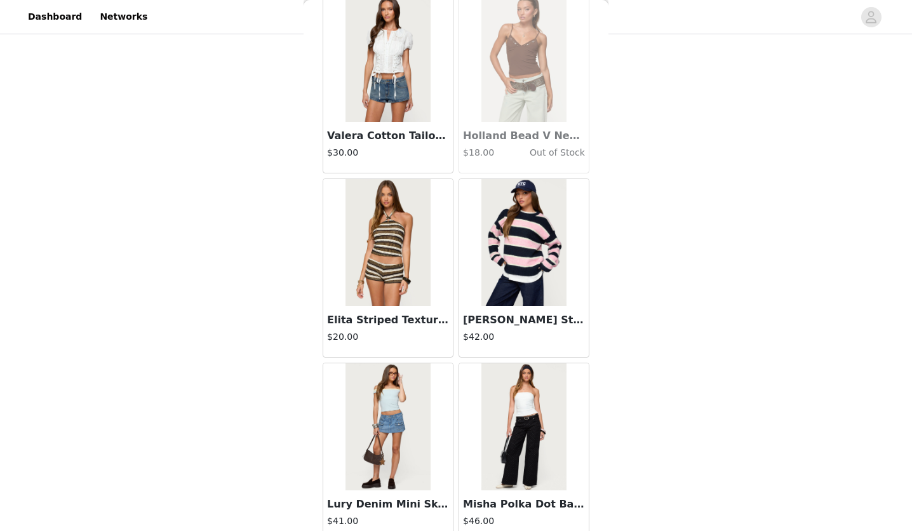
scroll to position [32672, 0]
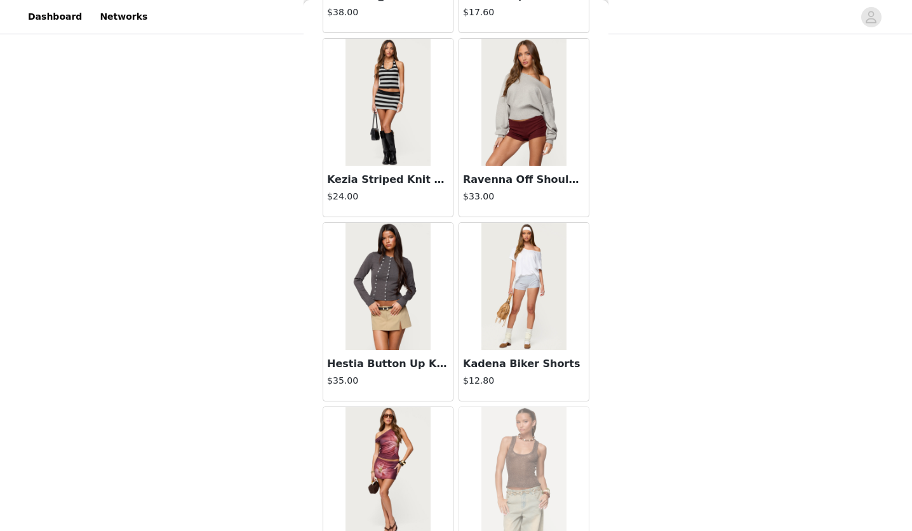
scroll to position [34511, 0]
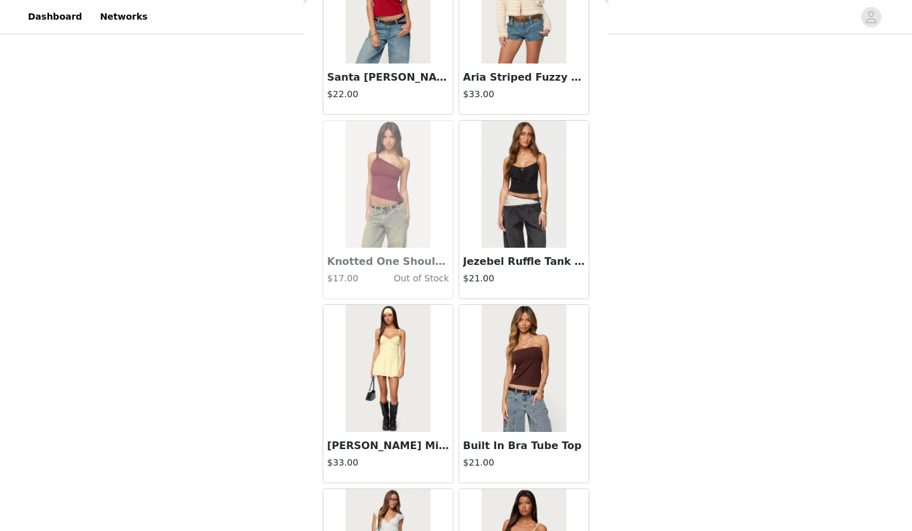
scroll to position [36350, 0]
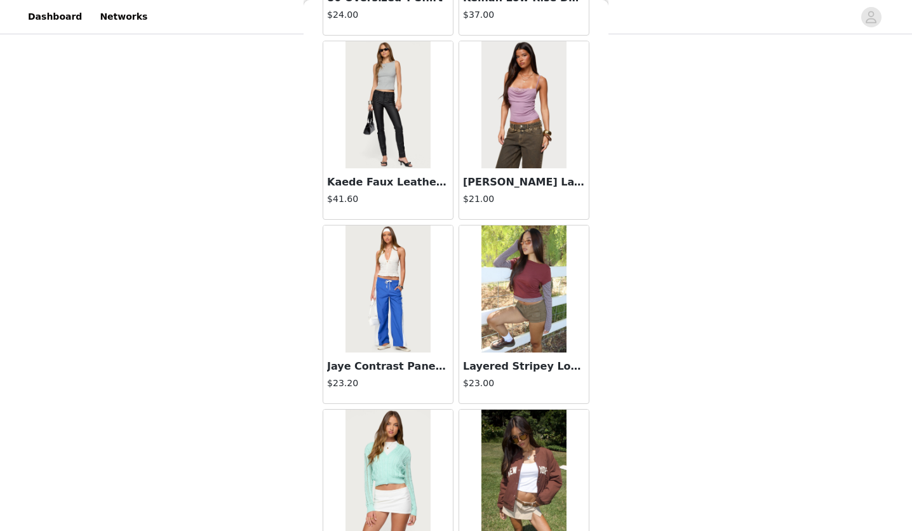
scroll to position [38188, 0]
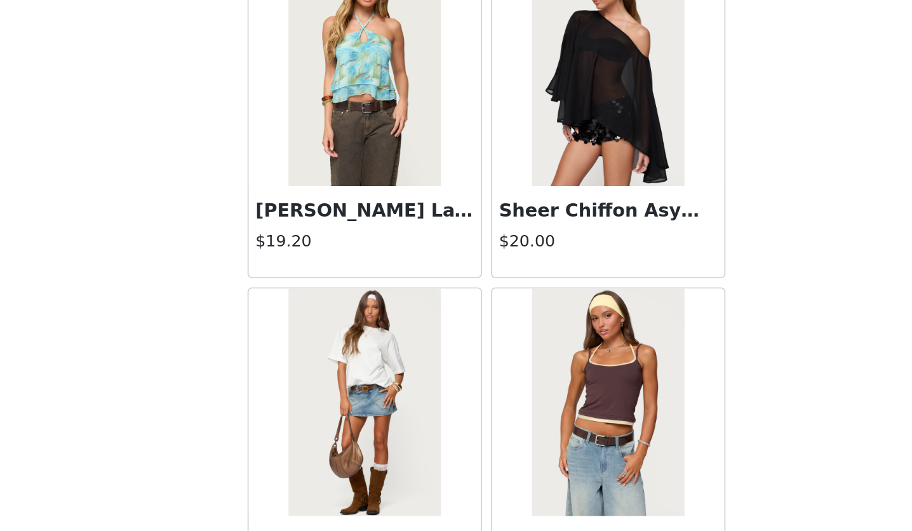
scroll to position [40027, 0]
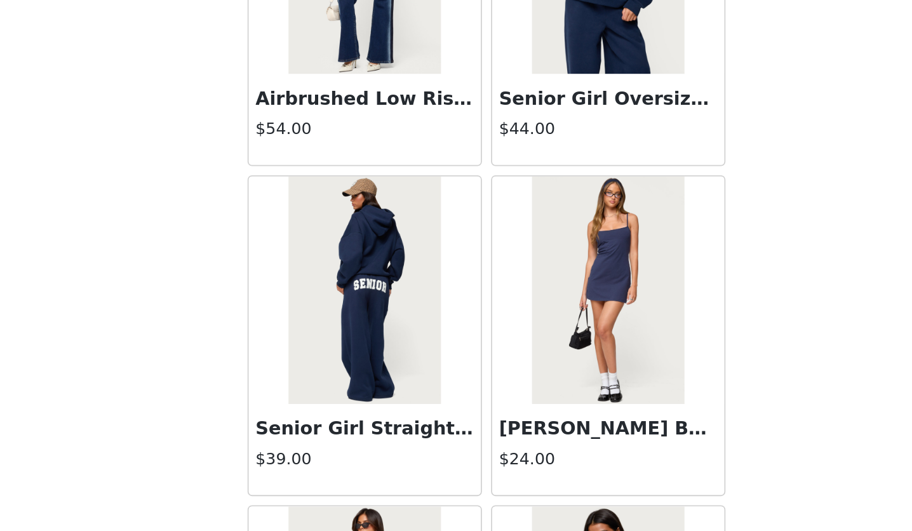
scroll to position [41866, 0]
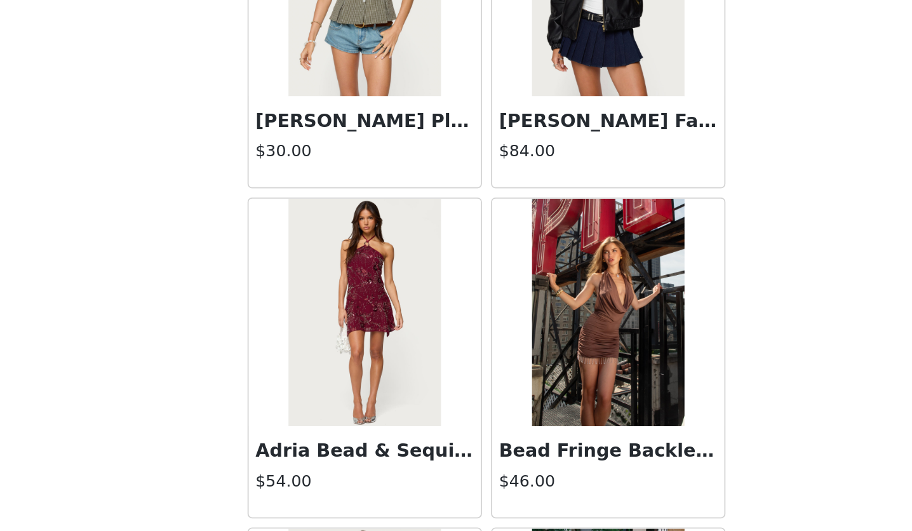
scroll to position [43705, 0]
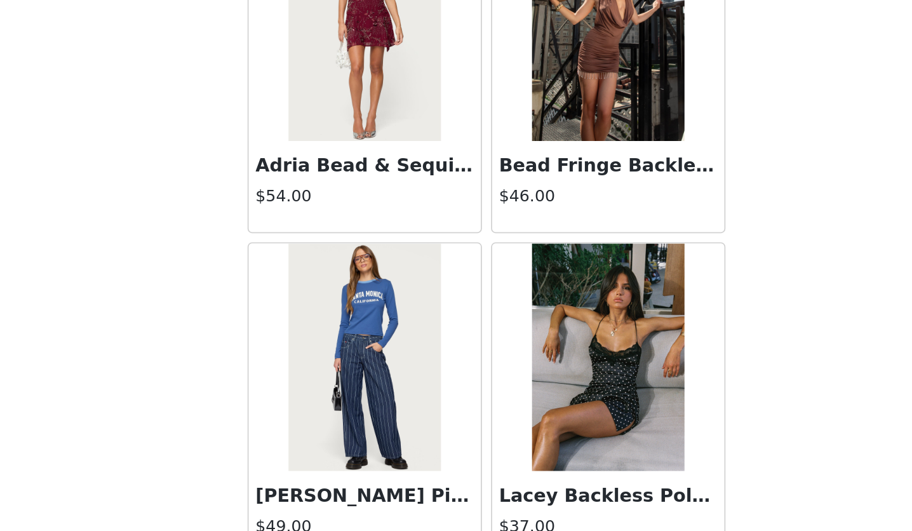
click at [509, 521] on div "$37.00" at bounding box center [524, 529] width 122 height 16
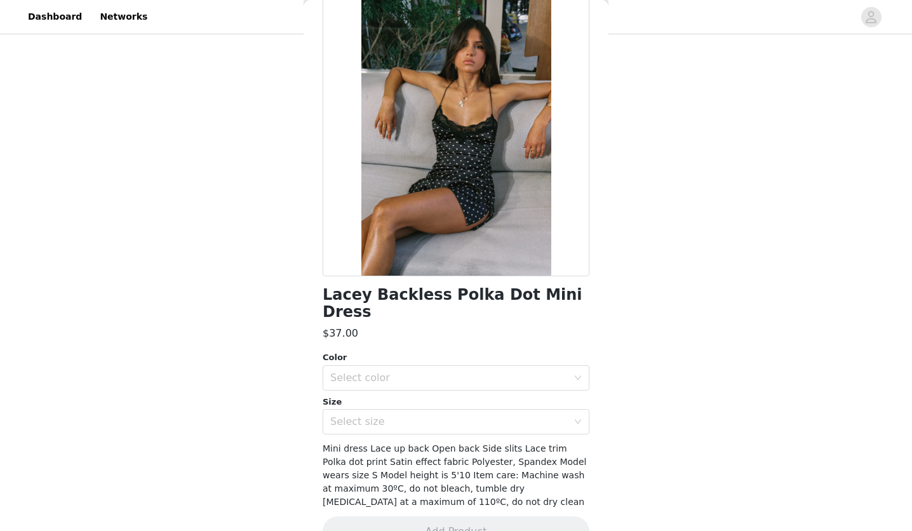
scroll to position [0, 0]
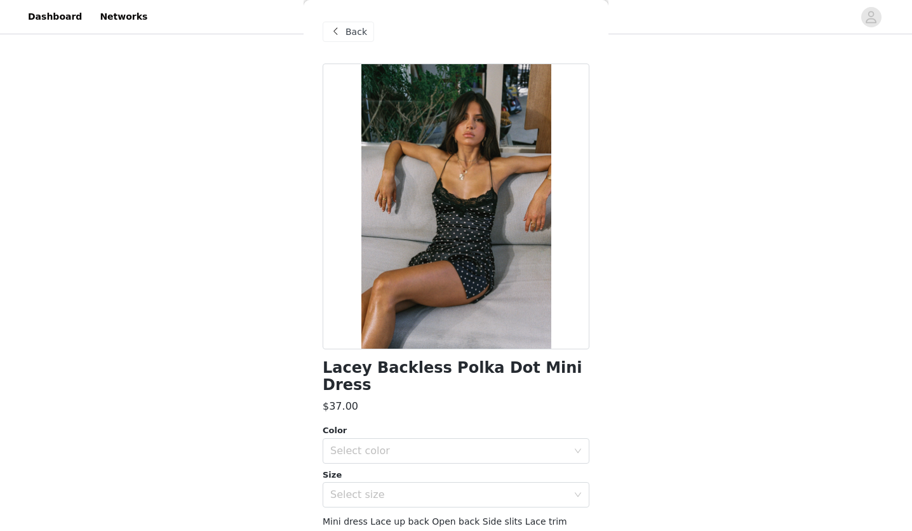
click at [359, 37] on span "Back" at bounding box center [356, 31] width 22 height 13
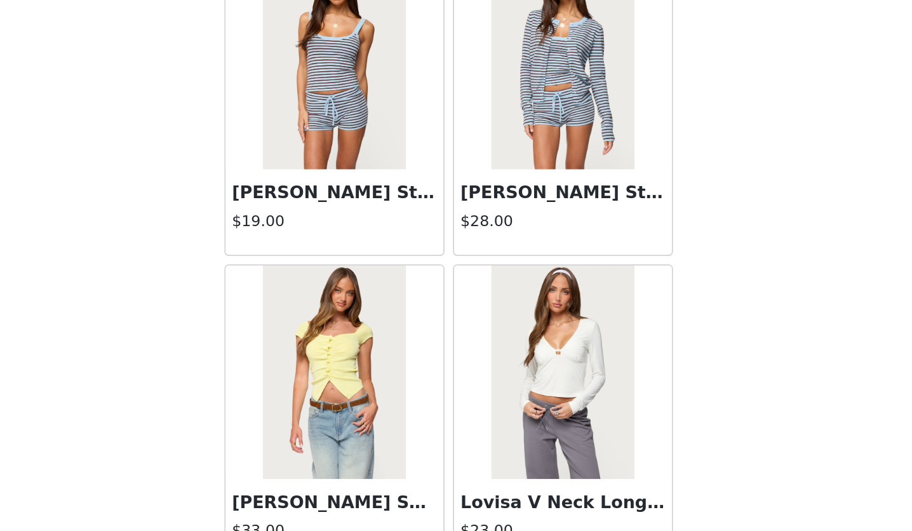
scroll to position [106, 0]
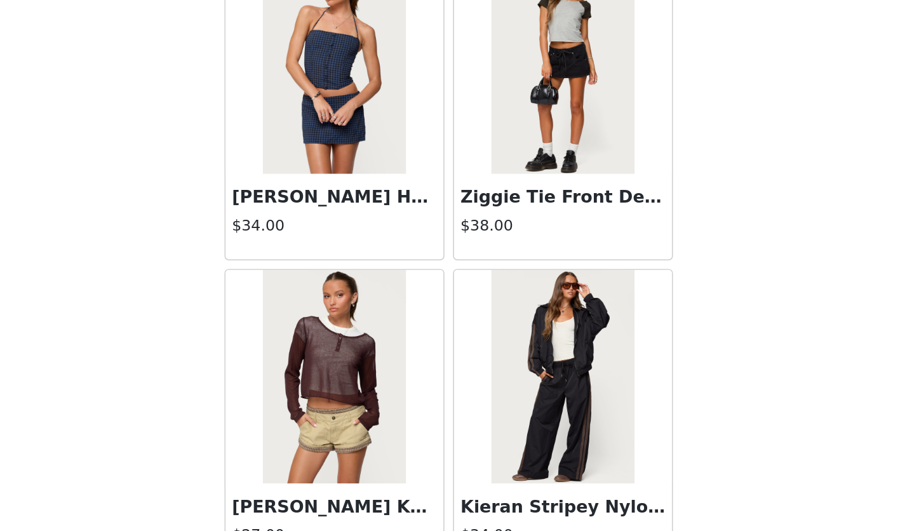
scroll to position [271, 0]
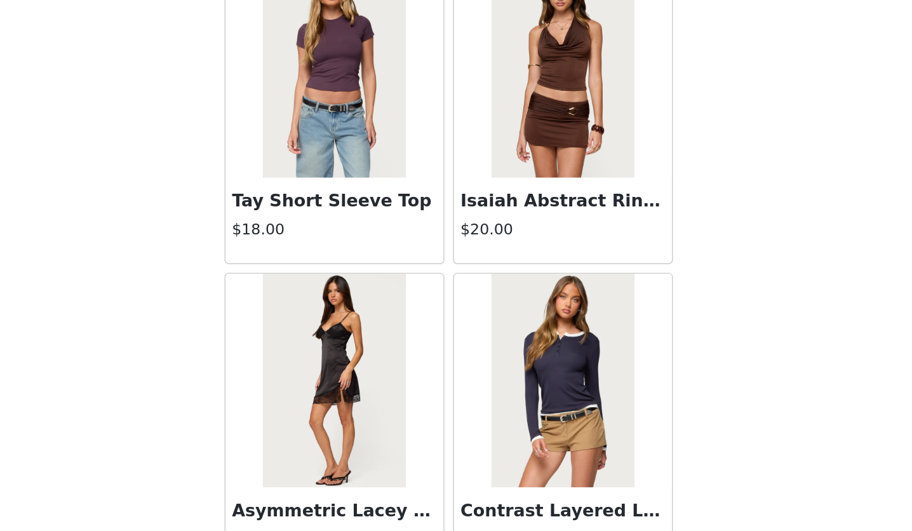
scroll to position [49221, 0]
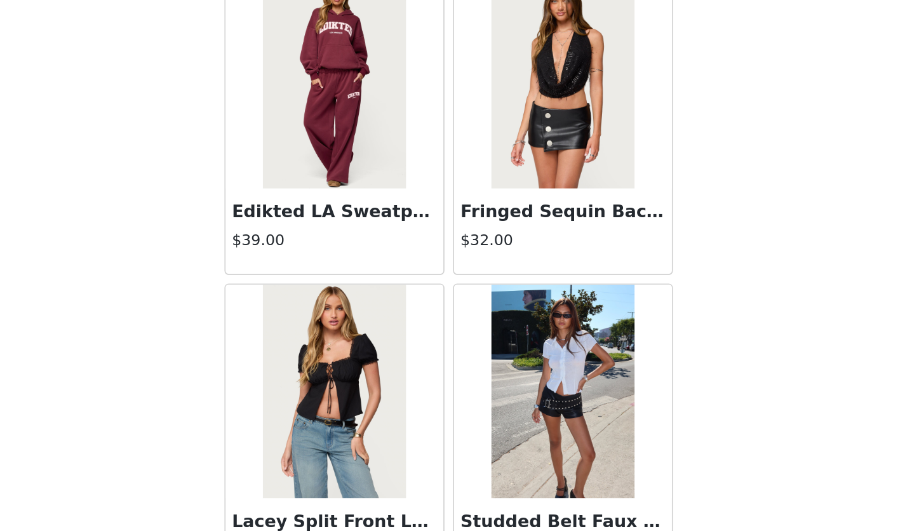
scroll to position [51061, 0]
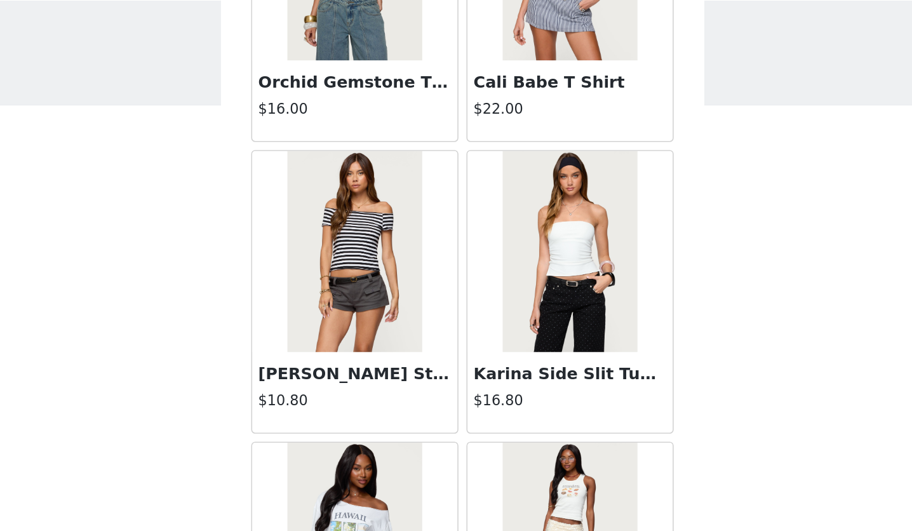
scroll to position [13190, 0]
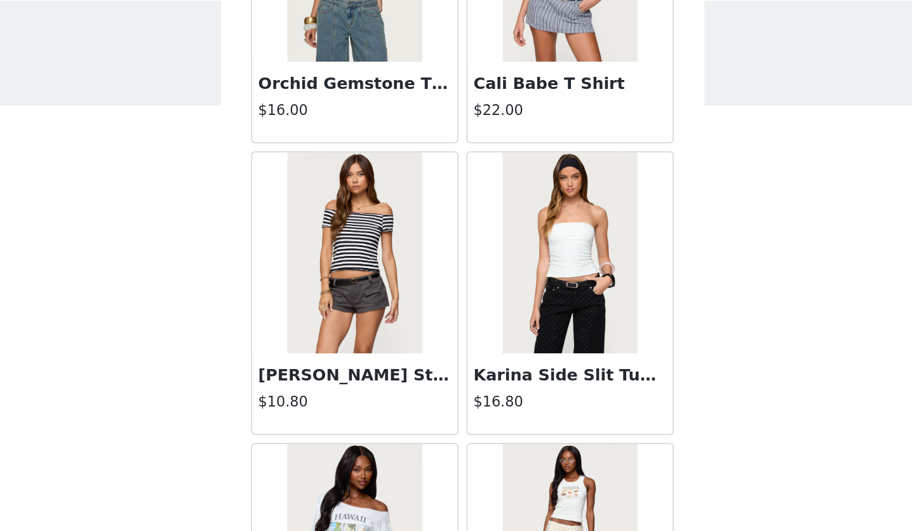
click at [509, 260] on div "Karina Side Slit Tube Top $16.80" at bounding box center [524, 285] width 130 height 51
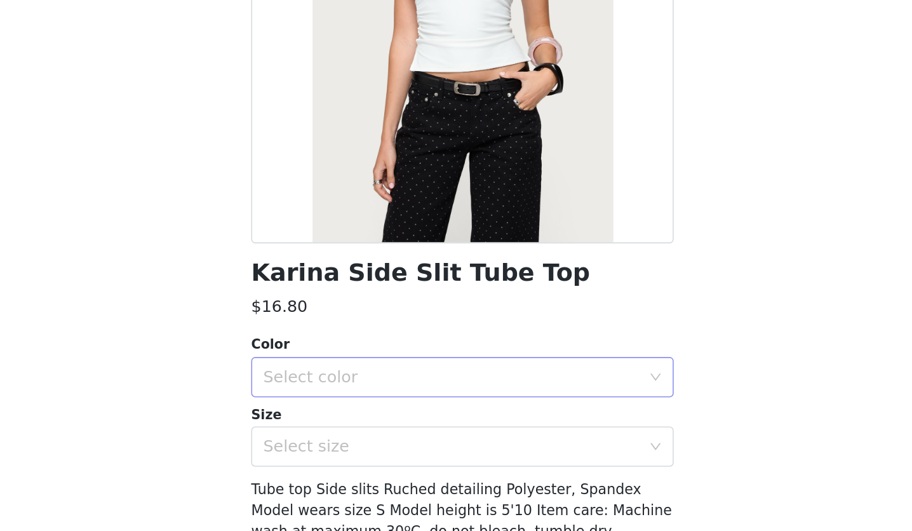
scroll to position [20, 0]
click at [404, 477] on div "Select size" at bounding box center [448, 477] width 237 height 13
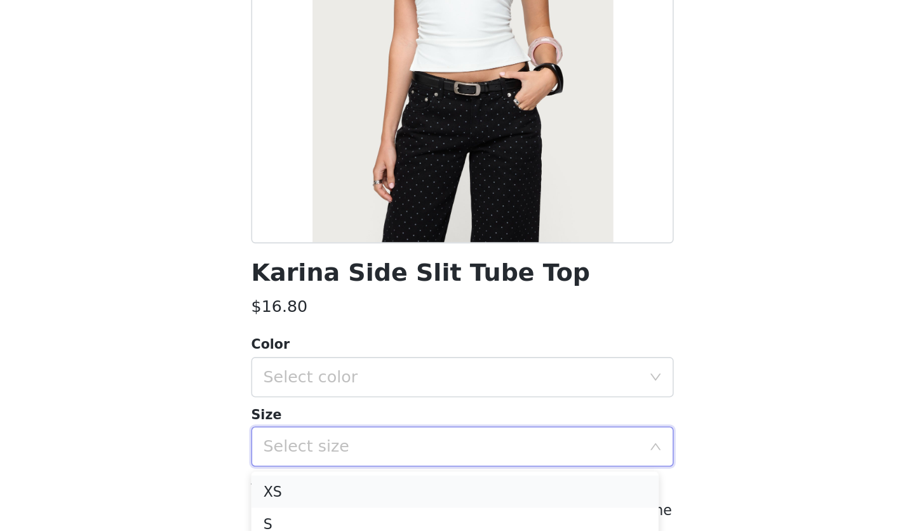
click at [358, 508] on li "XS" at bounding box center [451, 506] width 257 height 20
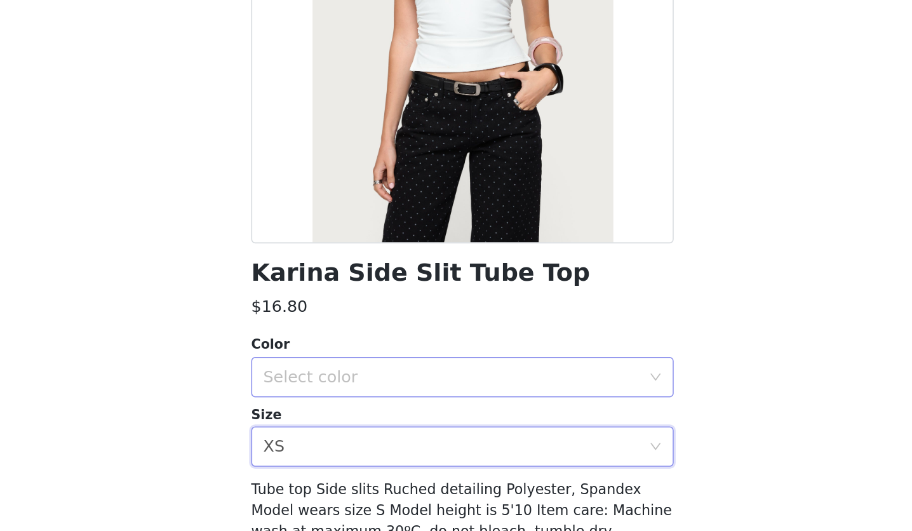
click at [363, 431] on div "Select color" at bounding box center [448, 433] width 237 height 13
click at [362, 460] on li "WHITE" at bounding box center [451, 461] width 257 height 20
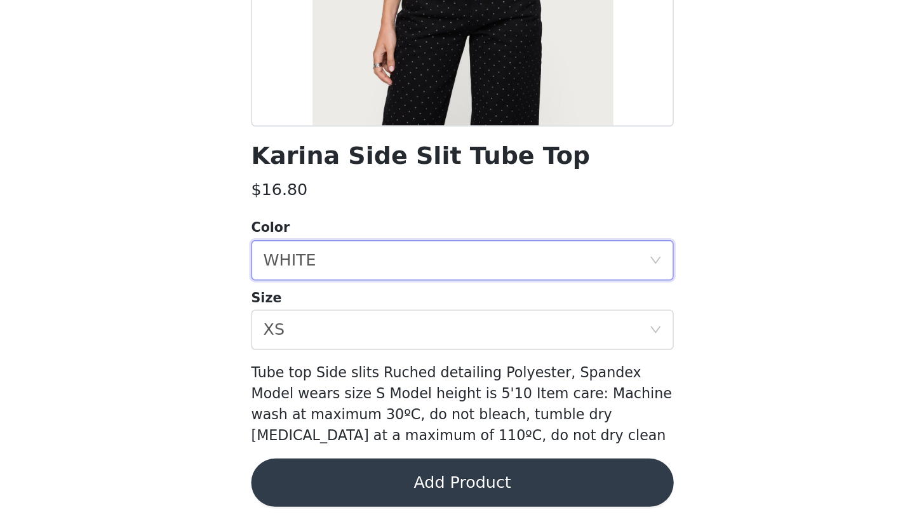
click at [519, 491] on button "Add Product" at bounding box center [456, 500] width 267 height 30
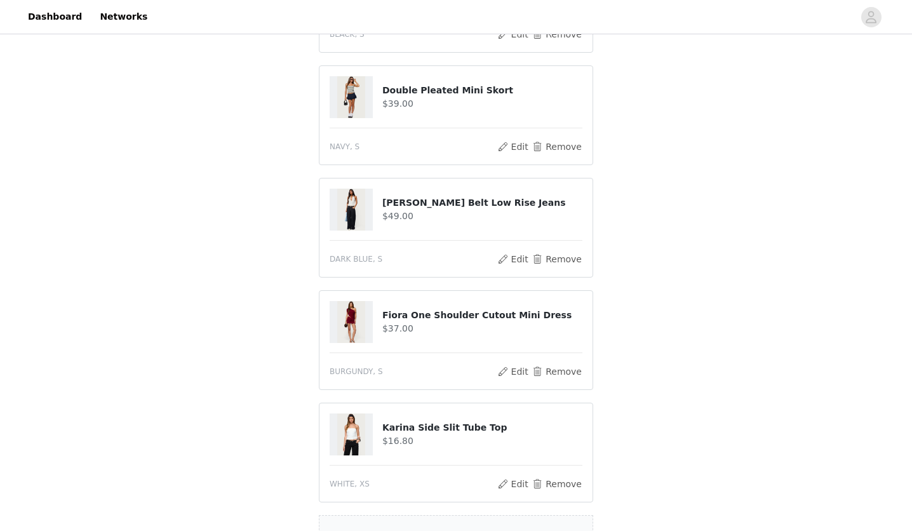
scroll to position [383, 0]
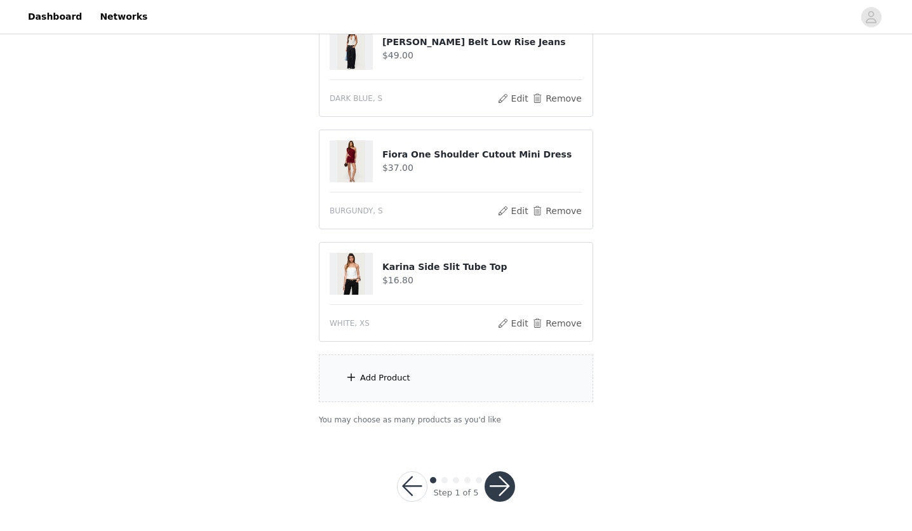
click at [469, 387] on div "Add Product" at bounding box center [456, 378] width 274 height 48
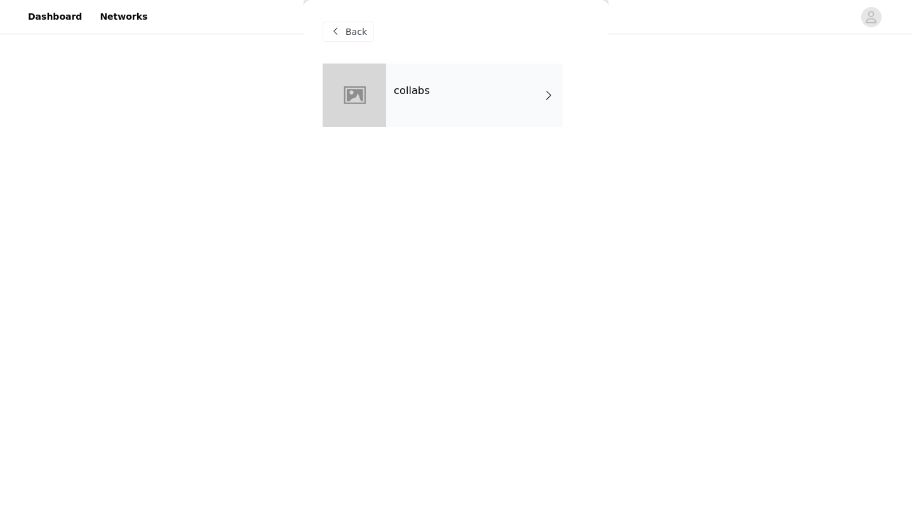
click at [455, 69] on div "collabs" at bounding box center [474, 94] width 177 height 63
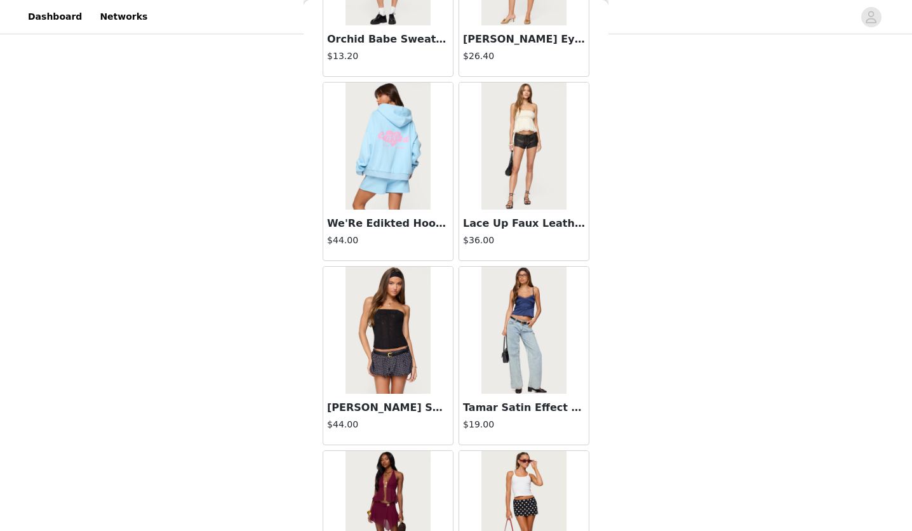
scroll to position [1410, 0]
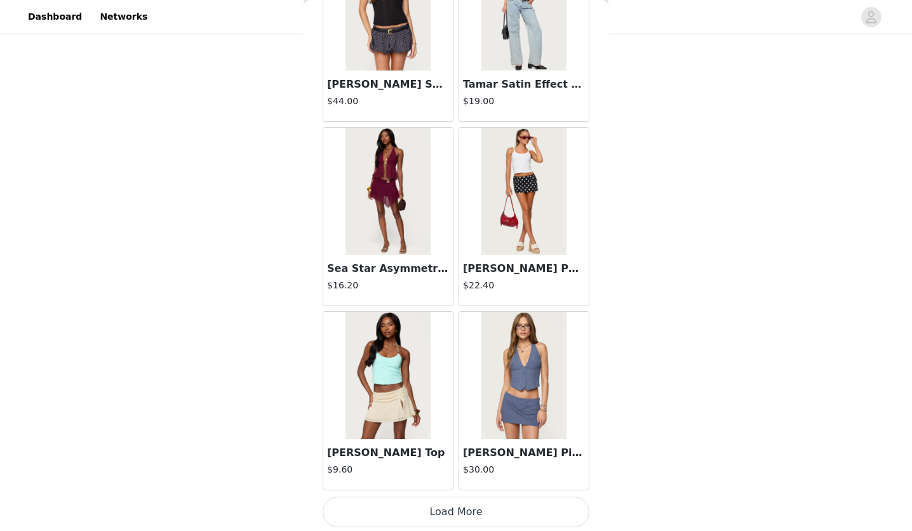
click at [439, 512] on button "Load More" at bounding box center [456, 512] width 267 height 30
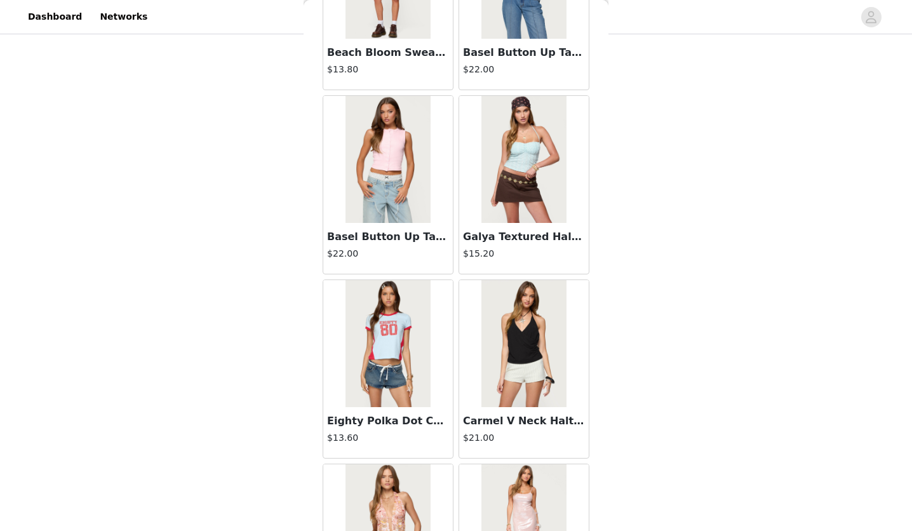
scroll to position [3249, 0]
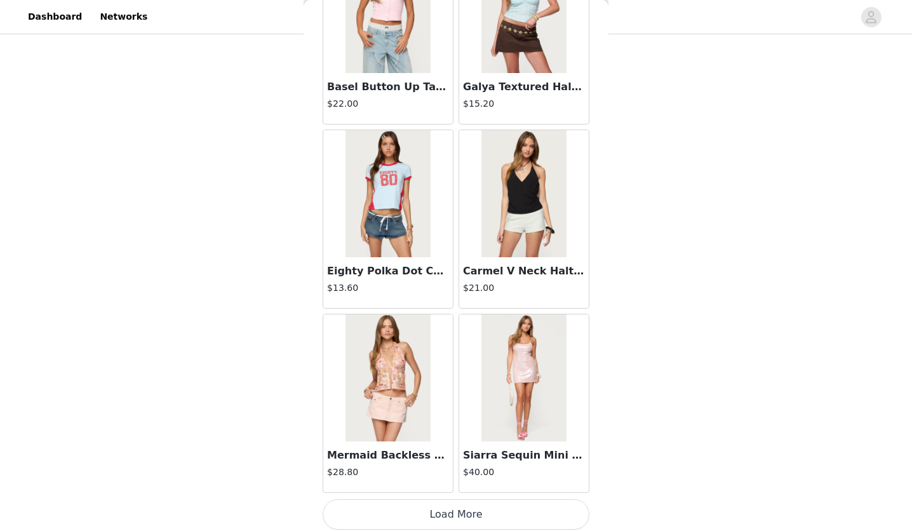
click at [448, 507] on button "Load More" at bounding box center [456, 514] width 267 height 30
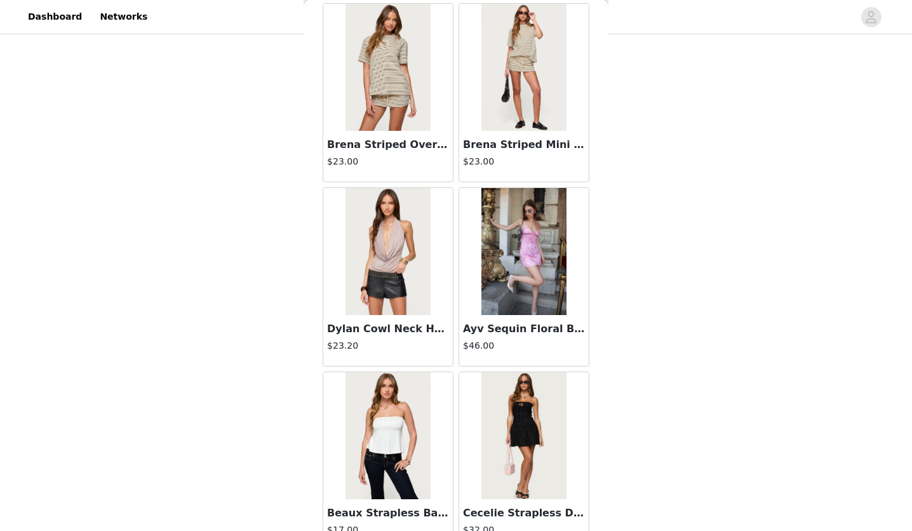
scroll to position [5088, 0]
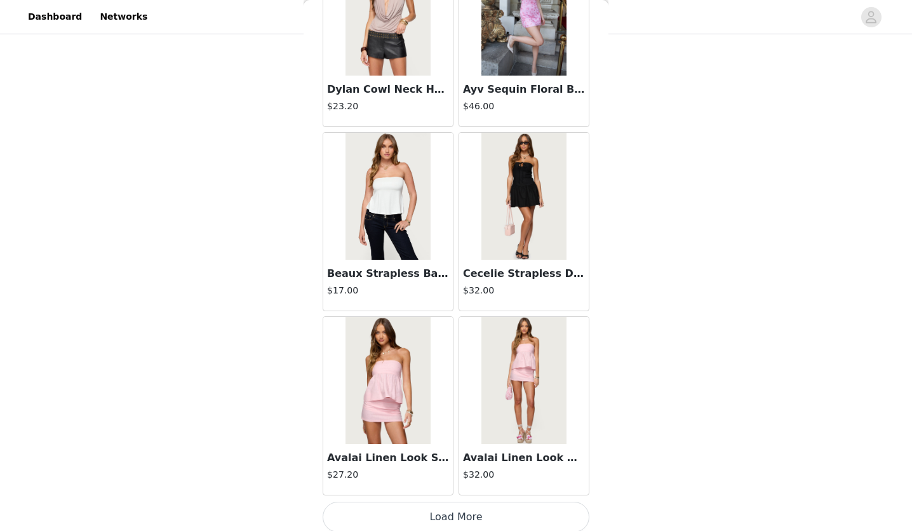
click at [424, 519] on button "Load More" at bounding box center [456, 517] width 267 height 30
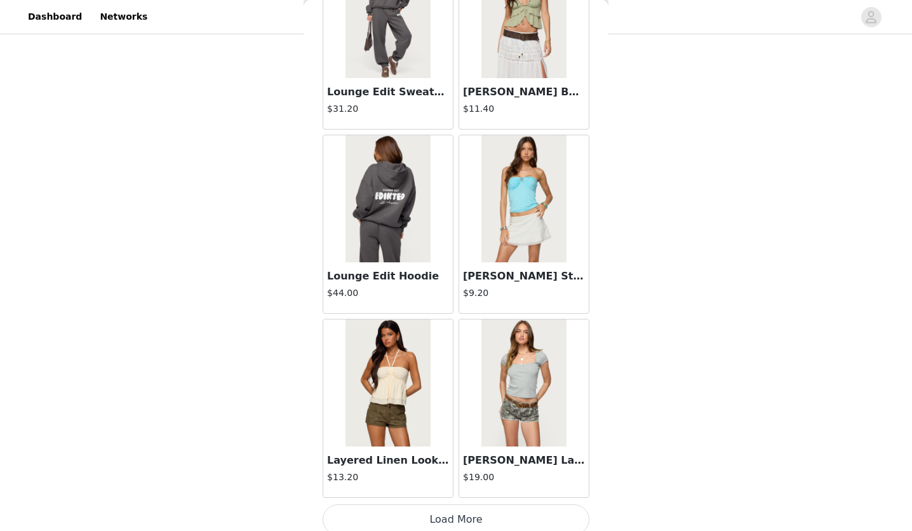
scroll to position [6926, 0]
click at [405, 514] on button "Load More" at bounding box center [456, 520] width 267 height 30
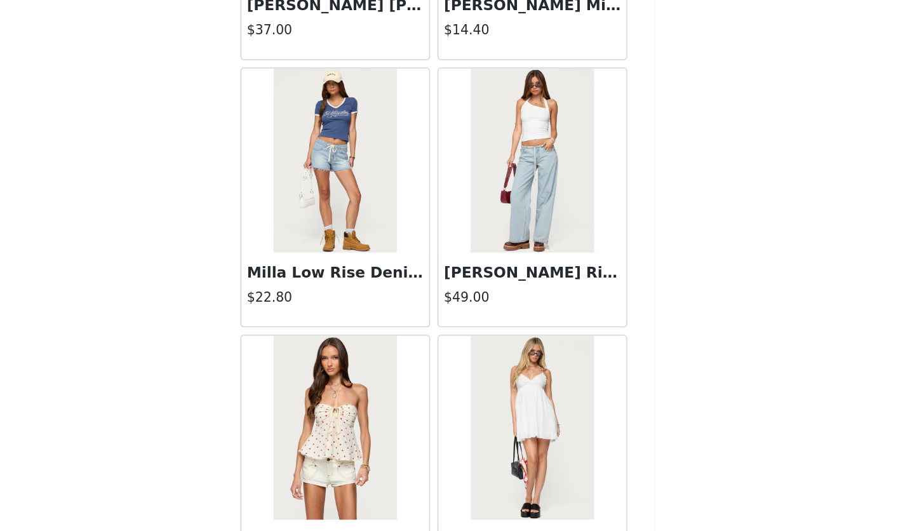
scroll to position [383, 0]
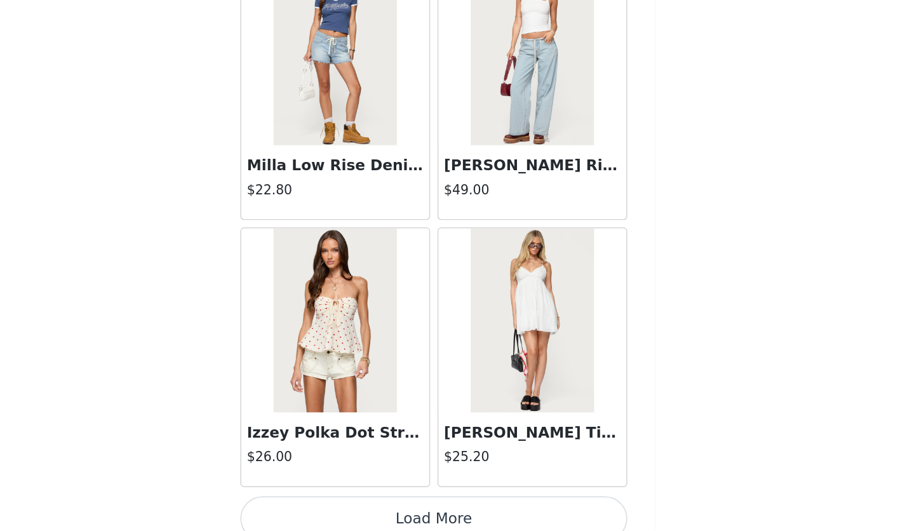
click at [490, 507] on button "Load More" at bounding box center [456, 522] width 267 height 30
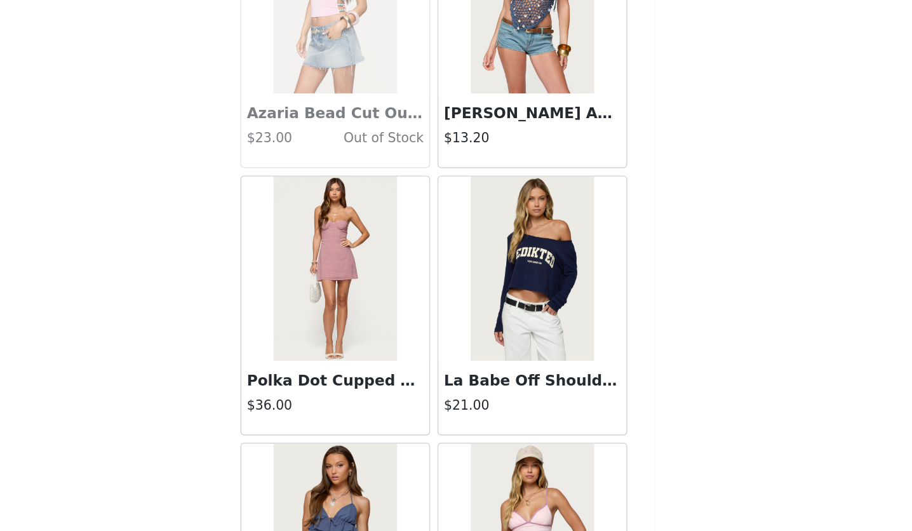
scroll to position [10604, 0]
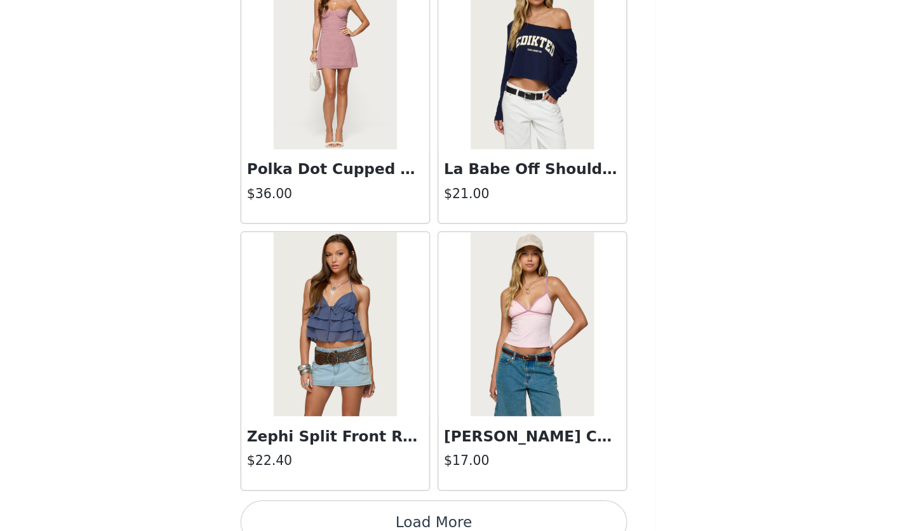
click at [556, 516] on button "Load More" at bounding box center [456, 524] width 267 height 30
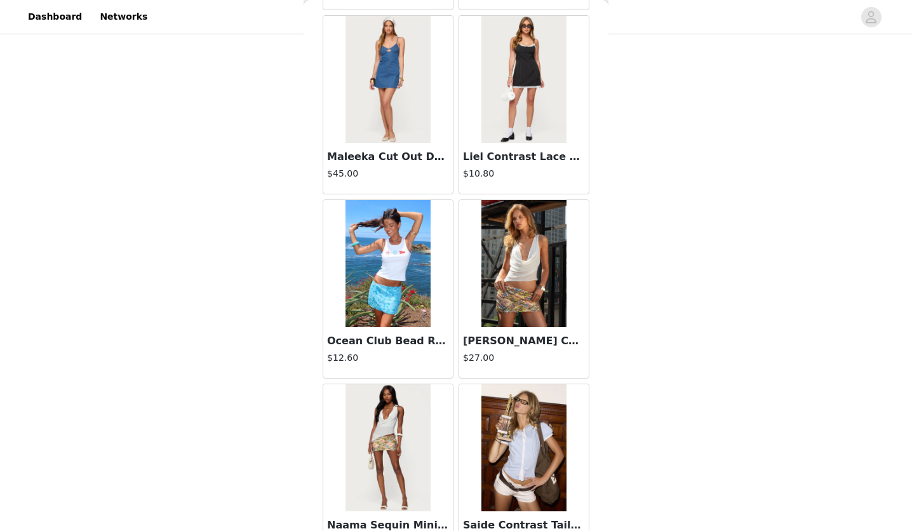
scroll to position [12443, 0]
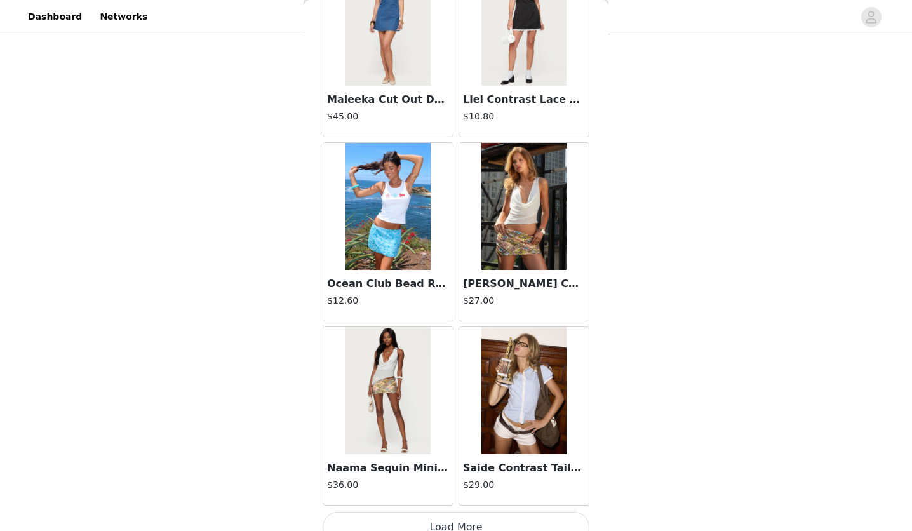
click at [521, 512] on button "Load More" at bounding box center [456, 527] width 267 height 30
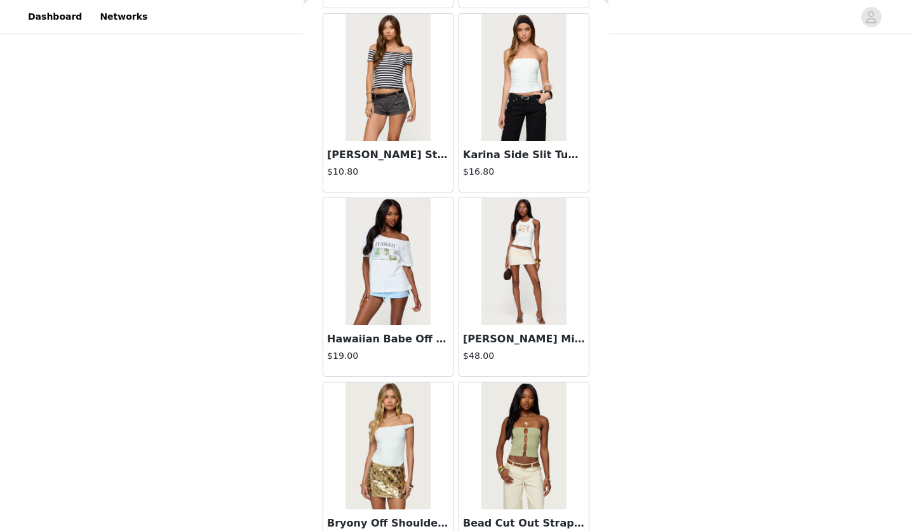
scroll to position [13313, 0]
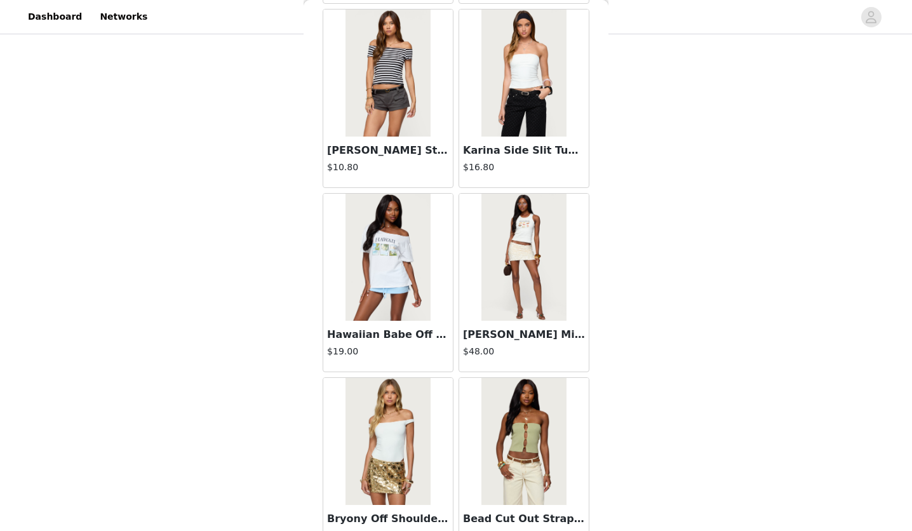
click at [404, 161] on h4 "$10.80" at bounding box center [388, 167] width 122 height 13
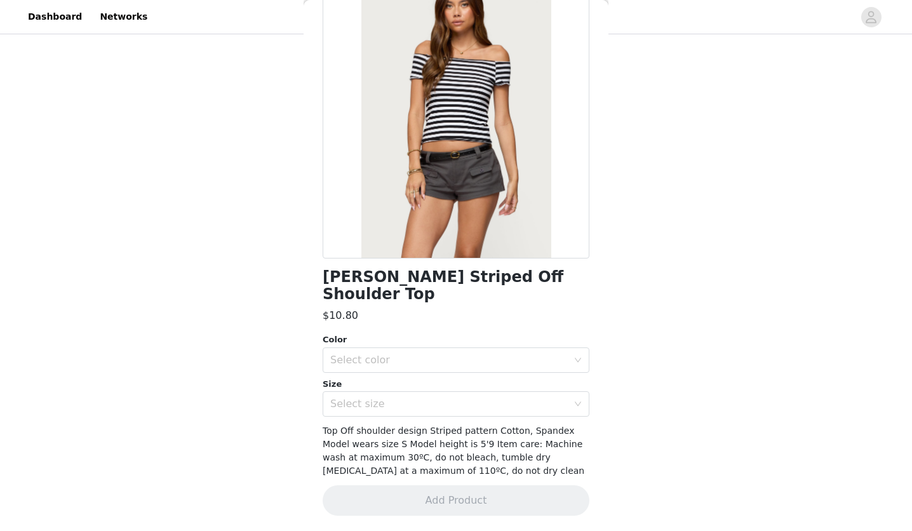
scroll to position [74, 0]
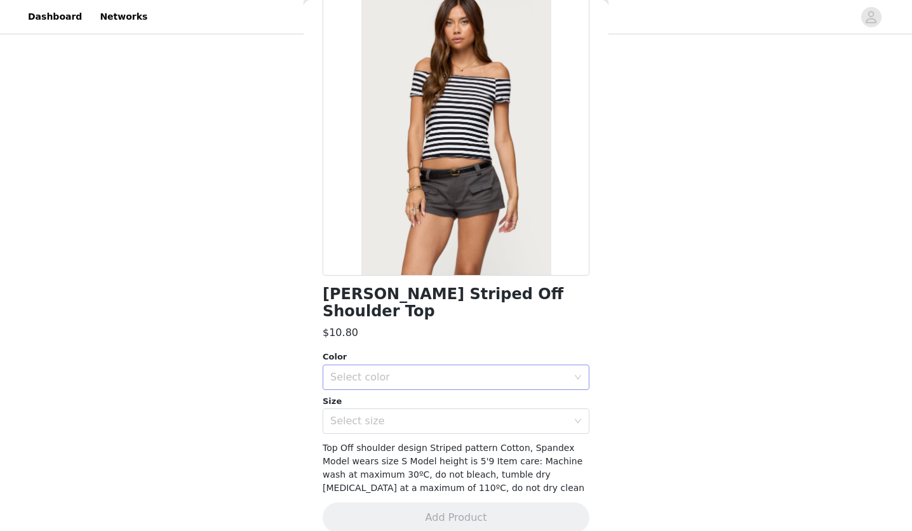
click at [429, 365] on div "Select color" at bounding box center [451, 377] width 243 height 24
click at [399, 398] on ul "BLACK AND WHITE" at bounding box center [451, 387] width 257 height 25
click at [394, 392] on li "BLACK AND WHITE" at bounding box center [451, 388] width 257 height 20
click at [382, 415] on div "Select size" at bounding box center [448, 421] width 237 height 13
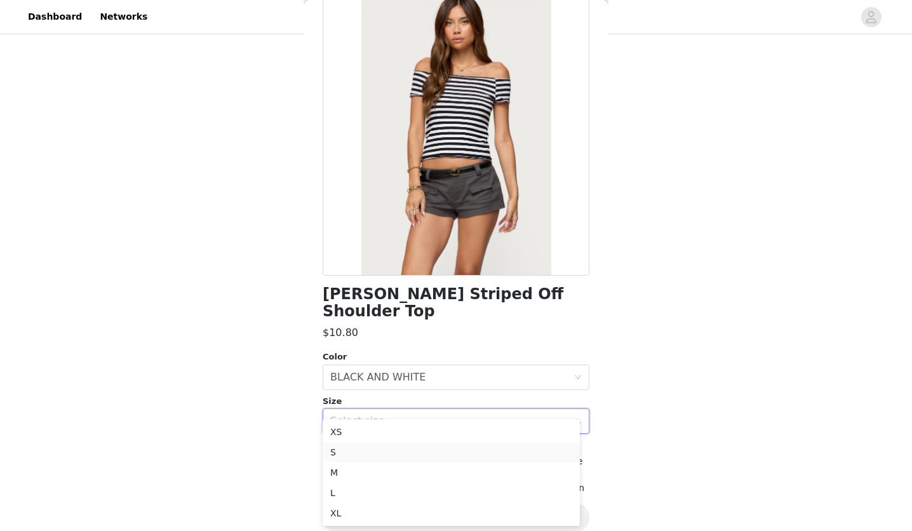
click at [348, 456] on li "S" at bounding box center [451, 452] width 257 height 20
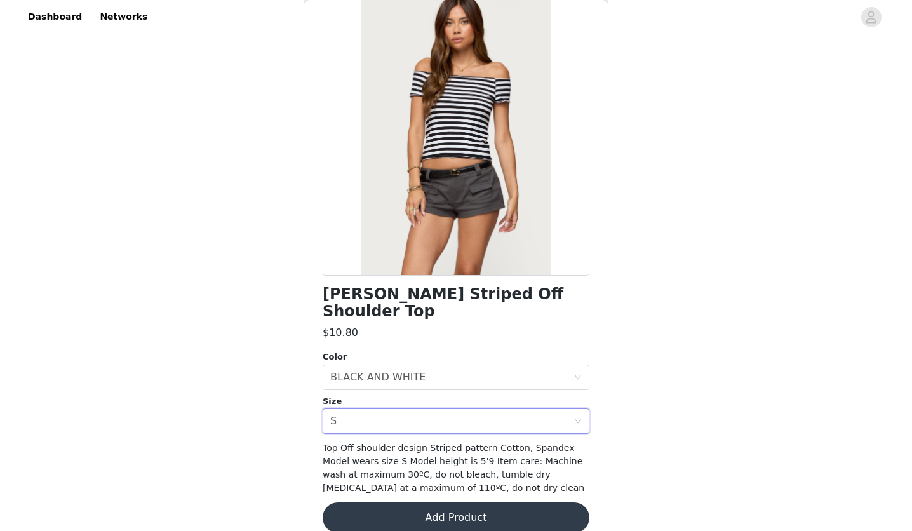
click at [408, 502] on button "Add Product" at bounding box center [456, 517] width 267 height 30
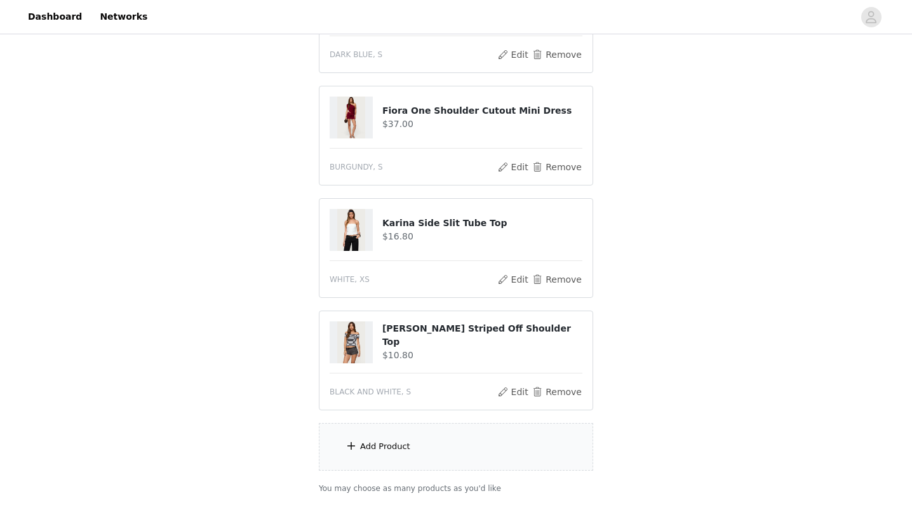
scroll to position [495, 0]
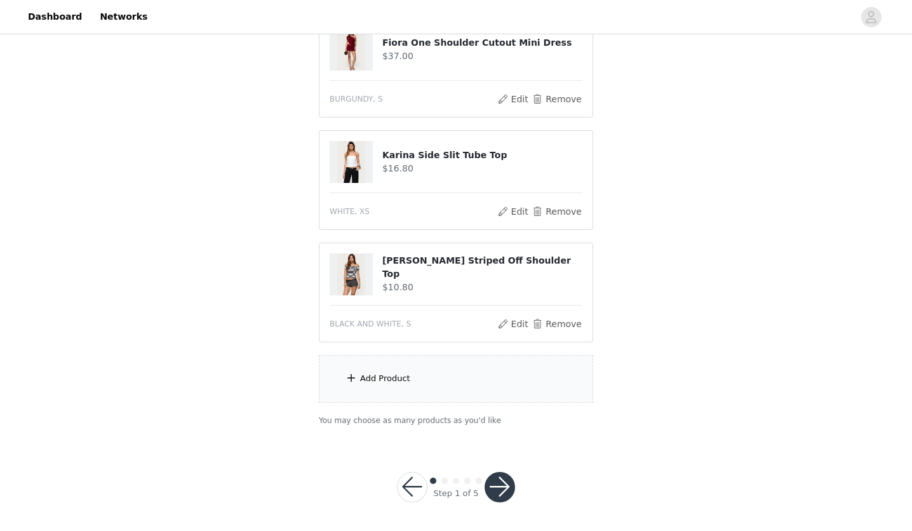
click at [497, 486] on button "button" at bounding box center [499, 487] width 30 height 30
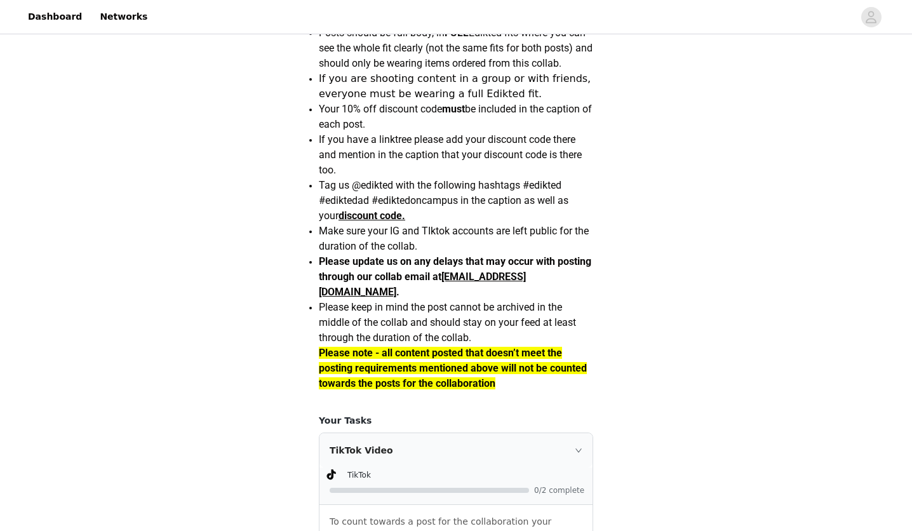
scroll to position [1128, 0]
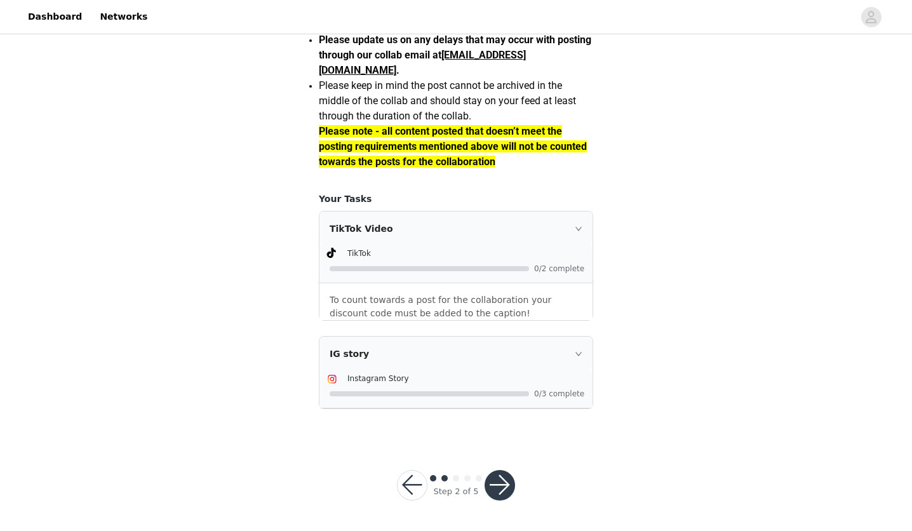
click at [578, 247] on div "TikTok" at bounding box center [465, 252] width 237 height 13
click at [578, 224] on div "TikTok Video" at bounding box center [455, 228] width 273 height 34
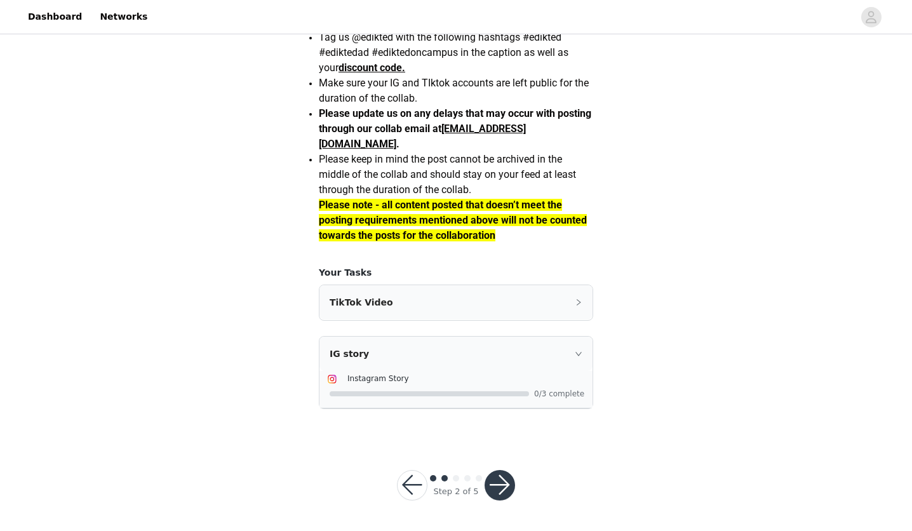
scroll to position [1054, 0]
click at [554, 307] on div "TikTok Video" at bounding box center [455, 303] width 273 height 34
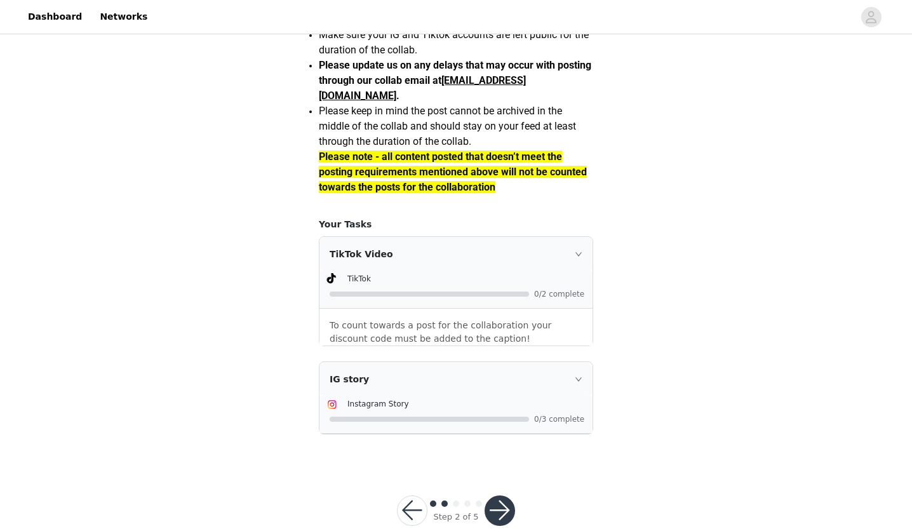
scroll to position [1128, 0]
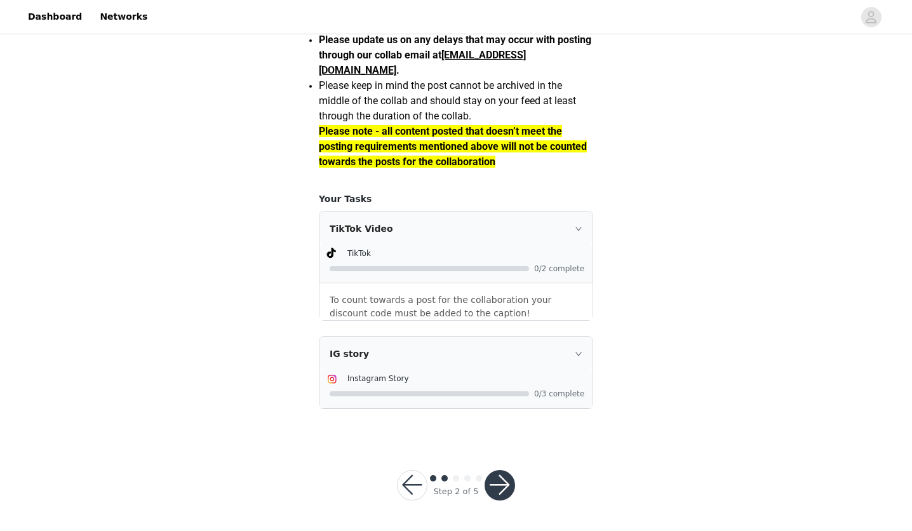
click at [512, 371] on div "Instagram Story" at bounding box center [465, 377] width 237 height 13
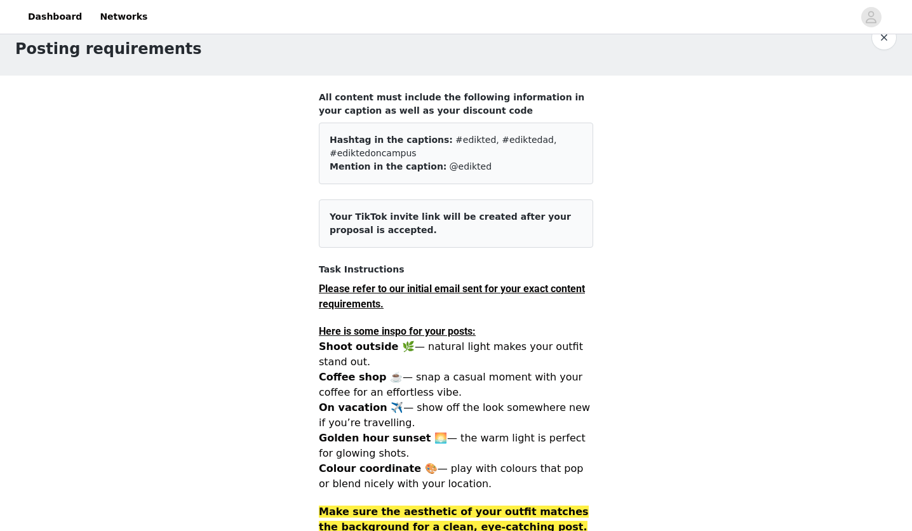
scroll to position [0, 0]
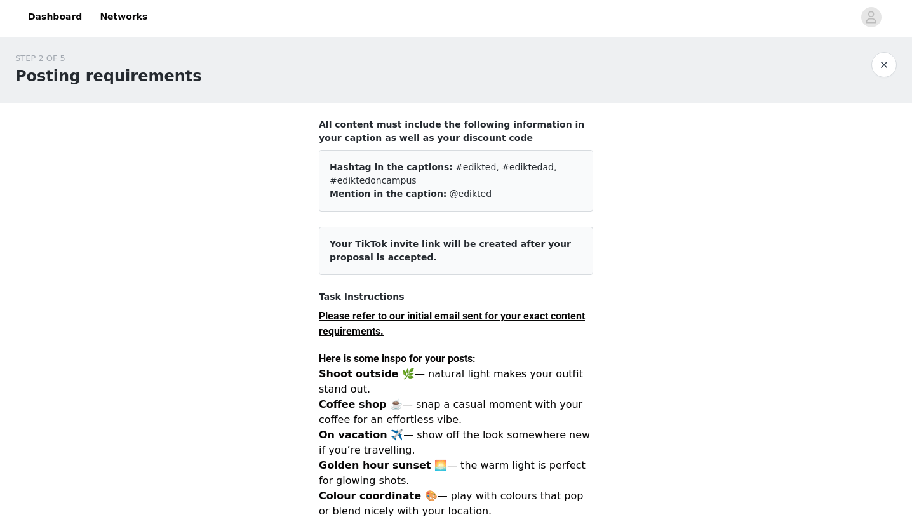
click at [493, 264] on article "Your TikTok invite link will be created after your proposal is accepted." at bounding box center [456, 251] width 274 height 48
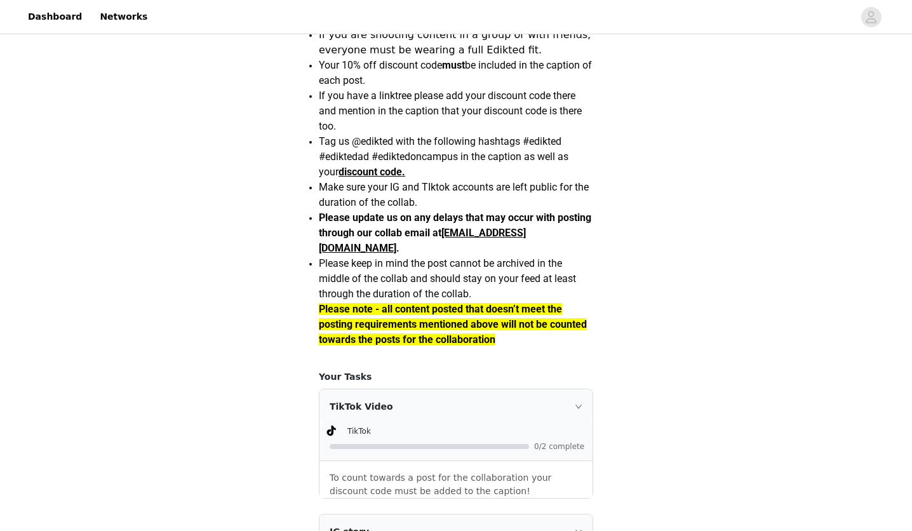
scroll to position [1128, 0]
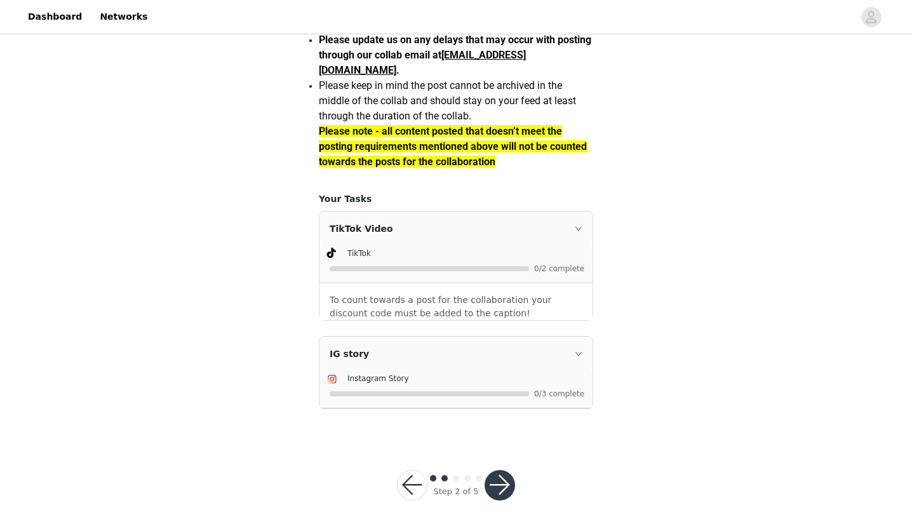
click at [492, 486] on button "button" at bounding box center [499, 485] width 30 height 30
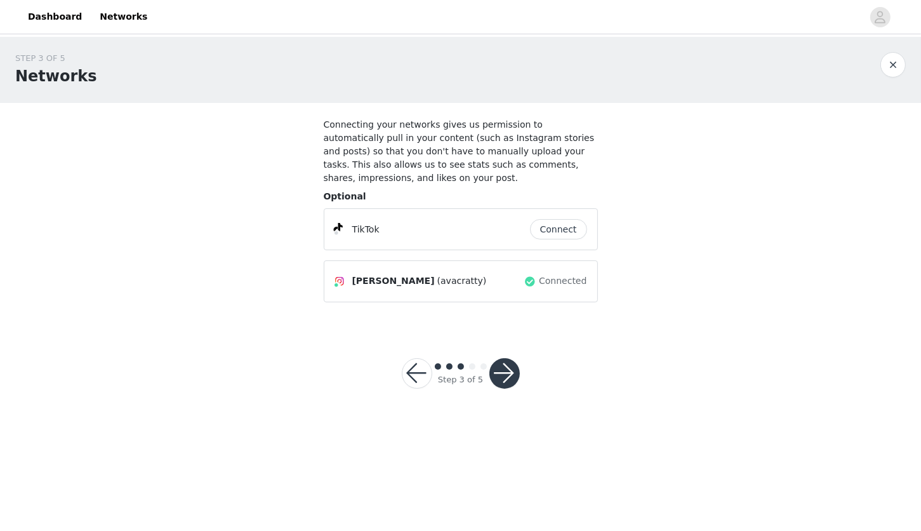
click at [550, 219] on button "Connect" at bounding box center [558, 229] width 57 height 20
click at [498, 362] on button "button" at bounding box center [505, 373] width 30 height 30
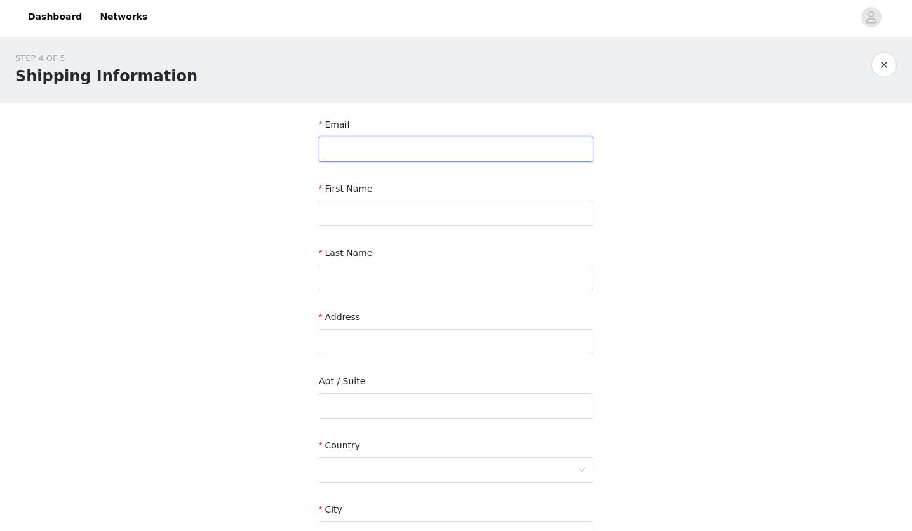
click at [417, 153] on input "text" at bounding box center [456, 149] width 274 height 25
type input "[EMAIL_ADDRESS][DOMAIN_NAME]"
type input "Ava"
type input "[PERSON_NAME]"
type input "[STREET_ADDRESS][PERSON_NAME]"
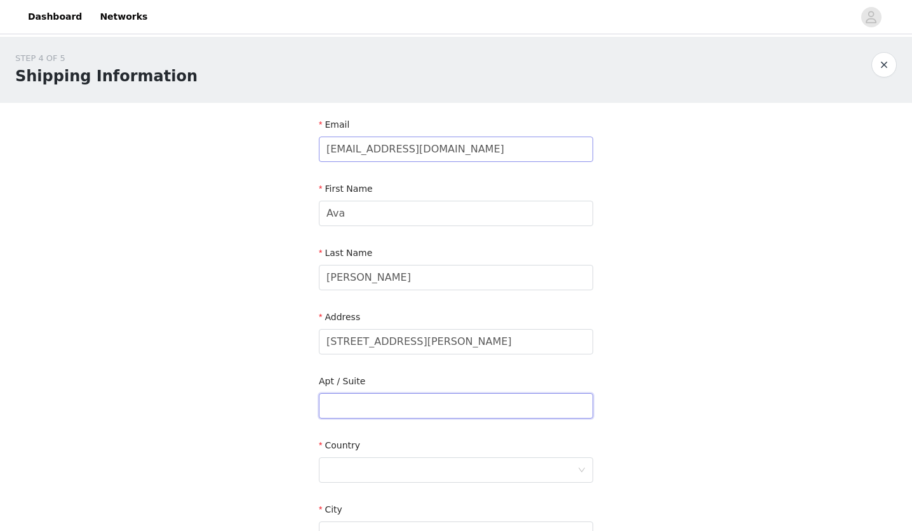
type input "[GEOGRAPHIC_DATA]"
type input "06403"
type input "2038588532"
click at [382, 331] on input "[STREET_ADDRESS][PERSON_NAME]" at bounding box center [456, 341] width 274 height 25
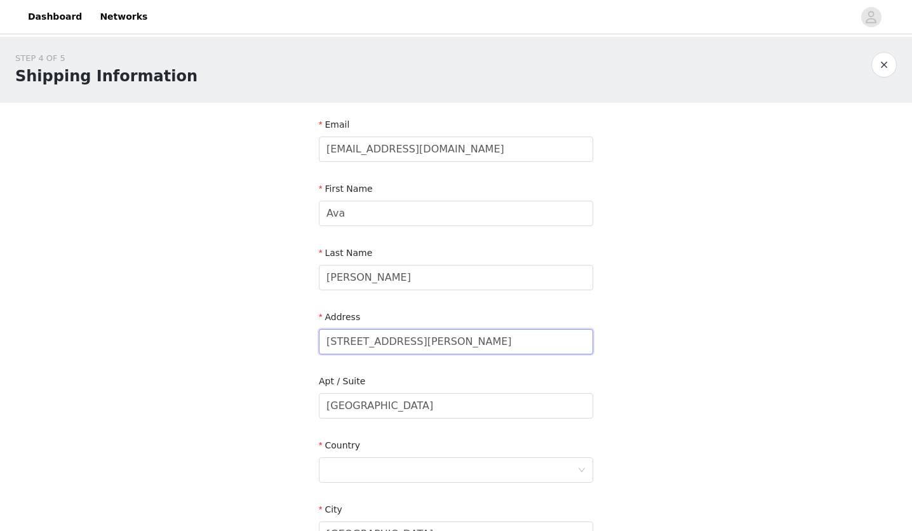
click at [382, 331] on input "[STREET_ADDRESS][PERSON_NAME]" at bounding box center [456, 341] width 274 height 25
type input "[STREET_ADDRESS][US_STATE]"
click at [467, 465] on div at bounding box center [451, 470] width 251 height 24
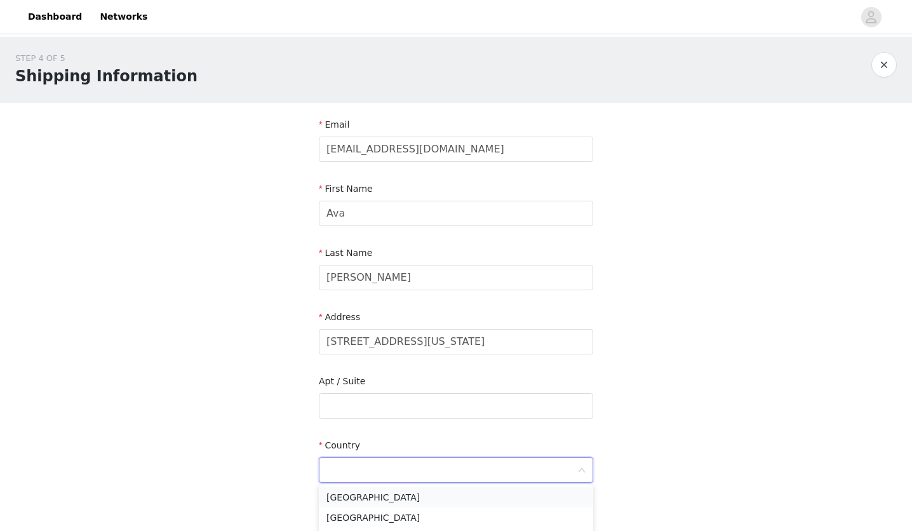
click at [394, 493] on li "[GEOGRAPHIC_DATA]" at bounding box center [456, 497] width 274 height 20
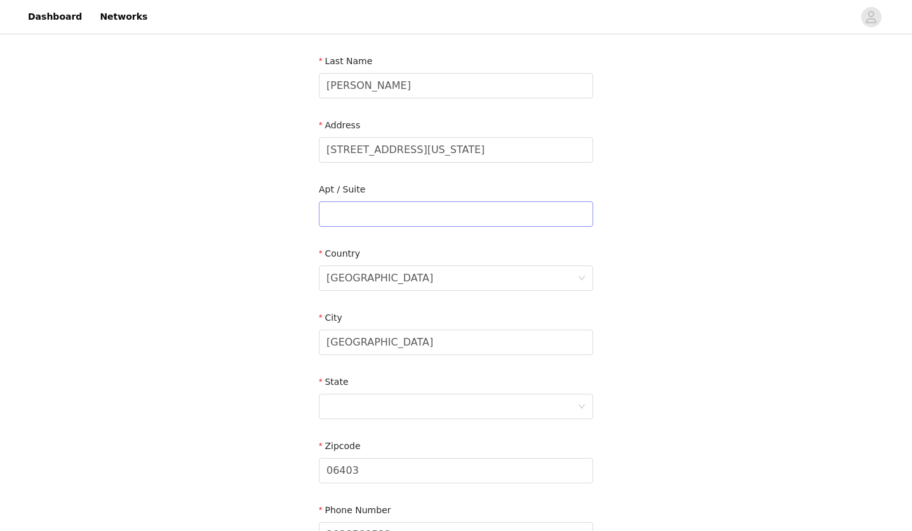
scroll to position [193, 0]
click at [384, 338] on input "[GEOGRAPHIC_DATA]" at bounding box center [456, 340] width 274 height 25
type input "B"
type input "Columbia"
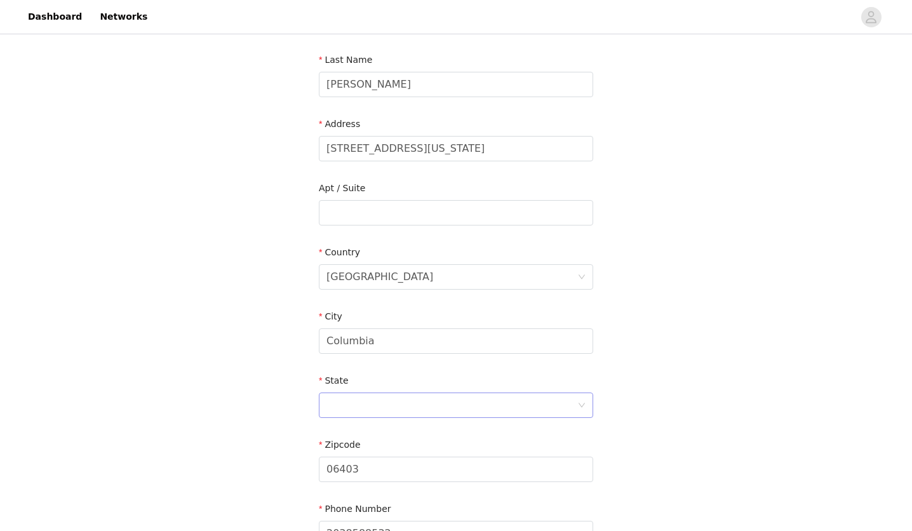
click at [326, 414] on div at bounding box center [451, 405] width 251 height 24
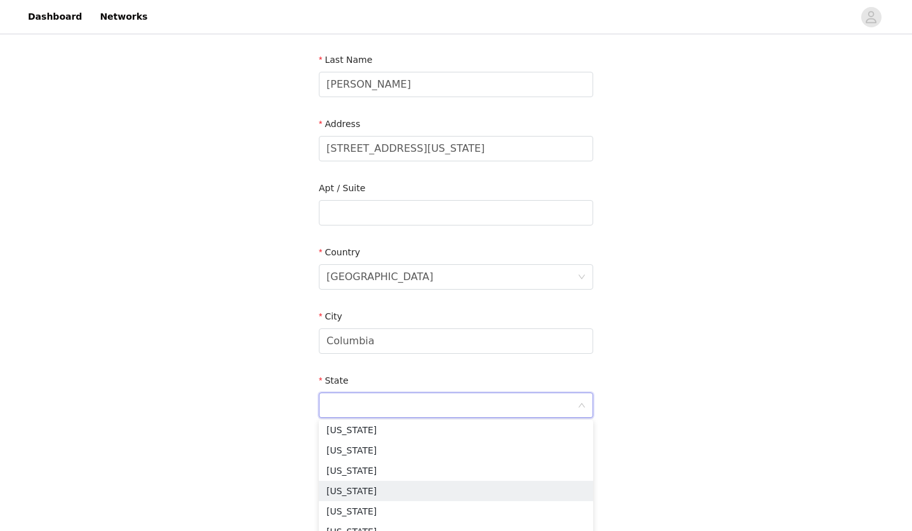
scroll to position [996, 0]
click at [364, 450] on li "[US_STATE]" at bounding box center [456, 452] width 274 height 20
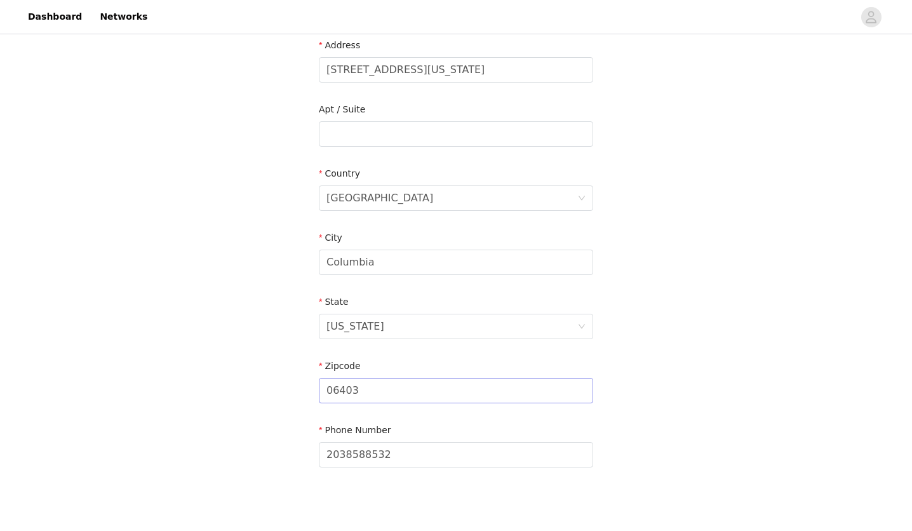
scroll to position [272, 0]
click at [365, 393] on input "06403" at bounding box center [456, 390] width 274 height 25
type input "29201"
click at [246, 396] on div "STEP 4 OF 5 Shipping Information Email [EMAIL_ADDRESS][DOMAIN_NAME] First Name …" at bounding box center [456, 134] width 912 height 738
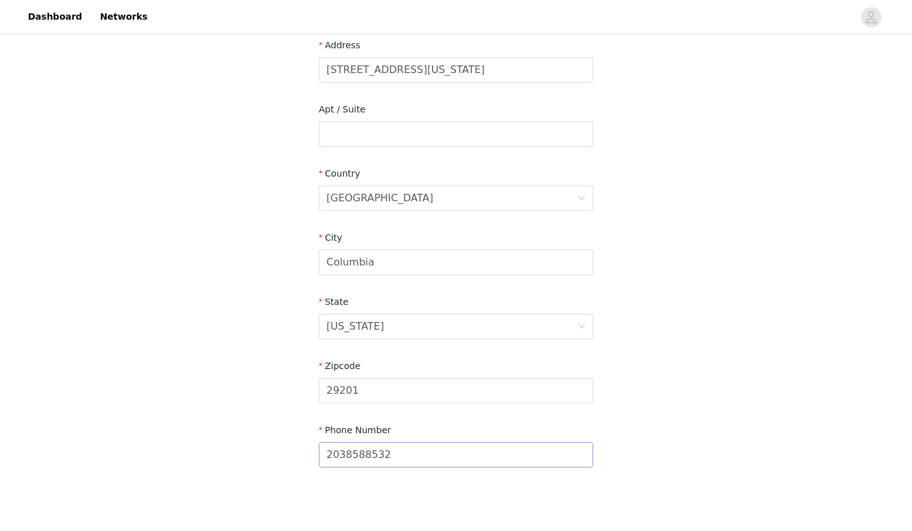
scroll to position [335, 0]
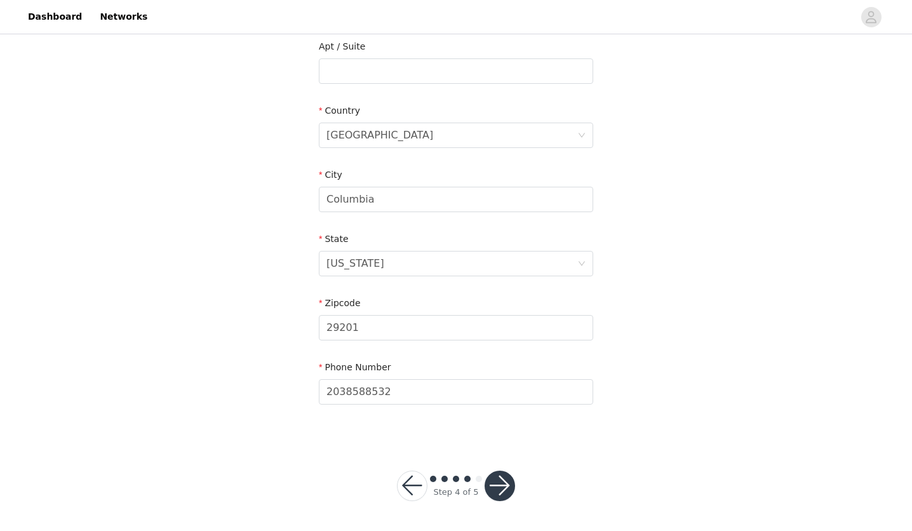
click at [494, 485] on button "button" at bounding box center [499, 486] width 30 height 30
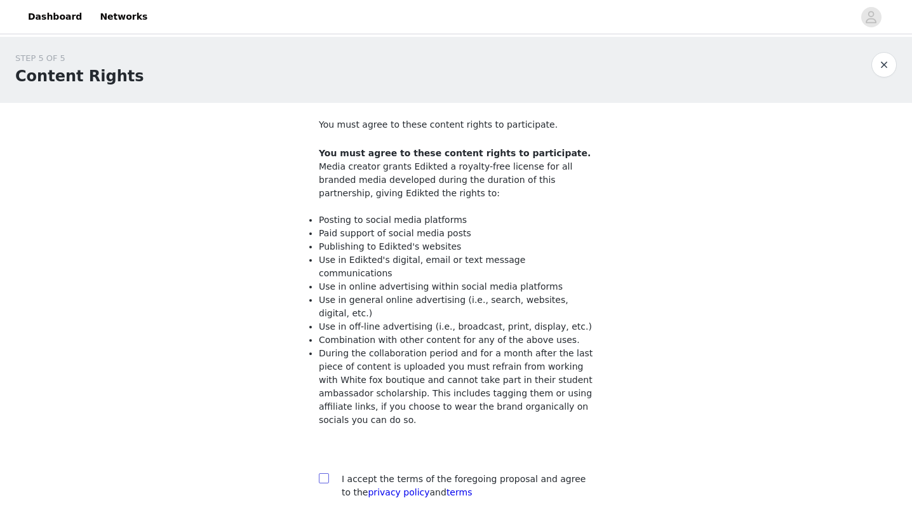
click at [328, 473] on span at bounding box center [324, 478] width 10 height 10
click at [328, 473] on input "checkbox" at bounding box center [323, 477] width 9 height 9
checkbox input "true"
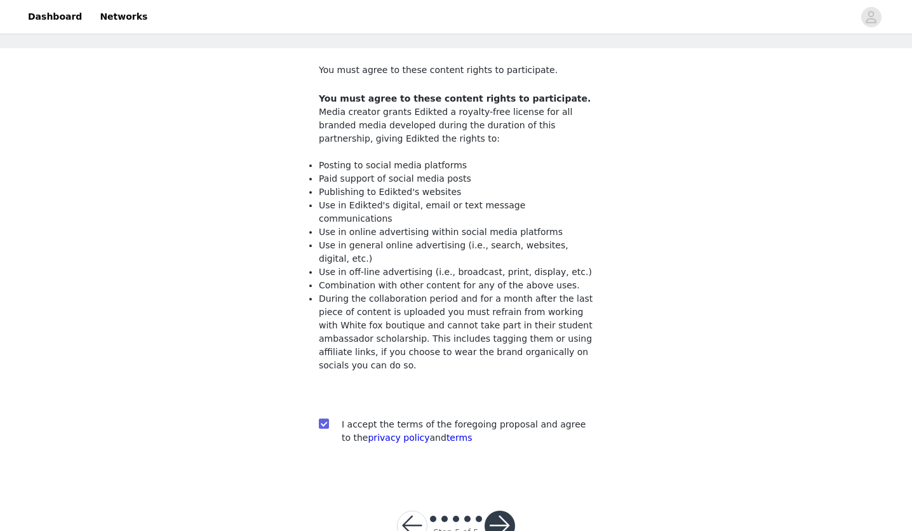
click at [500, 511] on button "button" at bounding box center [499, 526] width 30 height 30
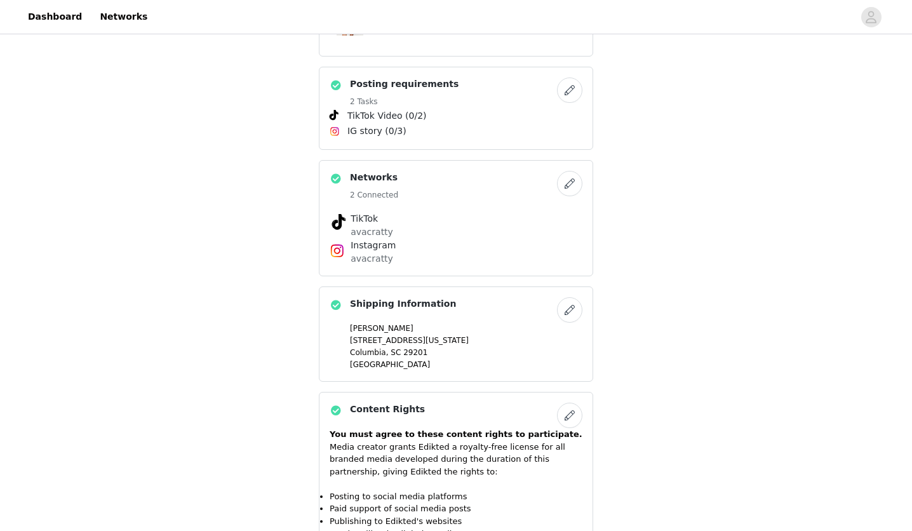
scroll to position [1118, 0]
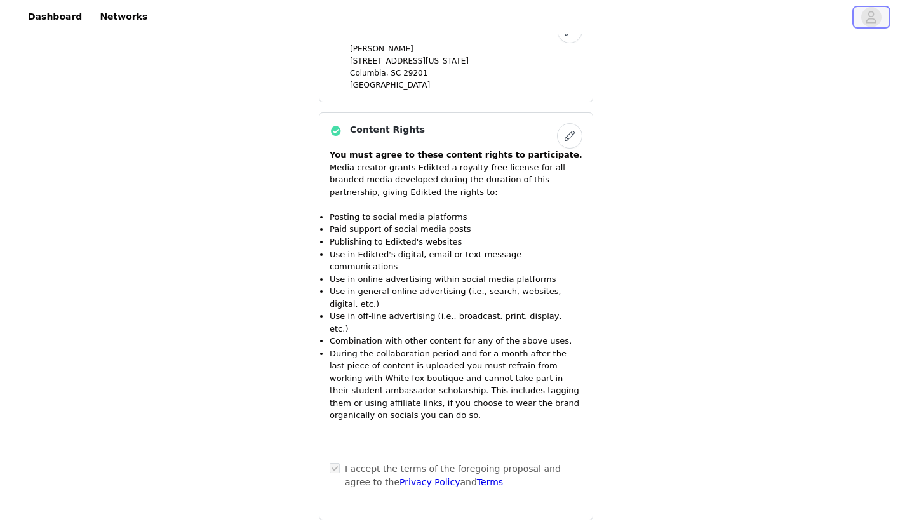
click at [861, 18] on span "button" at bounding box center [871, 17] width 20 height 20
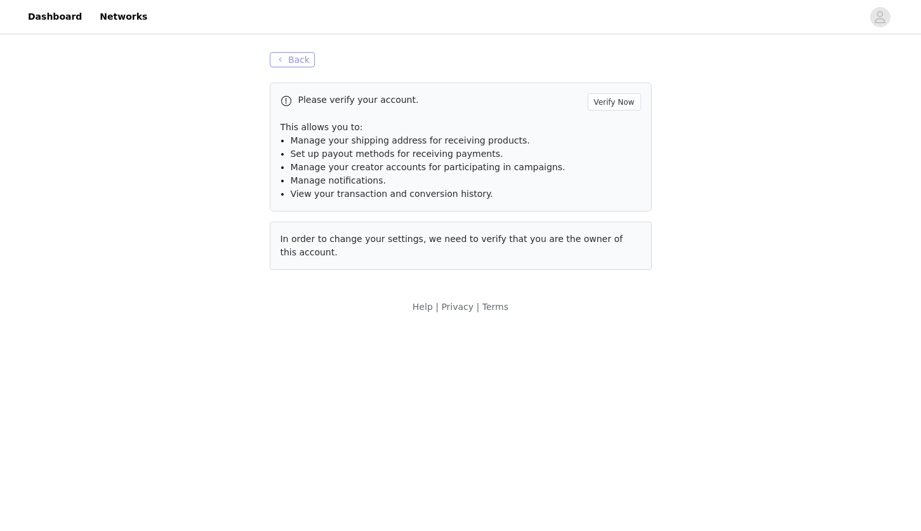
click at [304, 55] on button "Back" at bounding box center [293, 59] width 46 height 15
click at [304, 58] on button "Back" at bounding box center [293, 59] width 46 height 15
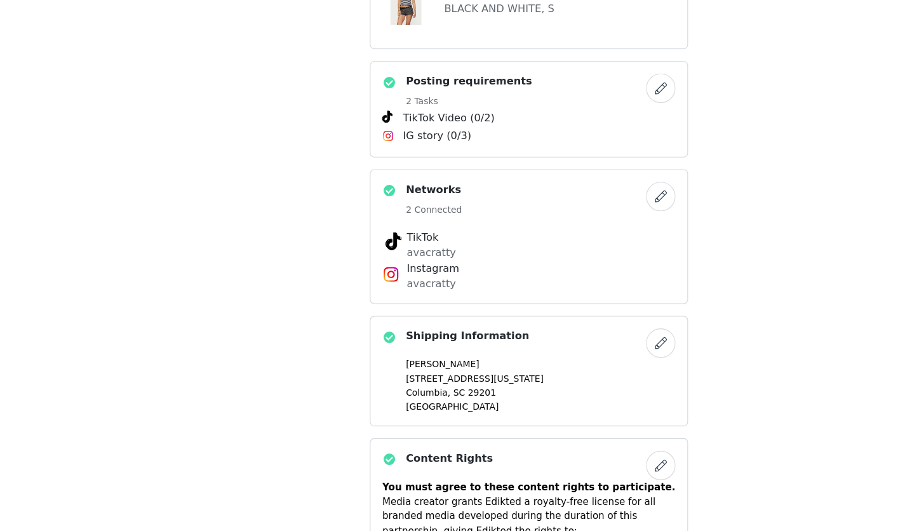
scroll to position [782, 0]
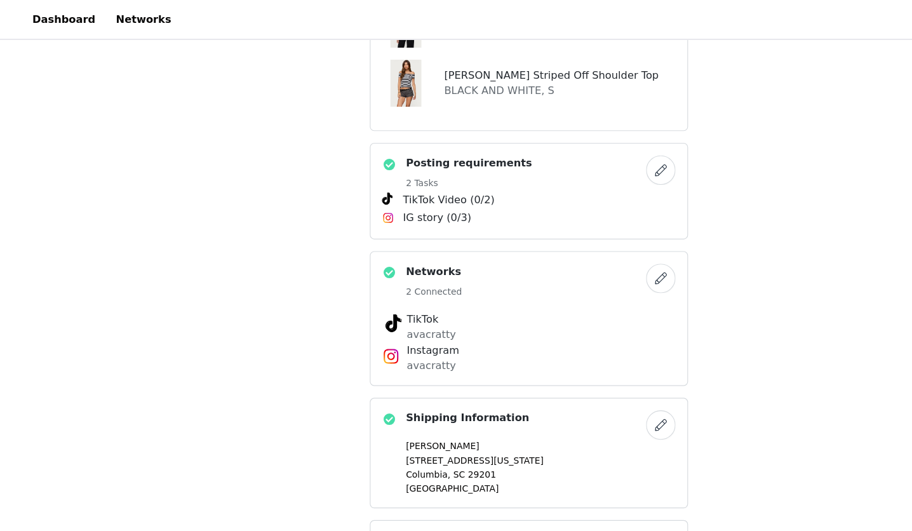
click at [570, 151] on button "button" at bounding box center [569, 146] width 25 height 25
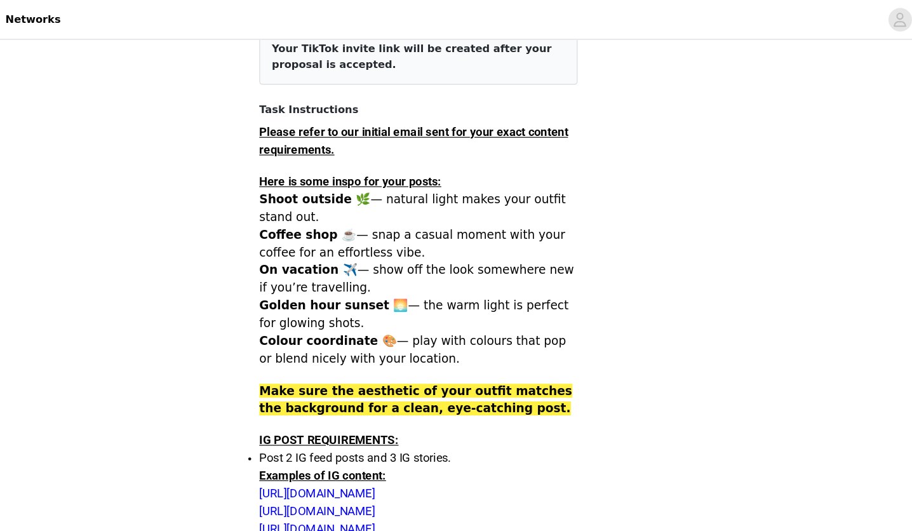
scroll to position [201, 0]
